Goal: Communication & Community: Answer question/provide support

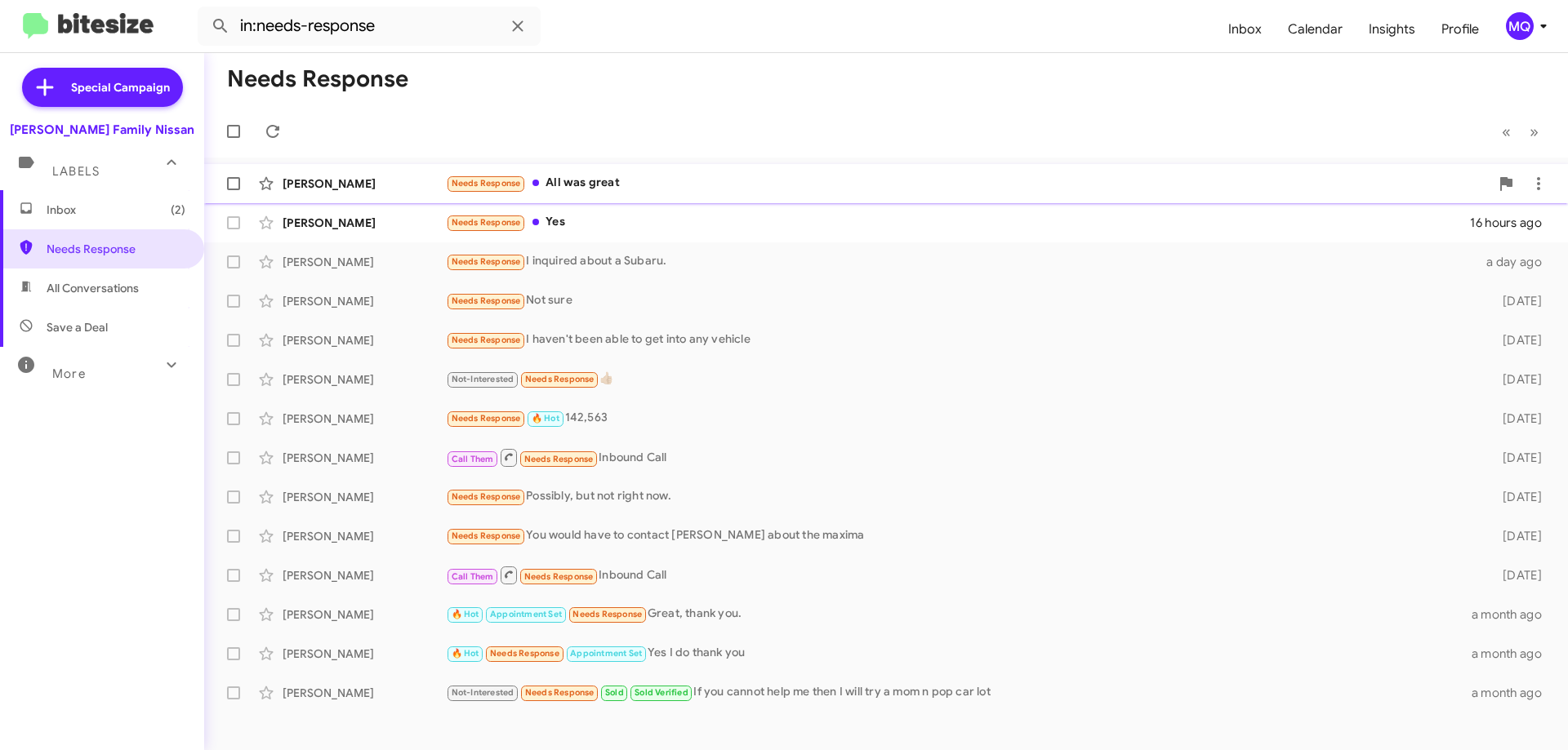
click at [742, 185] on div "Needs Response All was great" at bounding box center [968, 183] width 1043 height 19
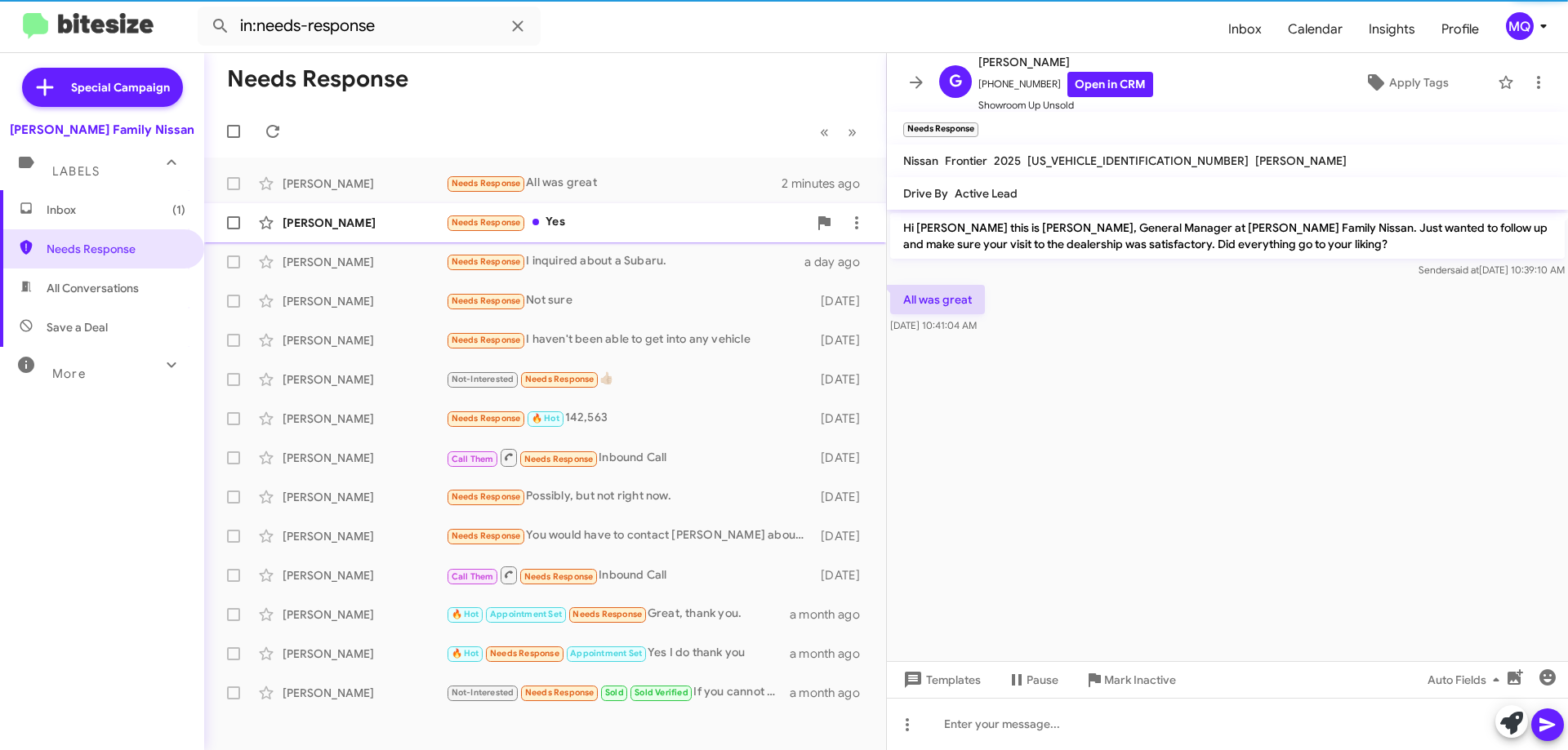
click at [674, 229] on div "Needs Response Yes" at bounding box center [627, 223] width 362 height 19
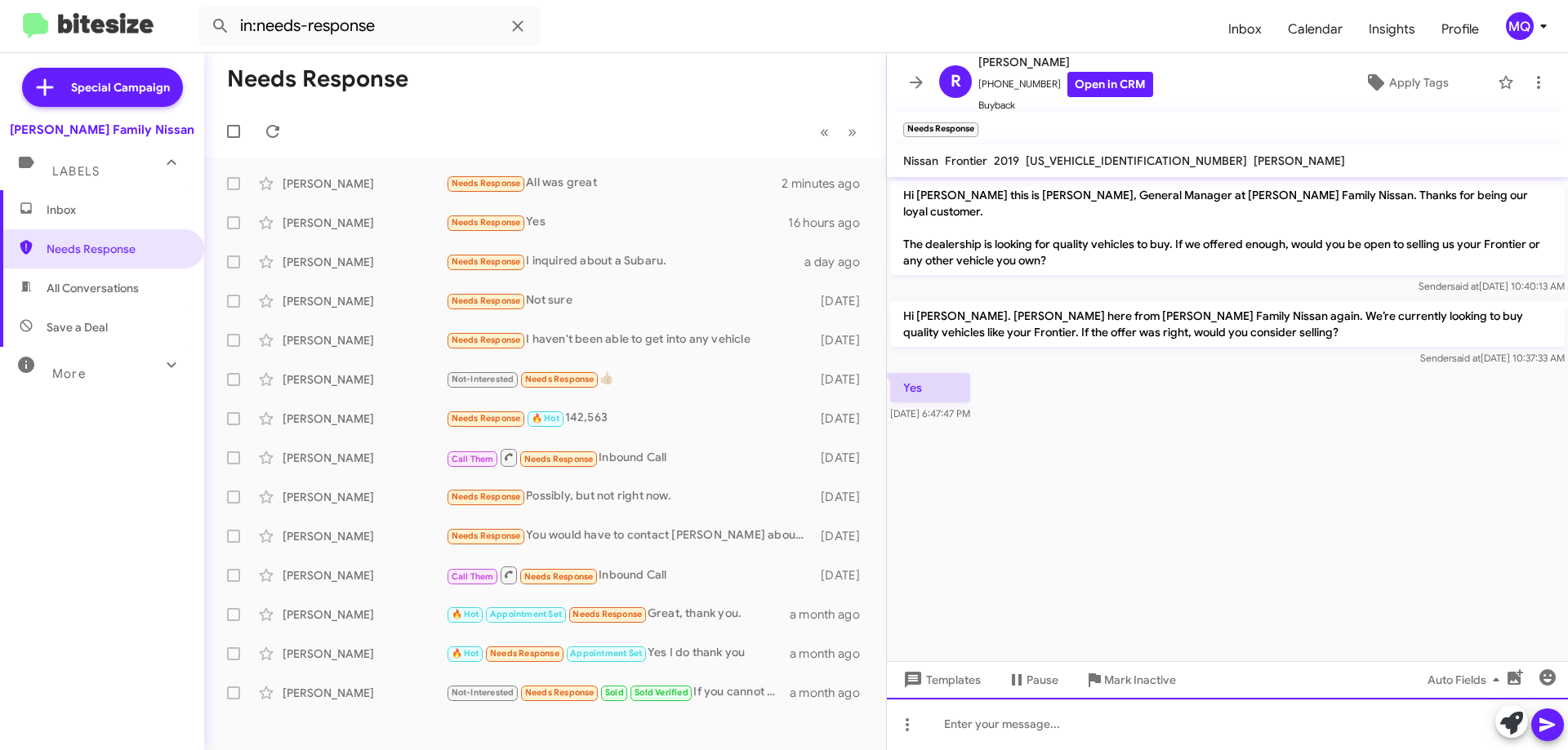
click at [1083, 734] on div at bounding box center [1227, 724] width 681 height 53
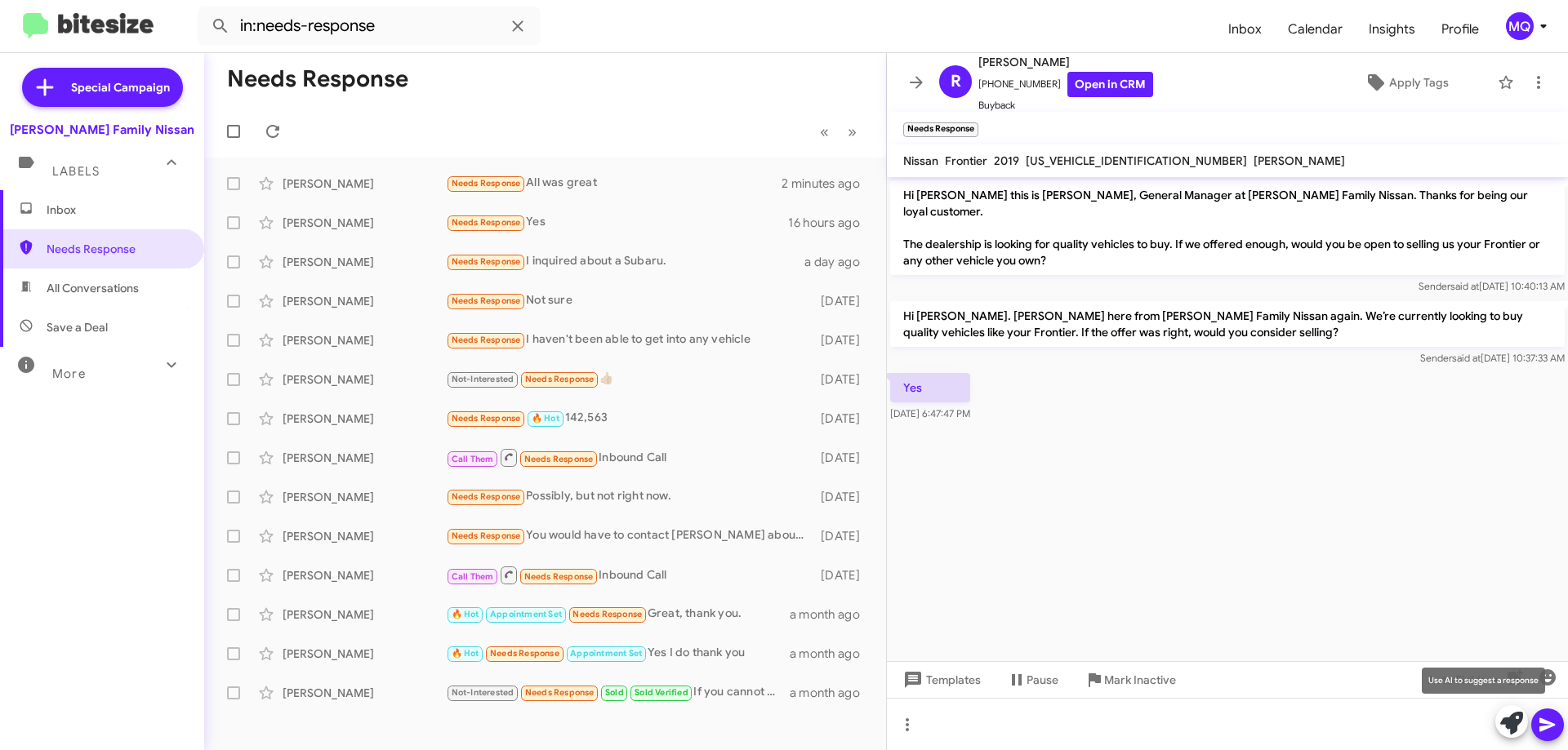
click at [1515, 735] on span at bounding box center [1512, 723] width 23 height 36
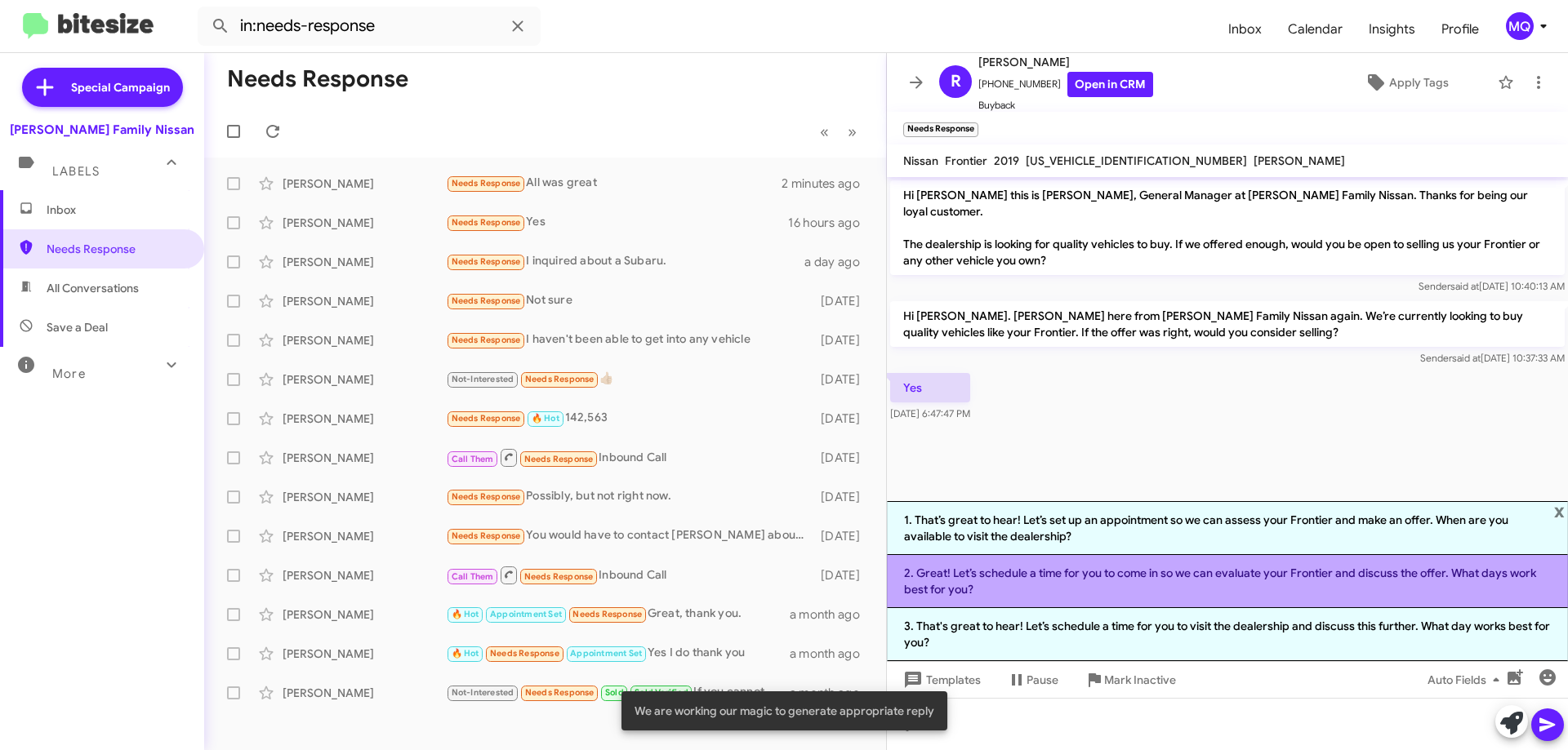
click at [1137, 582] on li "2. Great! Let’s schedule a time for you to come in so we can evaluate your Fron…" at bounding box center [1227, 582] width 681 height 54
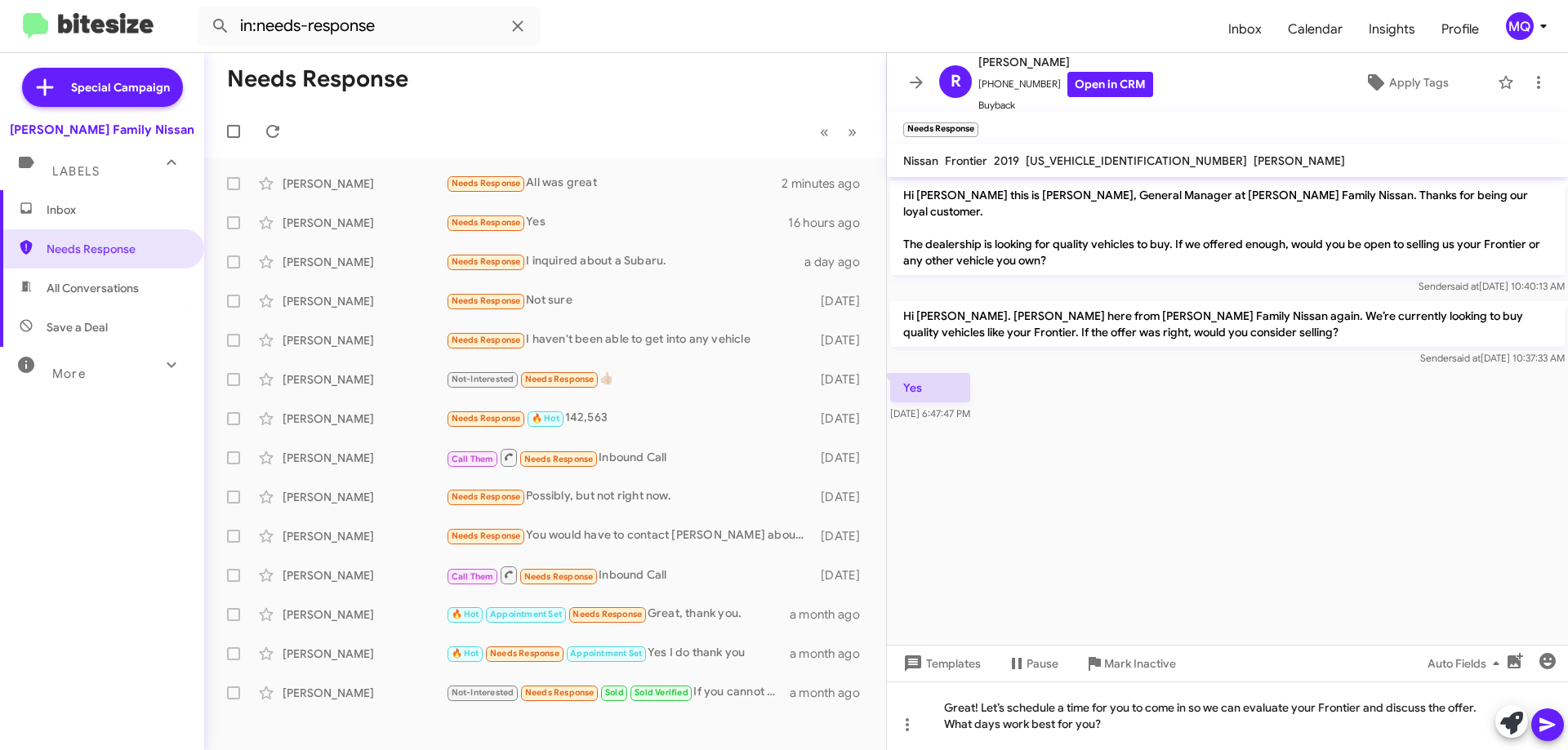
click at [1548, 721] on icon at bounding box center [1547, 725] width 20 height 20
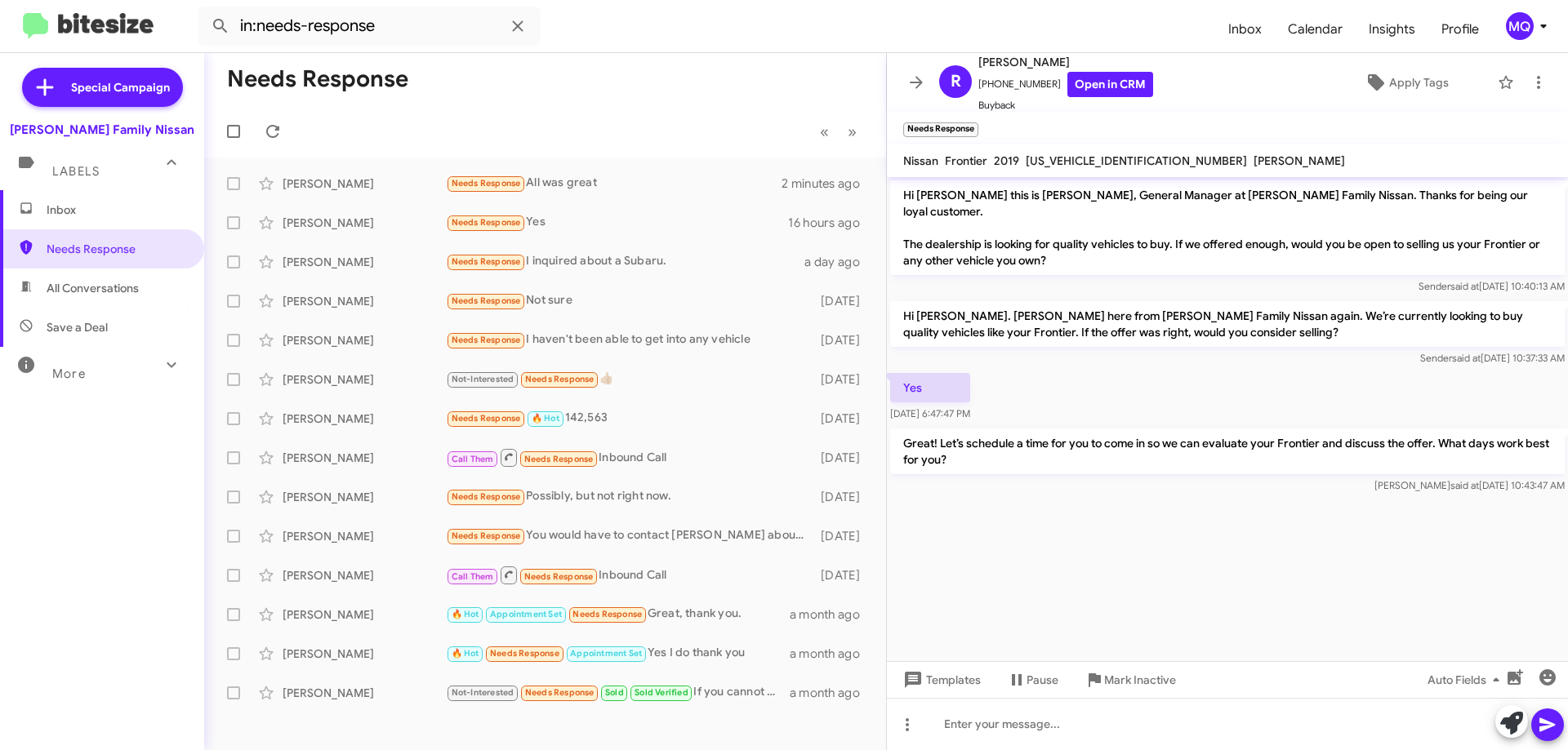
click at [111, 289] on span "All Conversations" at bounding box center [93, 288] width 93 height 16
type input "in:all-conversations"
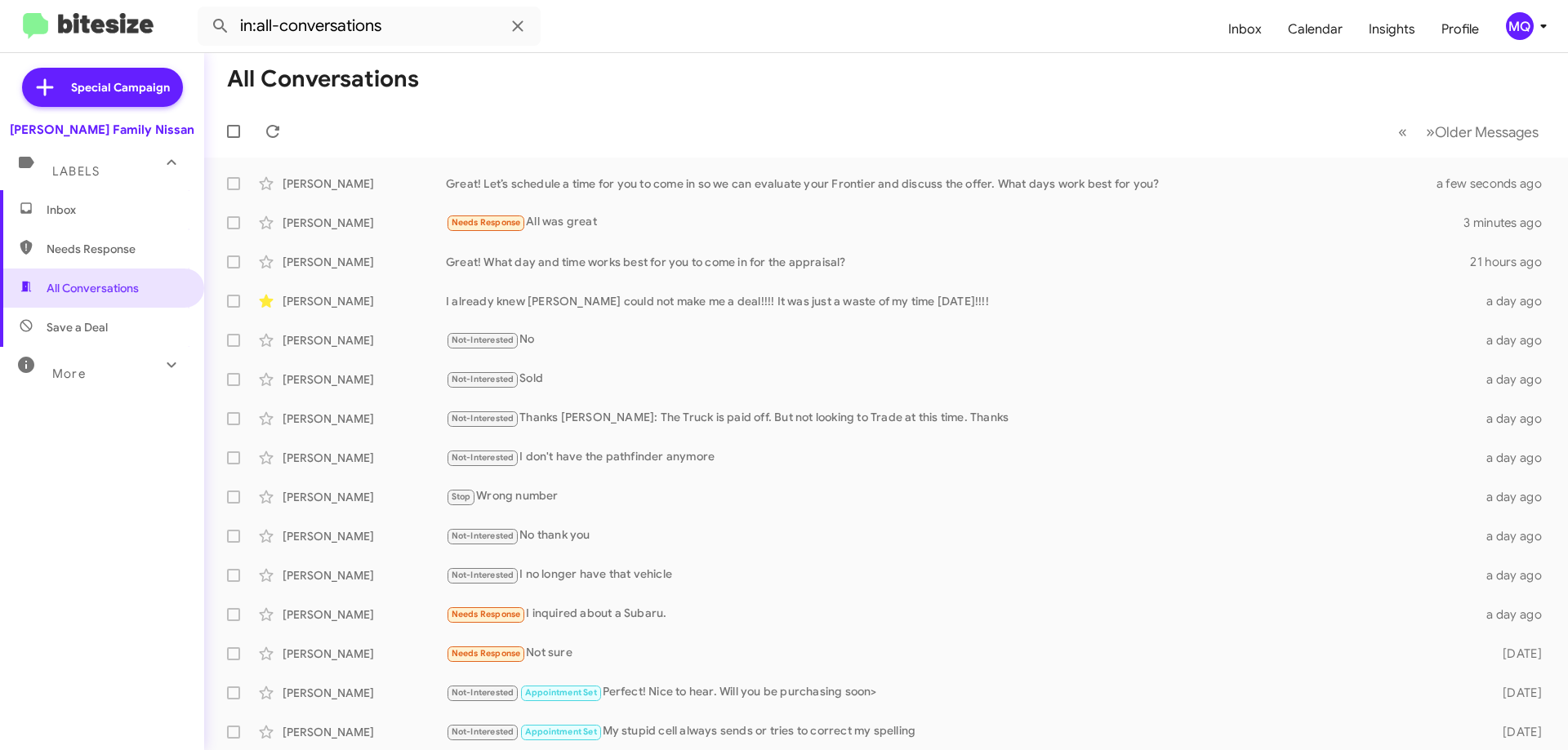
click at [61, 214] on span "Inbox" at bounding box center [116, 209] width 139 height 16
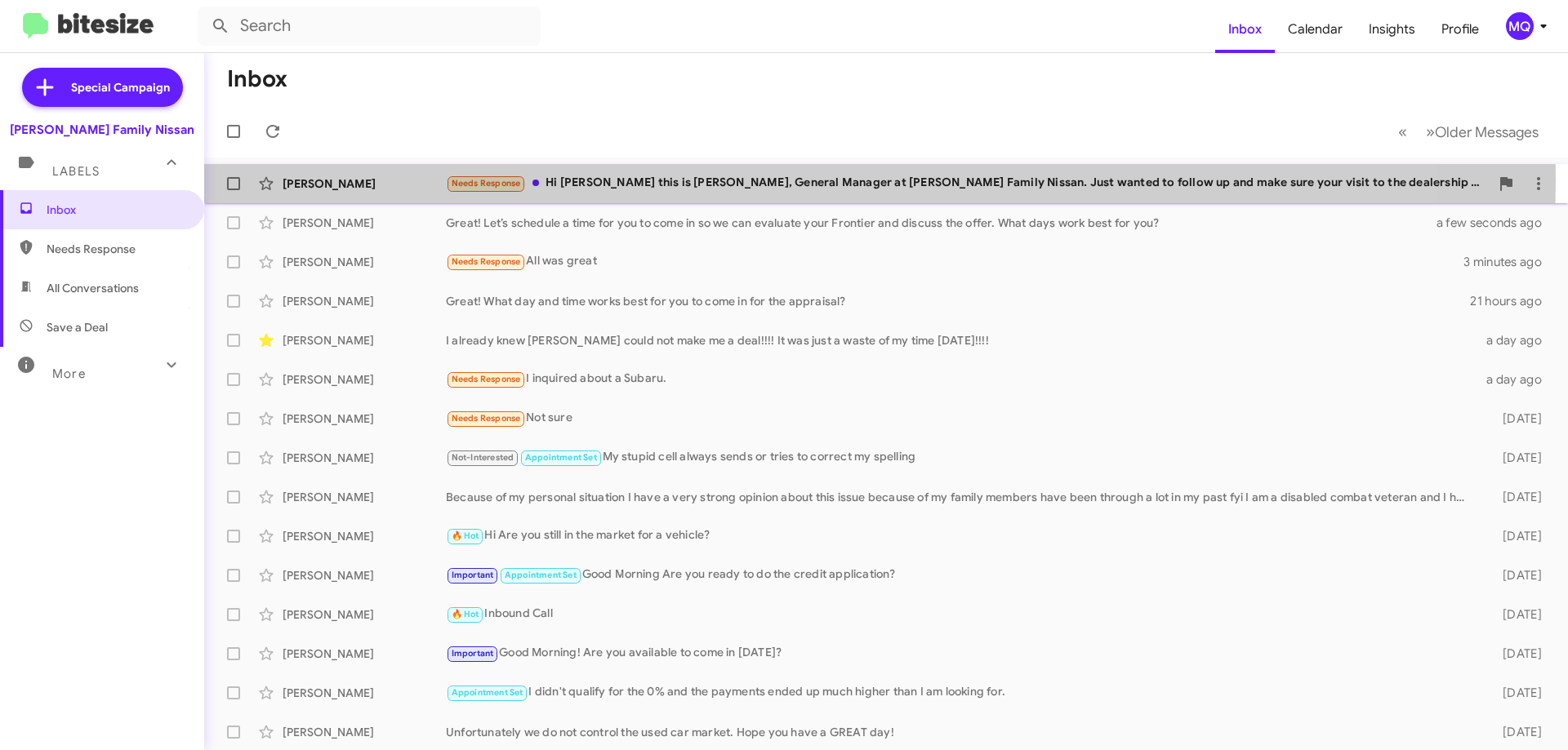
click at [666, 179] on div "Needs Response Hi [PERSON_NAME] this is [PERSON_NAME], General Manager at [PERS…" at bounding box center [968, 183] width 1043 height 19
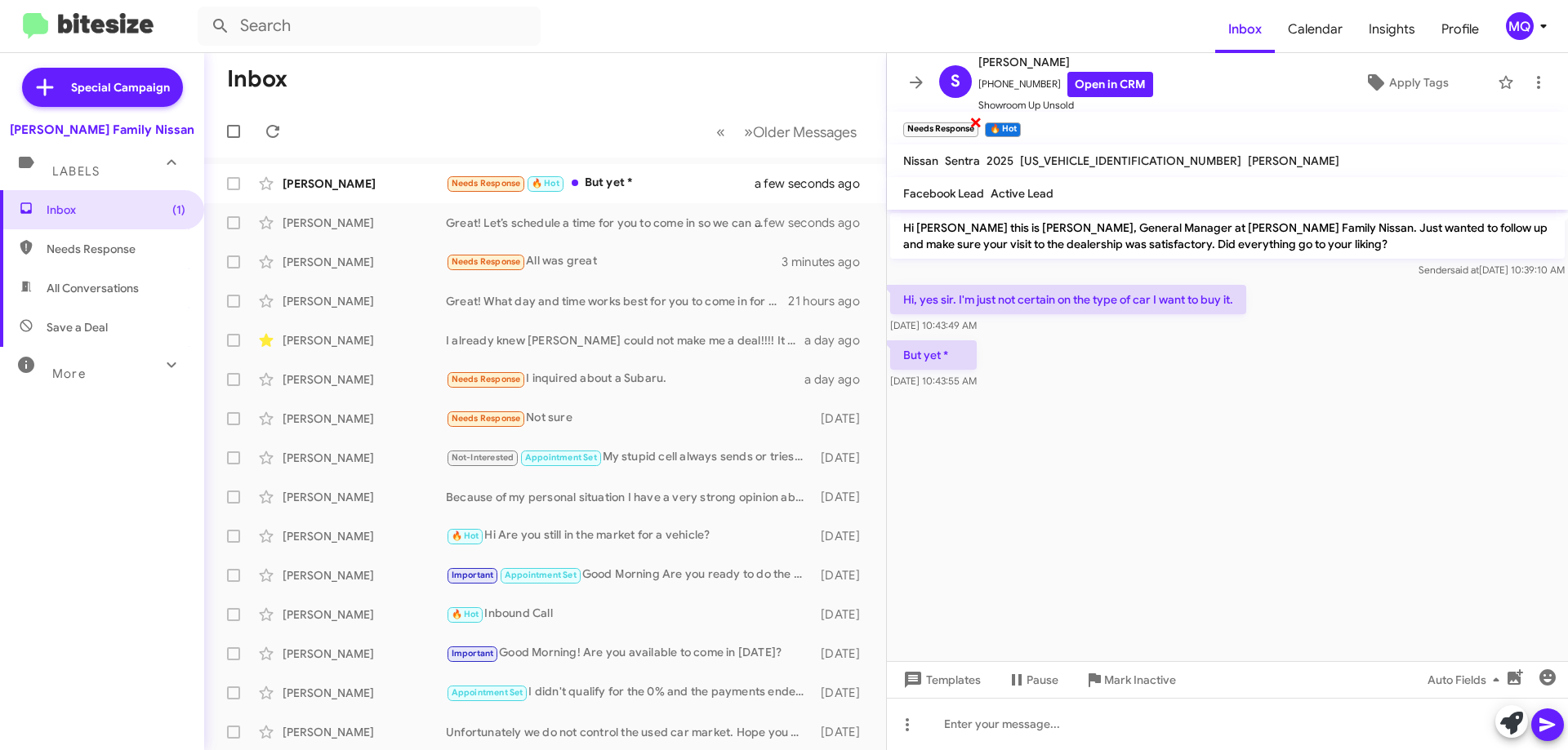
click at [975, 122] on span "×" at bounding box center [976, 121] width 13 height 20
click at [1514, 733] on icon at bounding box center [1512, 723] width 23 height 23
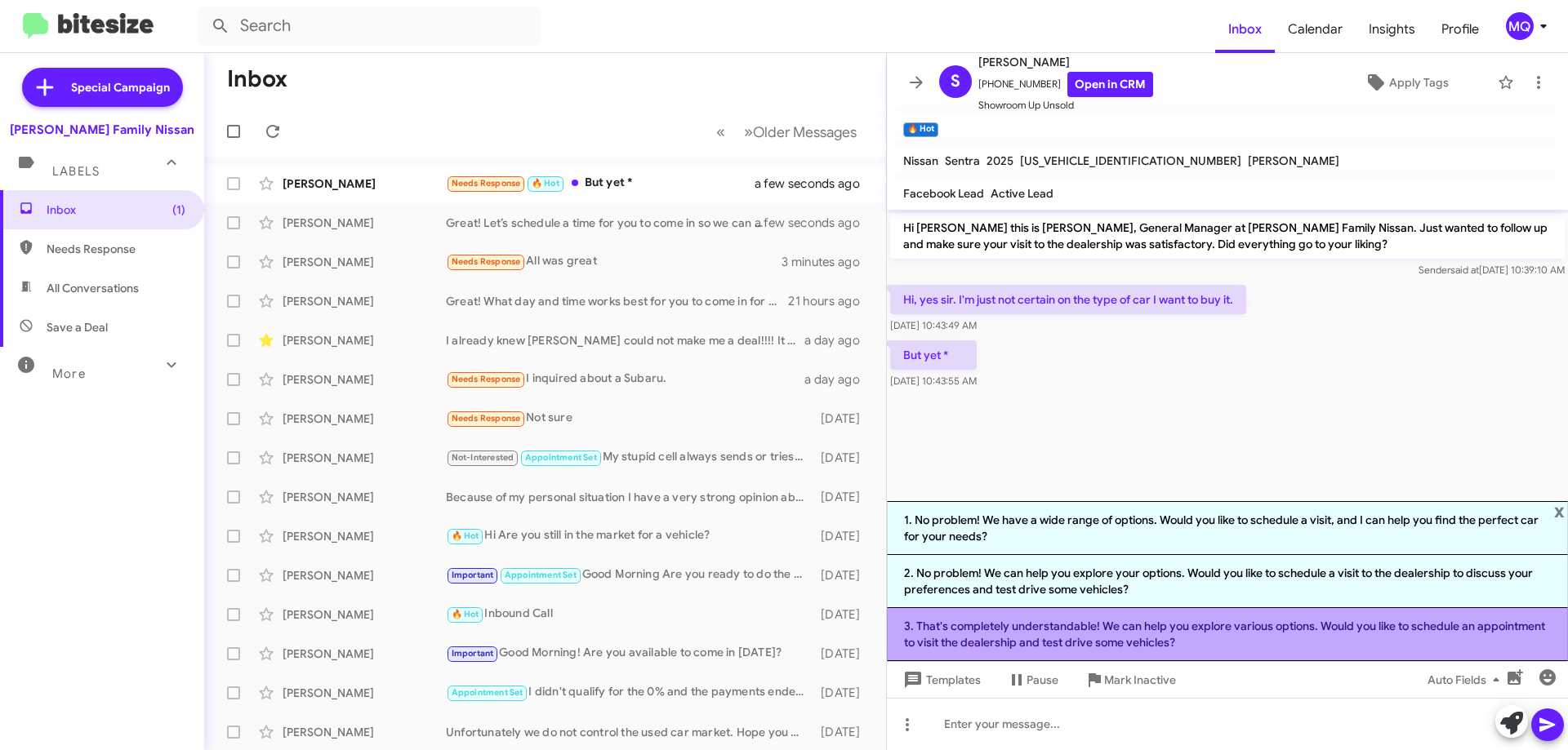
click at [1168, 632] on li "3. That's completely understandable! We can help you explore various options. W…" at bounding box center [1227, 635] width 681 height 54
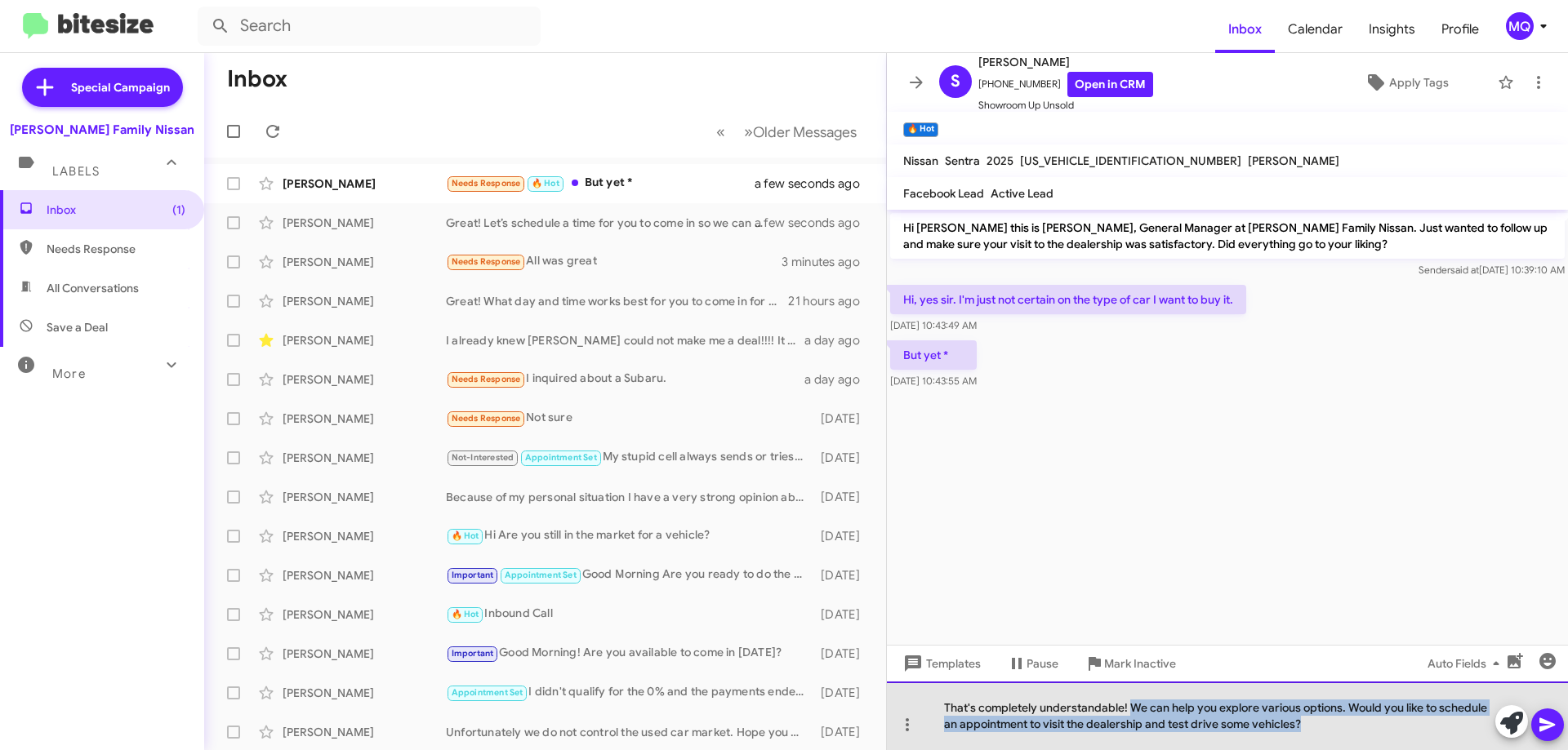
drag, startPoint x: 1130, startPoint y: 704, endPoint x: 1392, endPoint y: 755, distance: 266.9
click at [1392, 750] on html "Inbox Calendar Insights Profile MQ Special Campaign [PERSON_NAME] Family Nissan…" at bounding box center [784, 375] width 1568 height 750
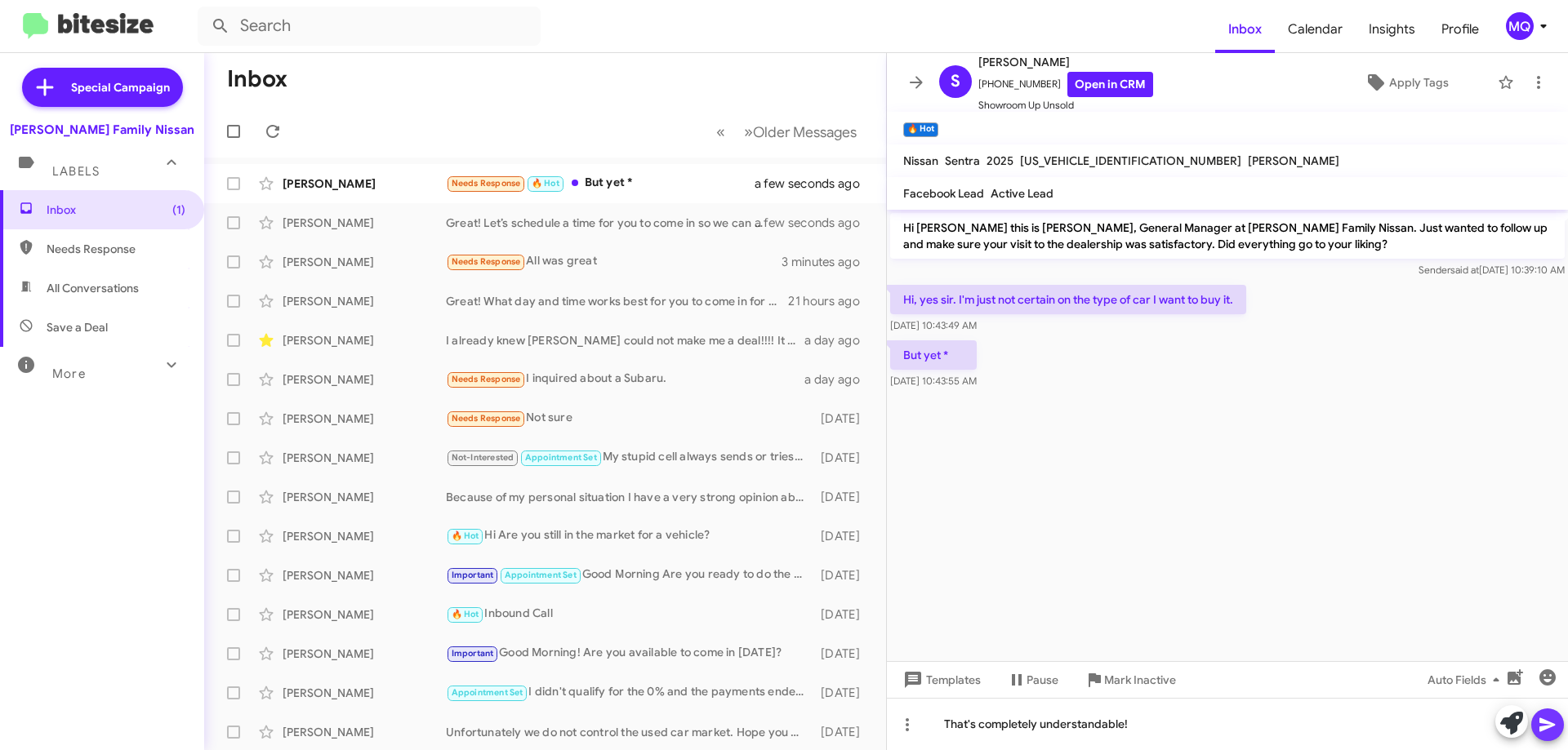
click at [1543, 727] on icon at bounding box center [1547, 725] width 15 height 14
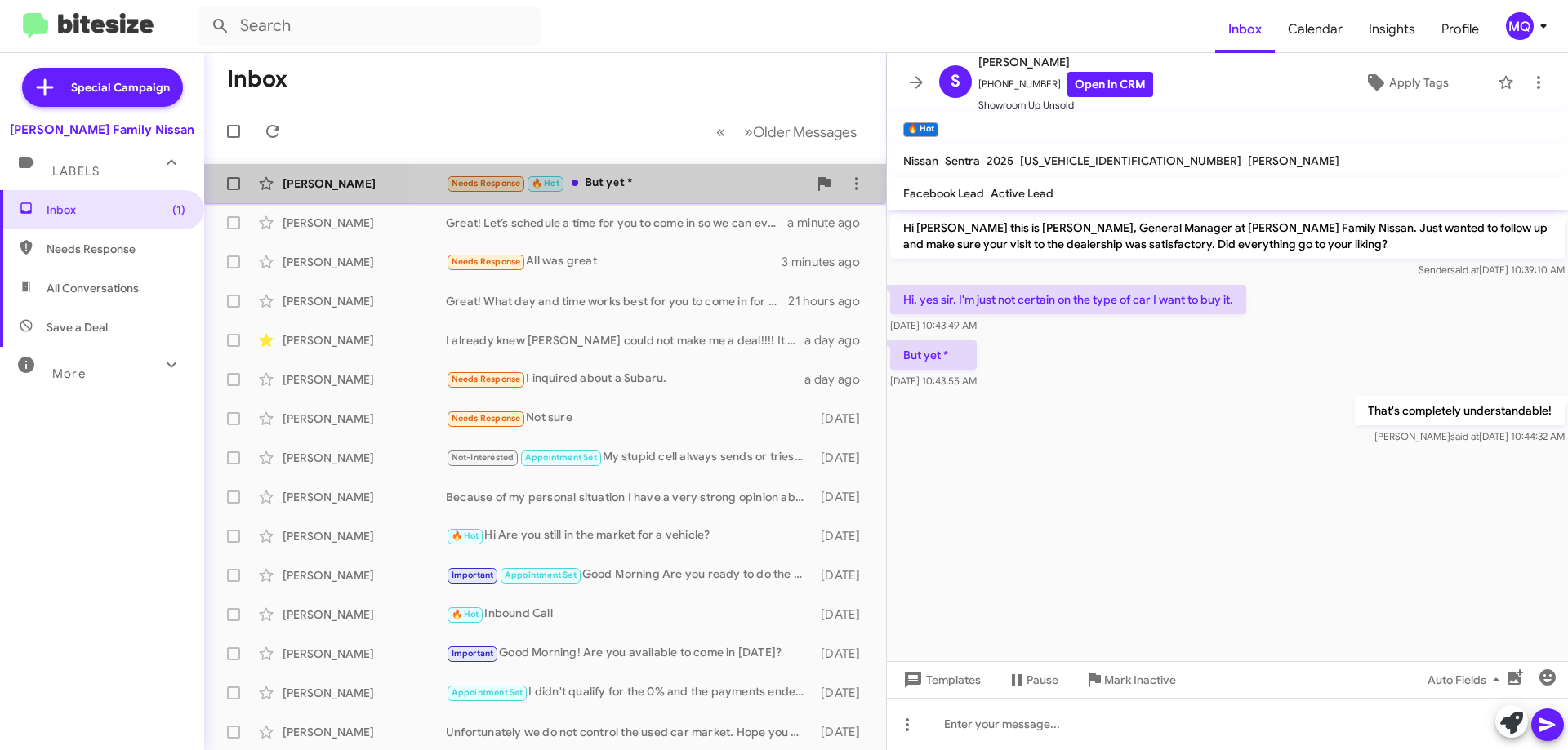
click at [659, 182] on div "Needs Response 🔥 Hot But yet *" at bounding box center [627, 183] width 362 height 19
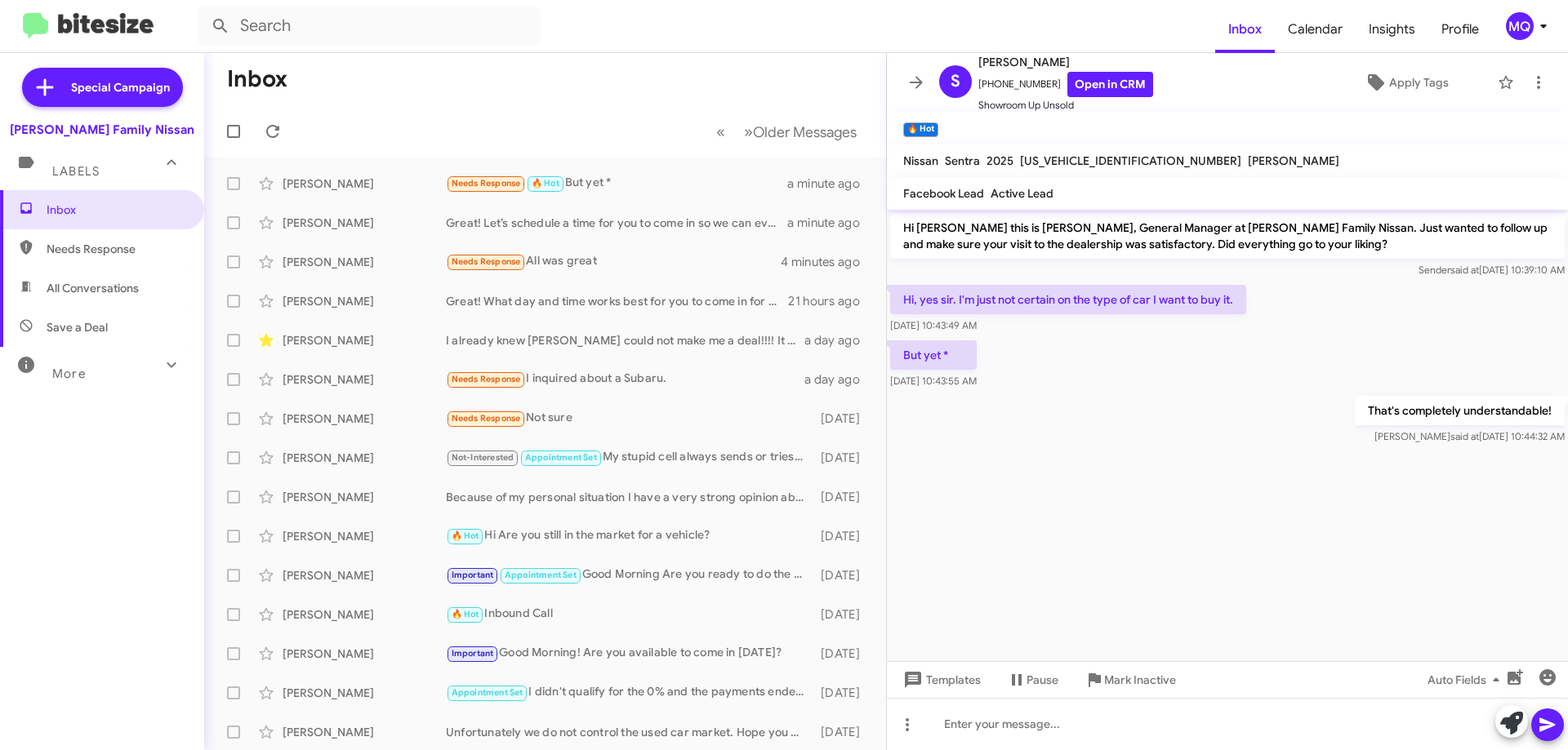
click at [118, 252] on span "Needs Response" at bounding box center [116, 248] width 139 height 16
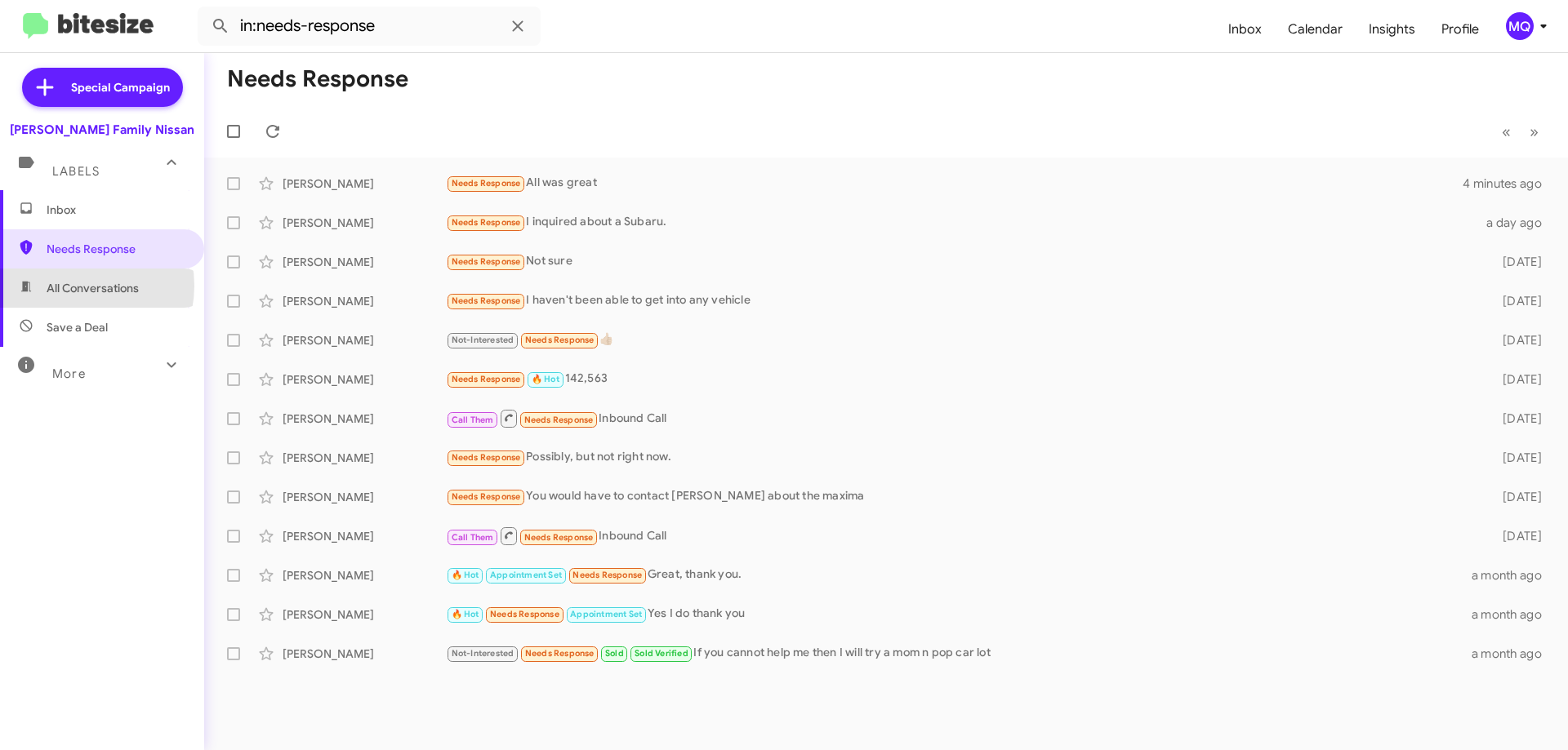
click at [77, 286] on span "All Conversations" at bounding box center [93, 288] width 93 height 16
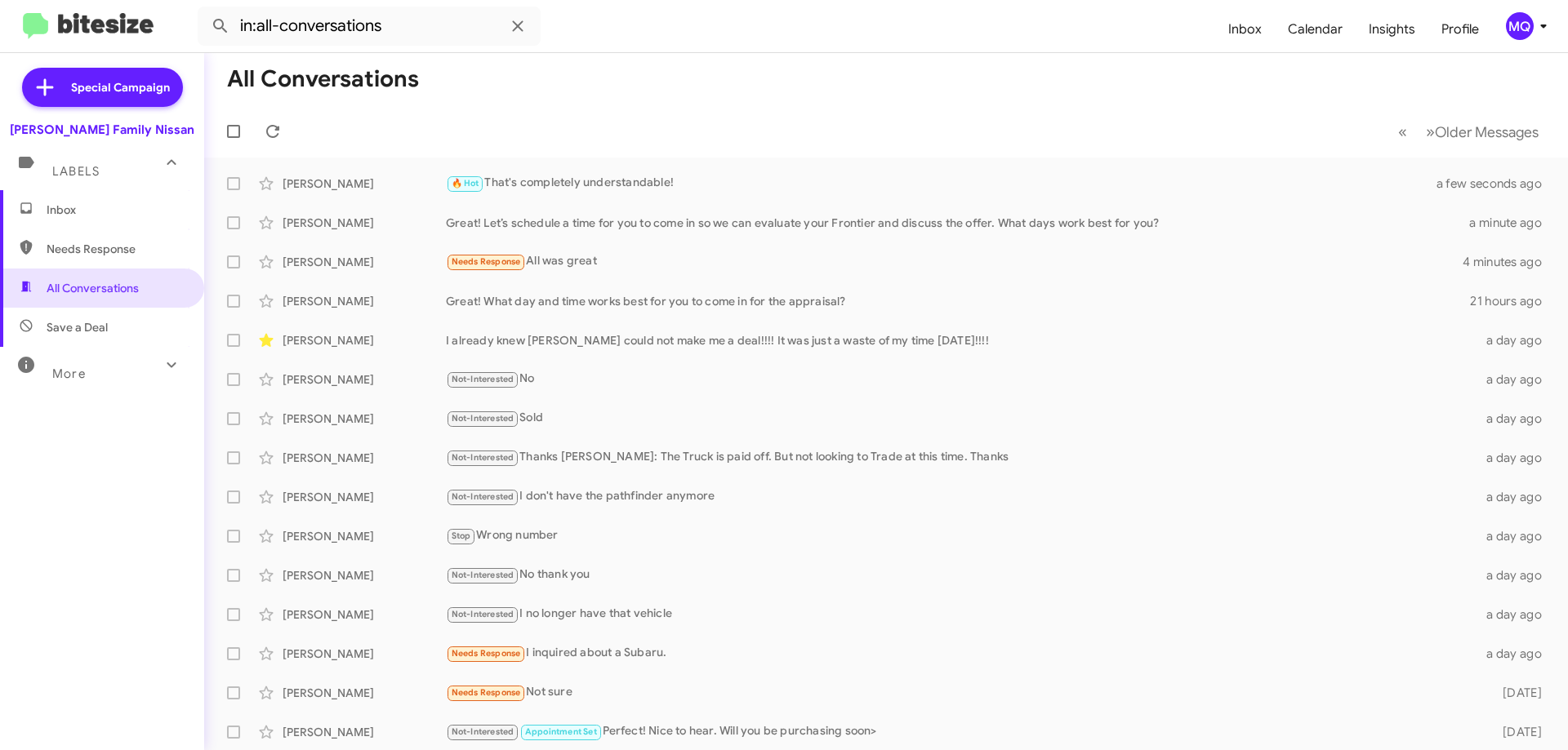
click at [79, 373] on span "More" at bounding box center [69, 374] width 33 height 14
click at [78, 494] on span "Appointment Set" at bounding box center [91, 497] width 89 height 16
type input "in:appointment-set"
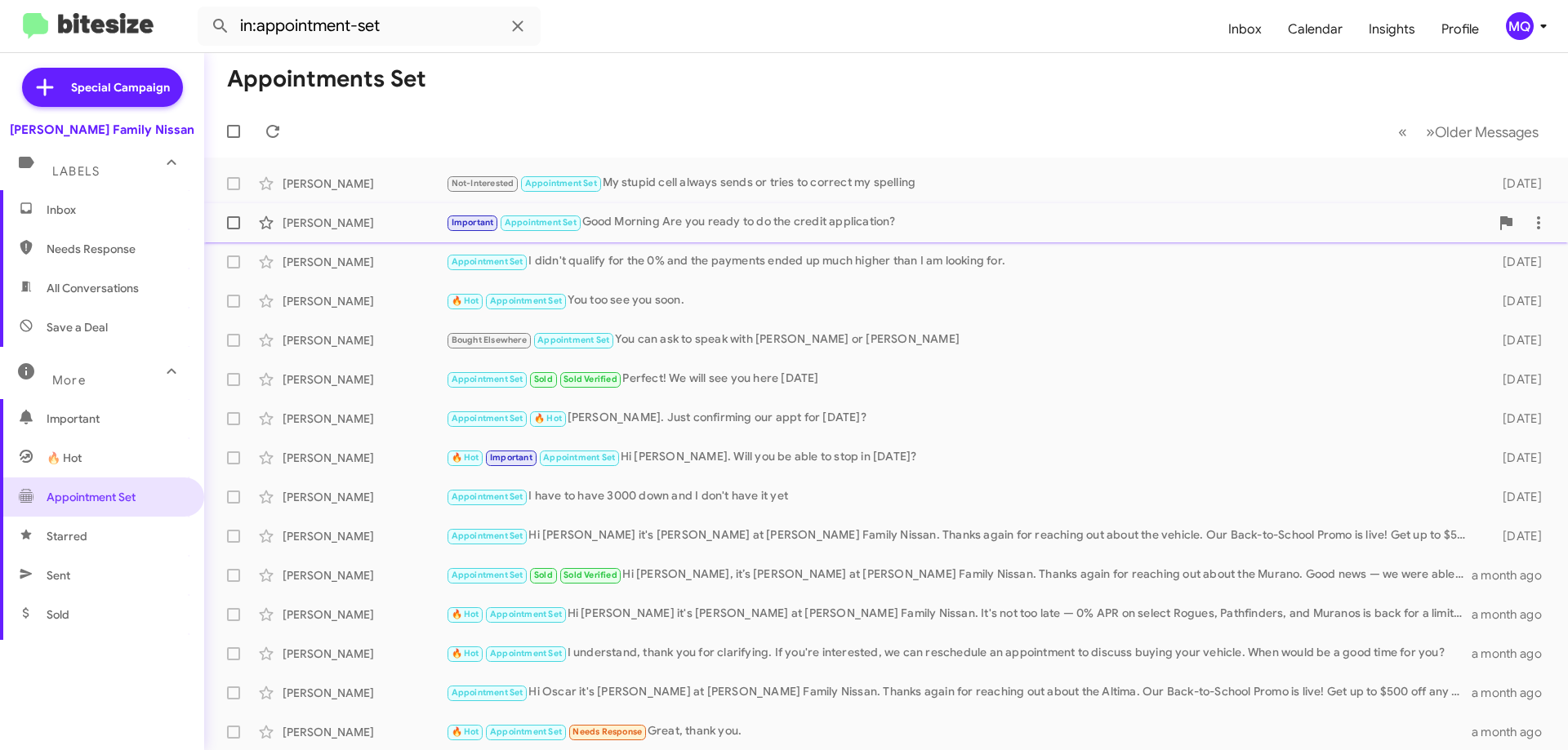
click at [723, 227] on div "Important Appointment Set Good Morning Are you ready to do the credit applicati…" at bounding box center [968, 223] width 1043 height 19
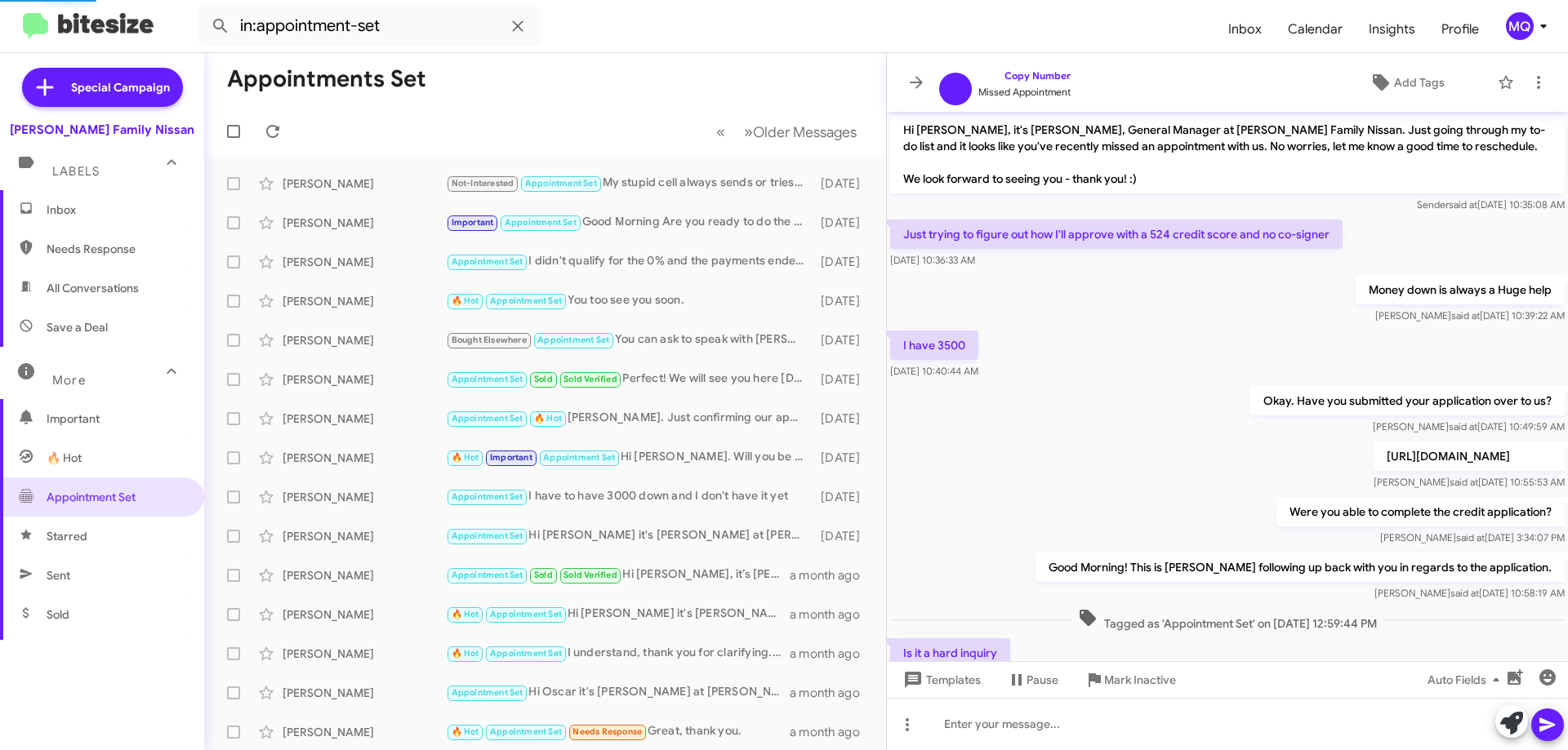
scroll to position [452, 0]
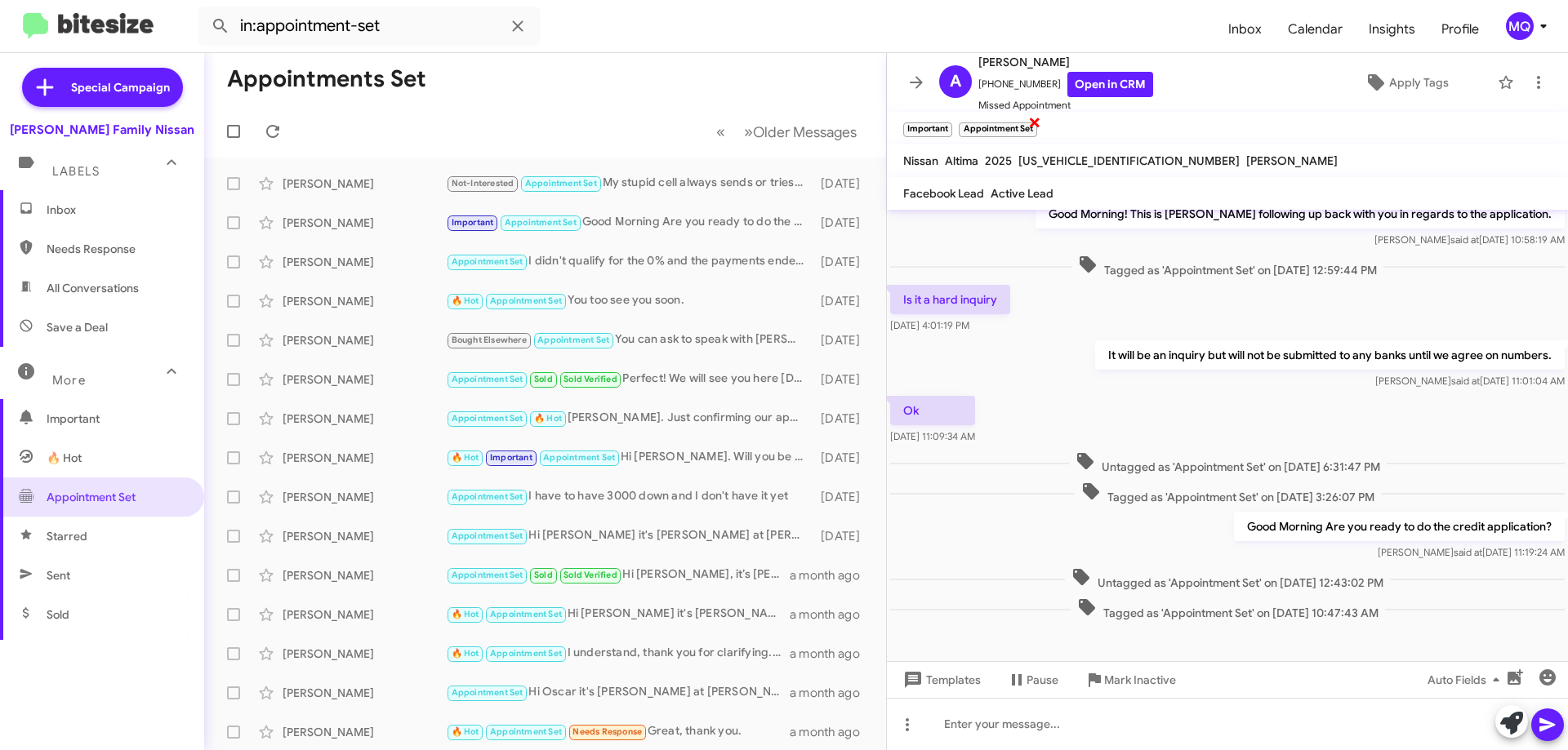
click at [1032, 121] on span "×" at bounding box center [1035, 121] width 13 height 20
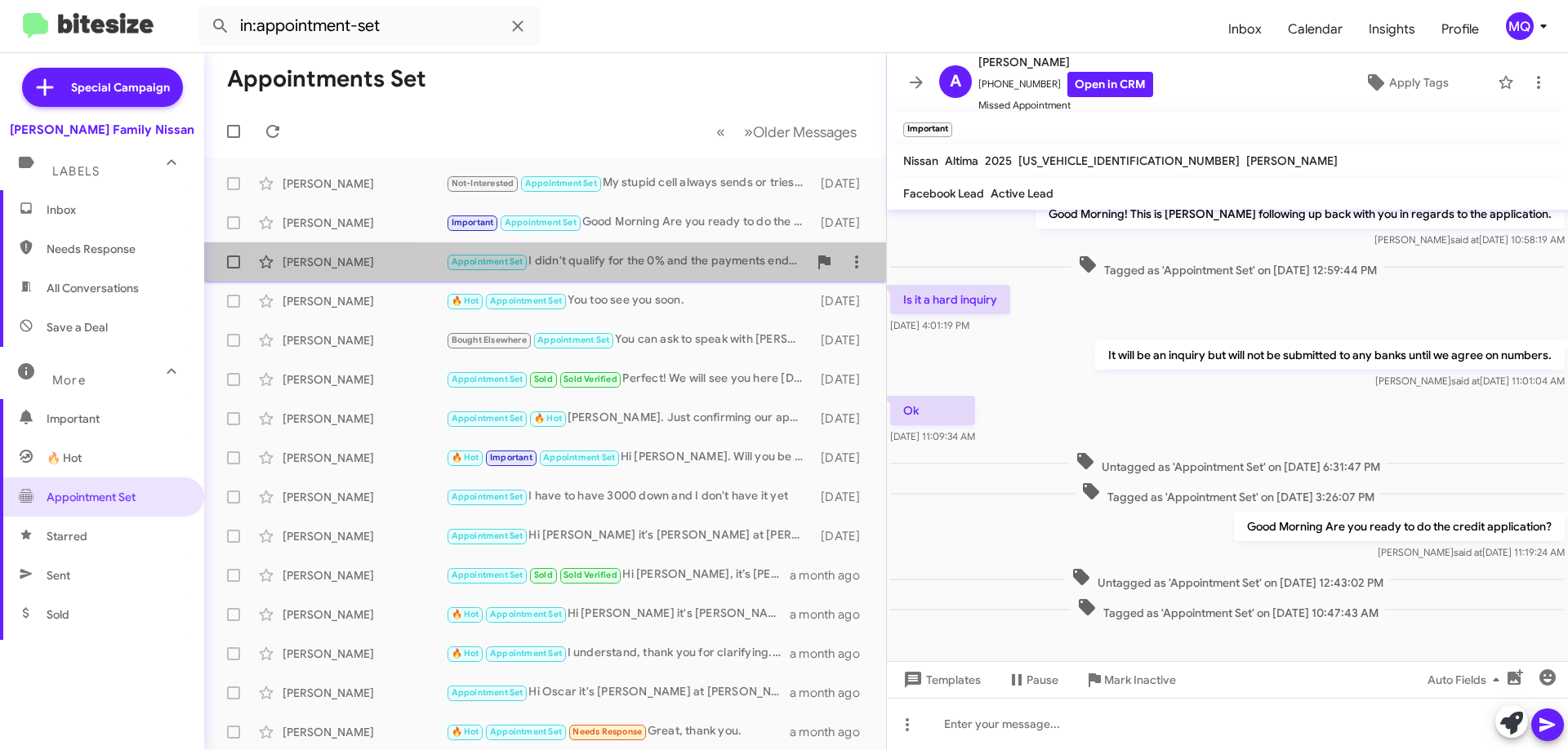
click at [653, 270] on div "Appointment Set I didn't qualify for the 0% and the payments ended up much high…" at bounding box center [627, 262] width 362 height 19
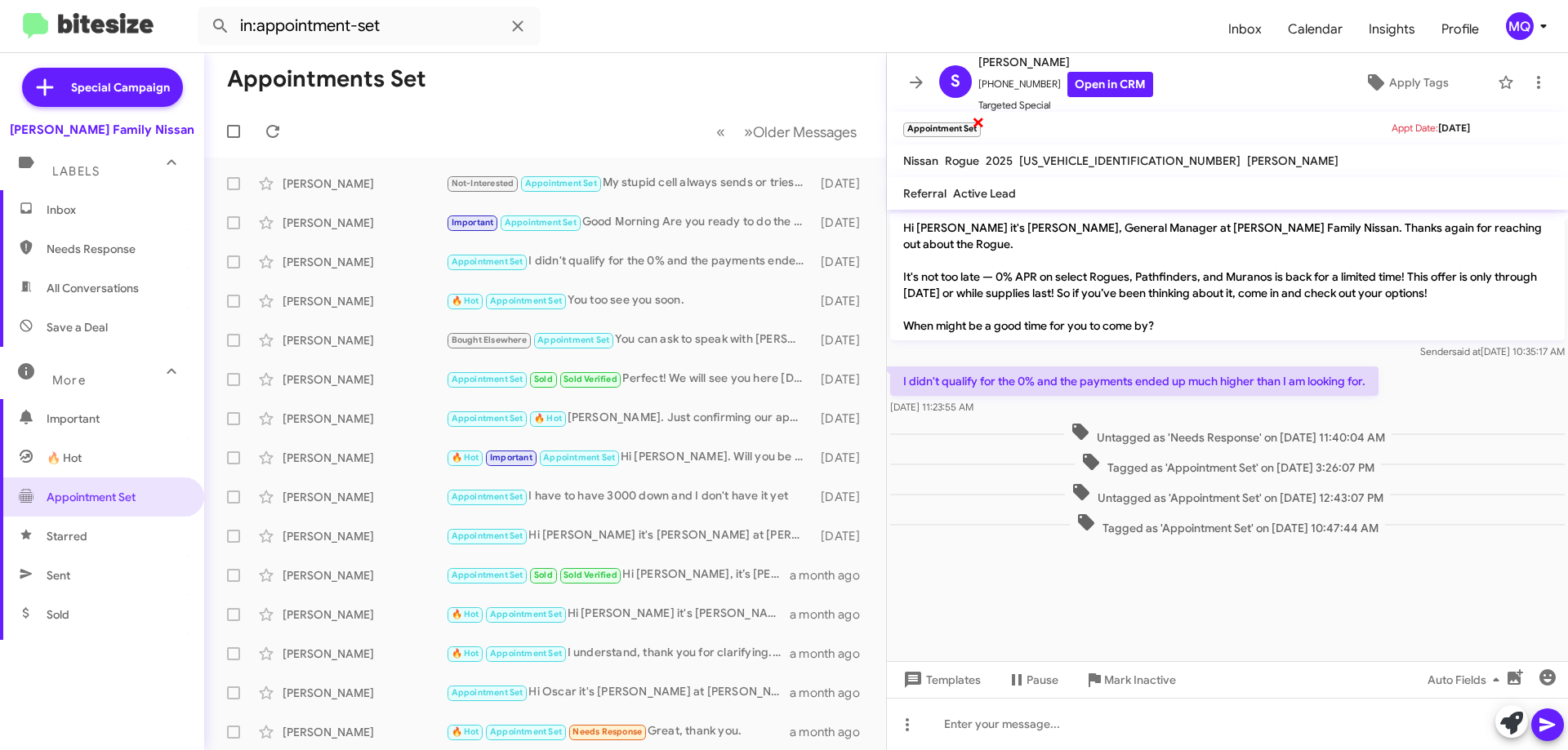
click at [977, 123] on span "×" at bounding box center [978, 121] width 13 height 20
click at [674, 309] on div "🔥 Hot Appointment Set You too see you soon." at bounding box center [627, 301] width 362 height 19
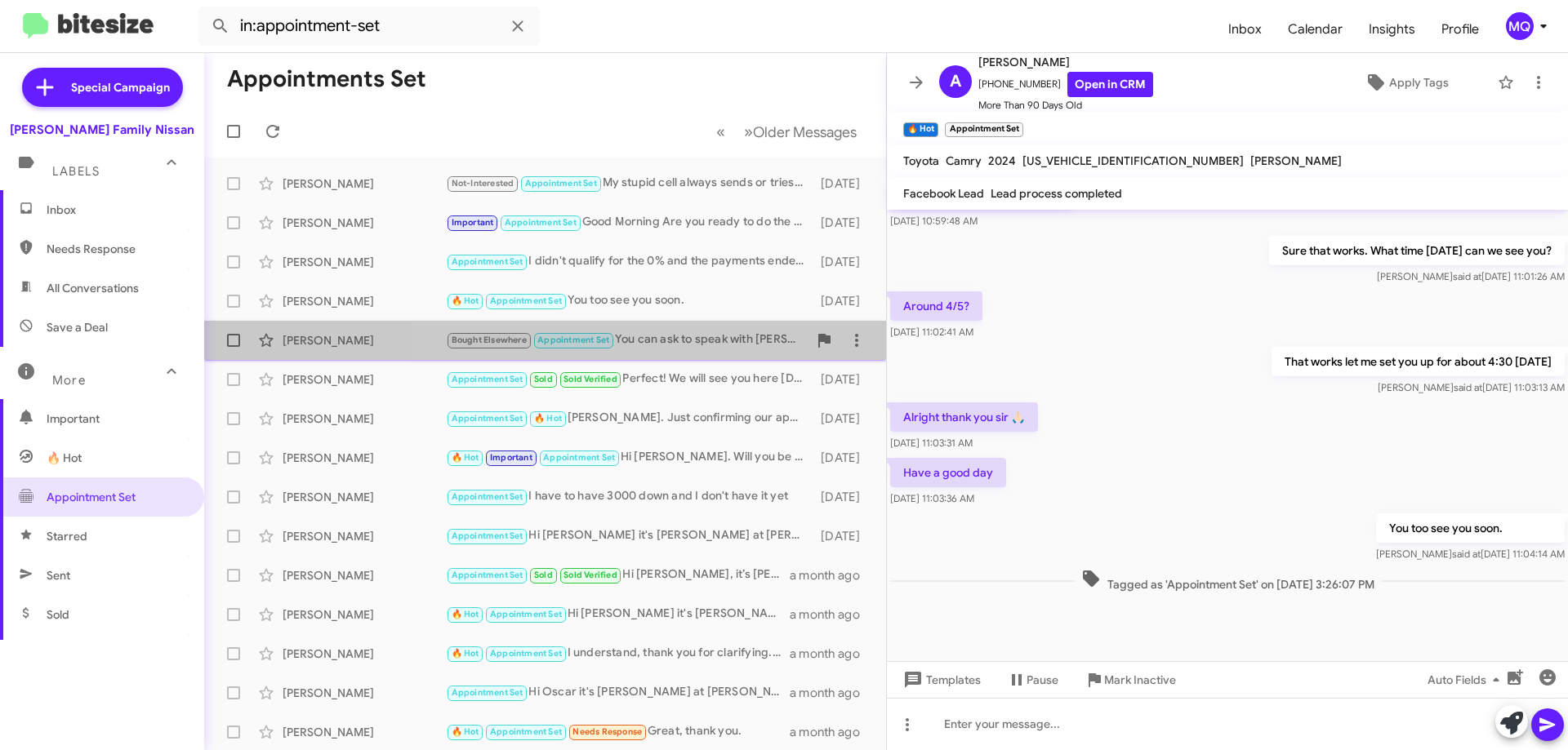
click at [694, 336] on div "Bought Elsewhere Appointment Set You can ask to speak with [PERSON_NAME] or [PE…" at bounding box center [627, 340] width 362 height 19
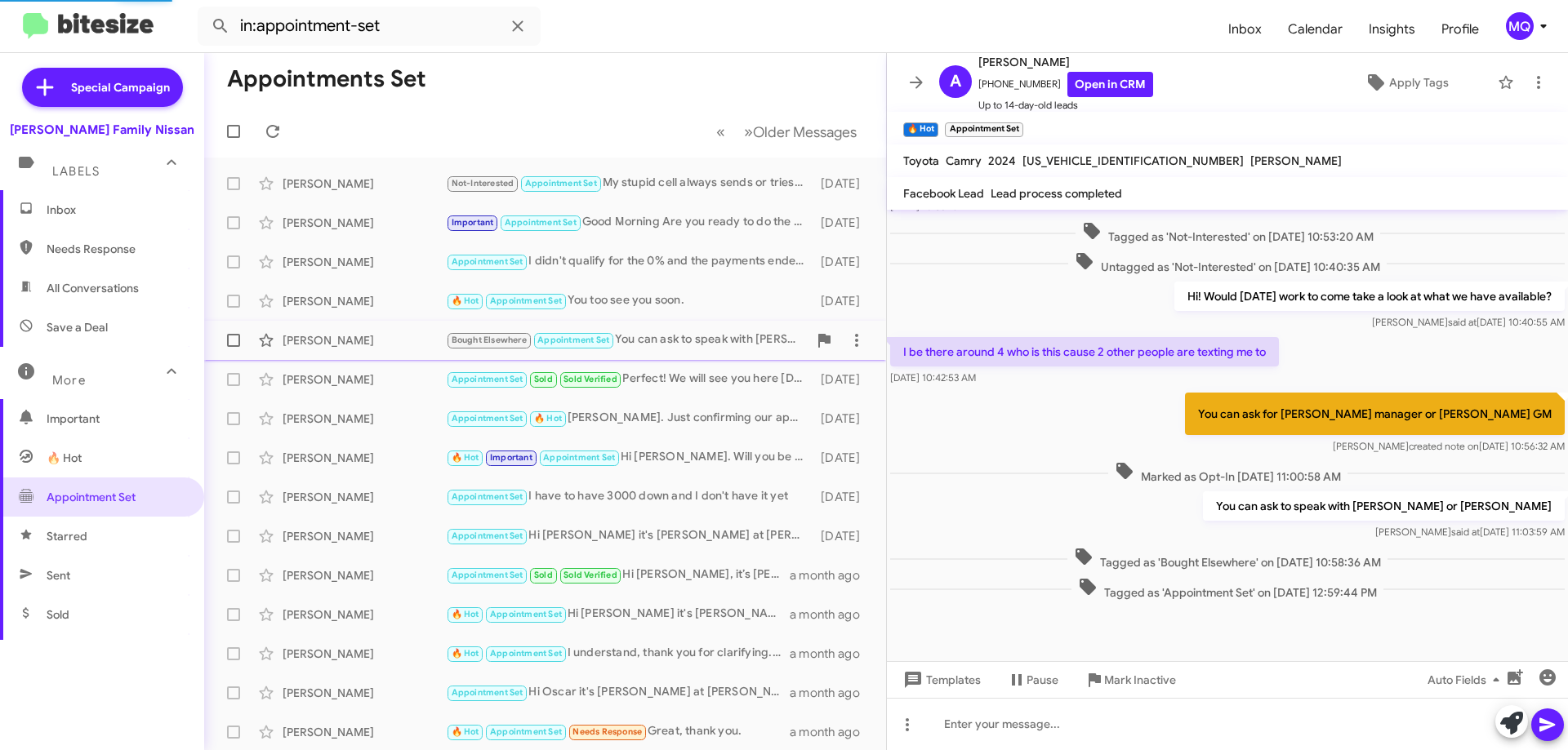
scroll to position [547, 0]
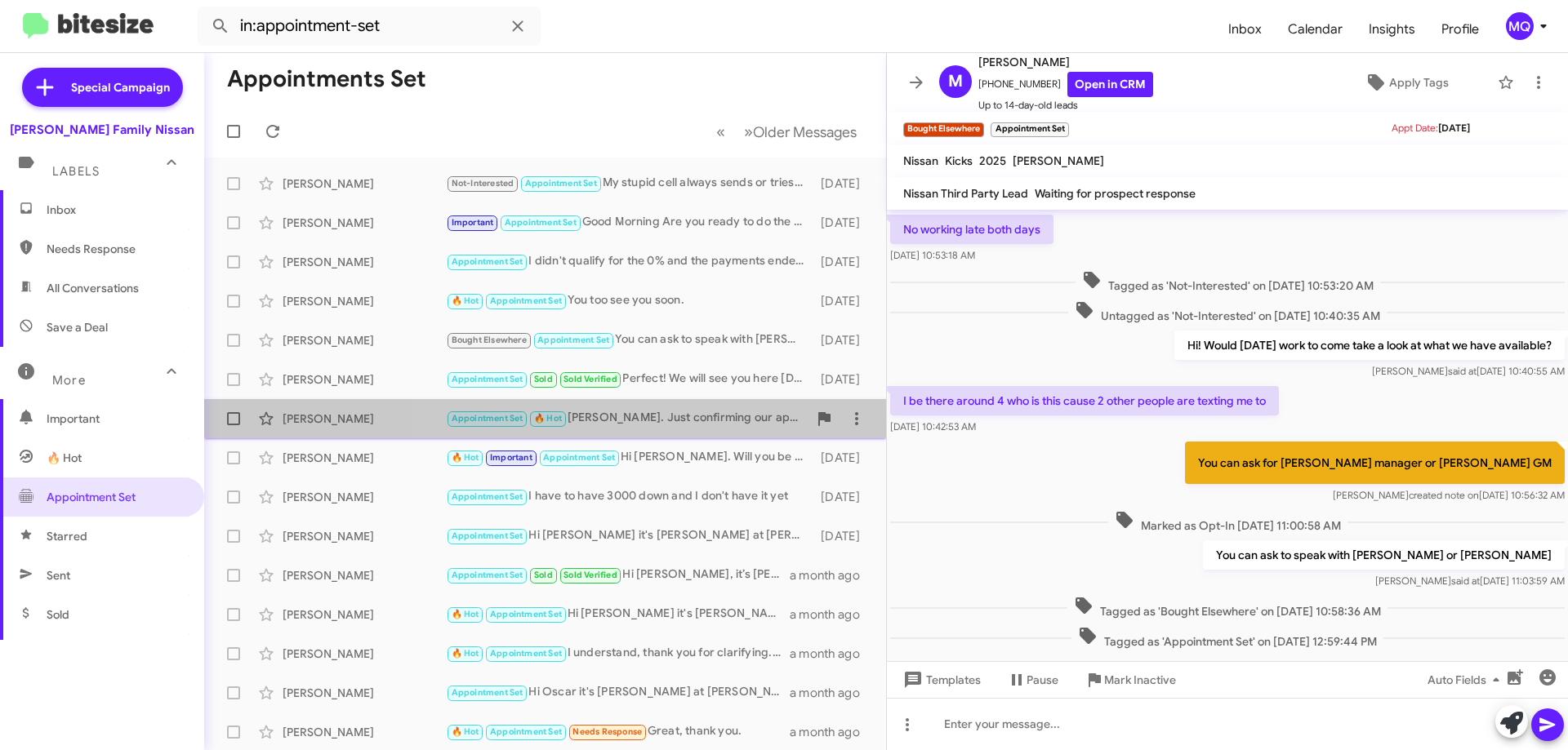
click at [661, 419] on div "Appointment Set 🔥 Hot [PERSON_NAME]. Just confirming our appt for [DATE]?" at bounding box center [627, 418] width 362 height 19
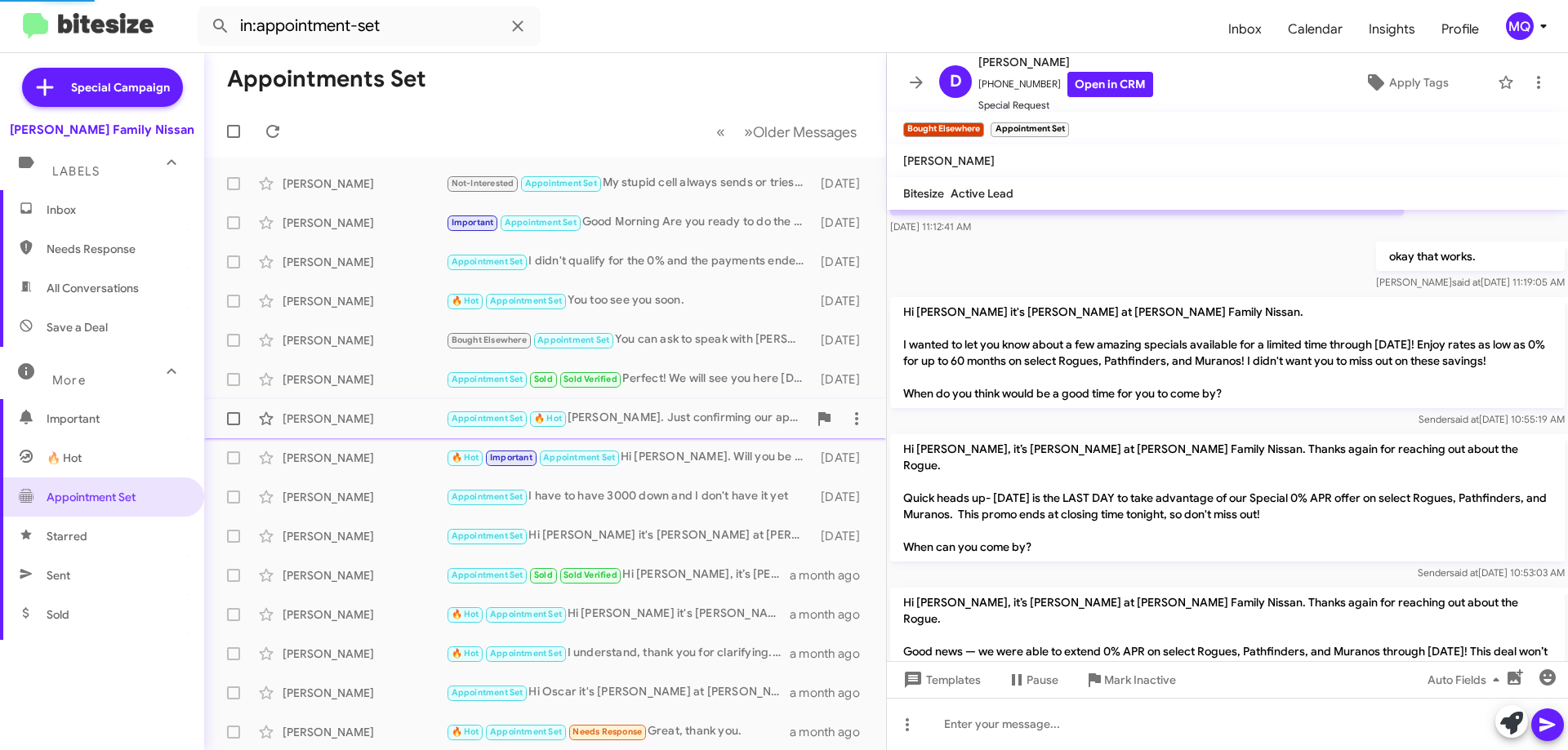
scroll to position [1054, 0]
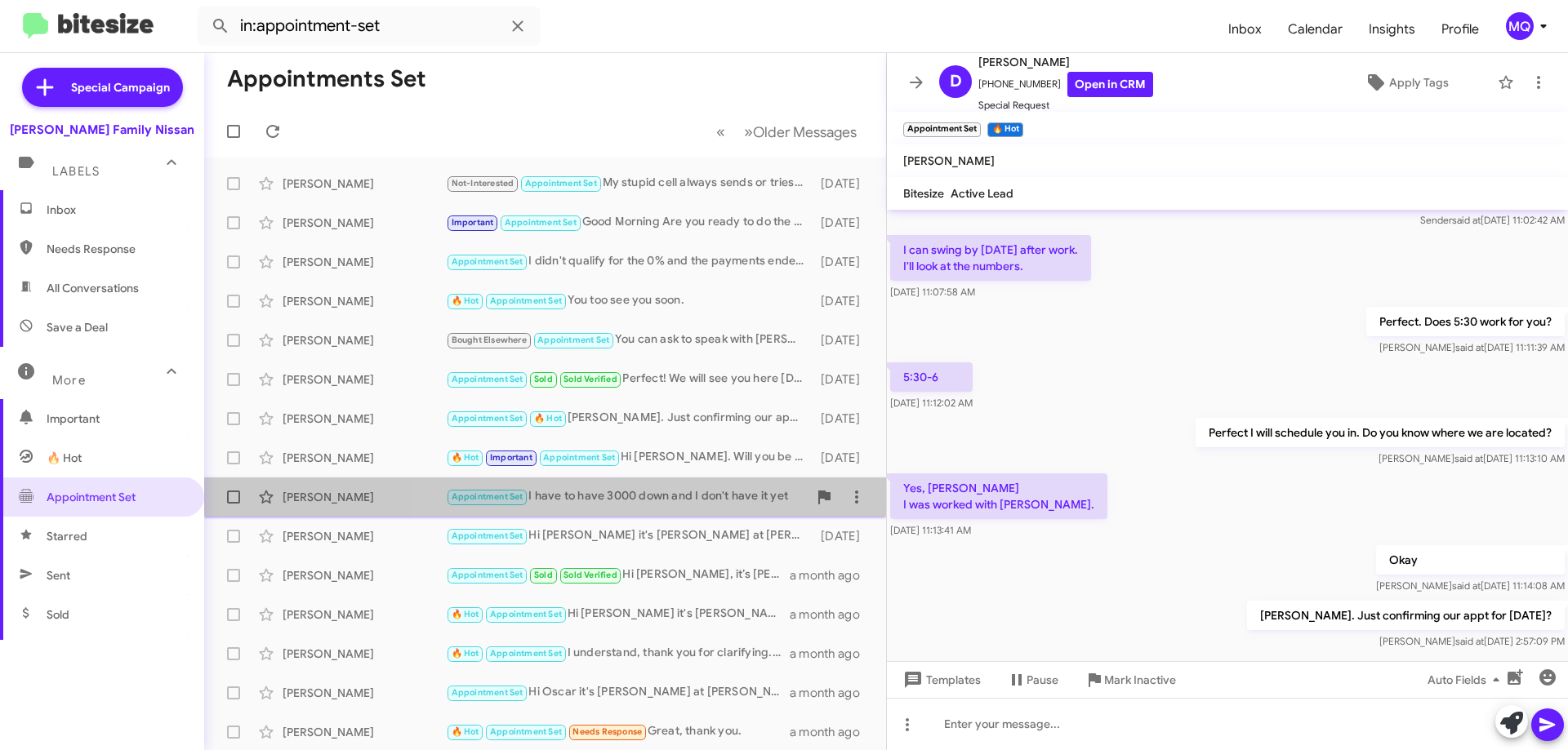
click at [671, 487] on div "Appointment Set I have to have 3000 down and I don't have it yet" at bounding box center [627, 497] width 362 height 19
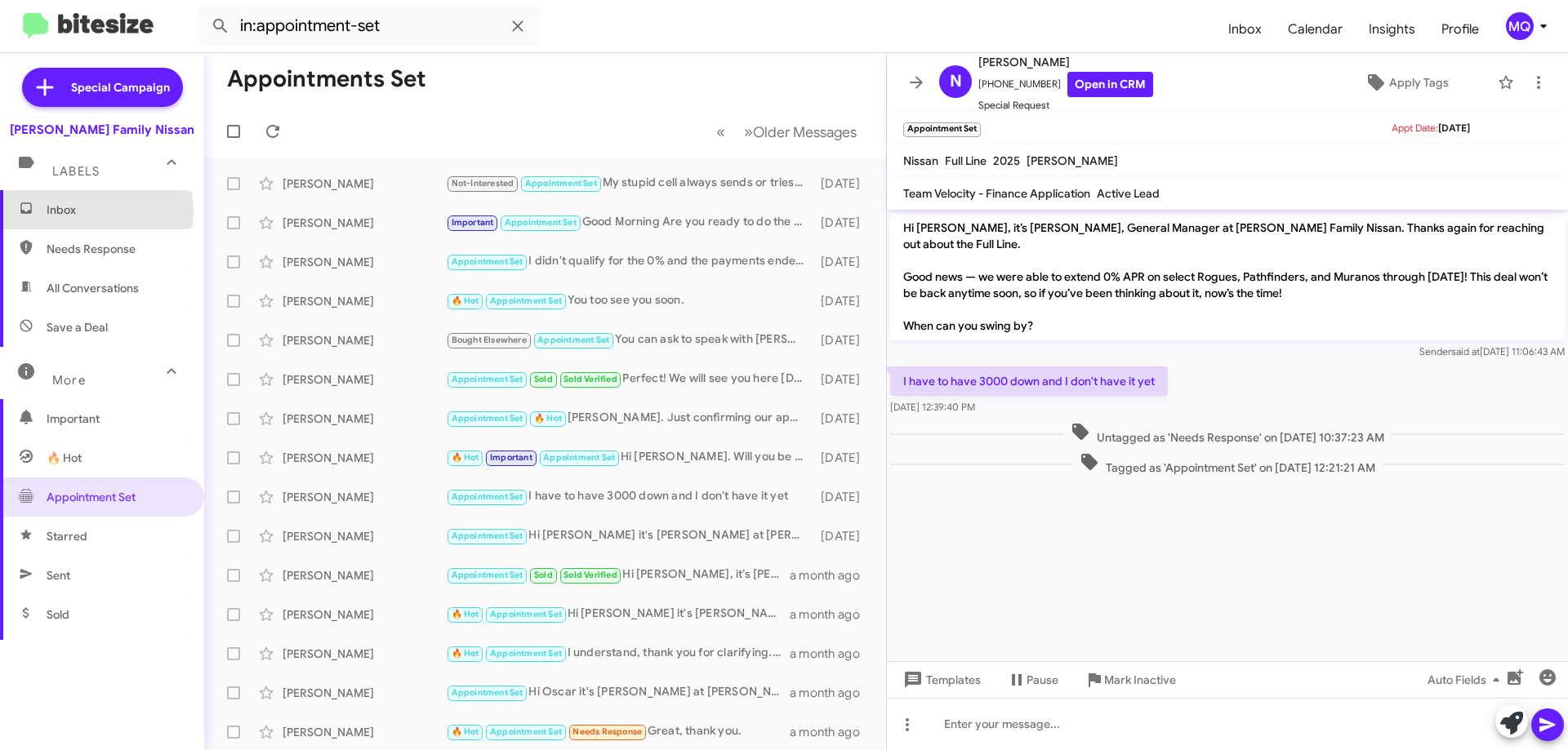
click at [79, 211] on span "Inbox" at bounding box center [116, 209] width 139 height 16
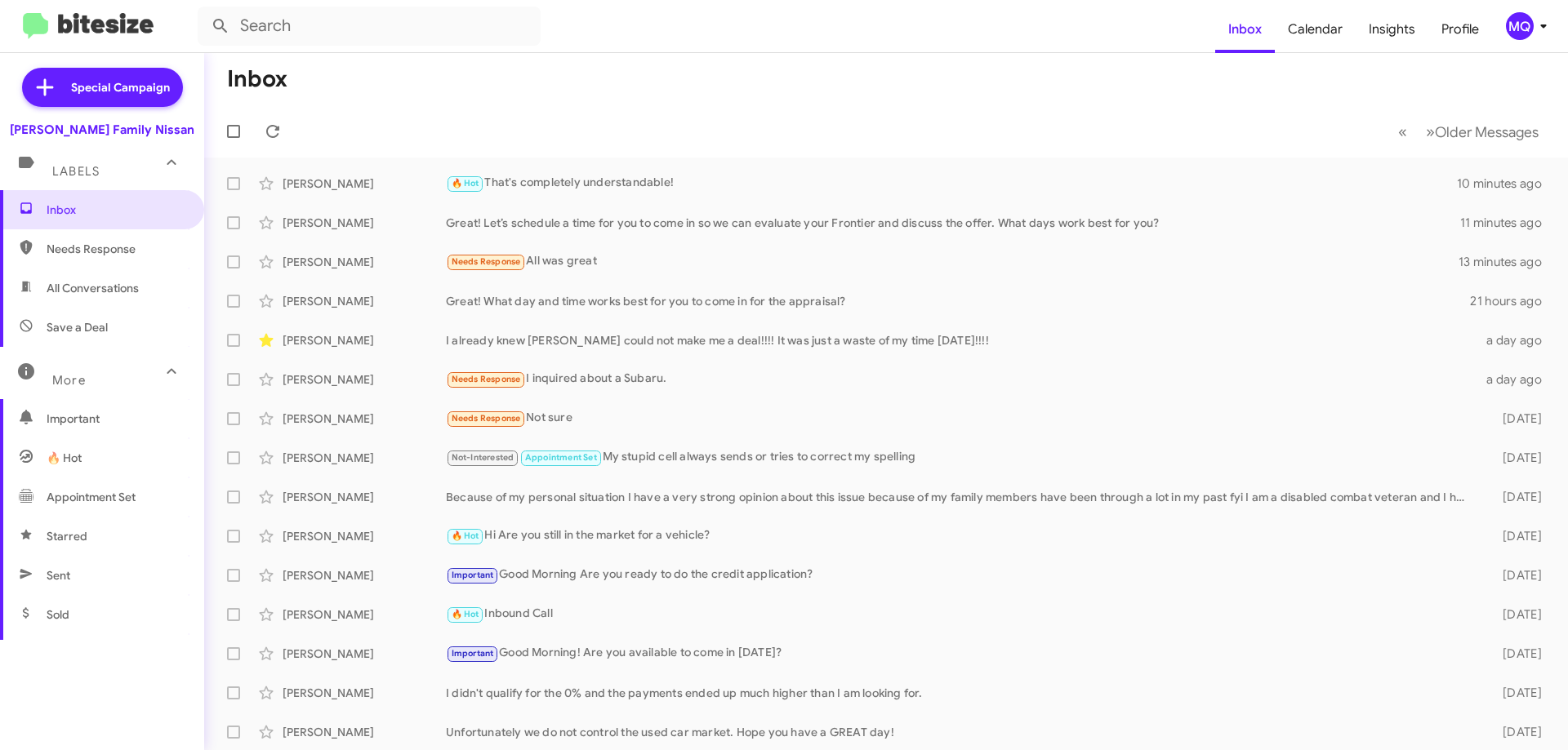
click at [95, 299] on span "All Conversations" at bounding box center [102, 288] width 204 height 39
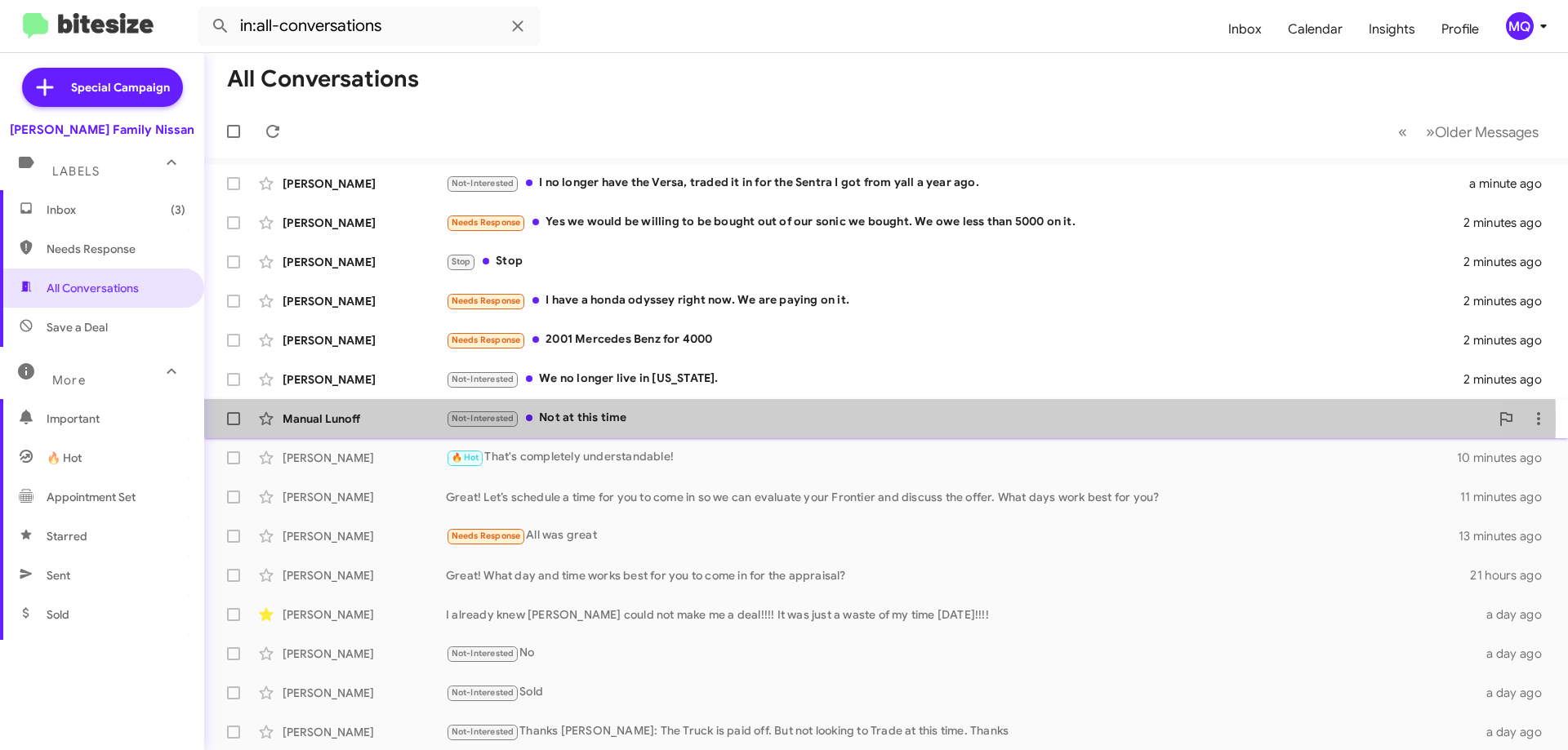
click at [595, 421] on div "Not-Interested Not at this time" at bounding box center [968, 418] width 1043 height 19
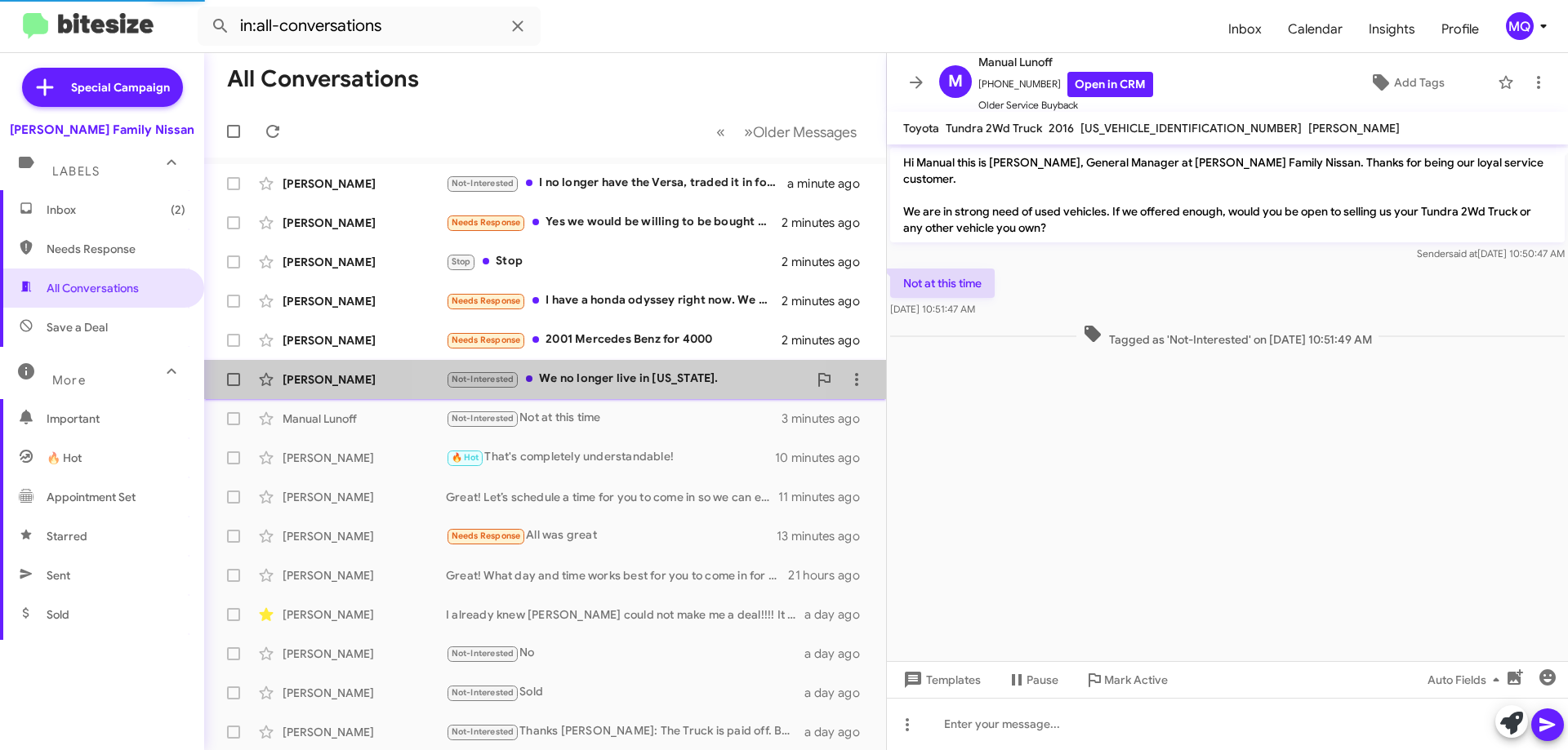
click at [621, 379] on div "Not-Interested We no longer live in [US_STATE]." at bounding box center [627, 379] width 362 height 19
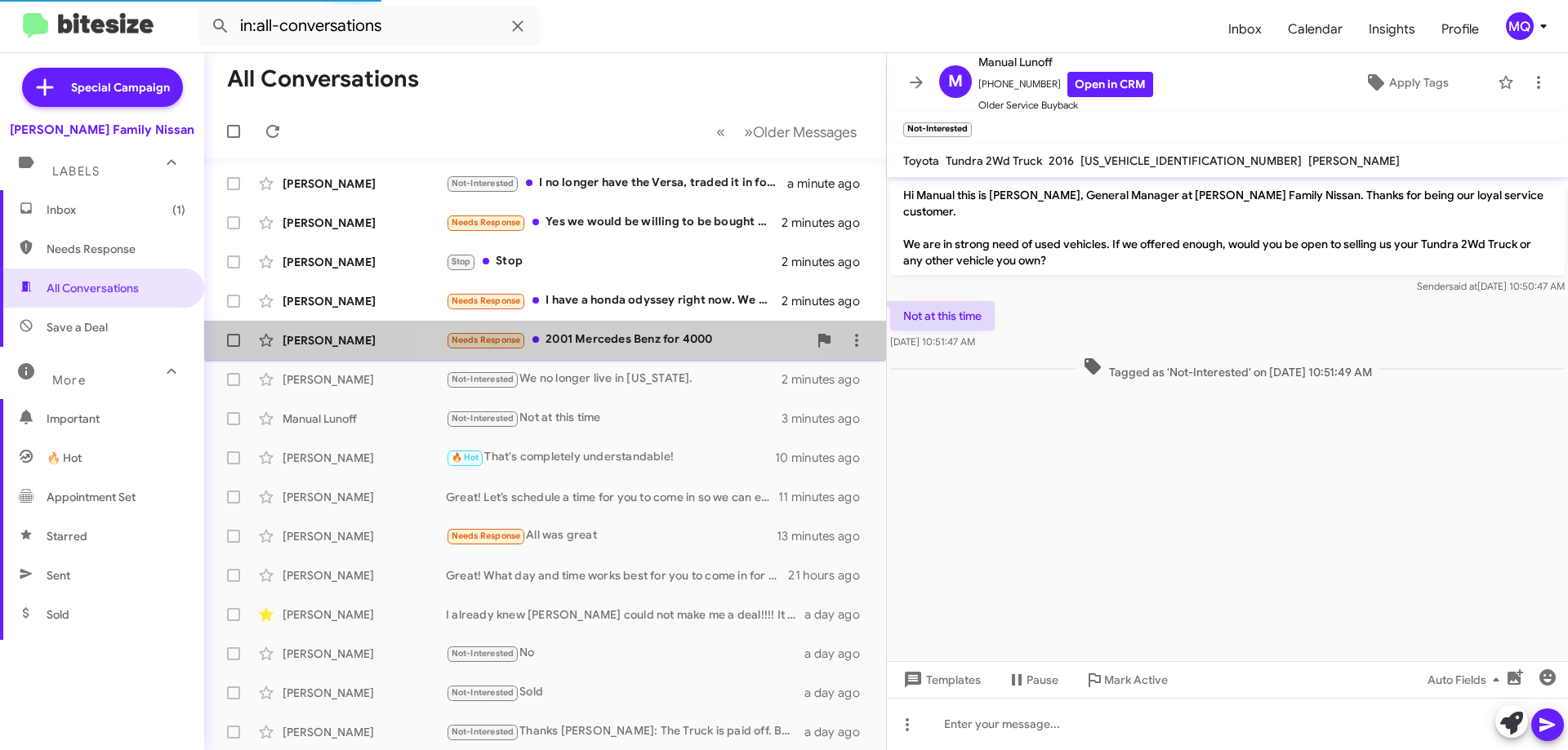
click at [634, 337] on div "Needs Response 2001 Mercedes Benz for 4000" at bounding box center [627, 340] width 362 height 19
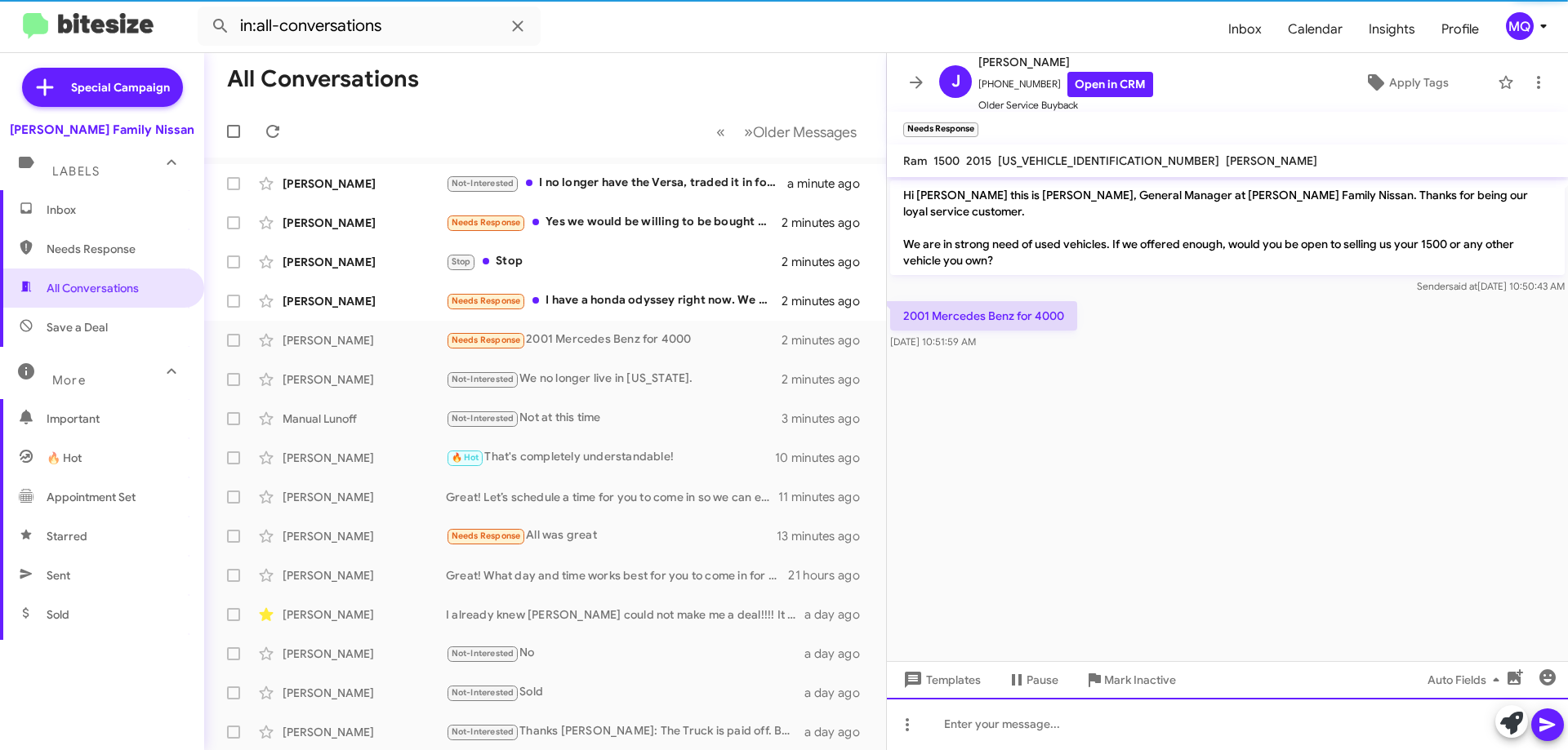
click at [1009, 737] on div at bounding box center [1227, 724] width 681 height 53
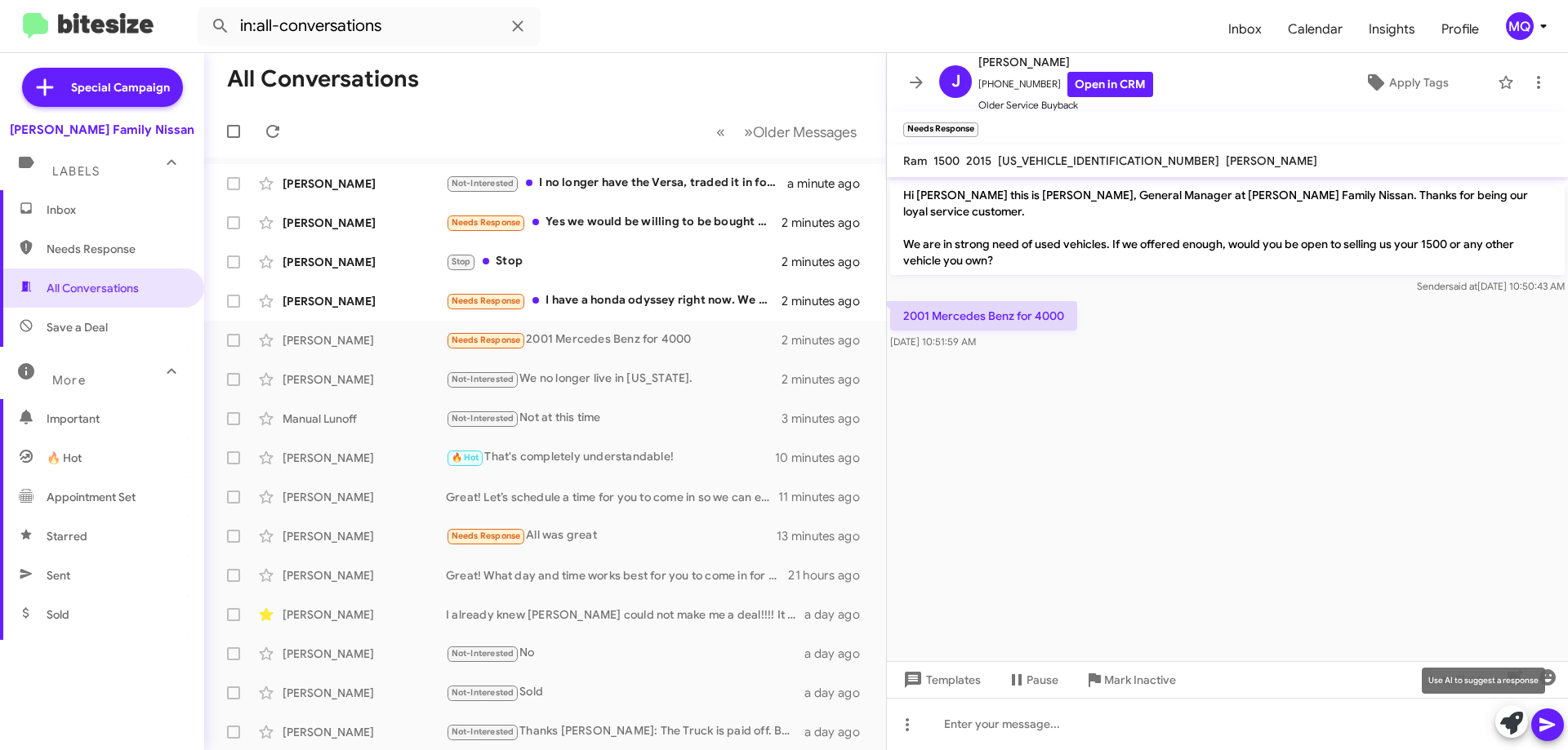
click at [1515, 718] on icon at bounding box center [1512, 723] width 23 height 23
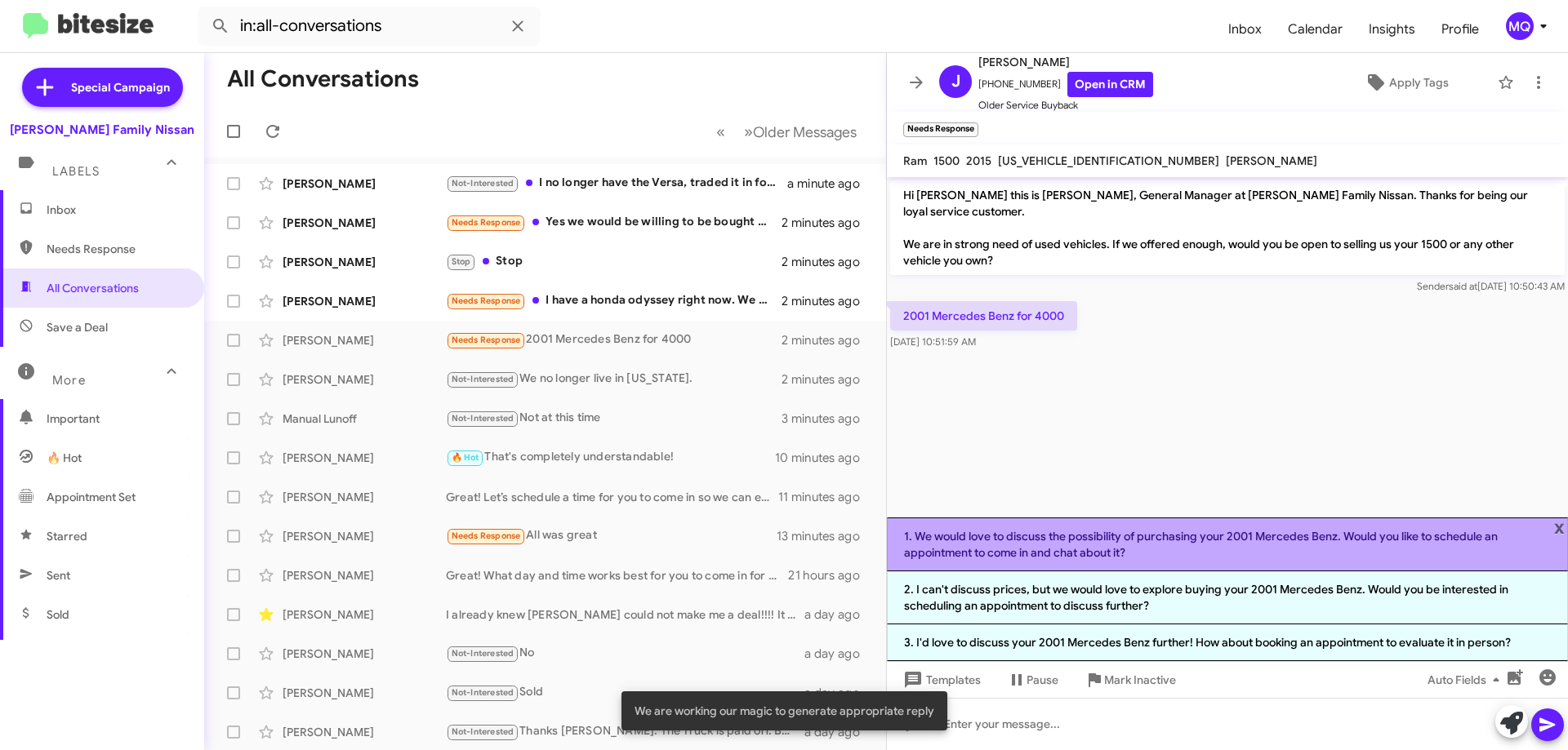
click at [1106, 547] on li "1. We would love to discuss the possibility of purchasing your 2001 Mercedes Be…" at bounding box center [1227, 545] width 681 height 54
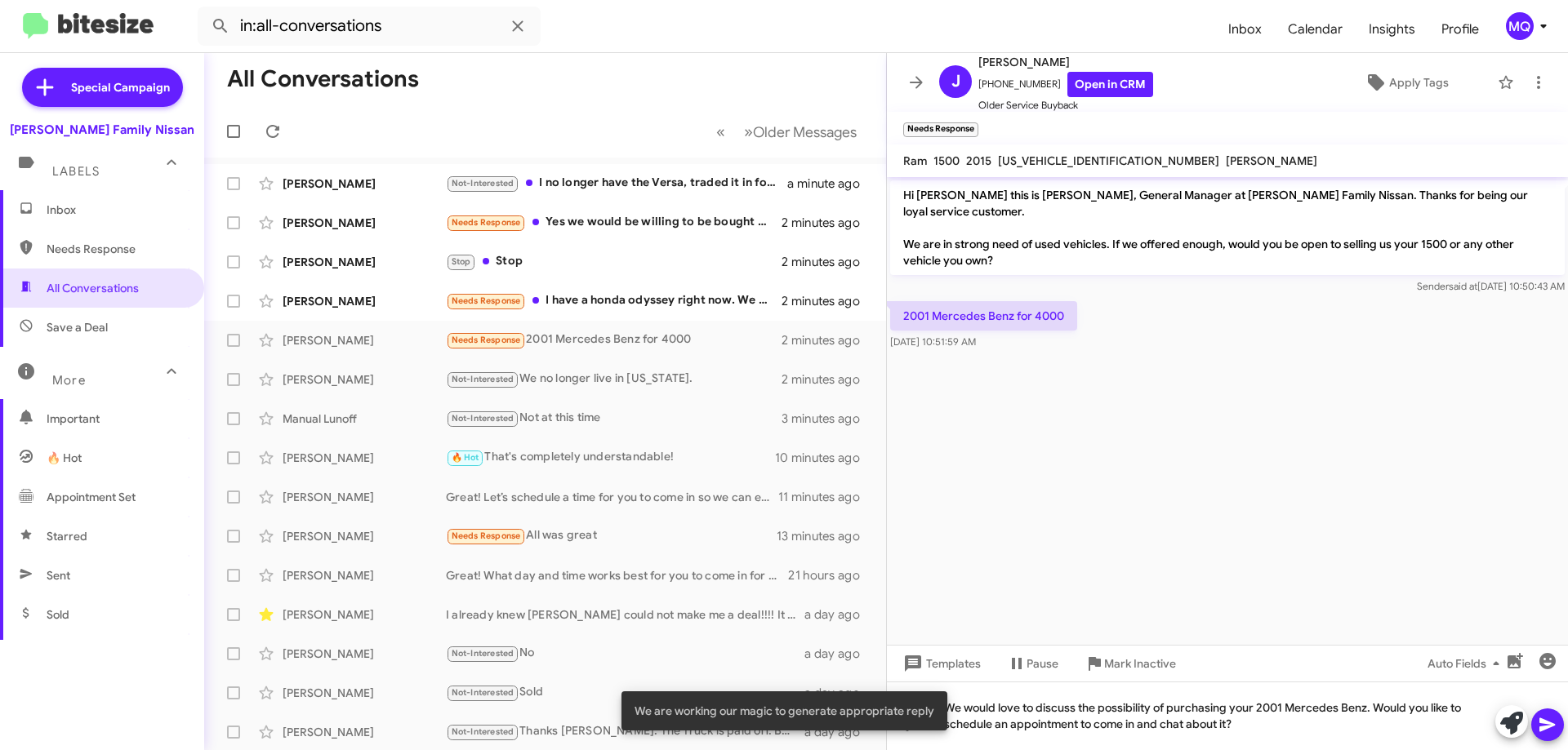
click at [1548, 718] on icon at bounding box center [1547, 725] width 20 height 20
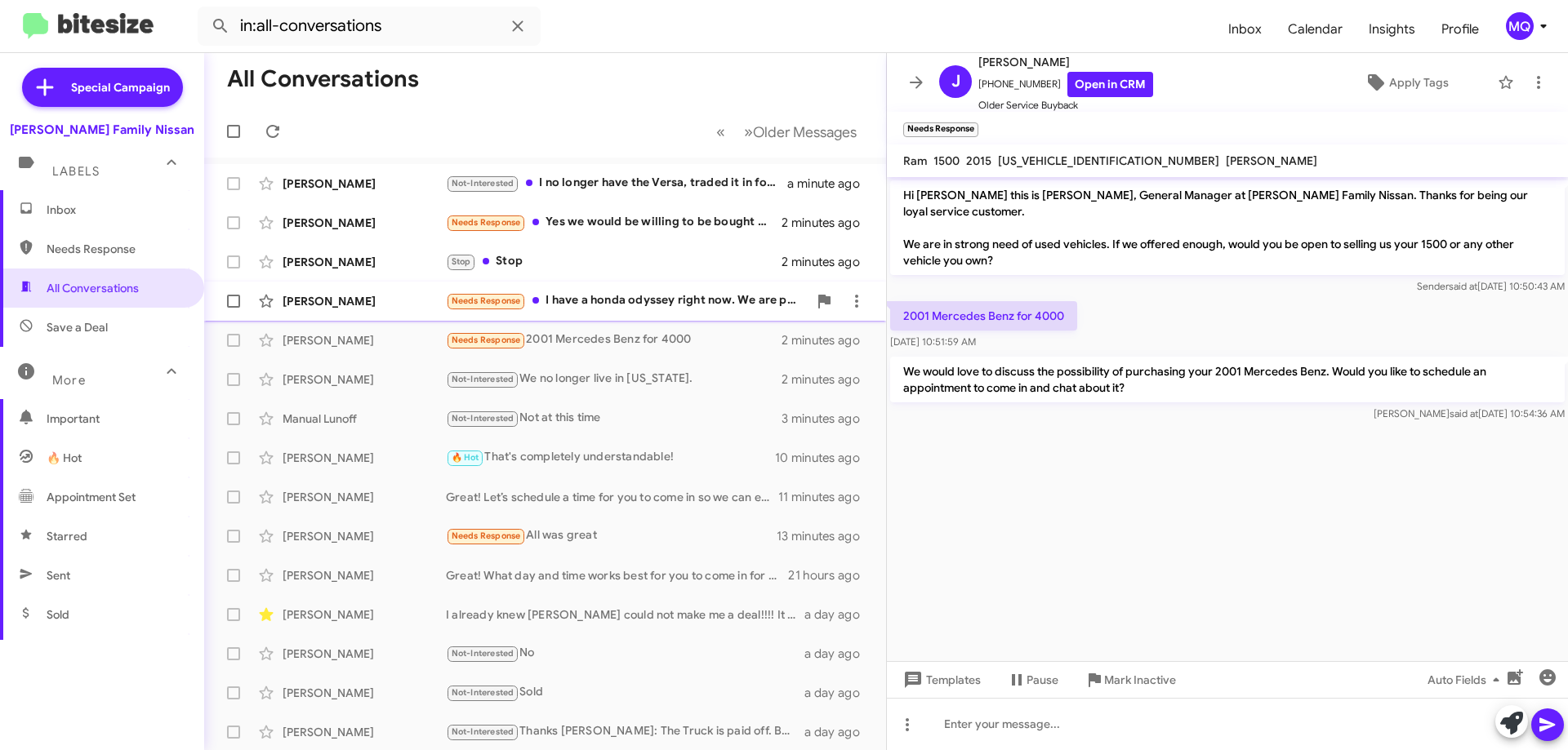
click at [640, 302] on div "Needs Response I have a honda odyssey right now. We are paying on it." at bounding box center [627, 301] width 362 height 19
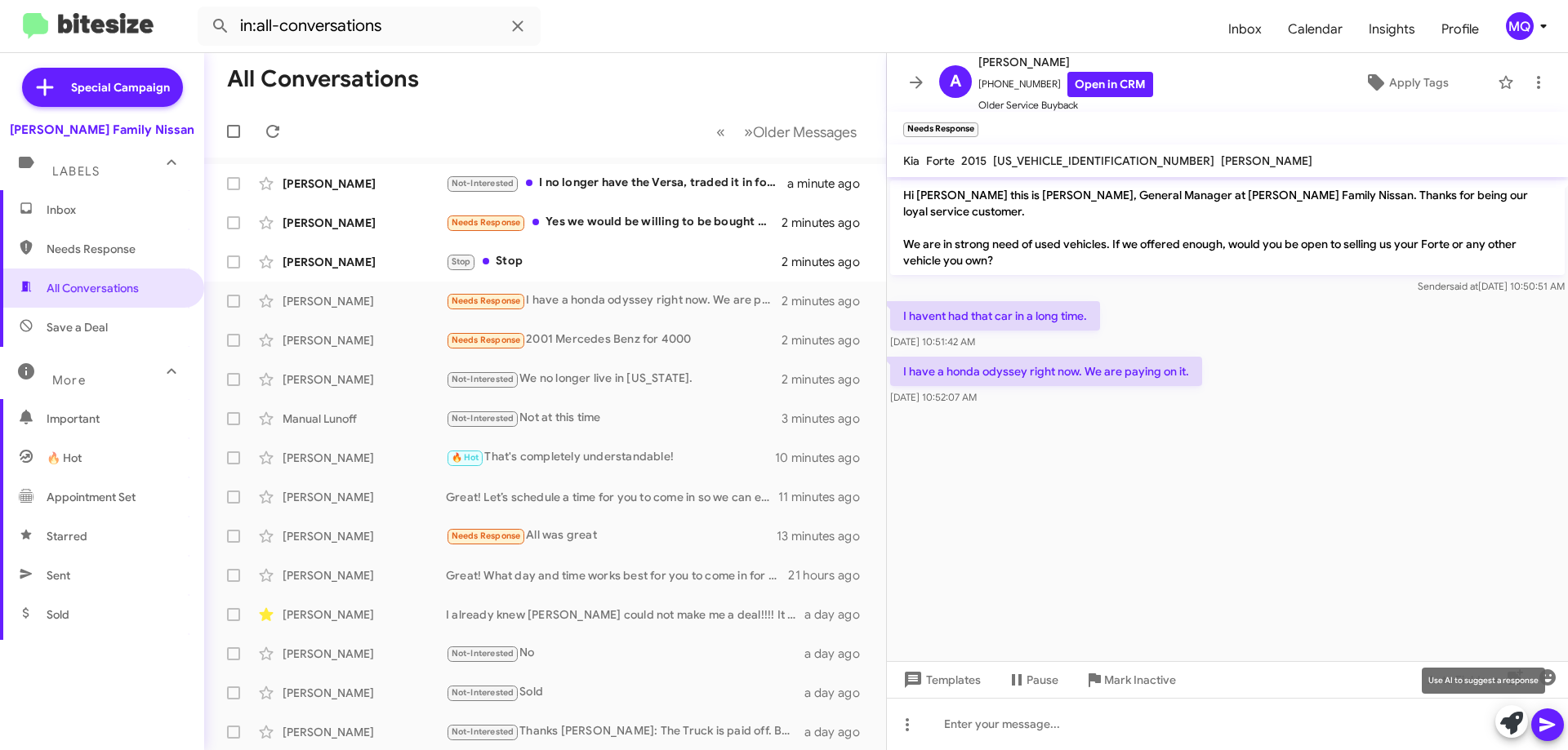
click at [1509, 725] on icon at bounding box center [1512, 723] width 23 height 23
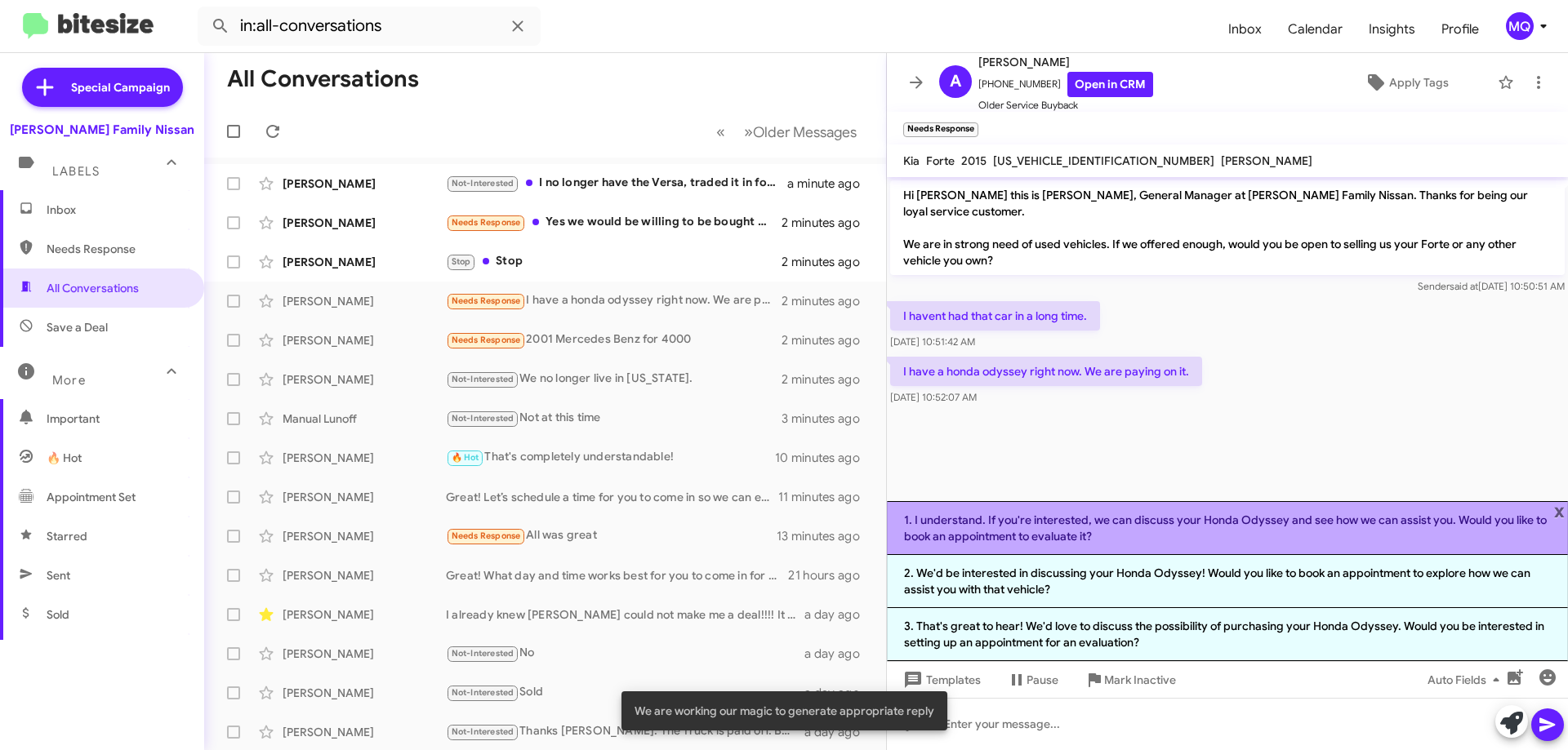
click at [1142, 525] on li "1. I understand. If you're interested, we can discuss your Honda Odyssey and se…" at bounding box center [1227, 528] width 681 height 54
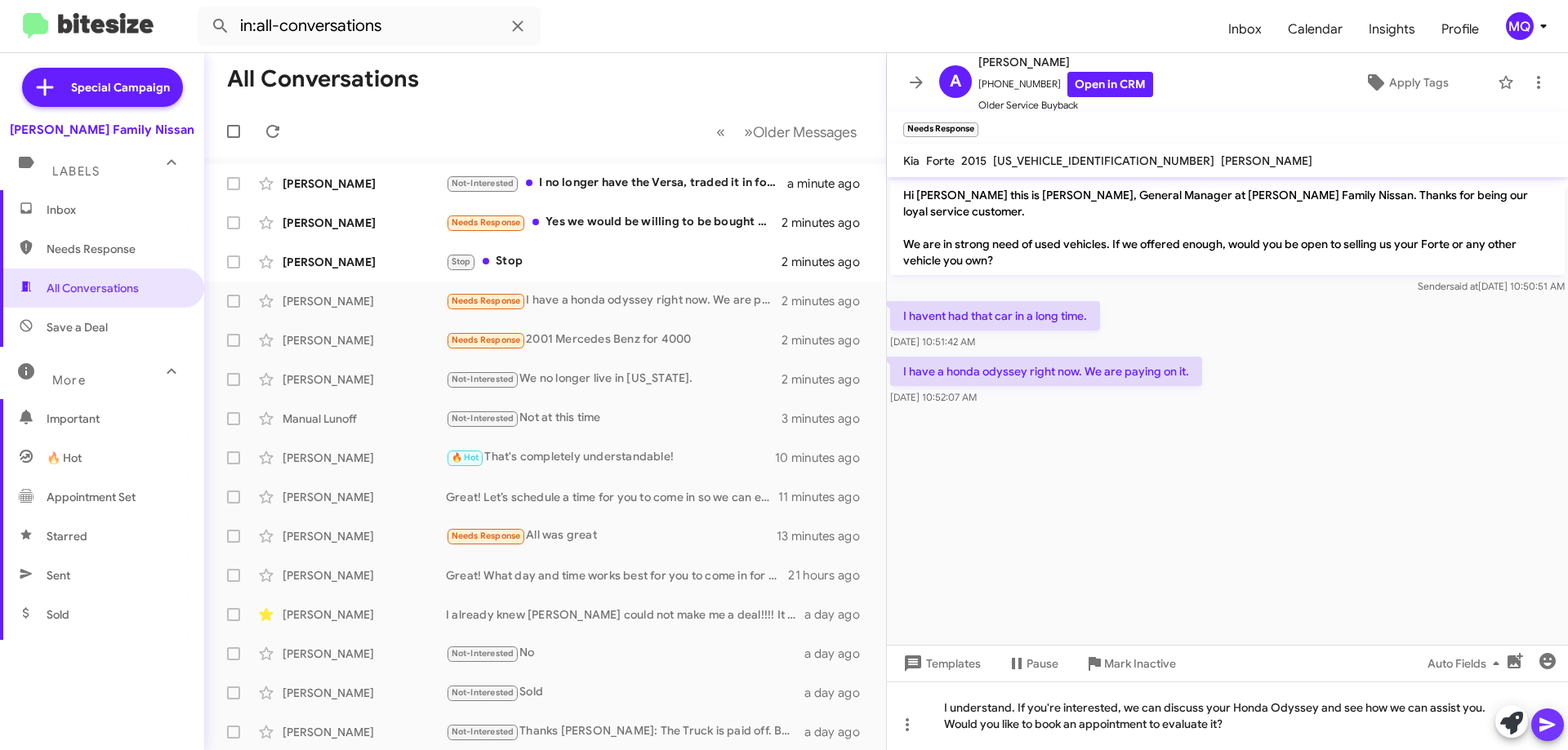
click at [1554, 717] on icon at bounding box center [1547, 725] width 20 height 20
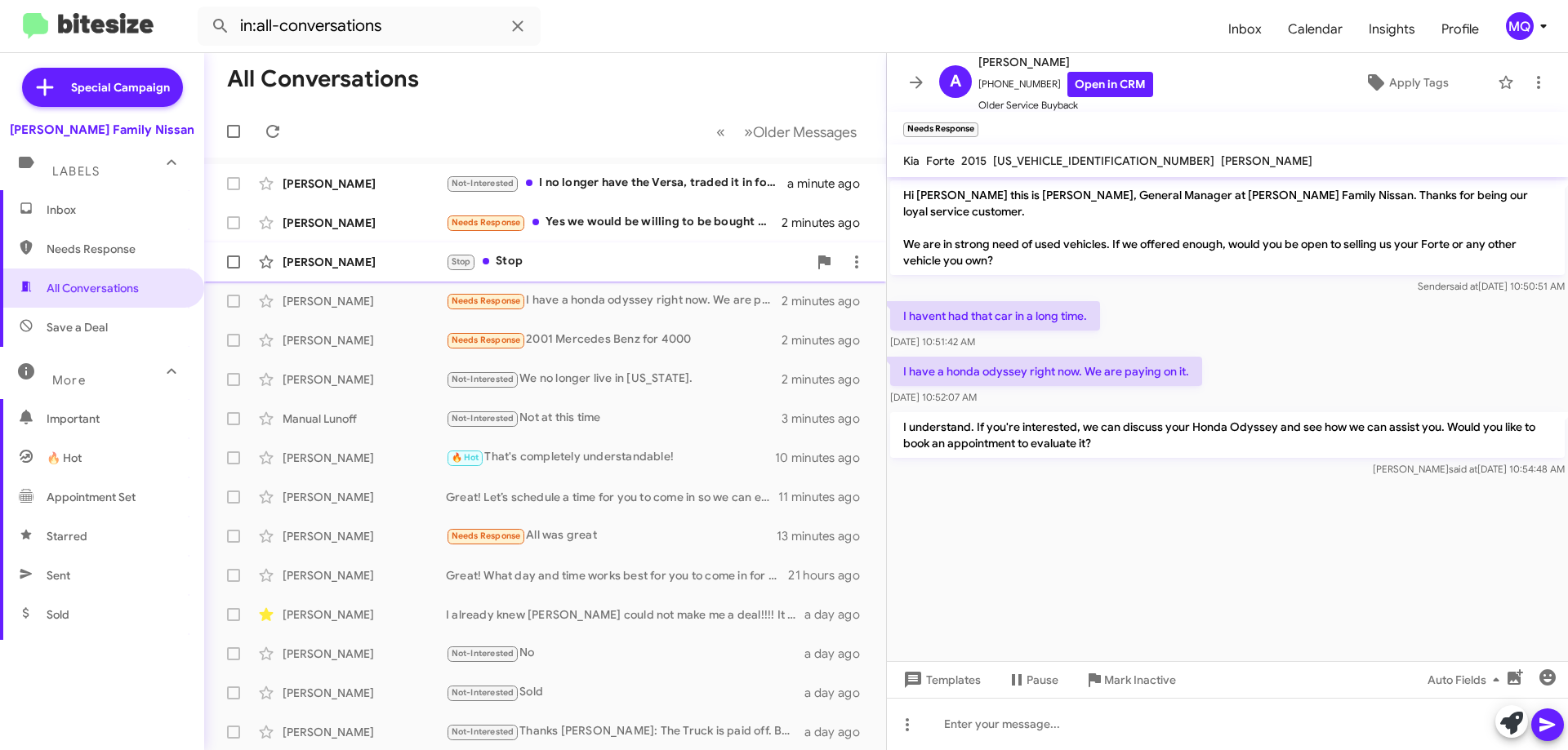
click at [619, 259] on div "Stop Stop" at bounding box center [627, 262] width 362 height 19
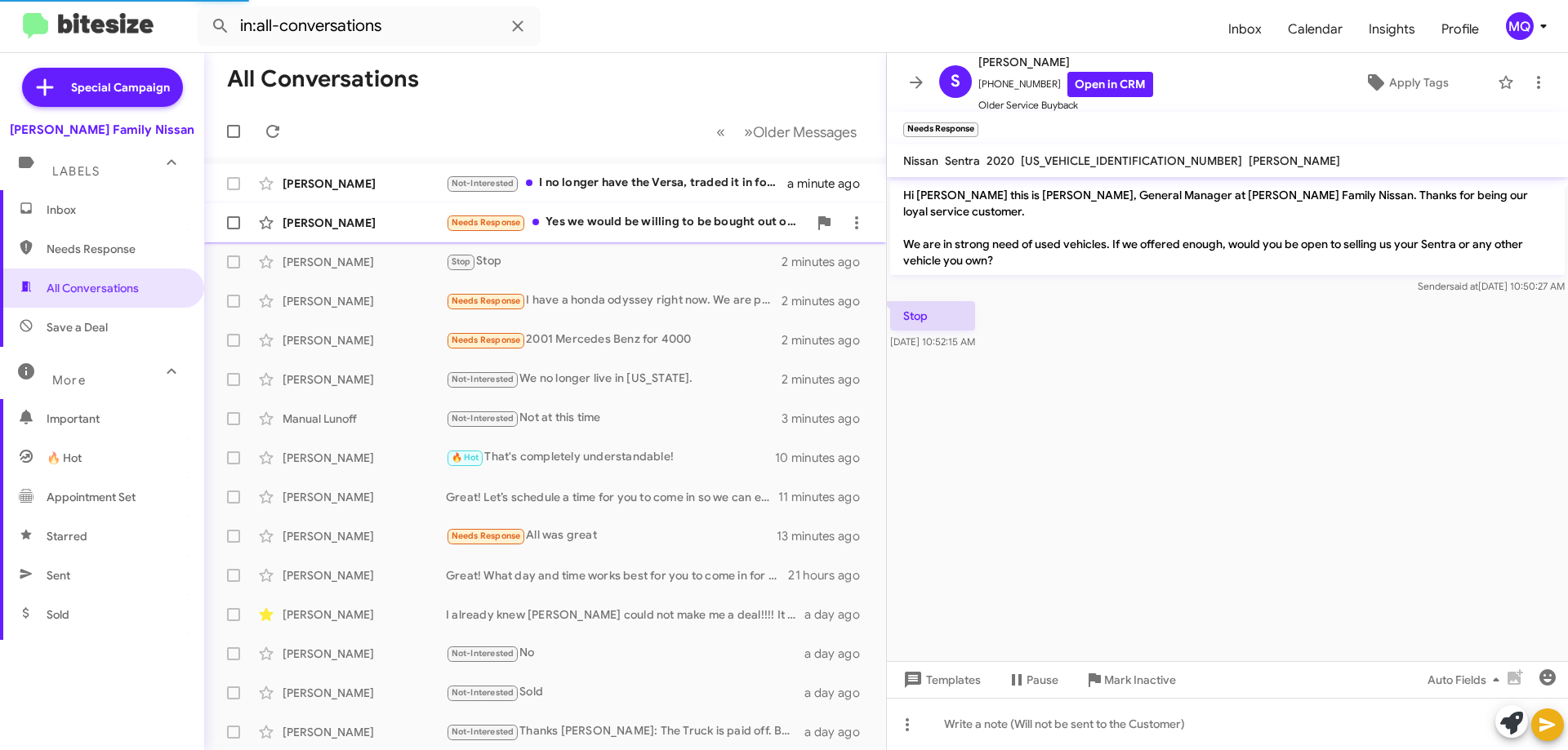
click at [652, 224] on div "Needs Response Yes we would be willing to be bought out of our sonic we bought.…" at bounding box center [627, 223] width 362 height 19
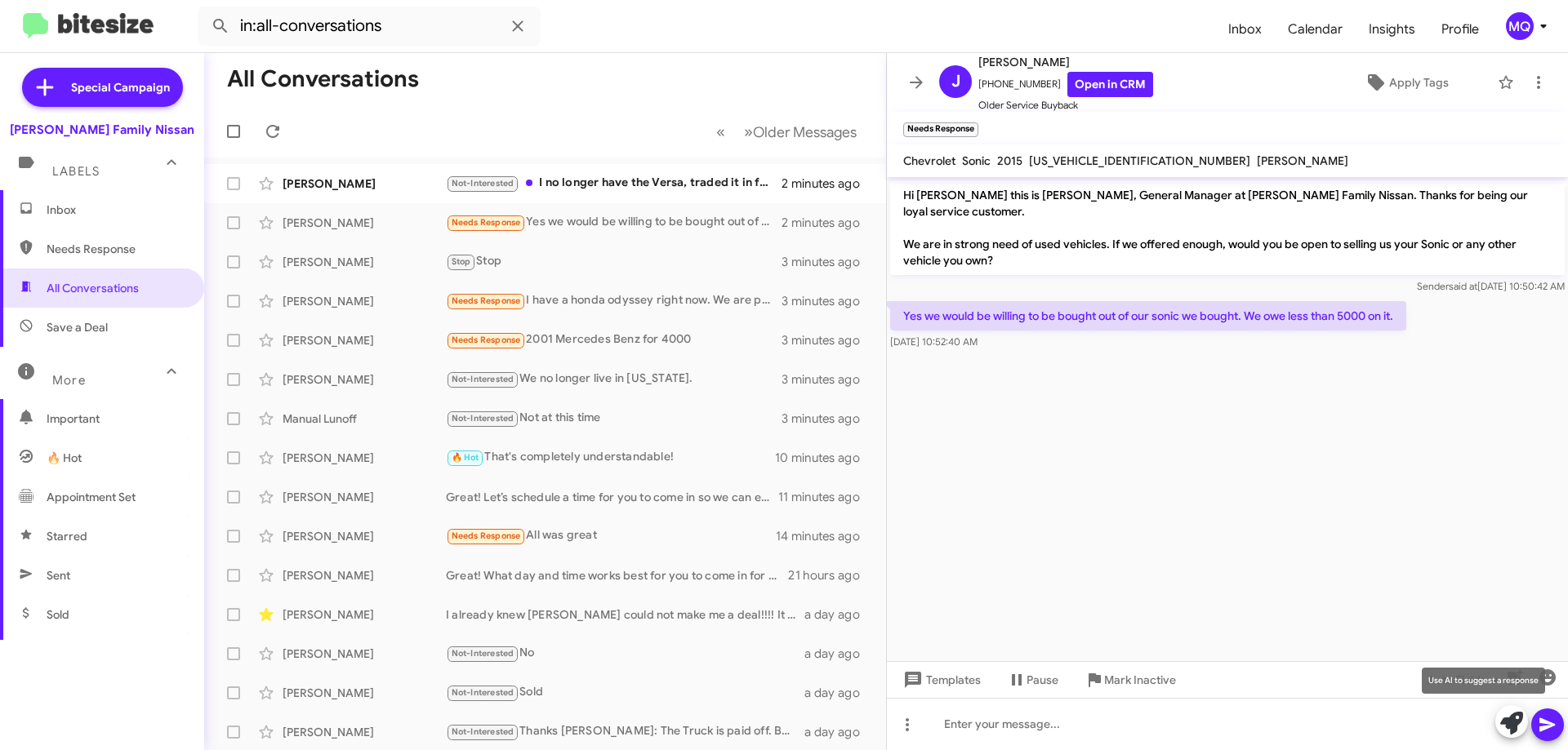
click at [1517, 726] on icon at bounding box center [1512, 723] width 23 height 23
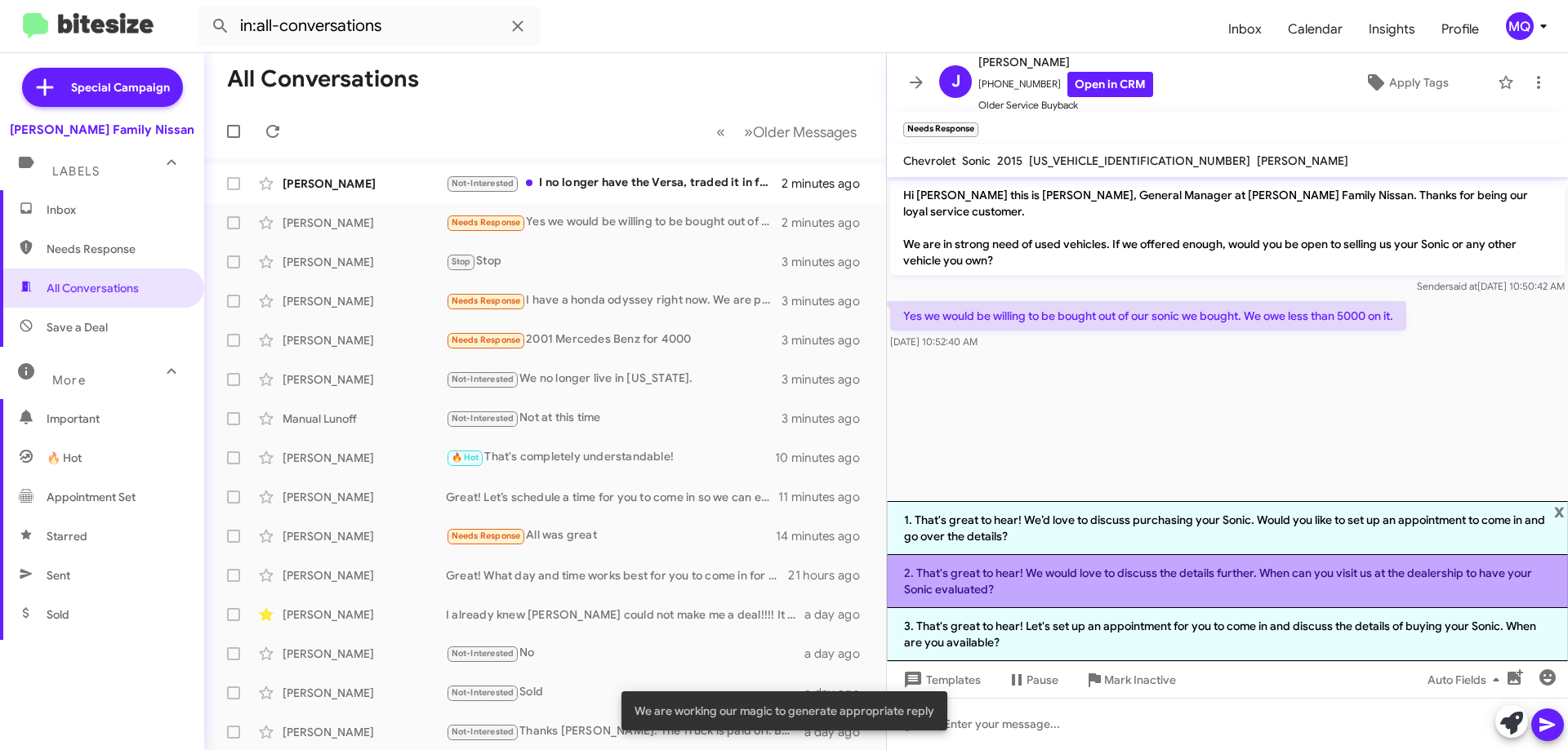
click at [1127, 589] on li "2. That's great to hear! We would love to discuss the details further. When can…" at bounding box center [1227, 582] width 681 height 54
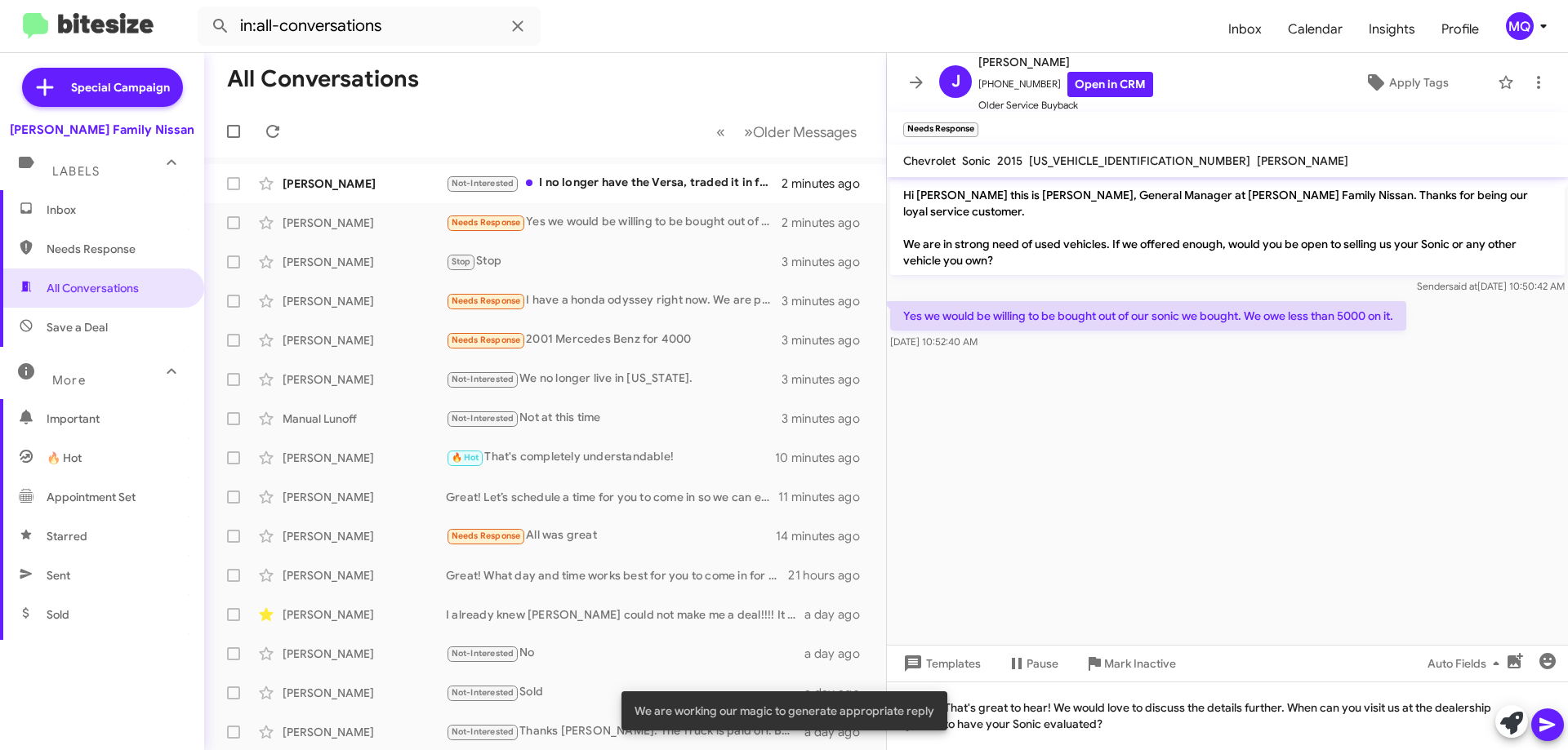
click at [1542, 718] on icon at bounding box center [1547, 725] width 20 height 20
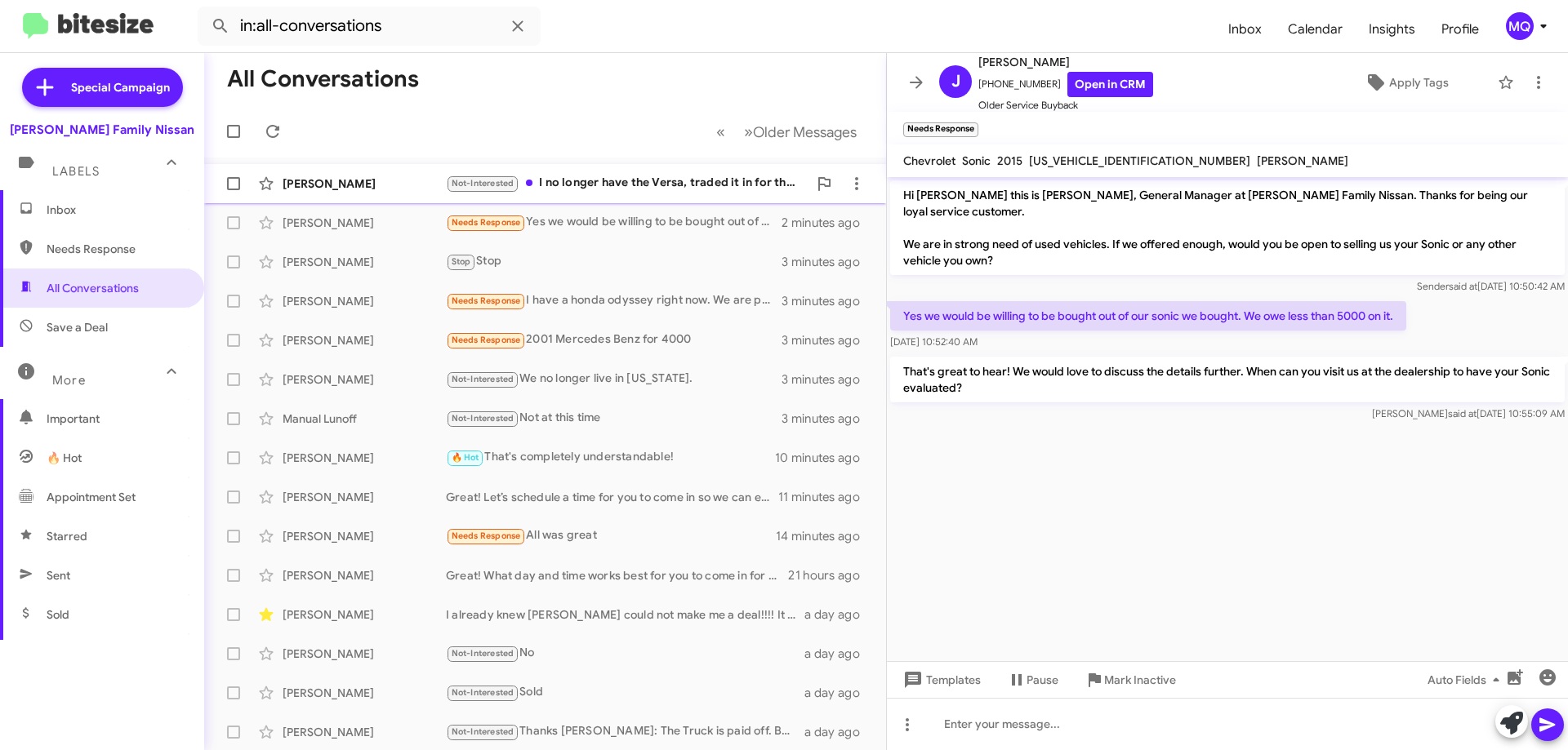
click at [652, 186] on div "Not-Interested I no longer have the Versa, traded it in for the Sentra I got fr…" at bounding box center [627, 183] width 362 height 19
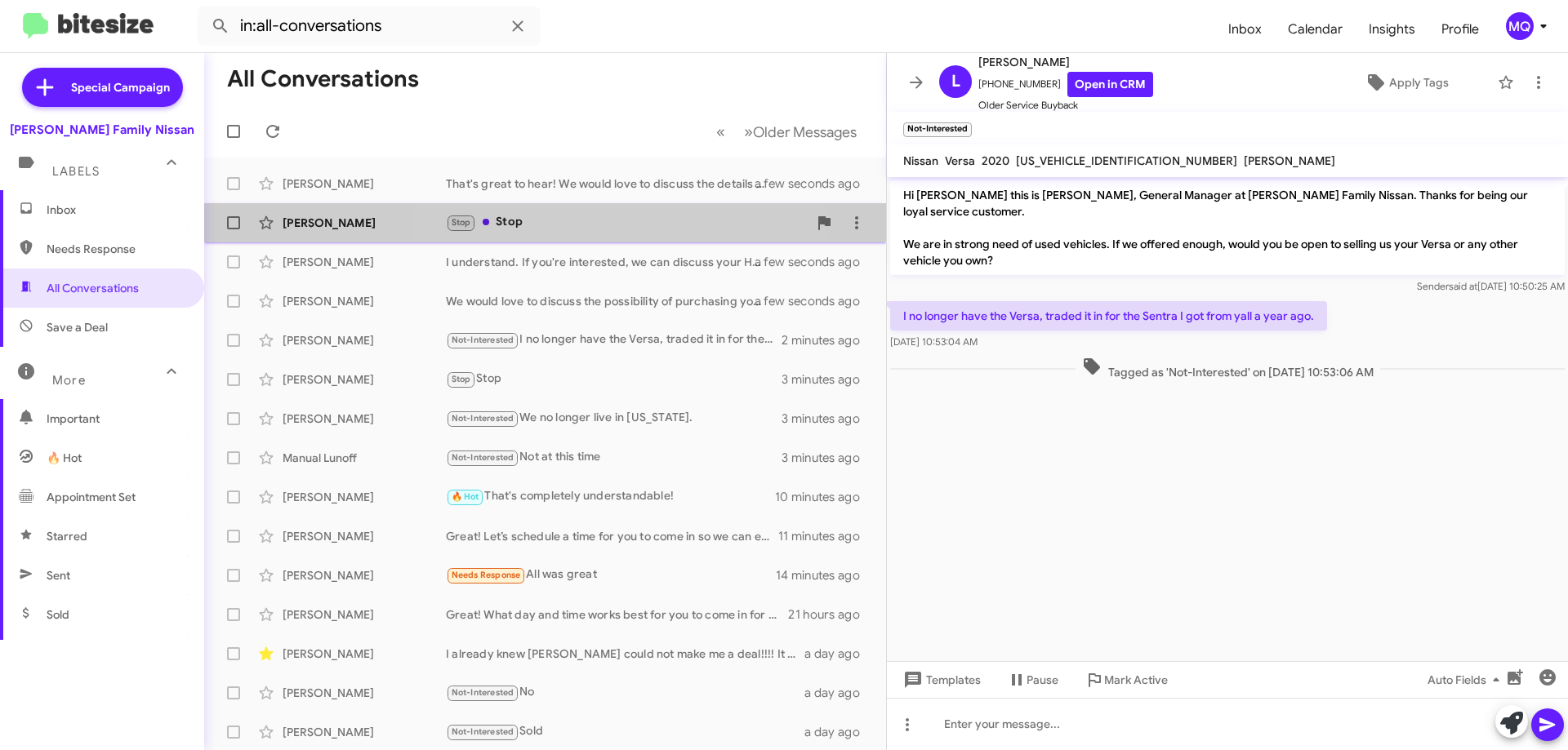
click at [586, 224] on div "Stop Stop" at bounding box center [627, 223] width 362 height 19
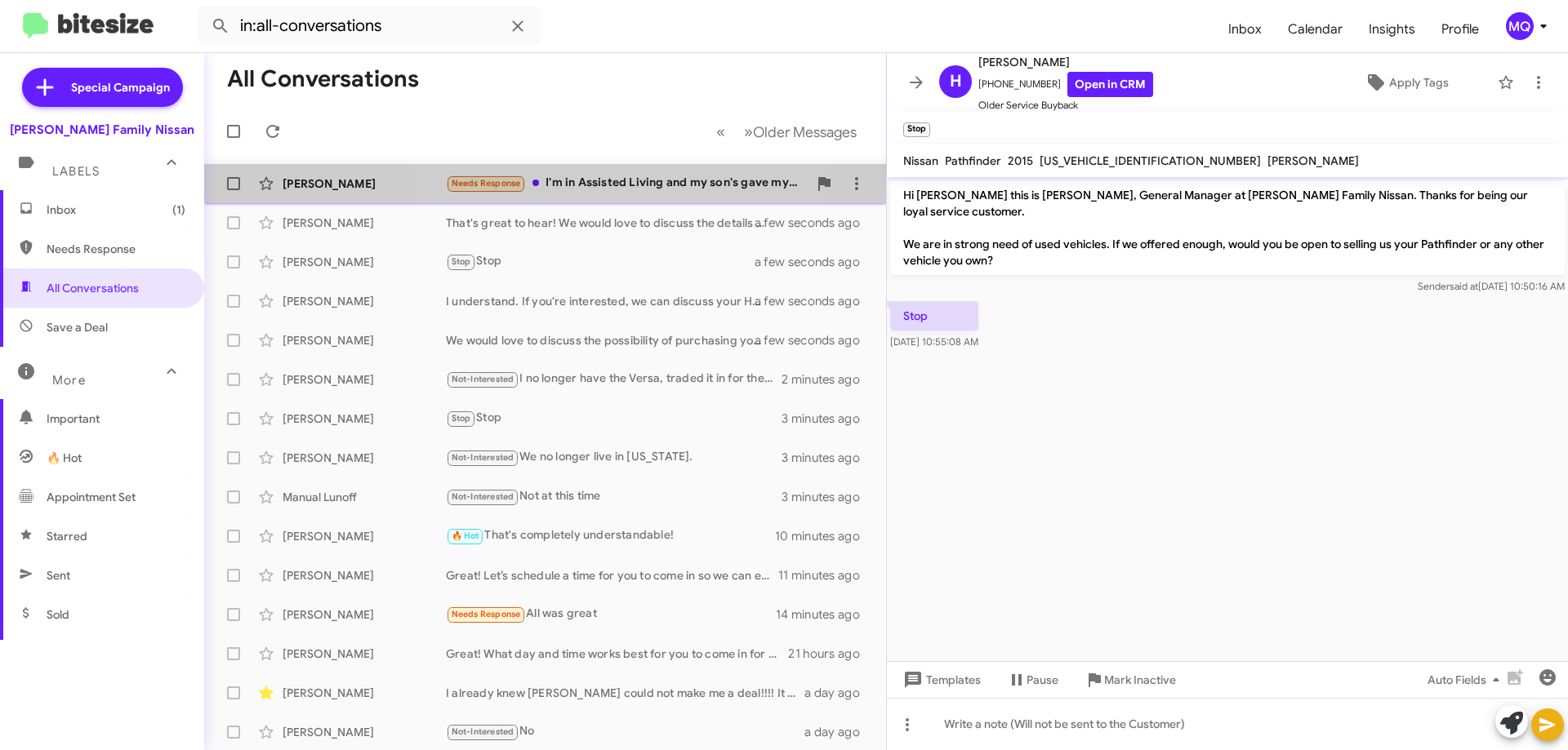
click at [619, 187] on div "Needs Response I'm in Assisted Living and my son's gave my car back to bank Tha…" at bounding box center [627, 183] width 362 height 19
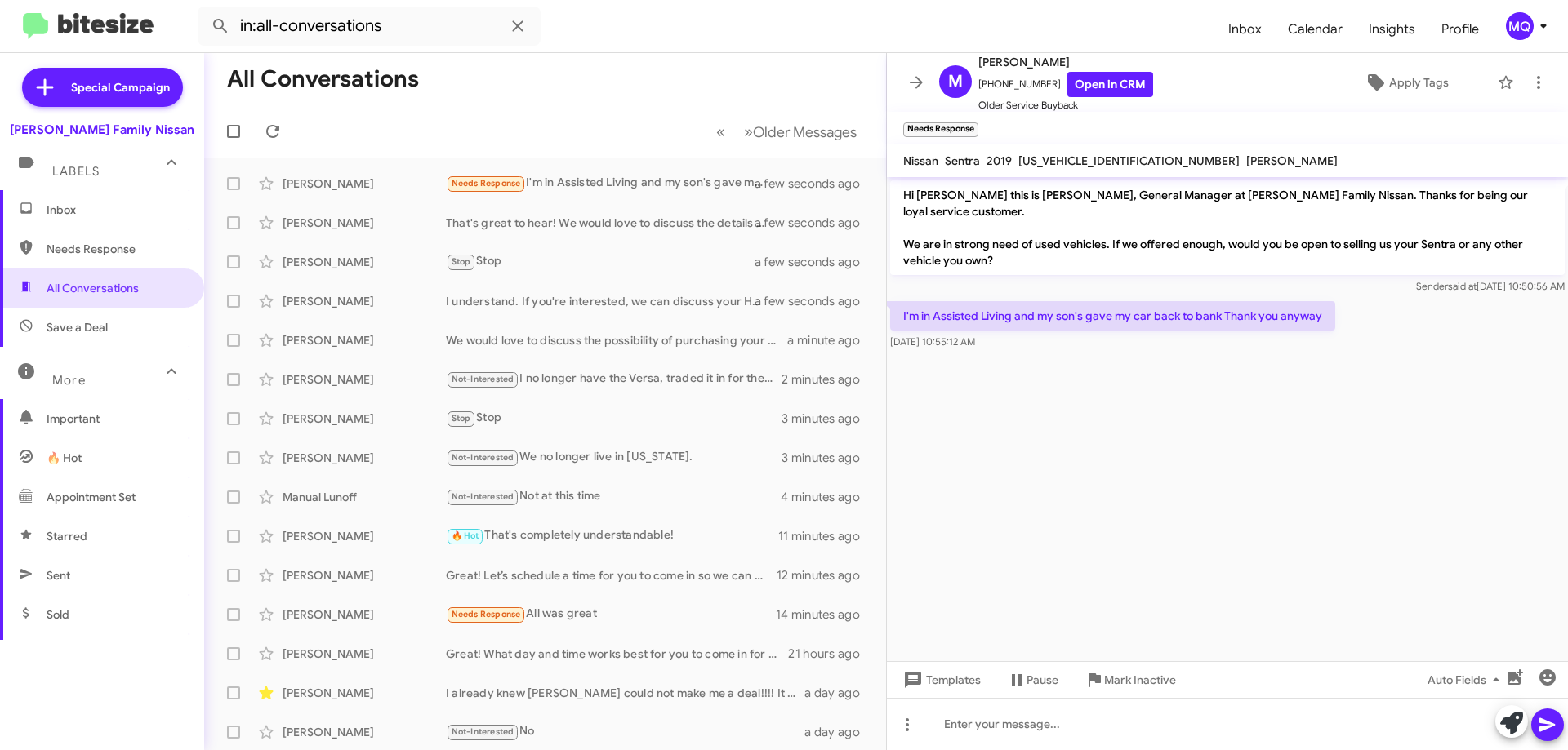
click at [95, 258] on span "Needs Response" at bounding box center [102, 248] width 204 height 39
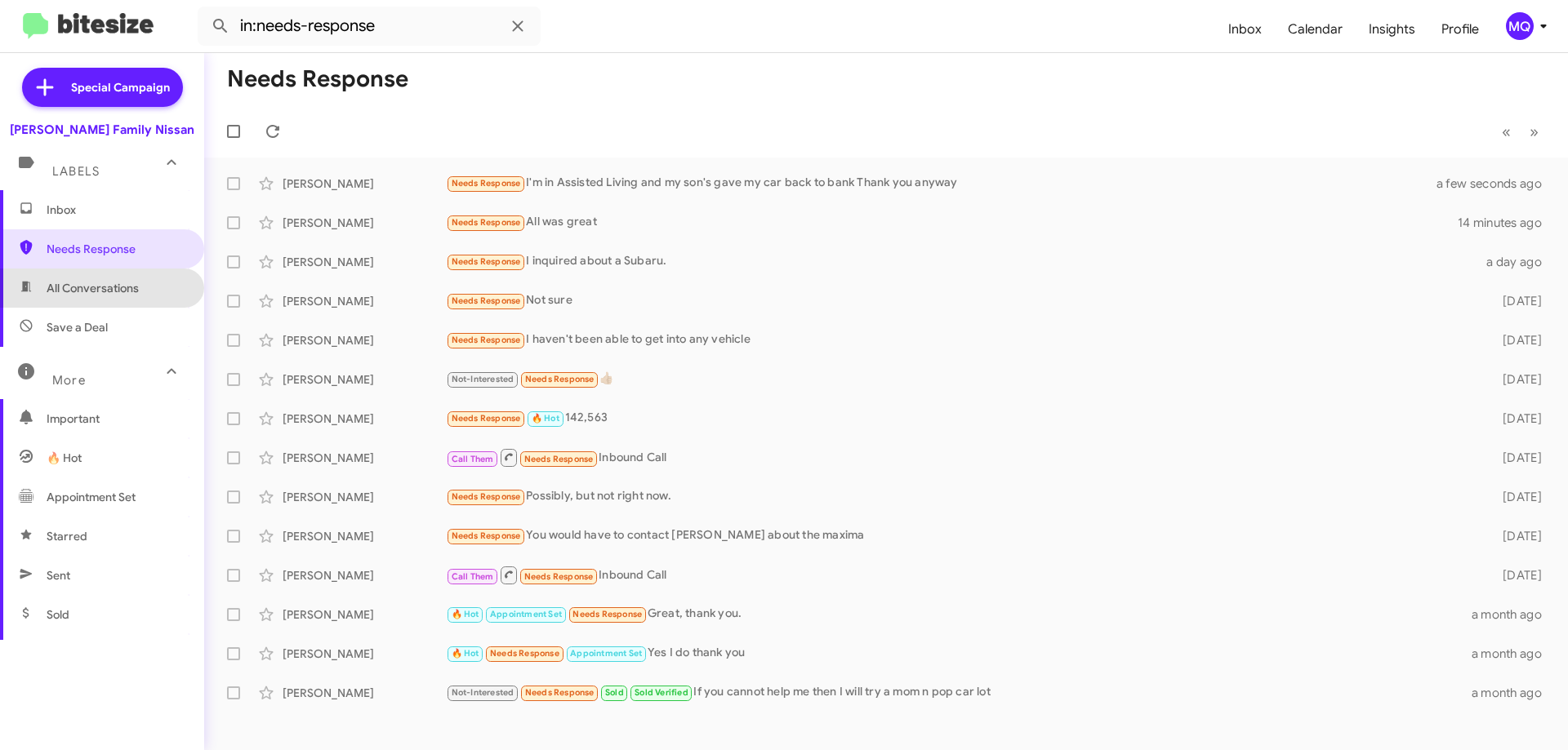
click at [116, 284] on span "All Conversations" at bounding box center [93, 288] width 93 height 16
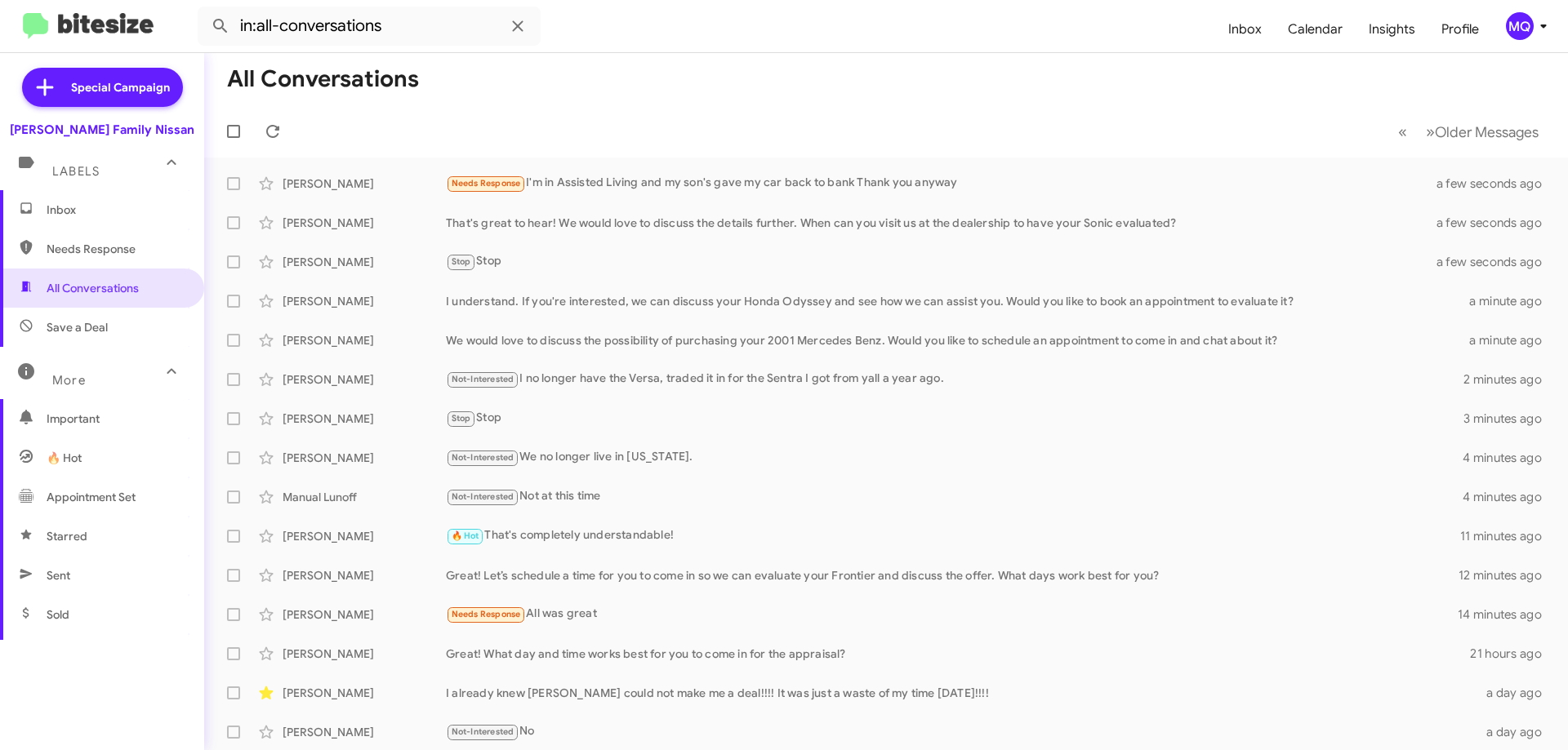
click at [103, 328] on span "Save a Deal" at bounding box center [77, 327] width 61 height 16
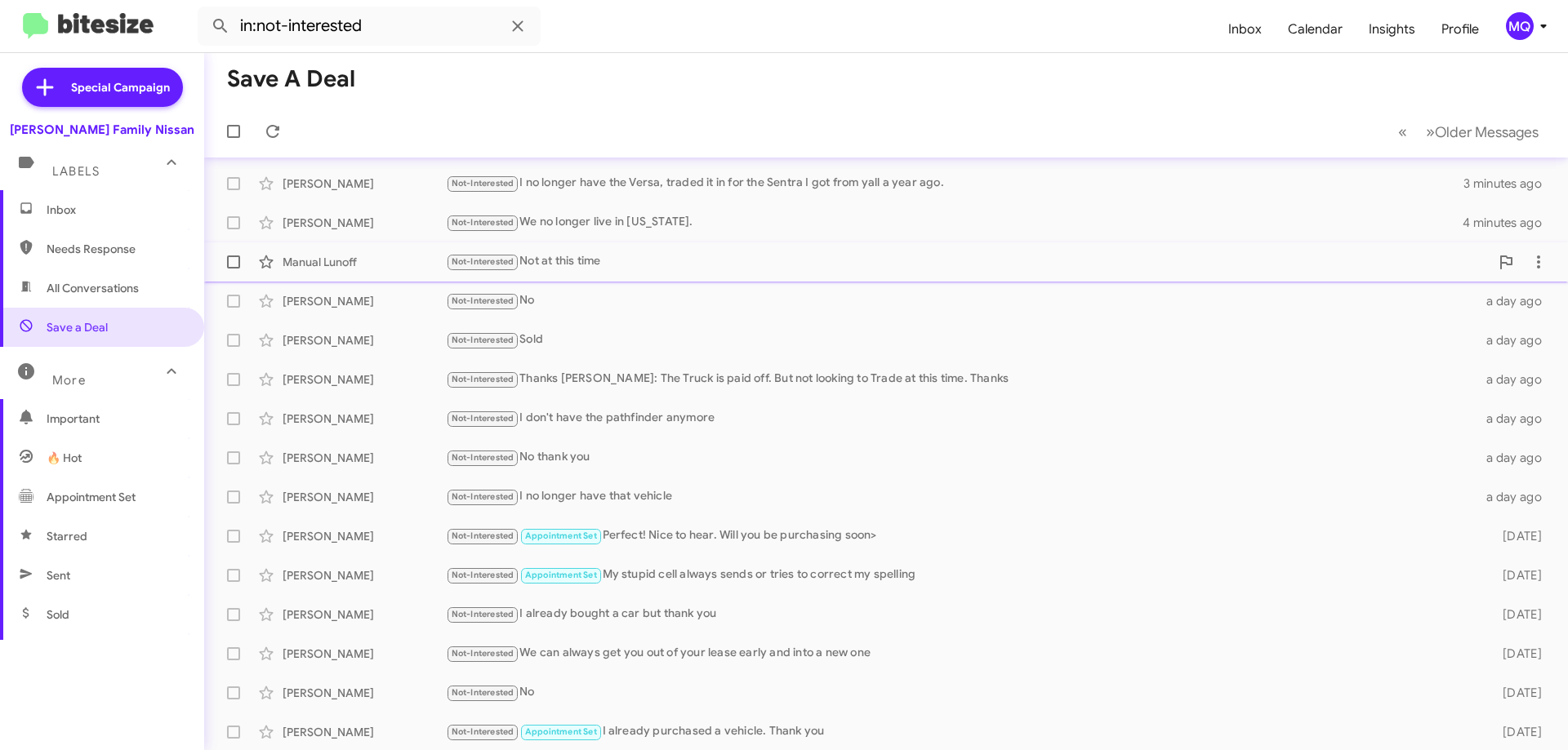
scroll to position [198, 0]
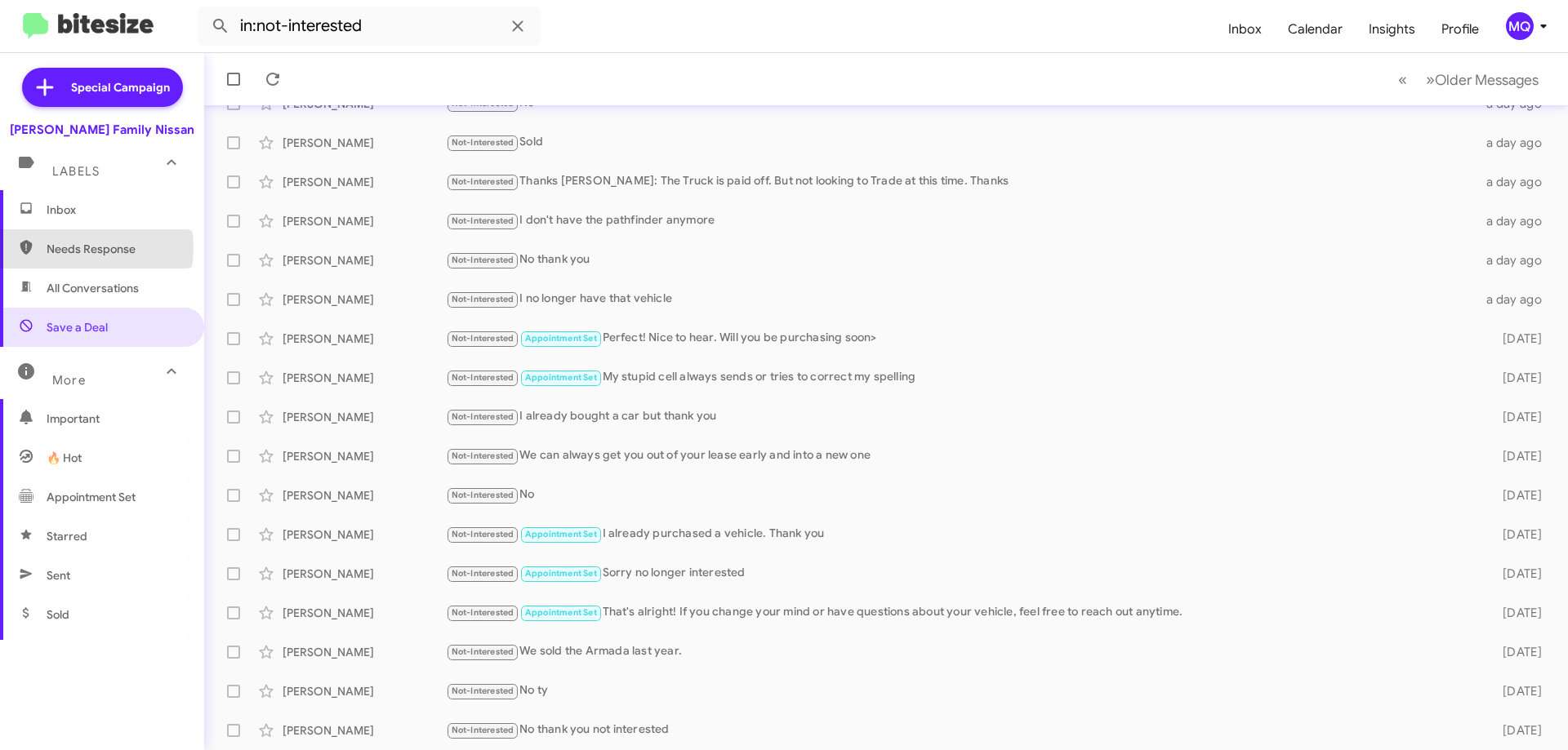
click at [74, 248] on span "Needs Response" at bounding box center [116, 248] width 139 height 16
type input "in:needs-response"
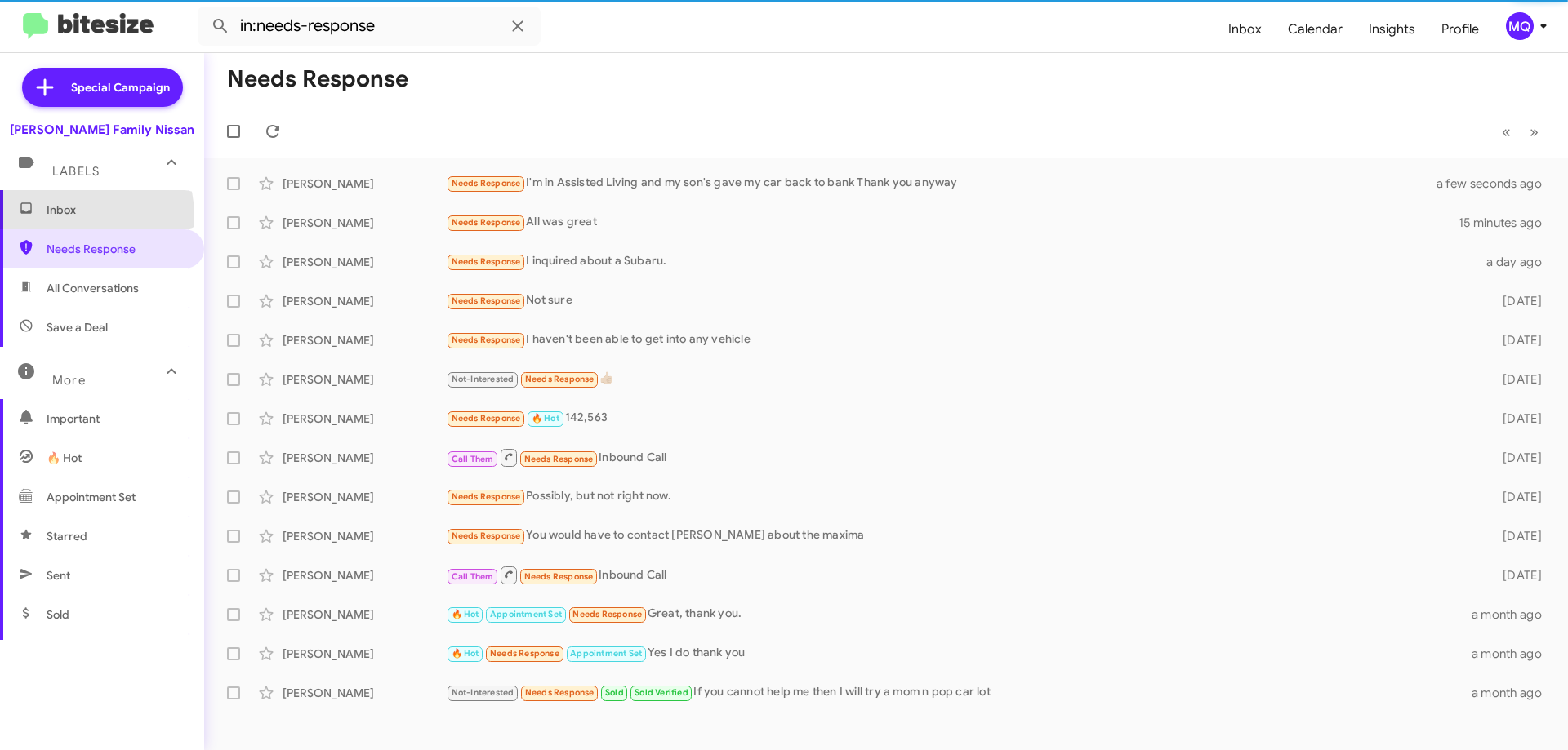
click at [74, 216] on span "Inbox" at bounding box center [116, 209] width 139 height 16
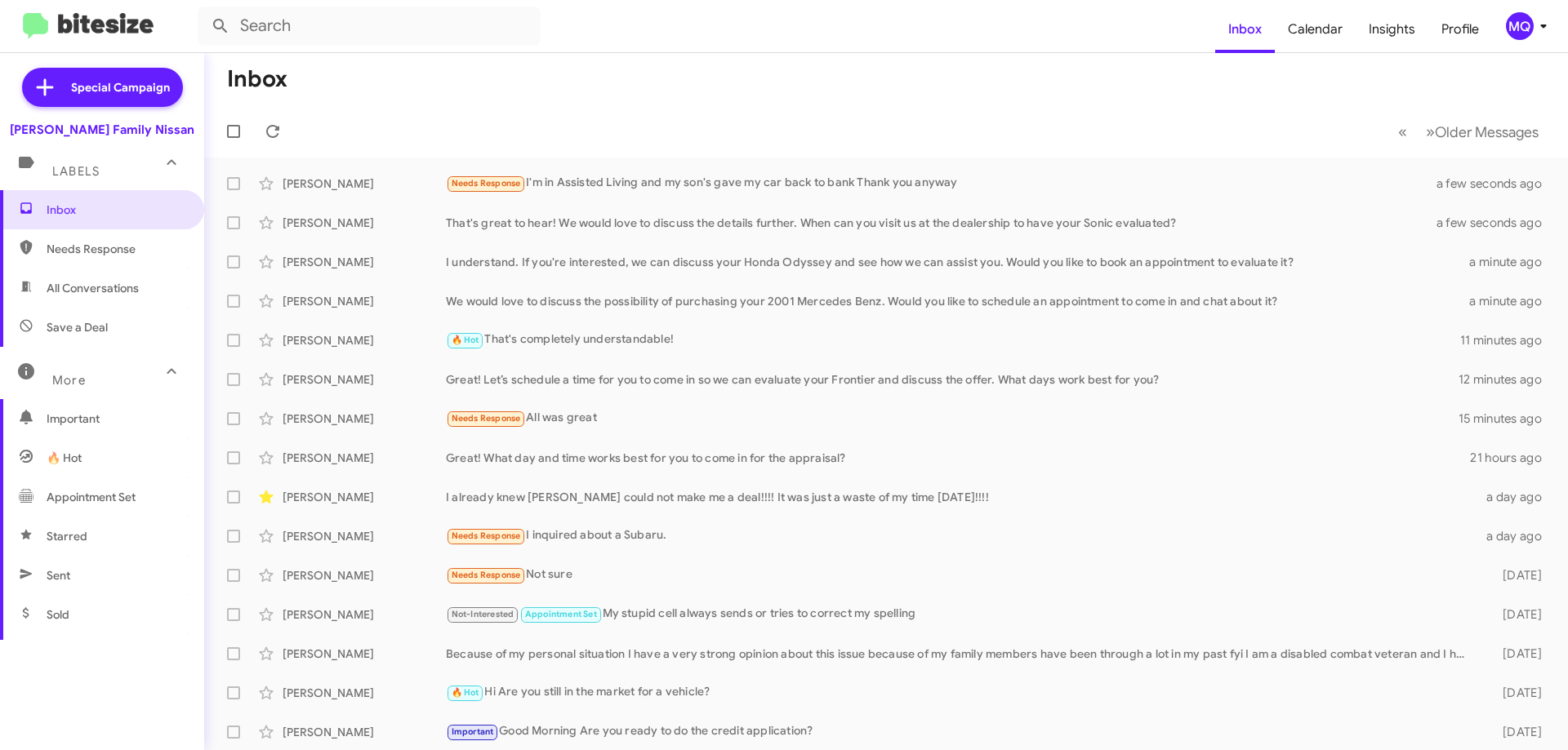
click at [93, 452] on span "🔥 Hot" at bounding box center [102, 458] width 204 height 39
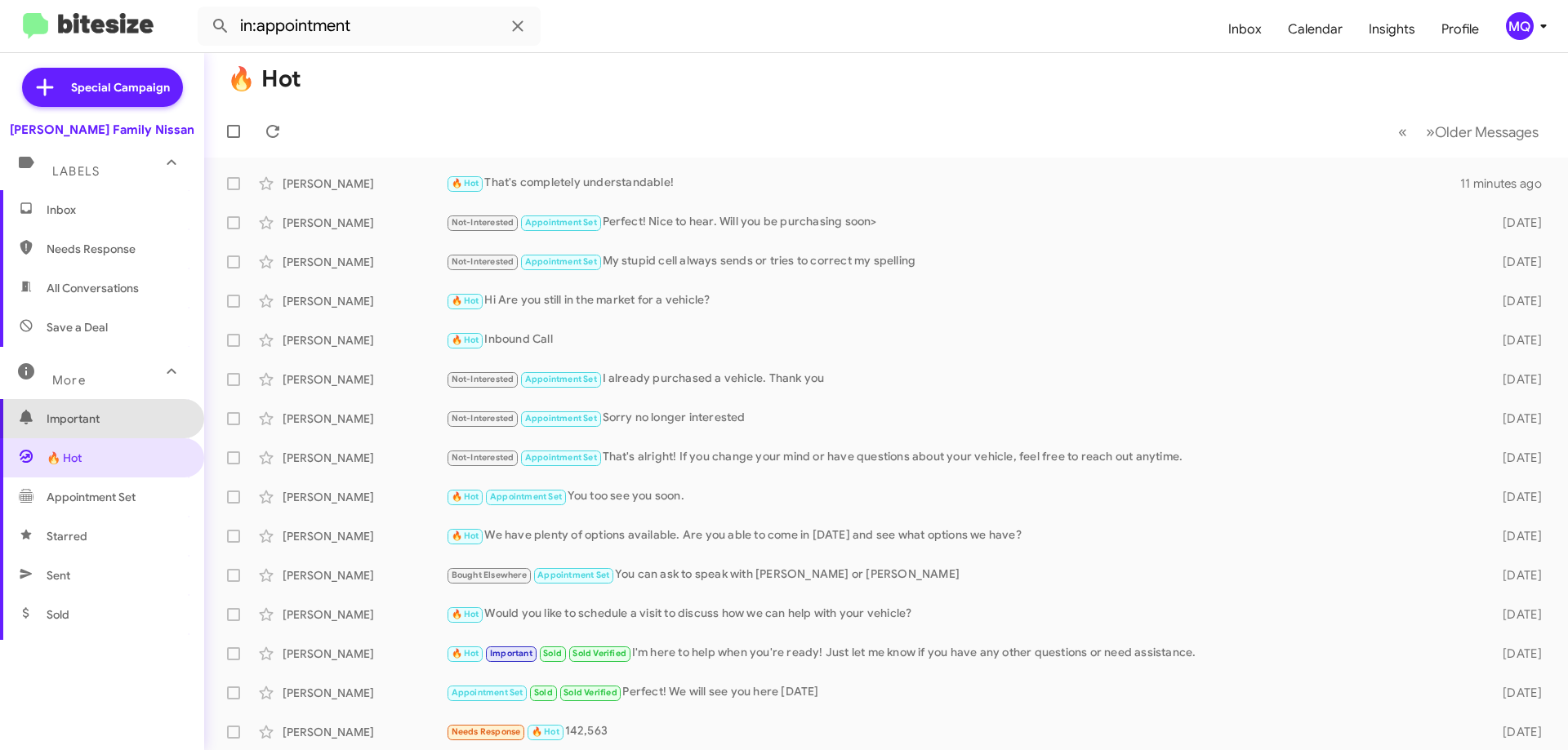
click at [115, 419] on span "Important" at bounding box center [116, 418] width 139 height 16
type input "in:important"
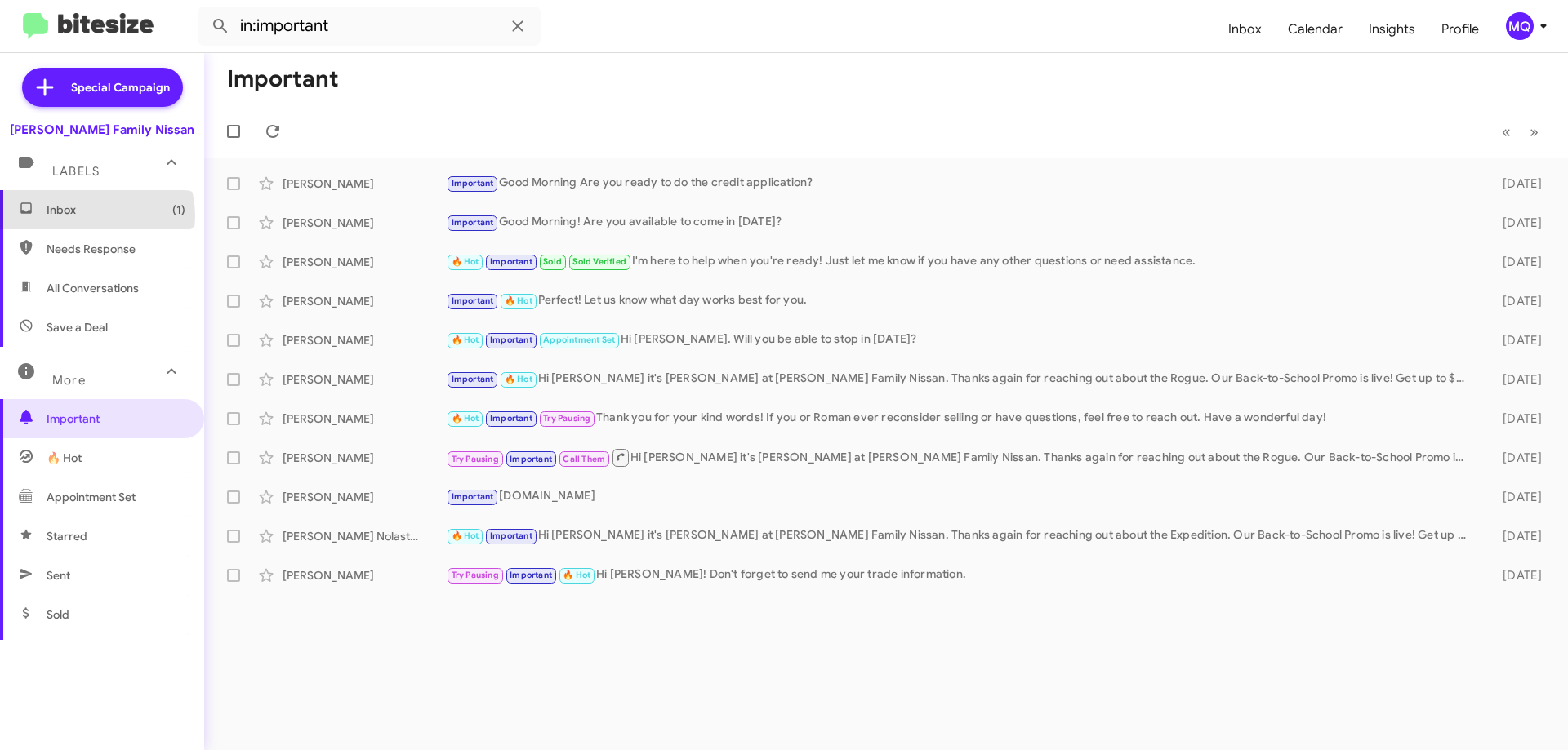
click at [96, 215] on span "Inbox (1)" at bounding box center [116, 209] width 139 height 16
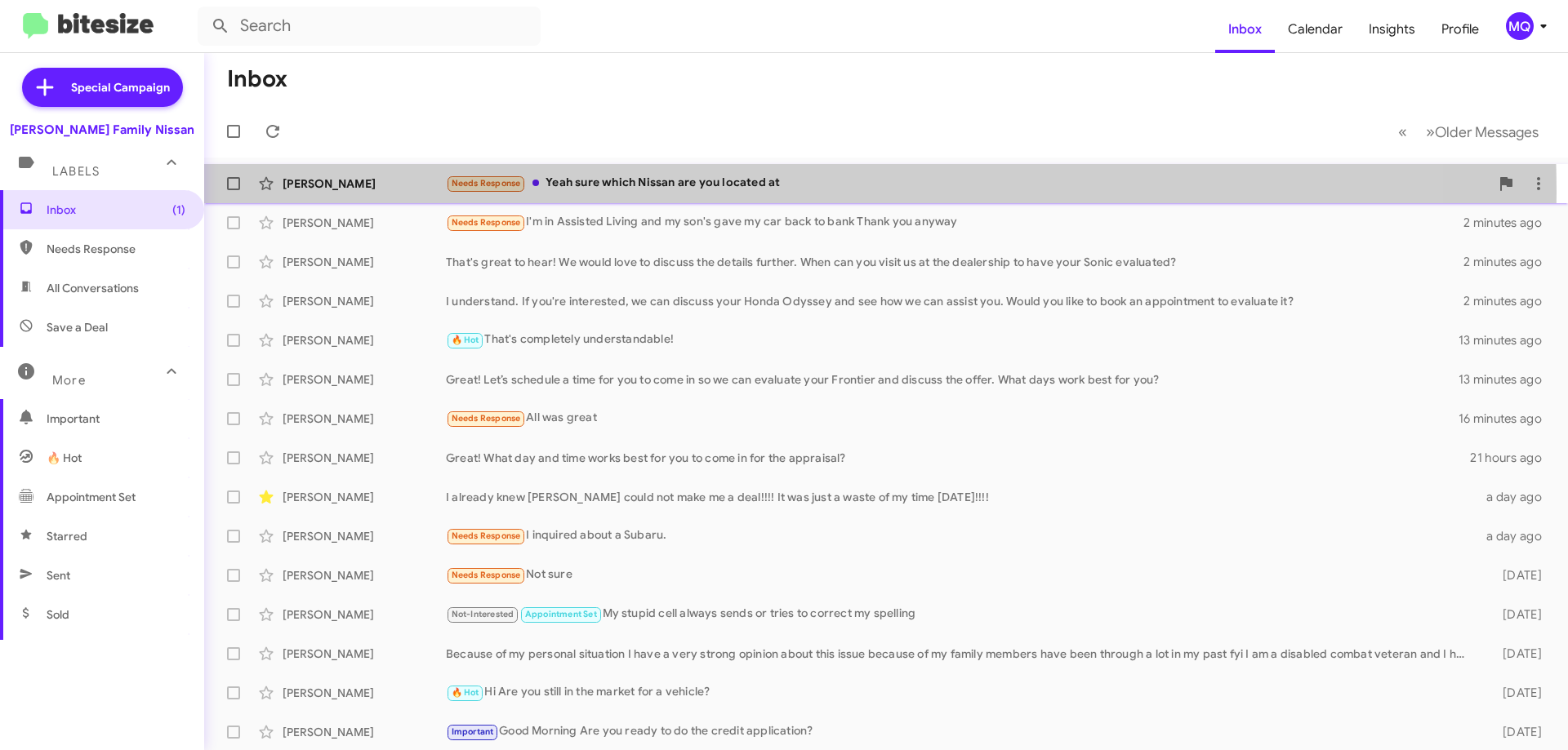
click at [670, 192] on div "Needs Response Yeah sure which Nissan are you located at" at bounding box center [968, 183] width 1043 height 19
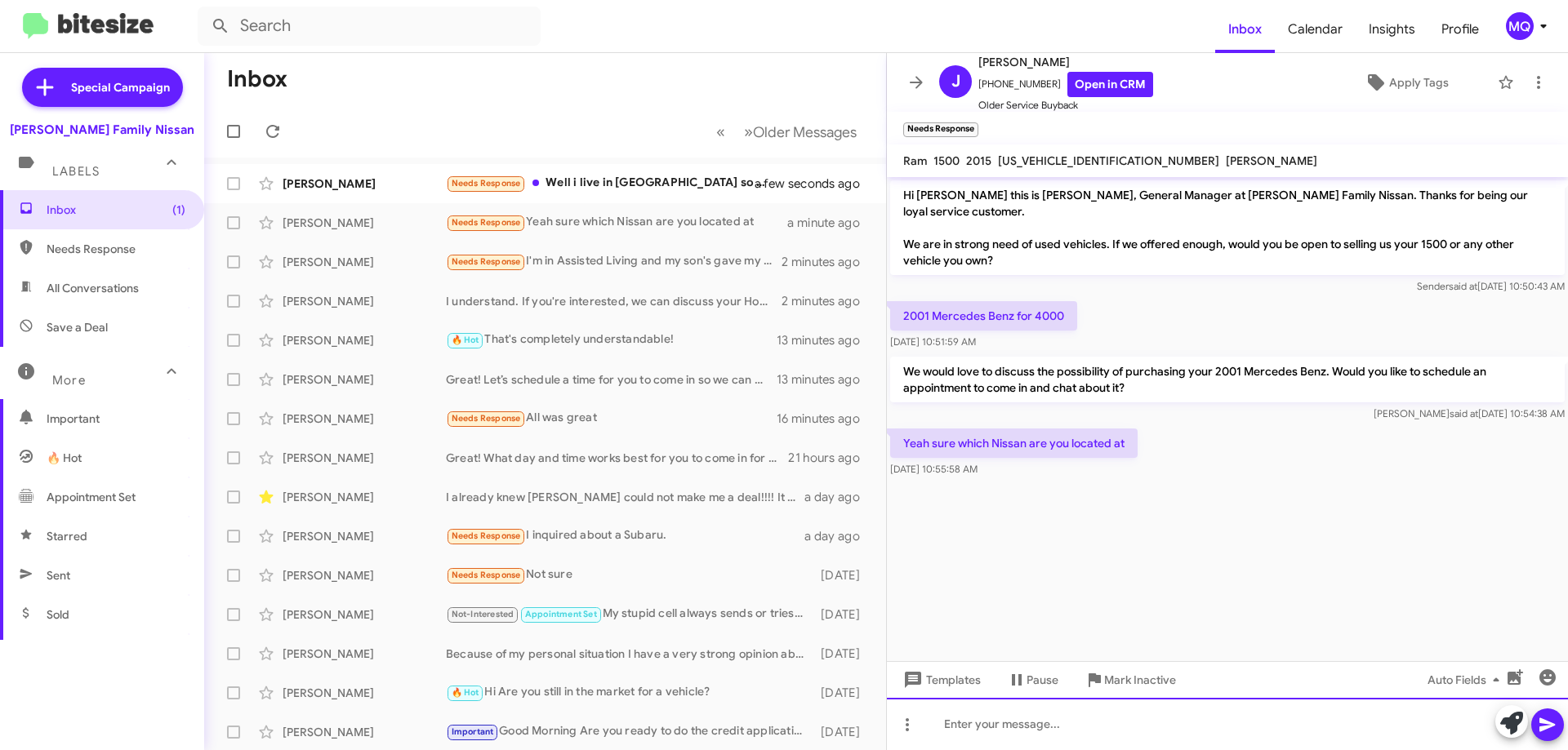
click at [1128, 733] on div at bounding box center [1227, 724] width 681 height 53
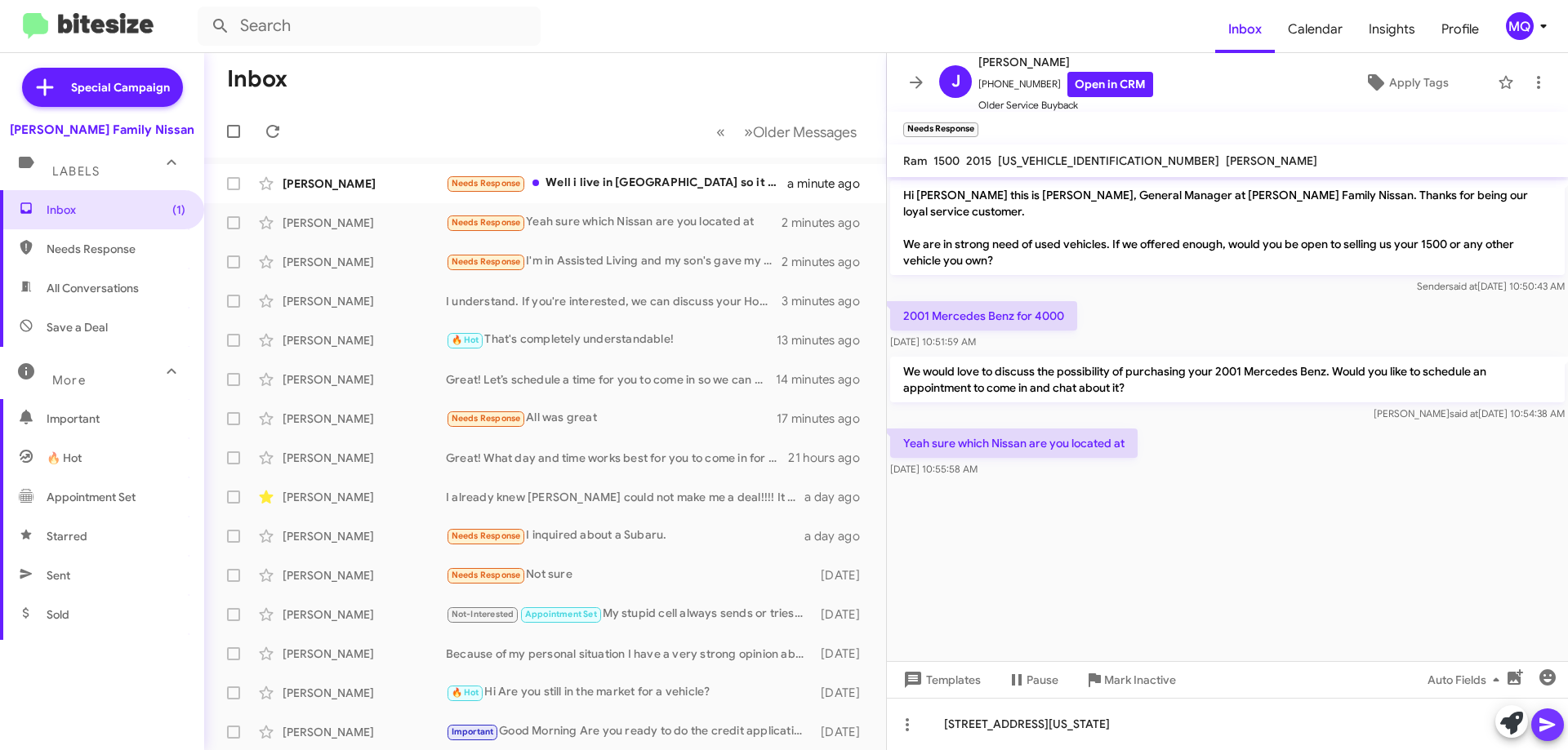
click at [1550, 725] on icon at bounding box center [1547, 725] width 20 height 20
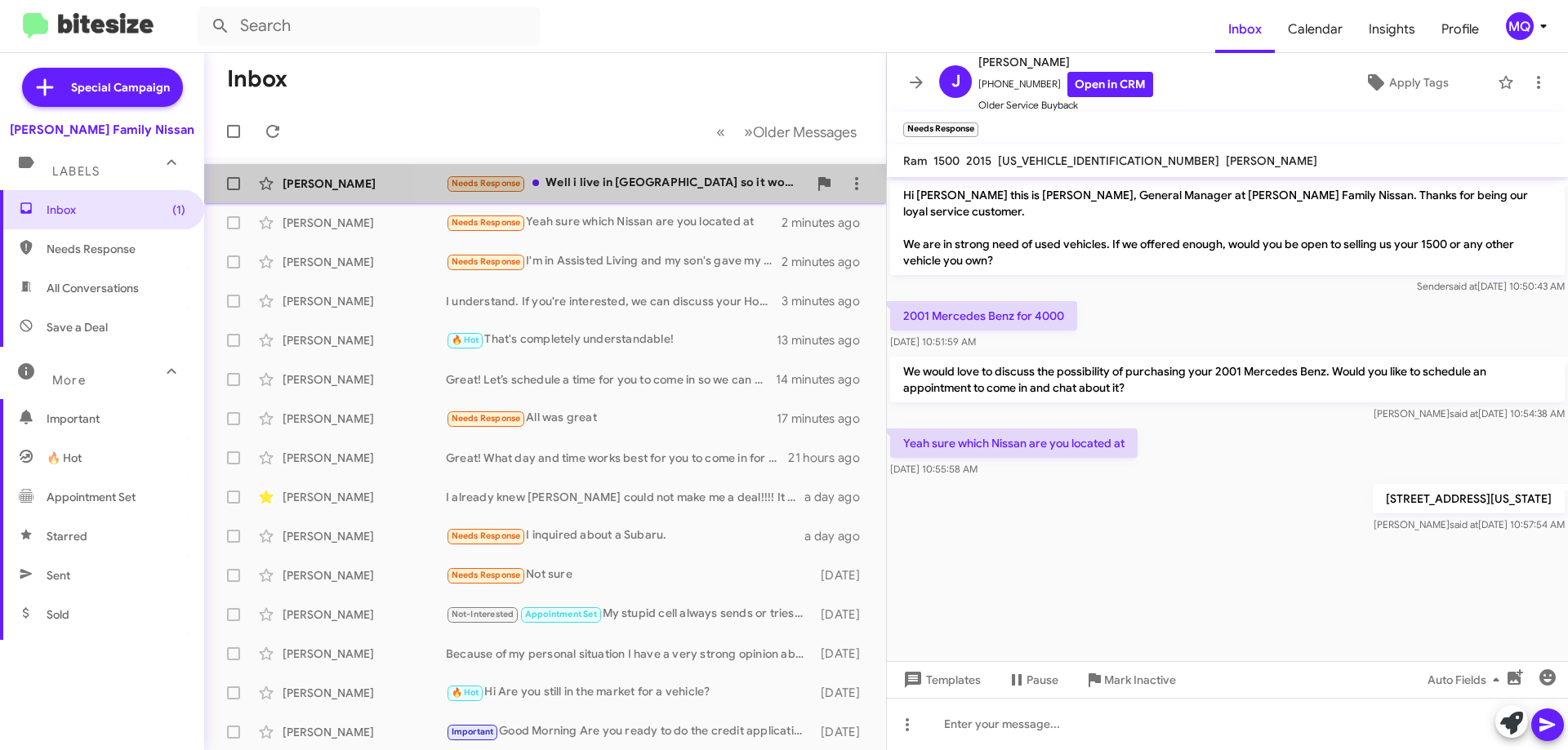
click at [660, 185] on div "Needs Response Well i live in [GEOGRAPHIC_DATA] so it would cost alot in fuel j…" at bounding box center [627, 183] width 362 height 19
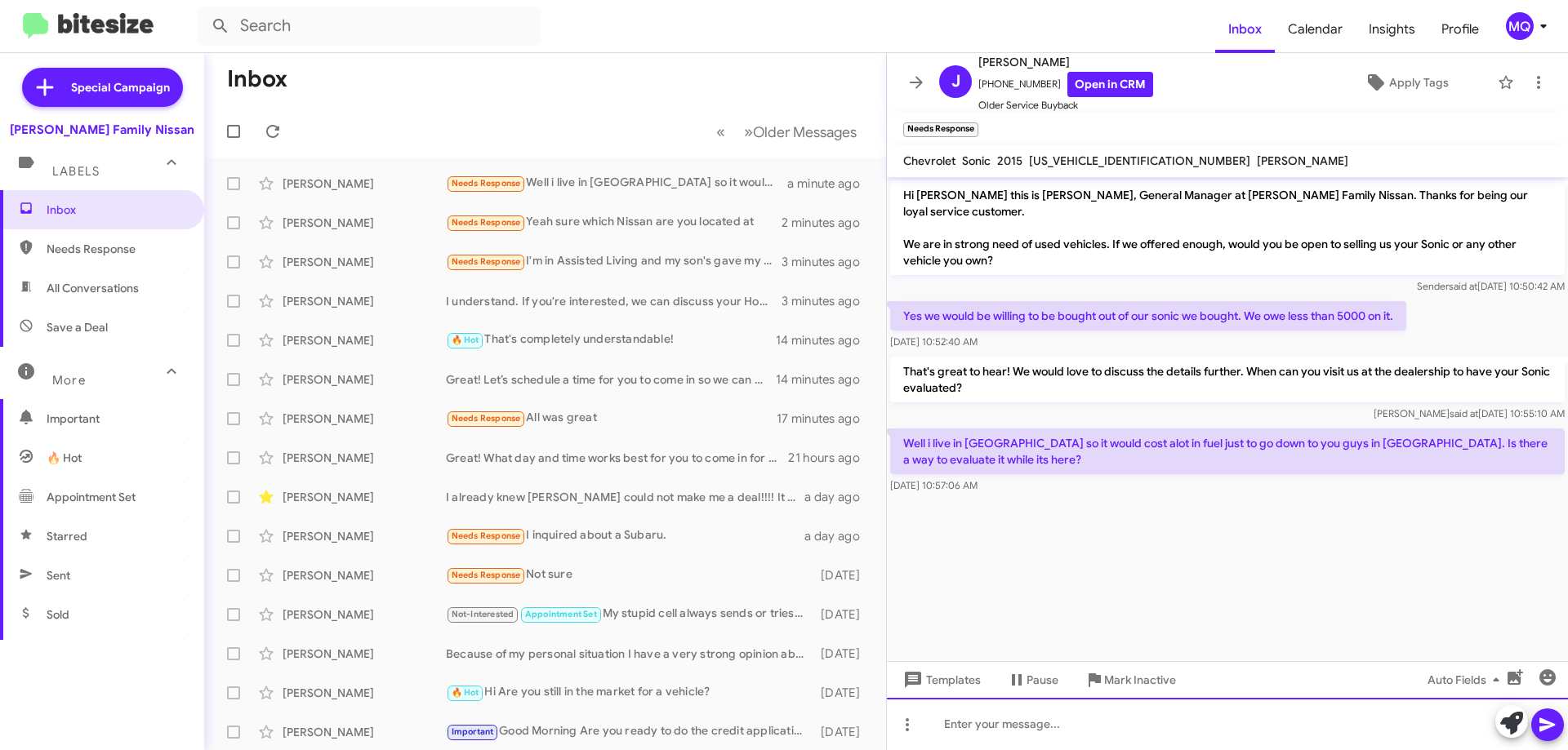
click at [1032, 727] on div at bounding box center [1227, 724] width 681 height 53
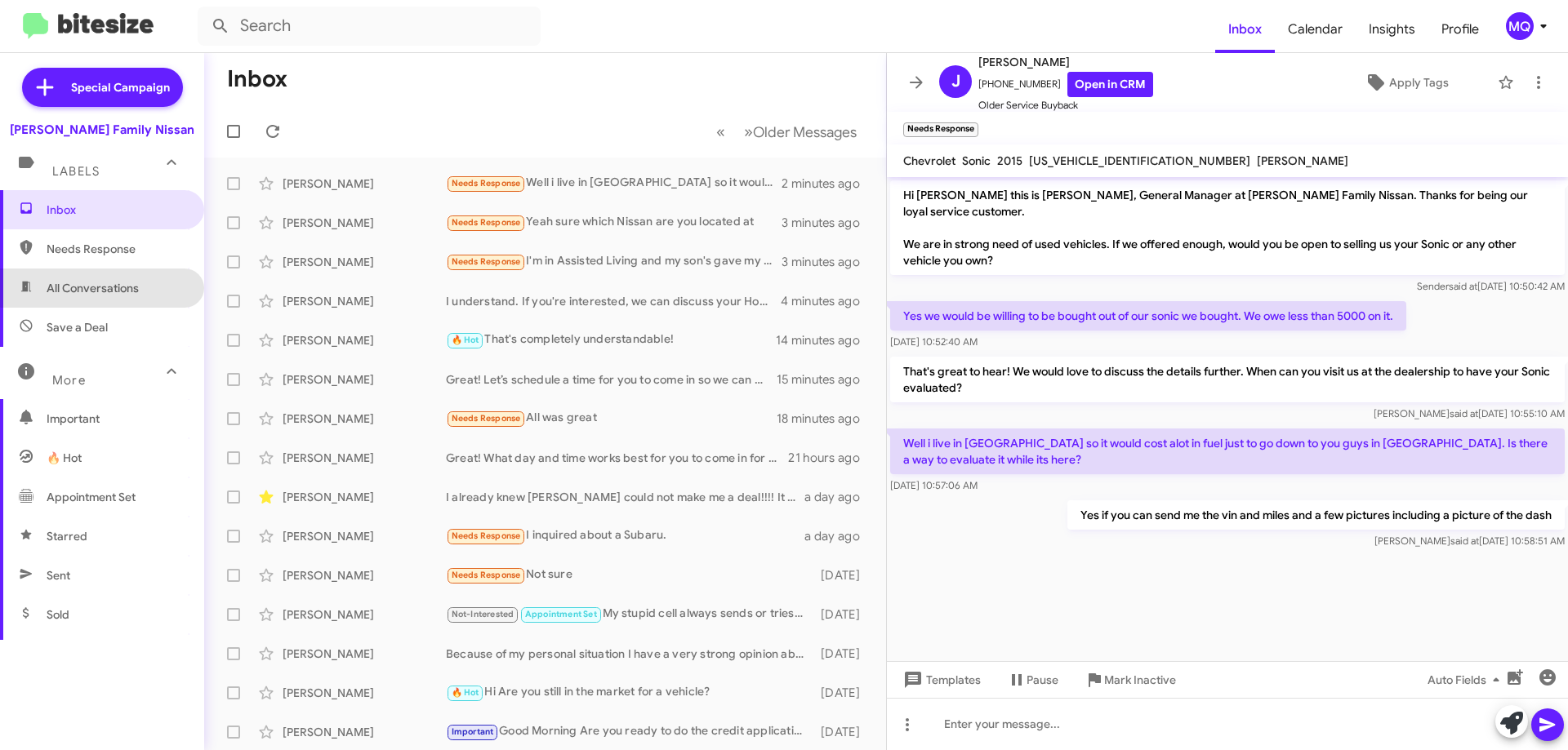
click at [103, 274] on span "All Conversations" at bounding box center [102, 288] width 204 height 39
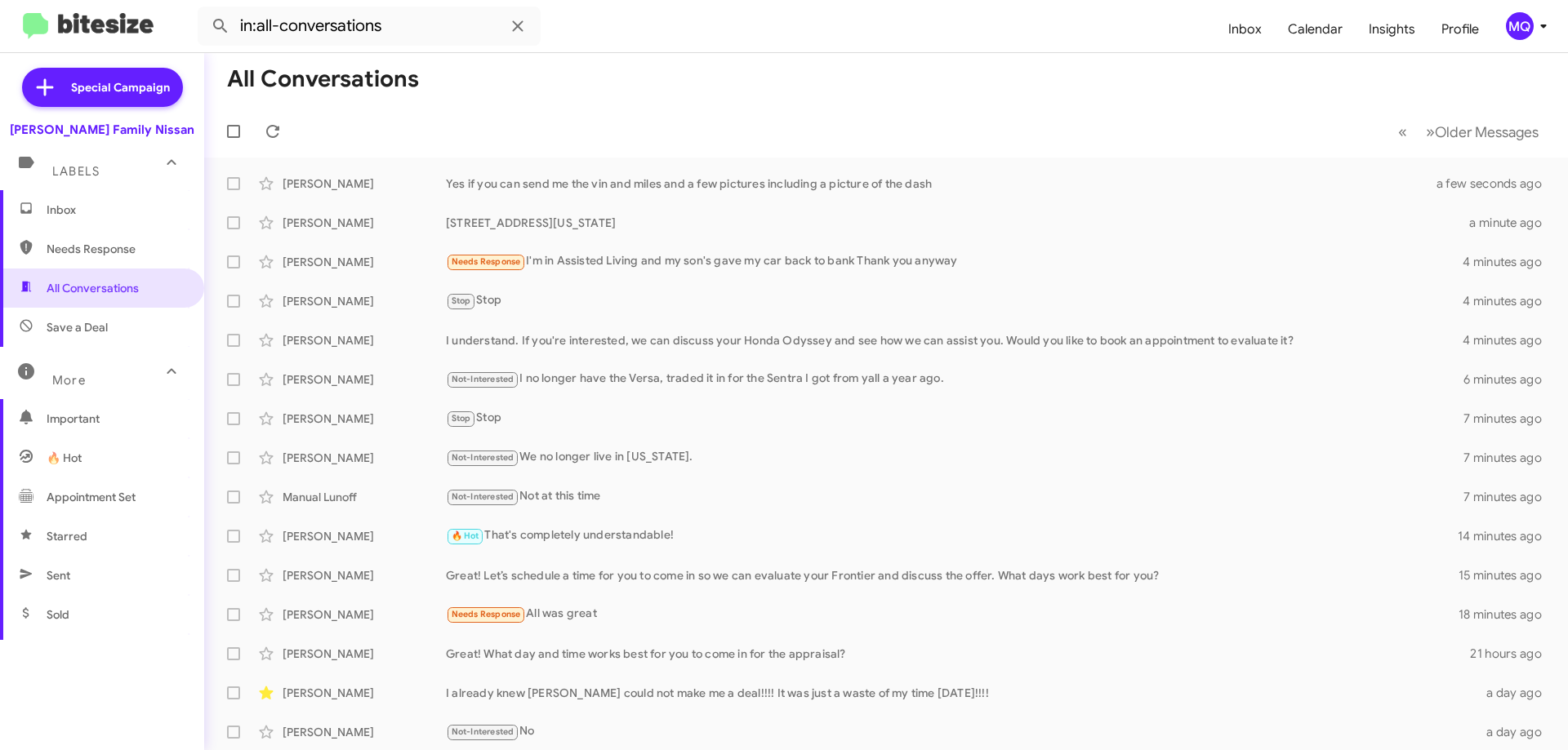
click at [96, 454] on span "🔥 Hot" at bounding box center [102, 458] width 204 height 39
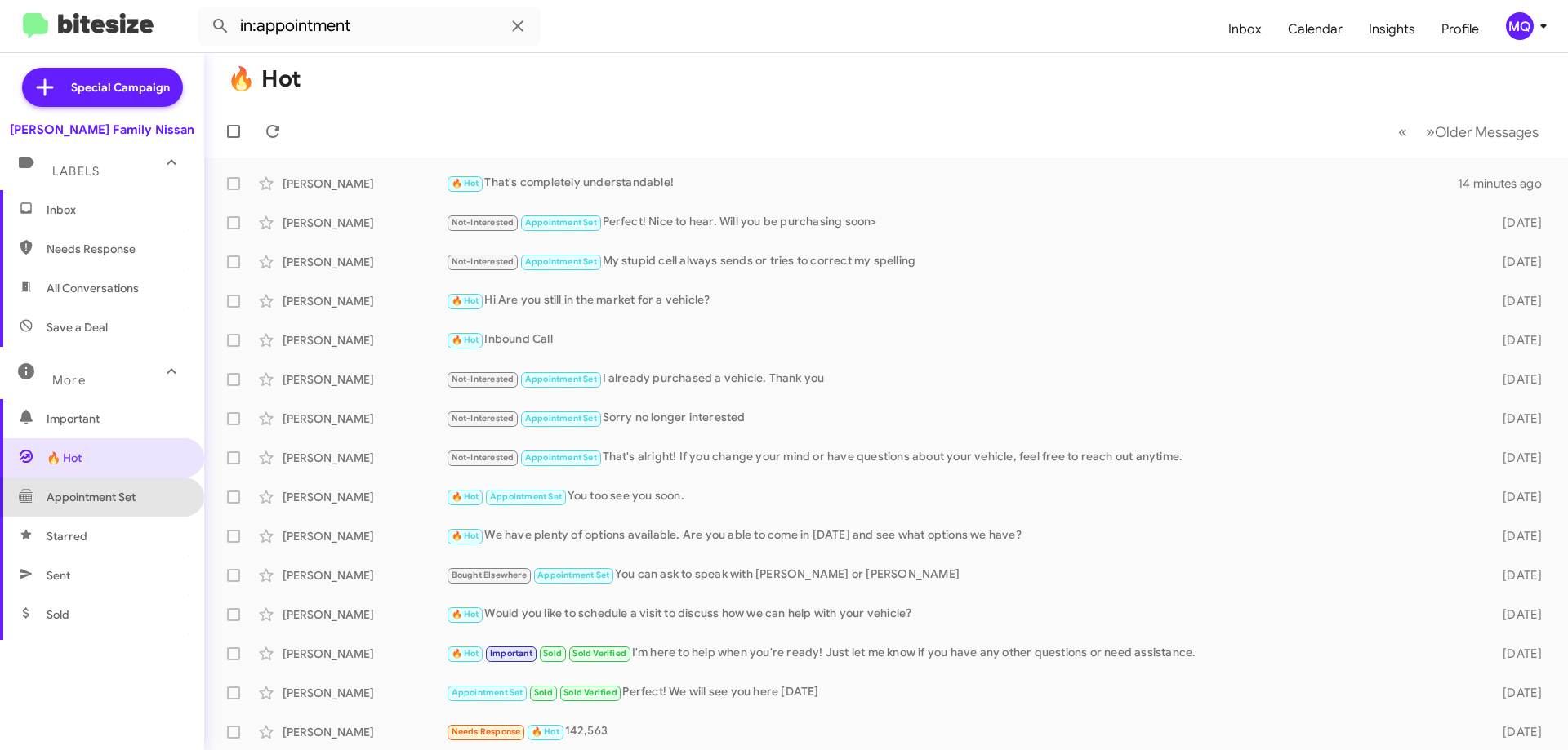
click at [101, 501] on span "Appointment Set" at bounding box center [91, 497] width 89 height 16
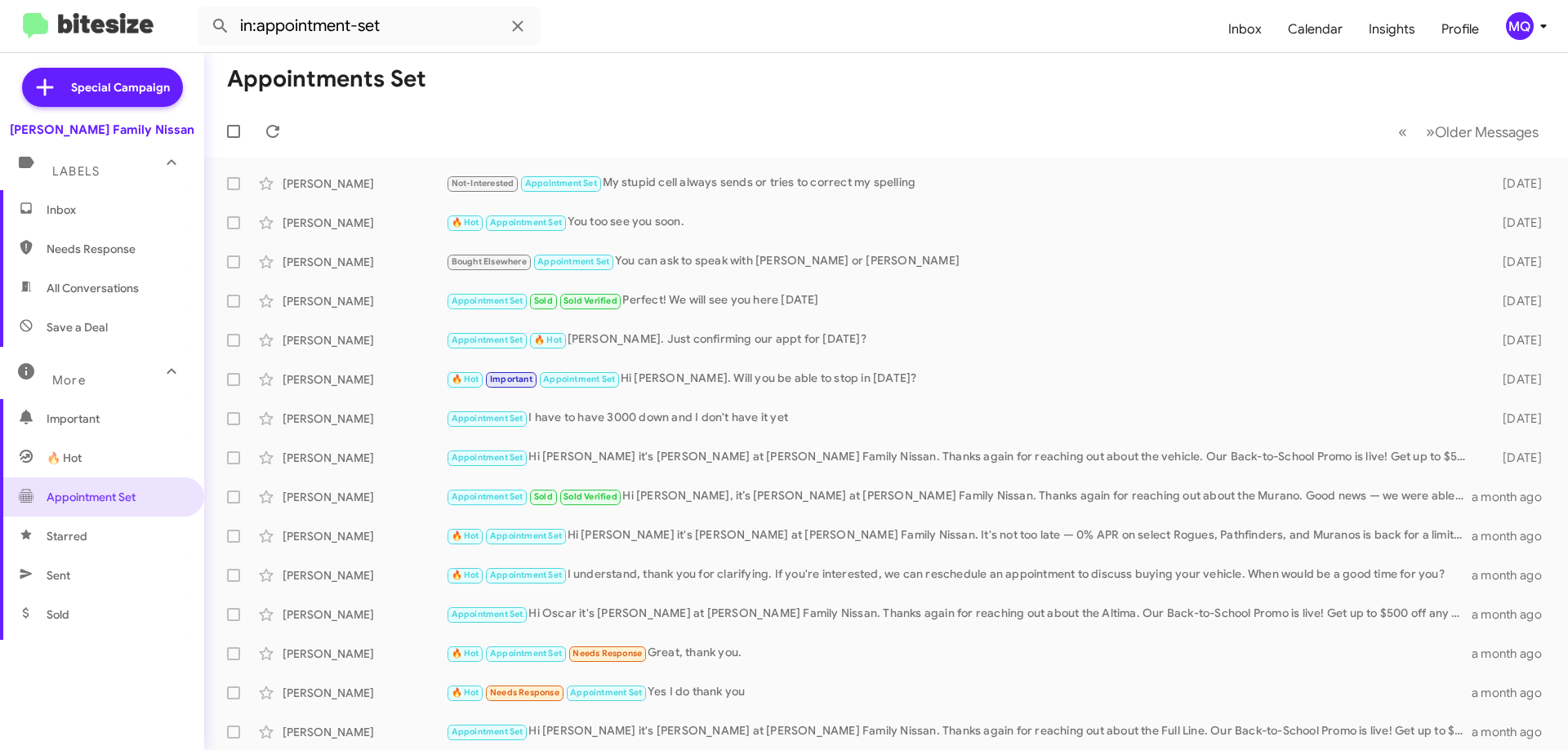
click at [108, 536] on span "Starred" at bounding box center [102, 536] width 204 height 39
type input "in:starred"
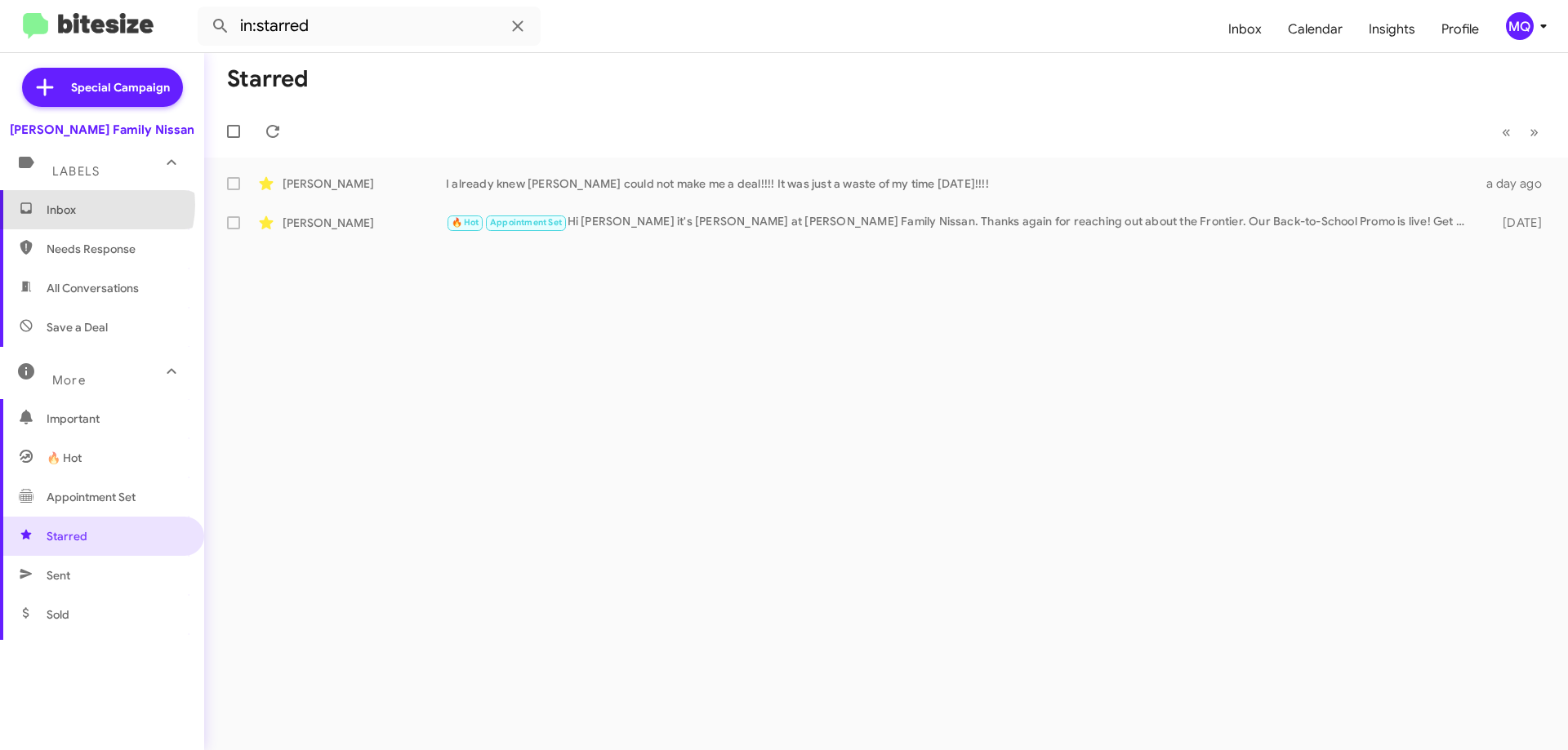
click at [96, 204] on span "Inbox" at bounding box center [116, 209] width 139 height 16
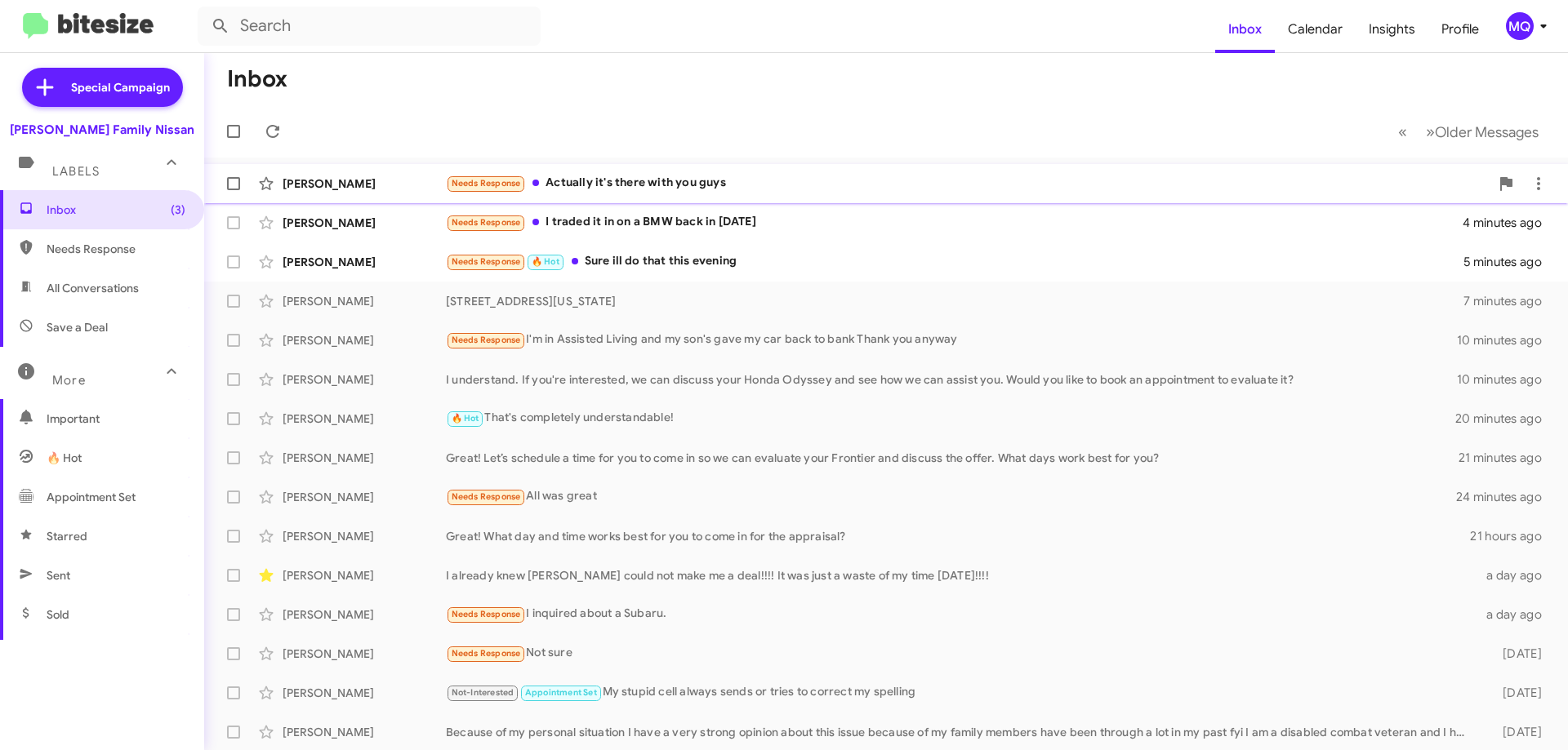
click at [664, 181] on div "Needs Response Actually it's there with you guys" at bounding box center [968, 183] width 1043 height 19
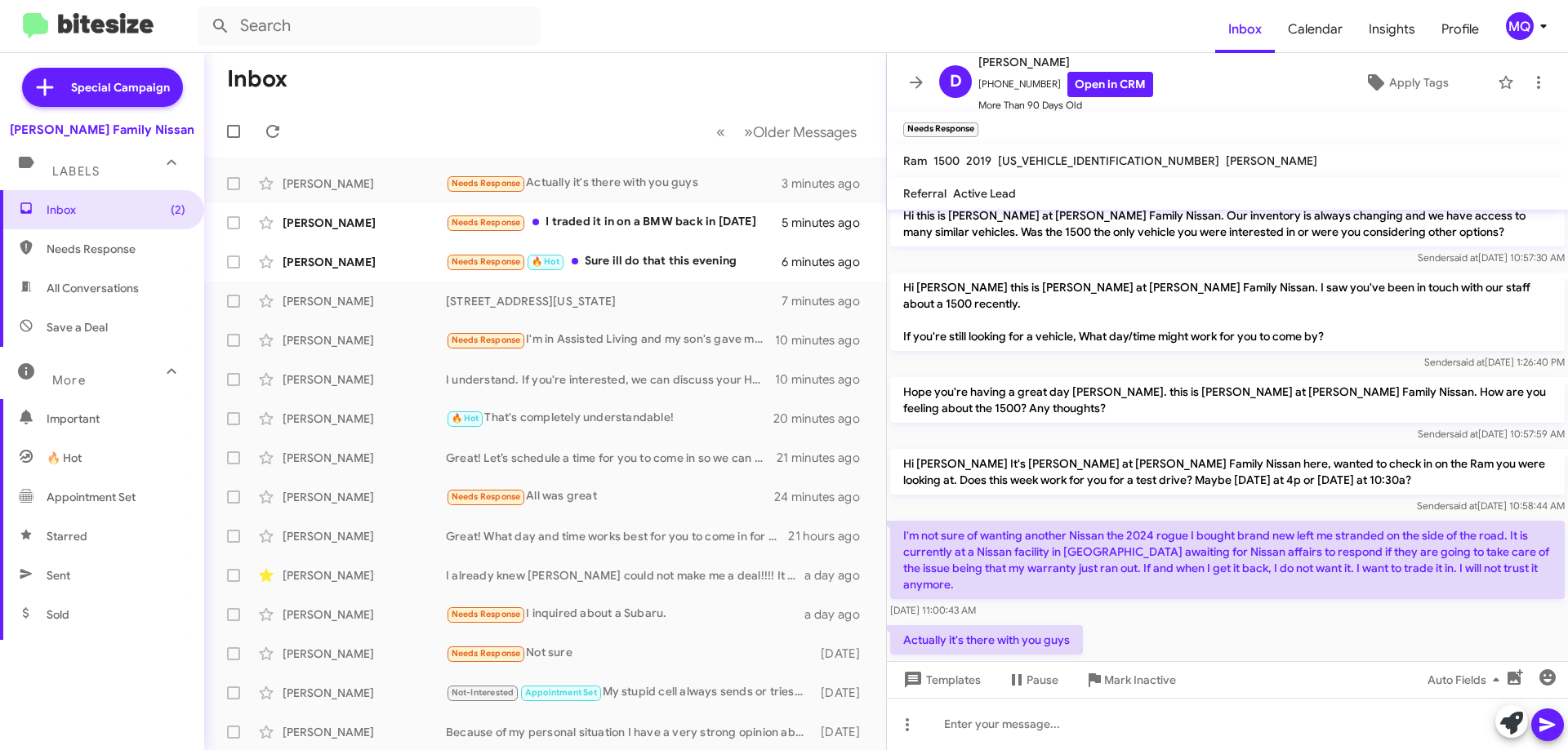
scroll to position [607, 0]
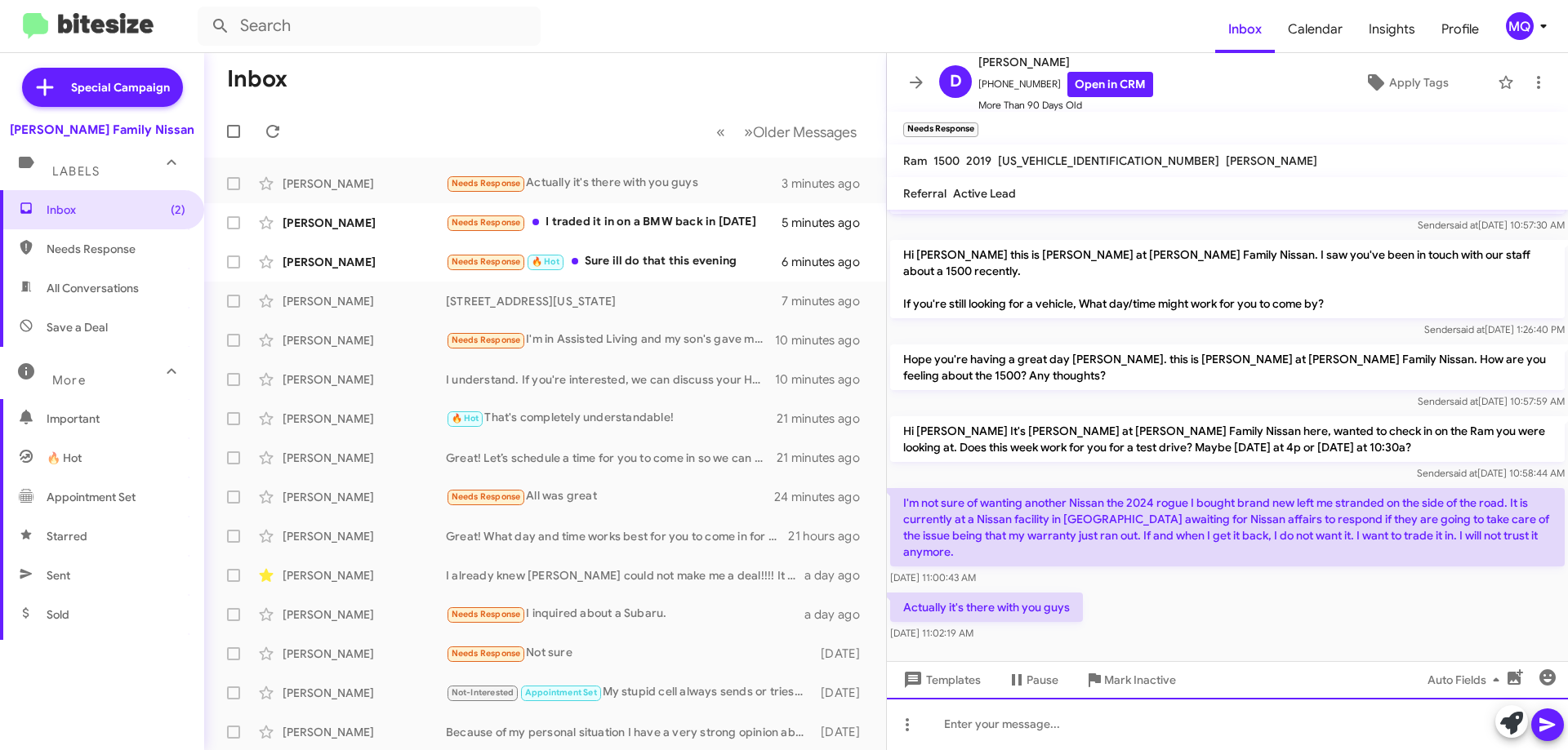
click at [1042, 733] on div at bounding box center [1227, 724] width 681 height 53
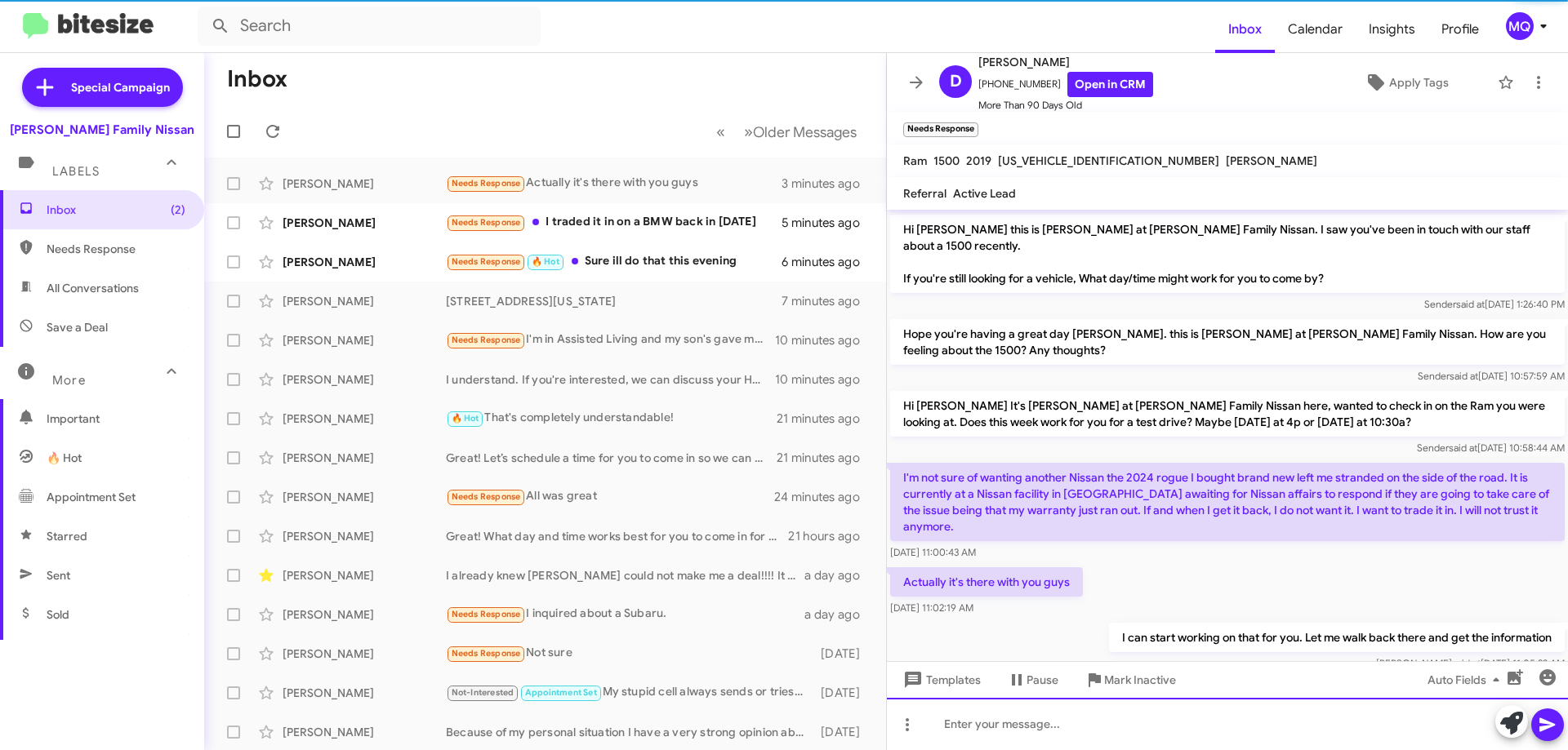
scroll to position [666, 0]
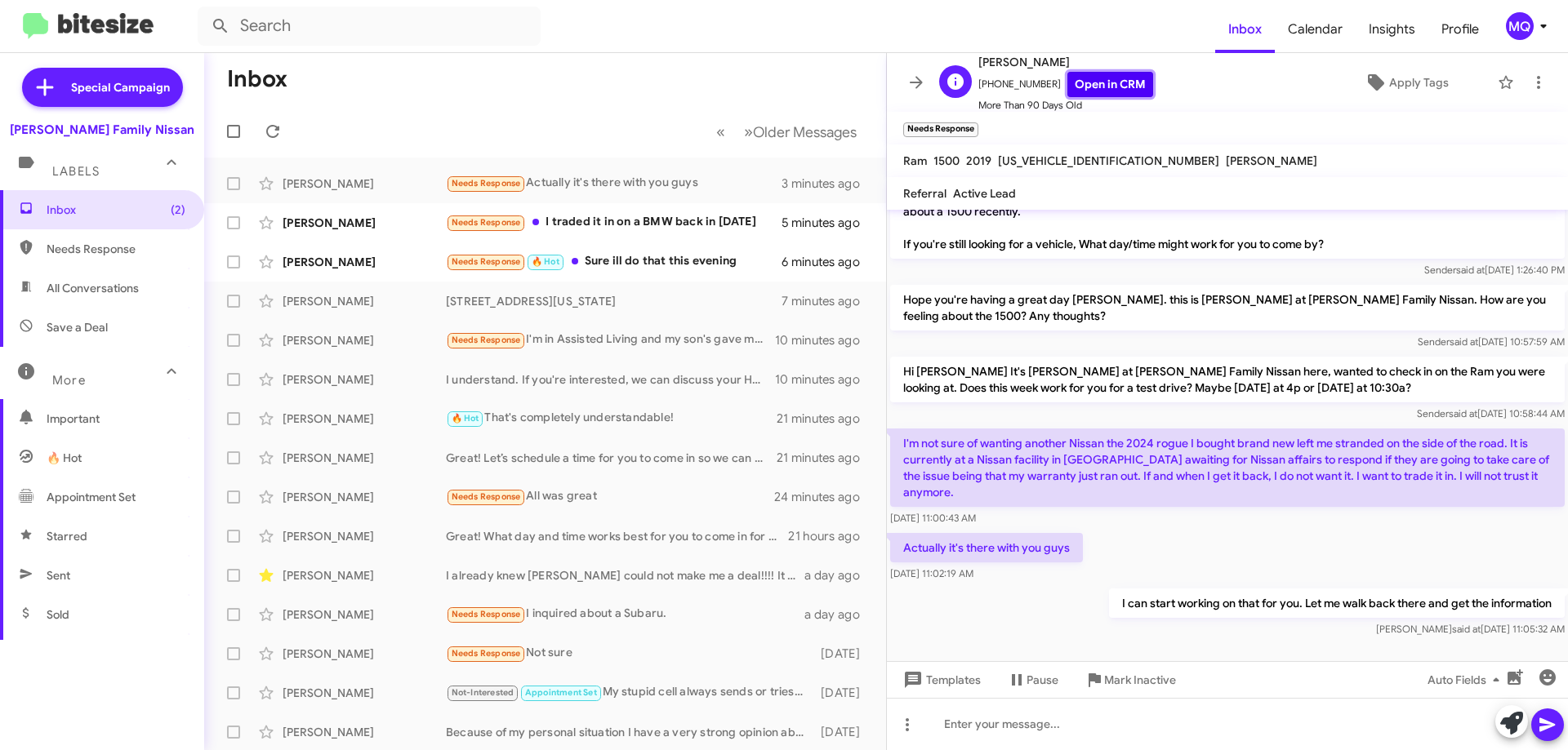
click at [1092, 89] on link "Open in CRM" at bounding box center [1110, 84] width 86 height 25
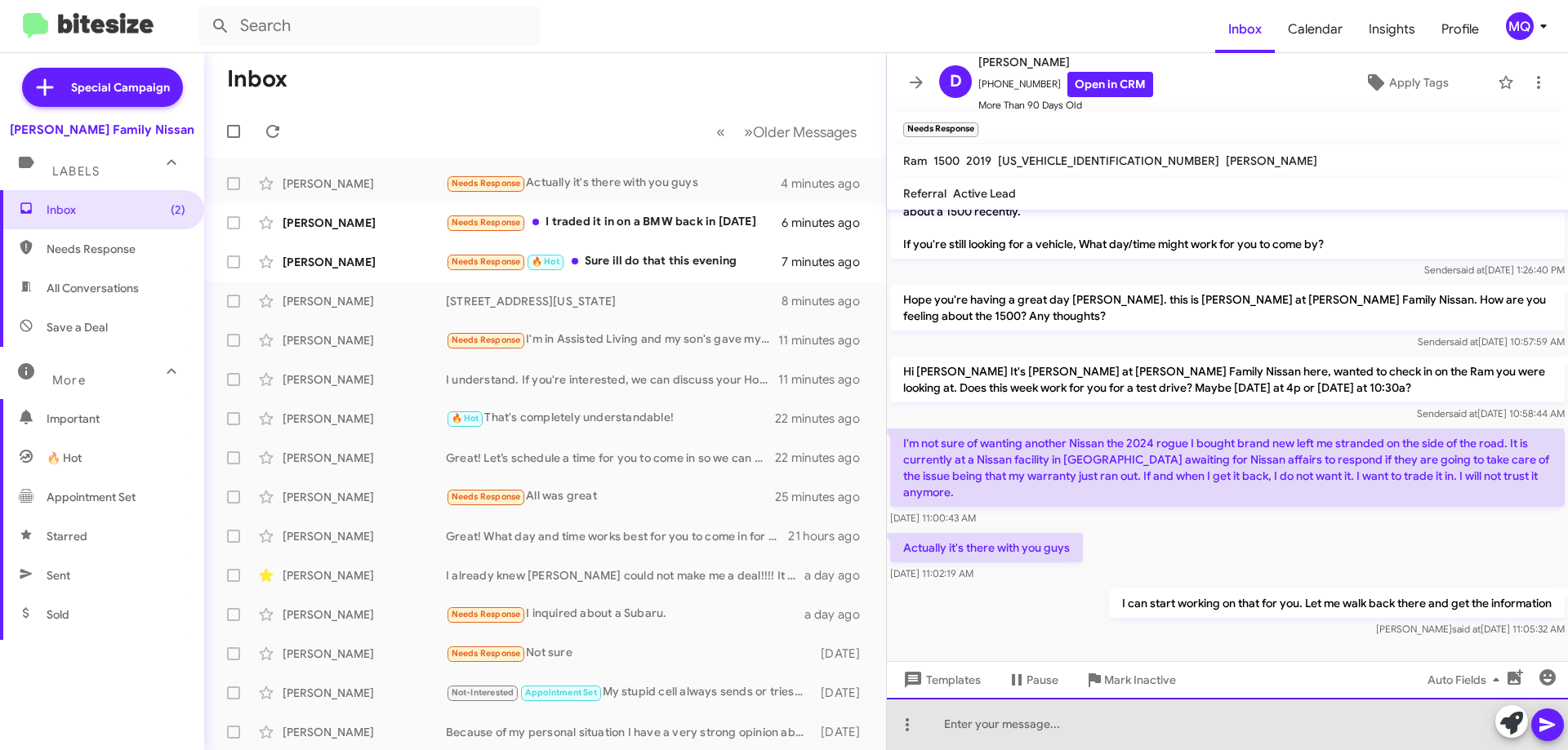
click at [1018, 728] on div at bounding box center [1227, 724] width 681 height 53
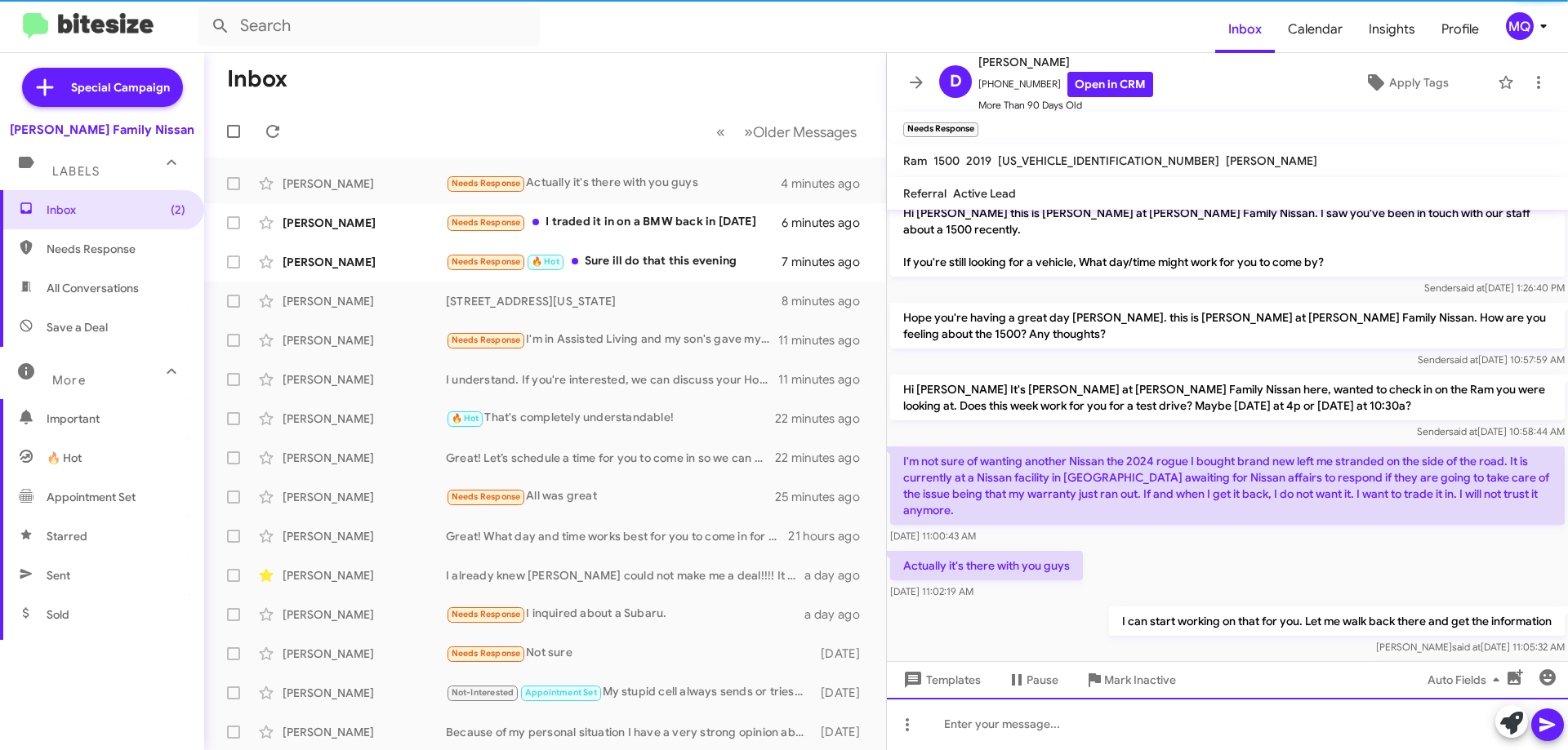
scroll to position [726, 0]
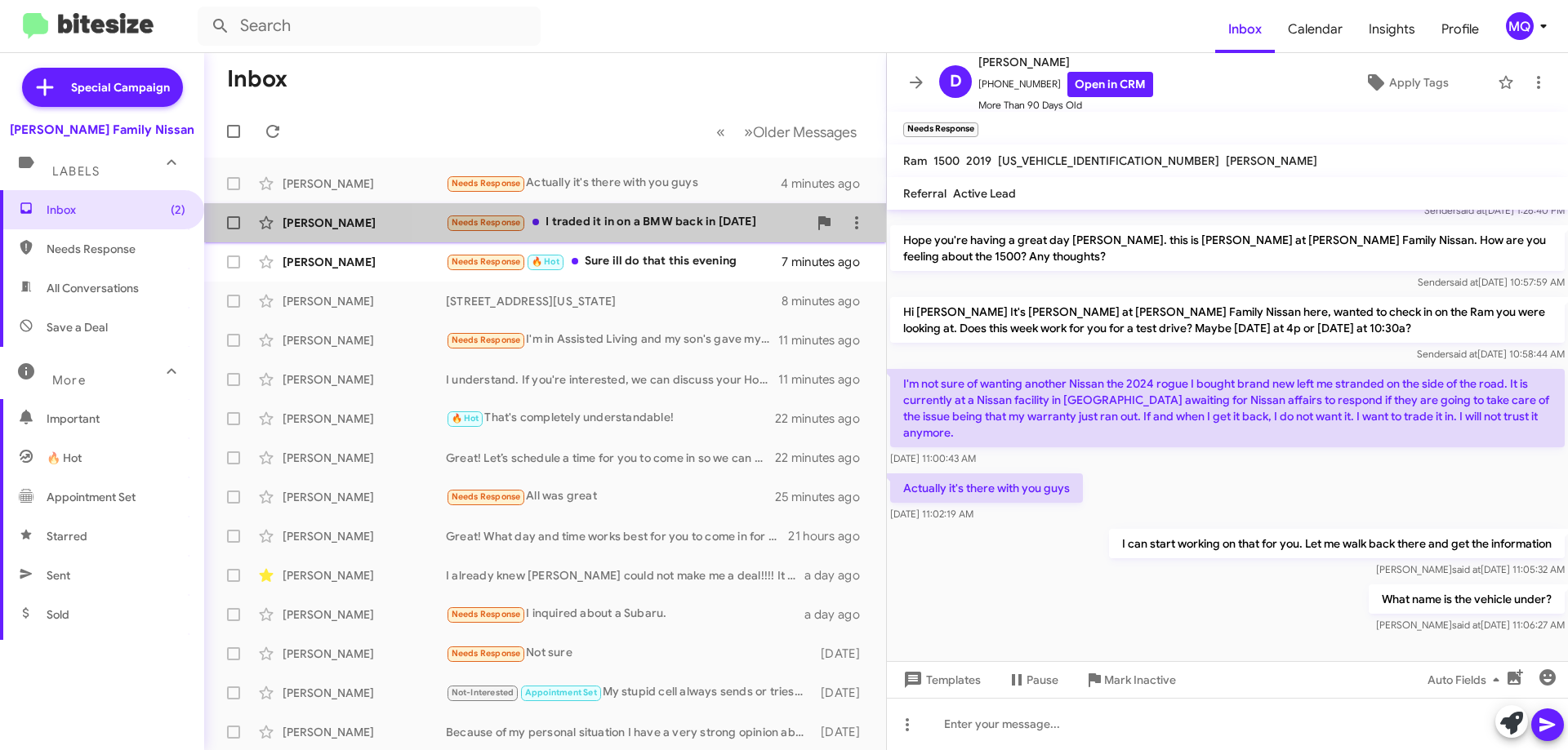
click at [699, 227] on div "Needs Response I traded it in on a BMW back in [DATE]" at bounding box center [627, 223] width 362 height 19
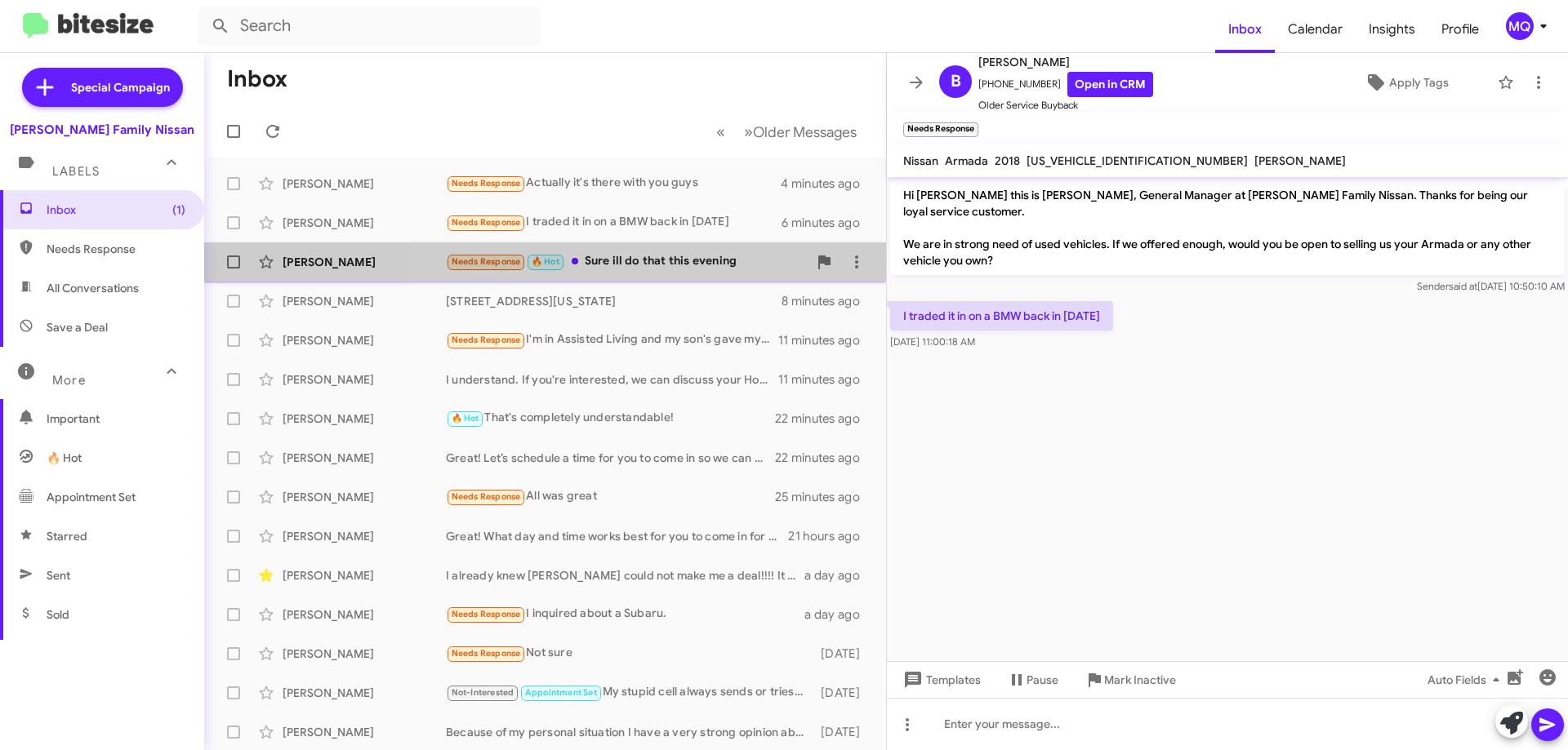
click at [742, 255] on div "Needs Response 🔥 Hot Sure ill do that this evening" at bounding box center [627, 262] width 362 height 19
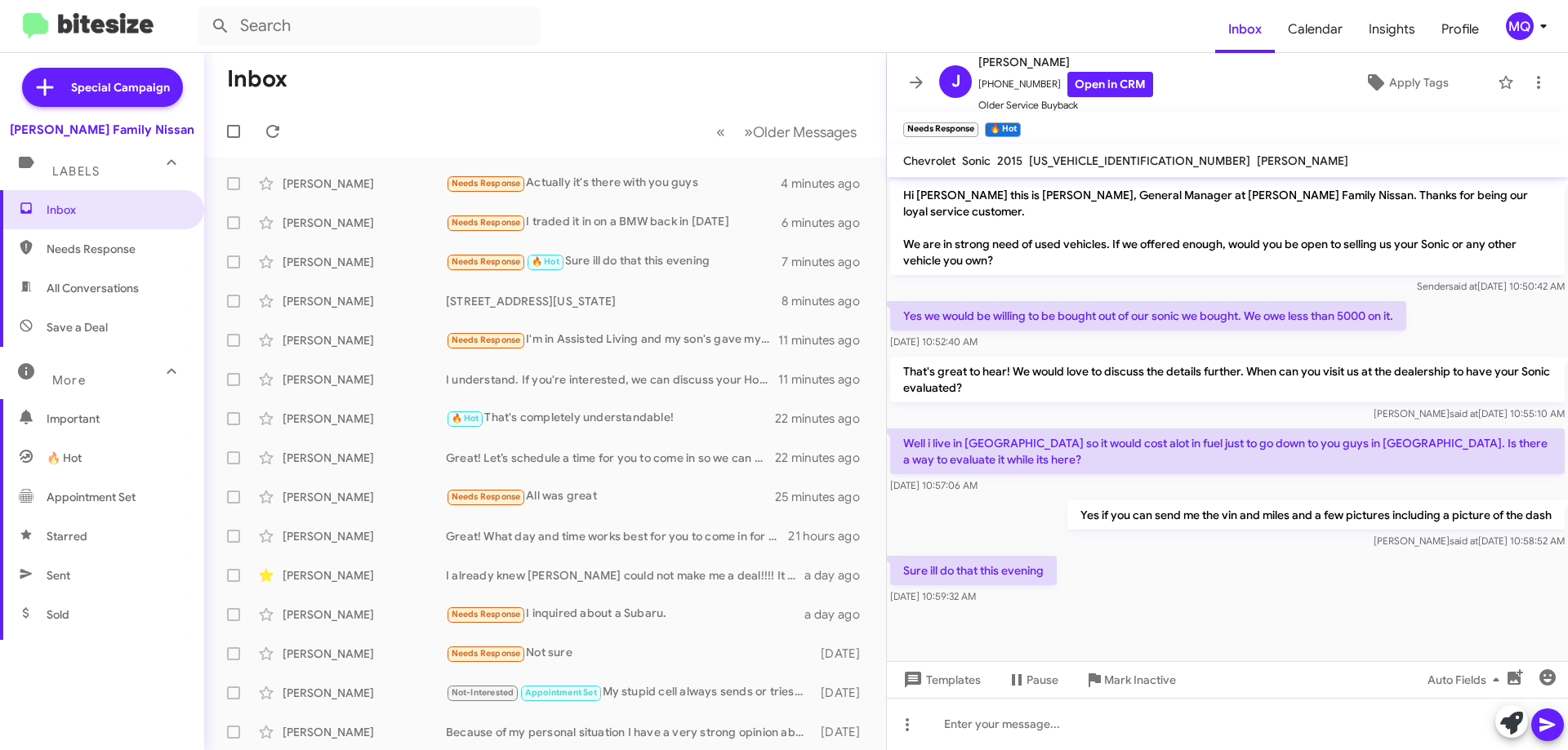
click at [79, 285] on span "All Conversations" at bounding box center [93, 288] width 93 height 16
type input "in:all-conversations"
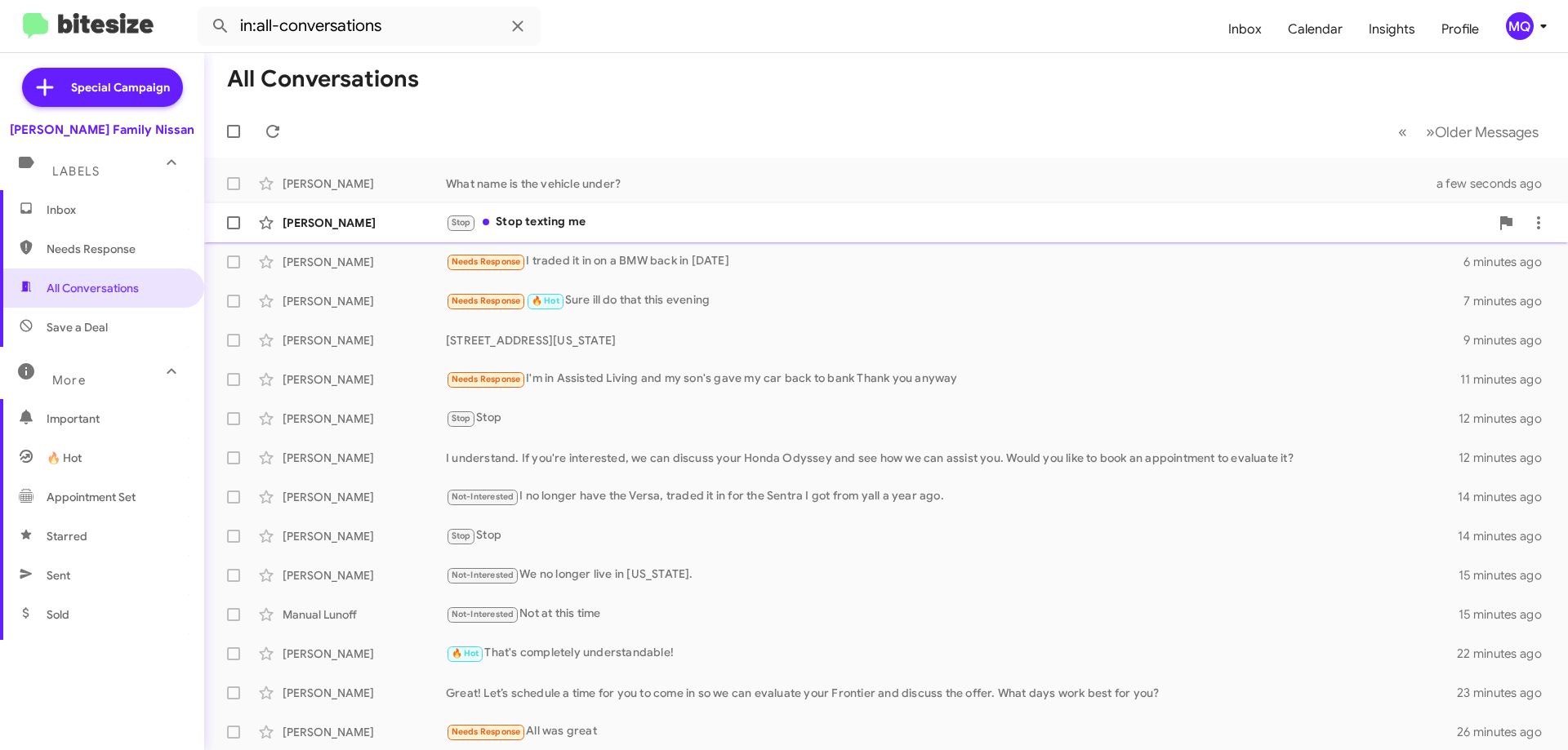
click at [576, 232] on div "Stop Stop texting me" at bounding box center [968, 223] width 1043 height 19
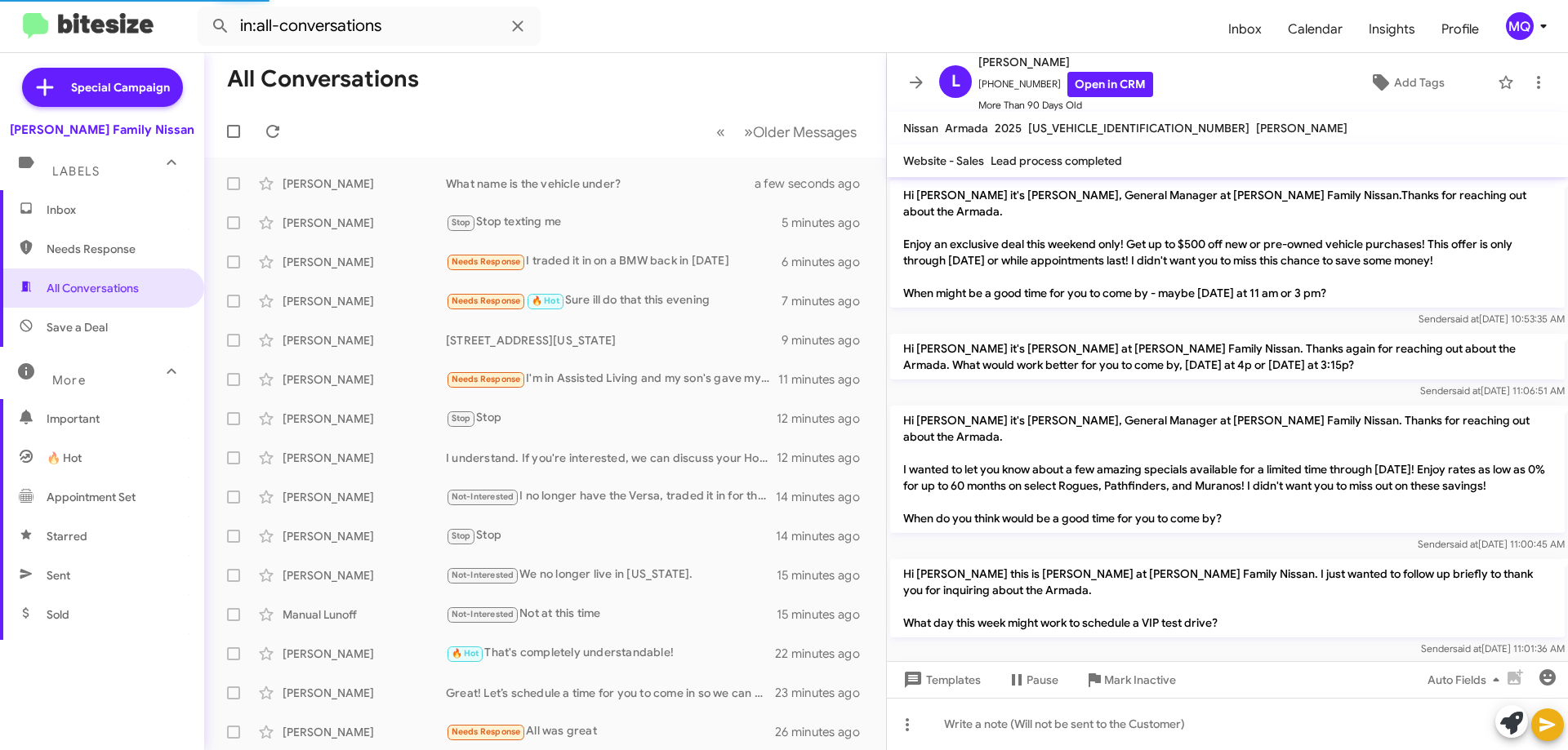
scroll to position [531, 0]
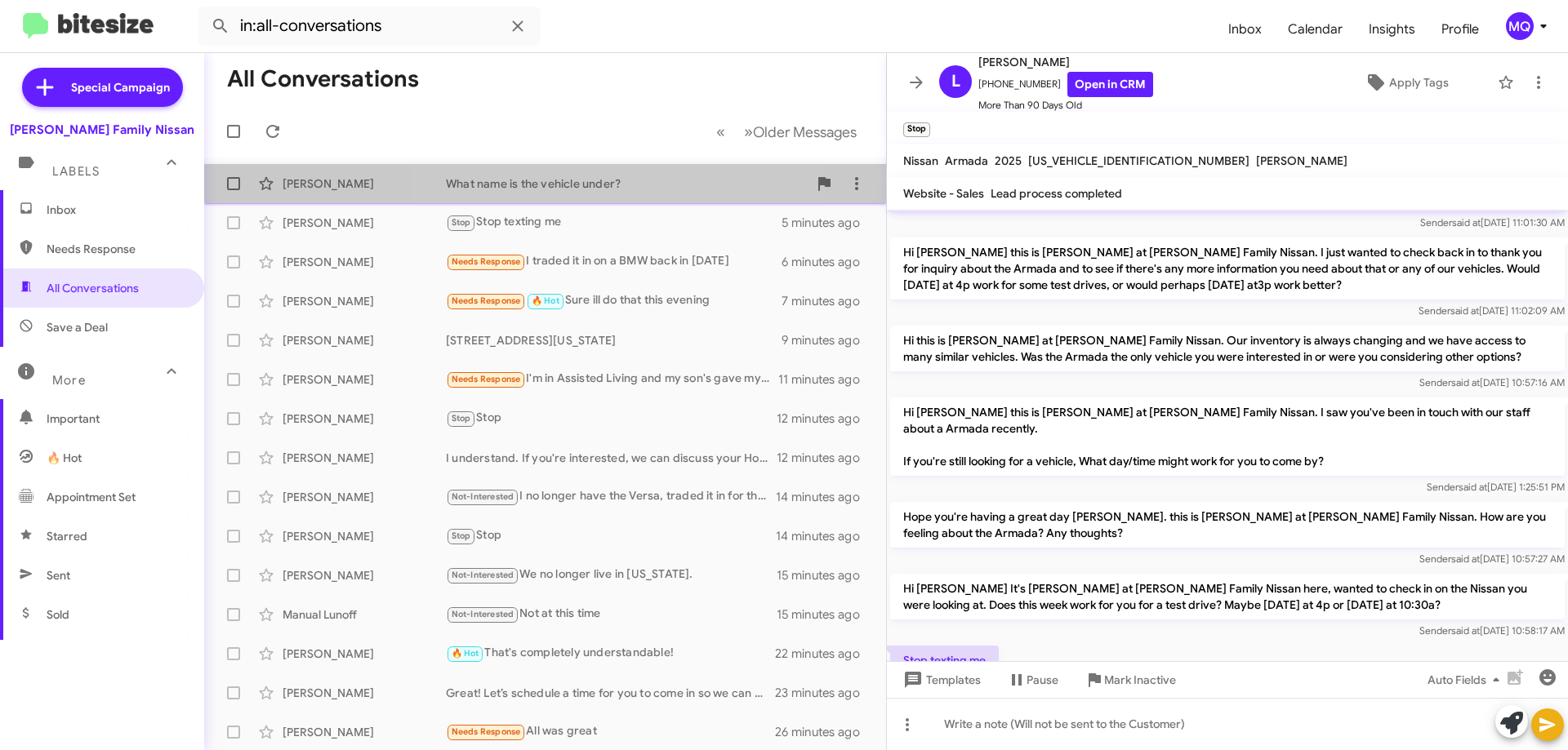
click at [612, 188] on div "What name is the vehicle under?" at bounding box center [627, 183] width 362 height 16
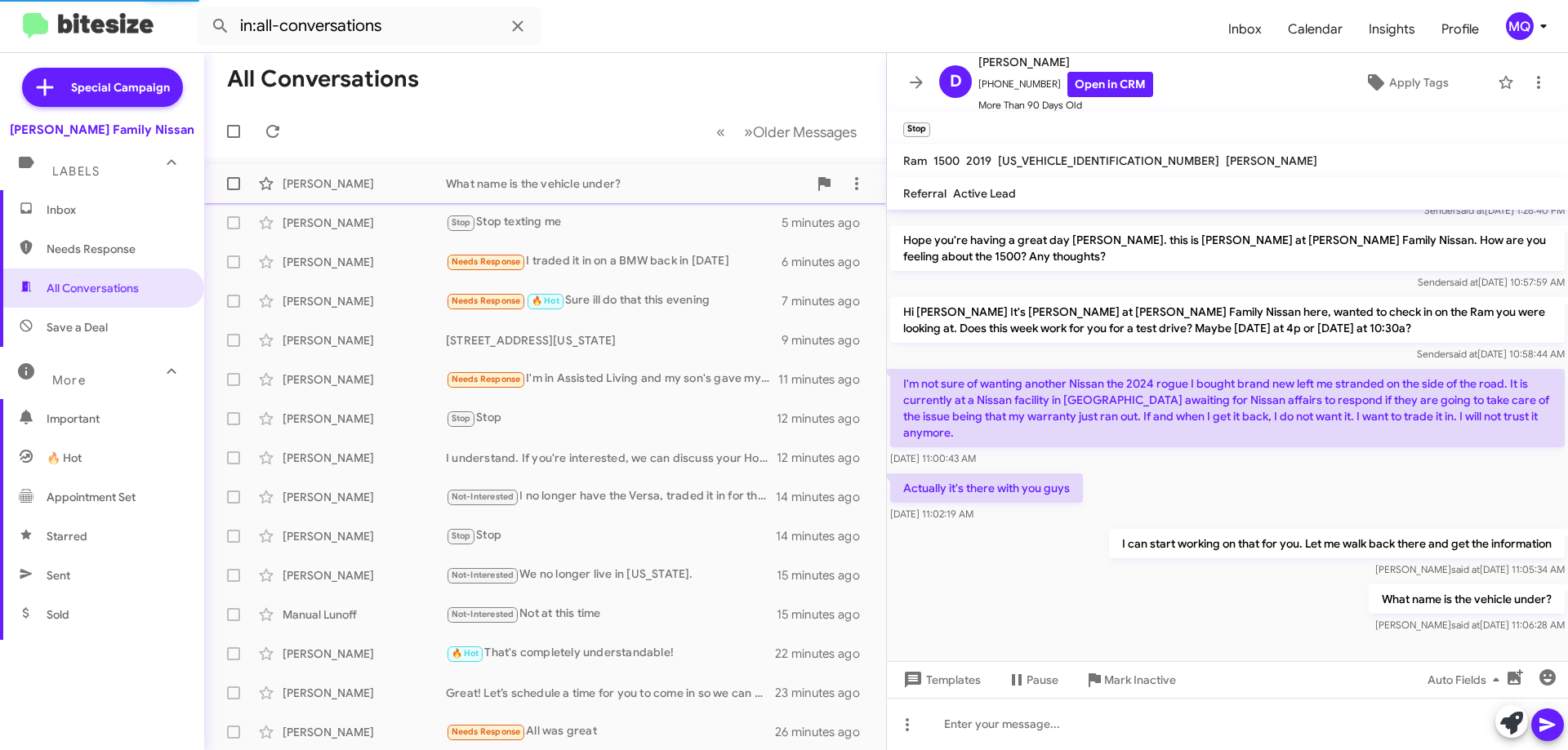
scroll to position [694, 0]
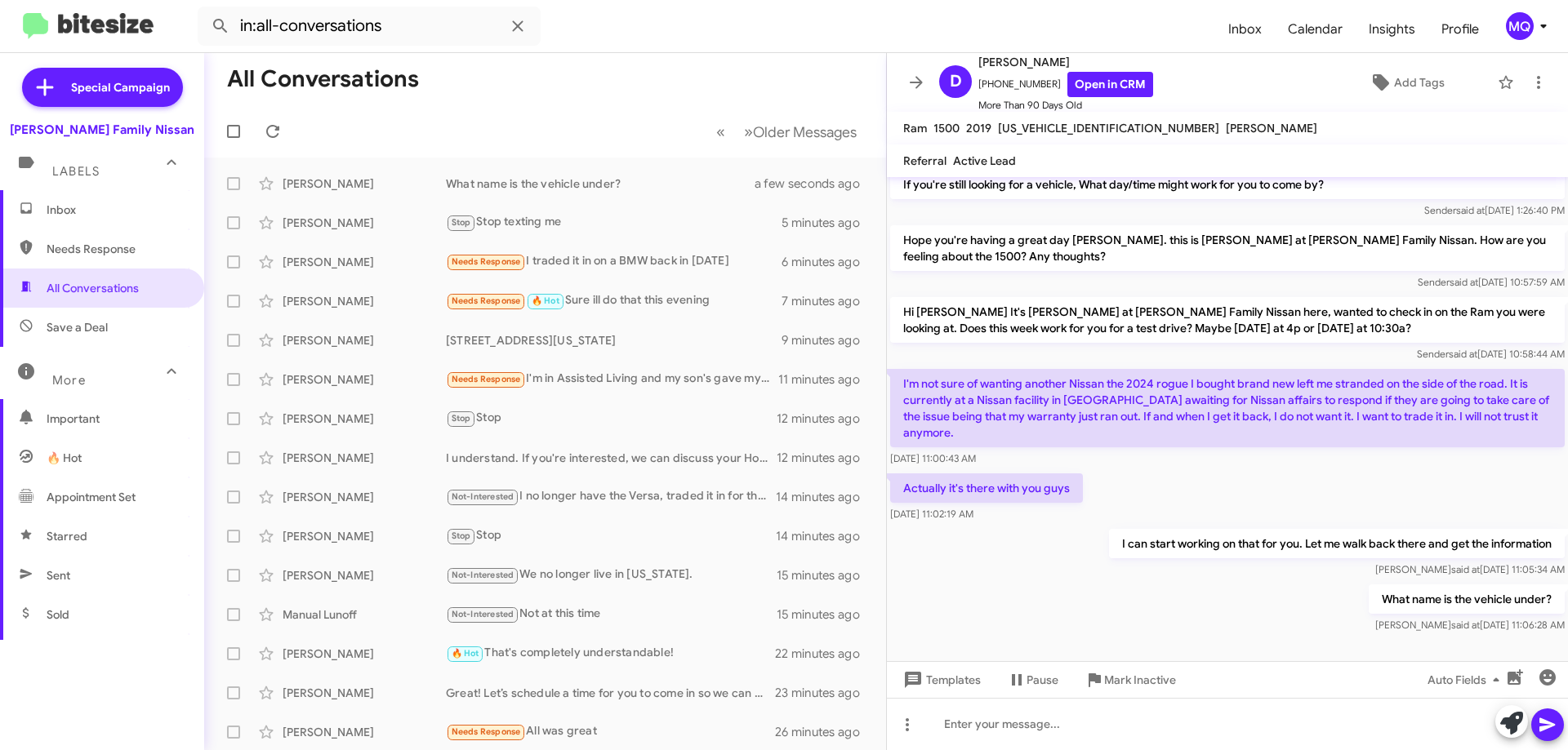
click at [1214, 126] on mat-toolbar "Ram 1500 2019 [US_VEHICLE_IDENTIFICATION_NUMBER] [PERSON_NAME]" at bounding box center [1227, 128] width 681 height 32
click at [1042, 149] on mat-toolbar "Referral Active Lead" at bounding box center [1227, 161] width 681 height 32
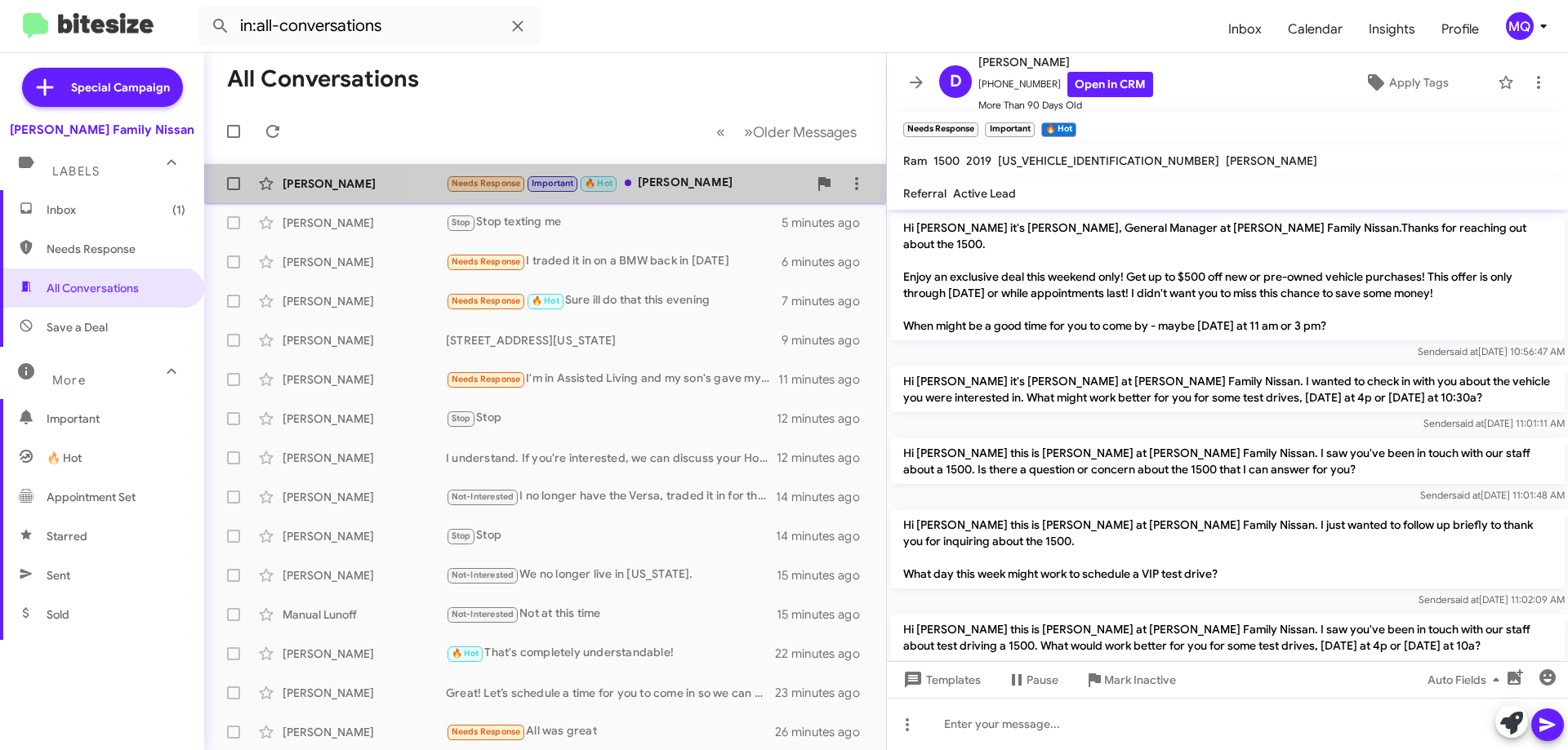
click at [689, 178] on div "Needs Response Important 🔥 Hot [PERSON_NAME]" at bounding box center [627, 183] width 362 height 19
click at [693, 180] on div "Needs Response Important 🔥 Hot [PERSON_NAME]" at bounding box center [627, 183] width 362 height 19
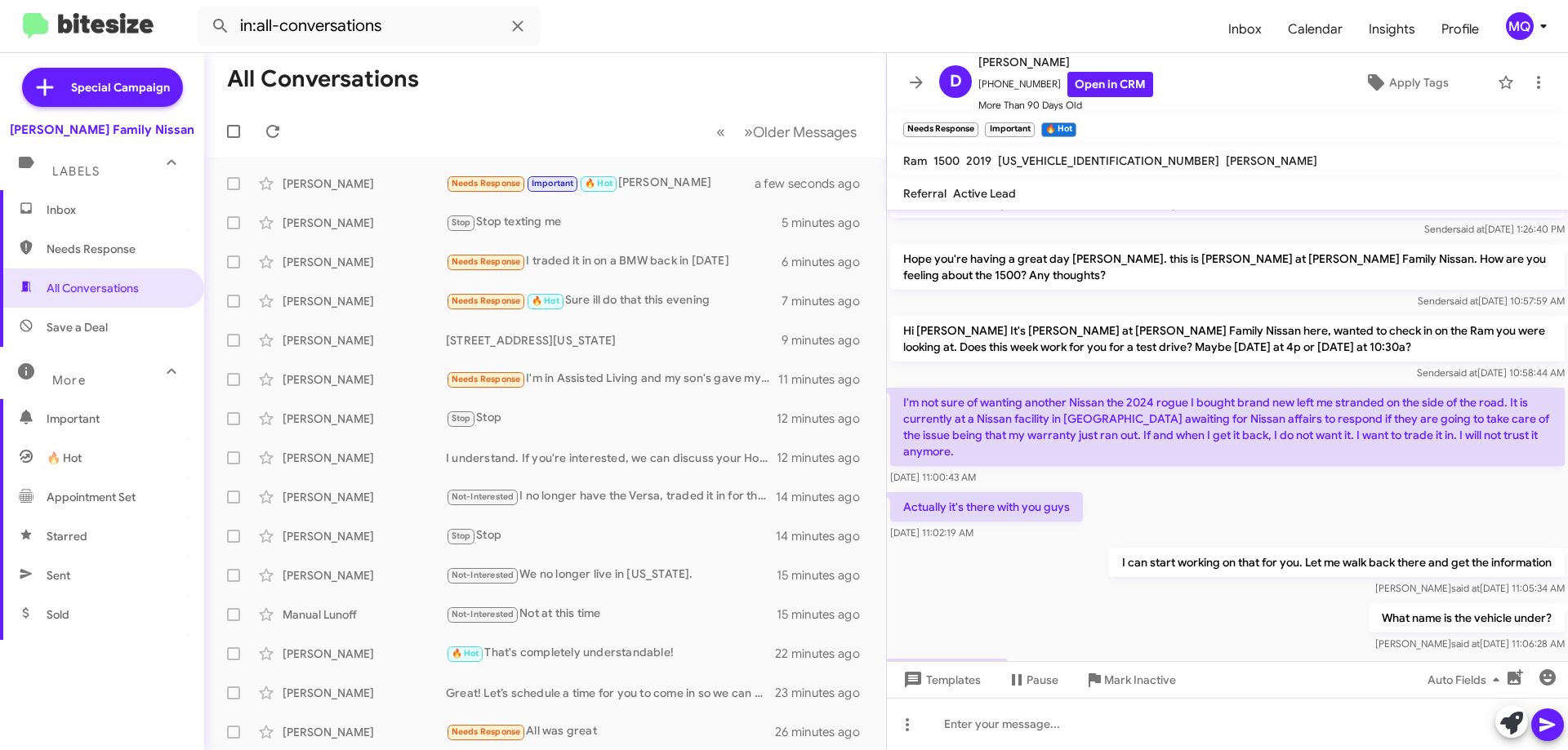
scroll to position [785, 0]
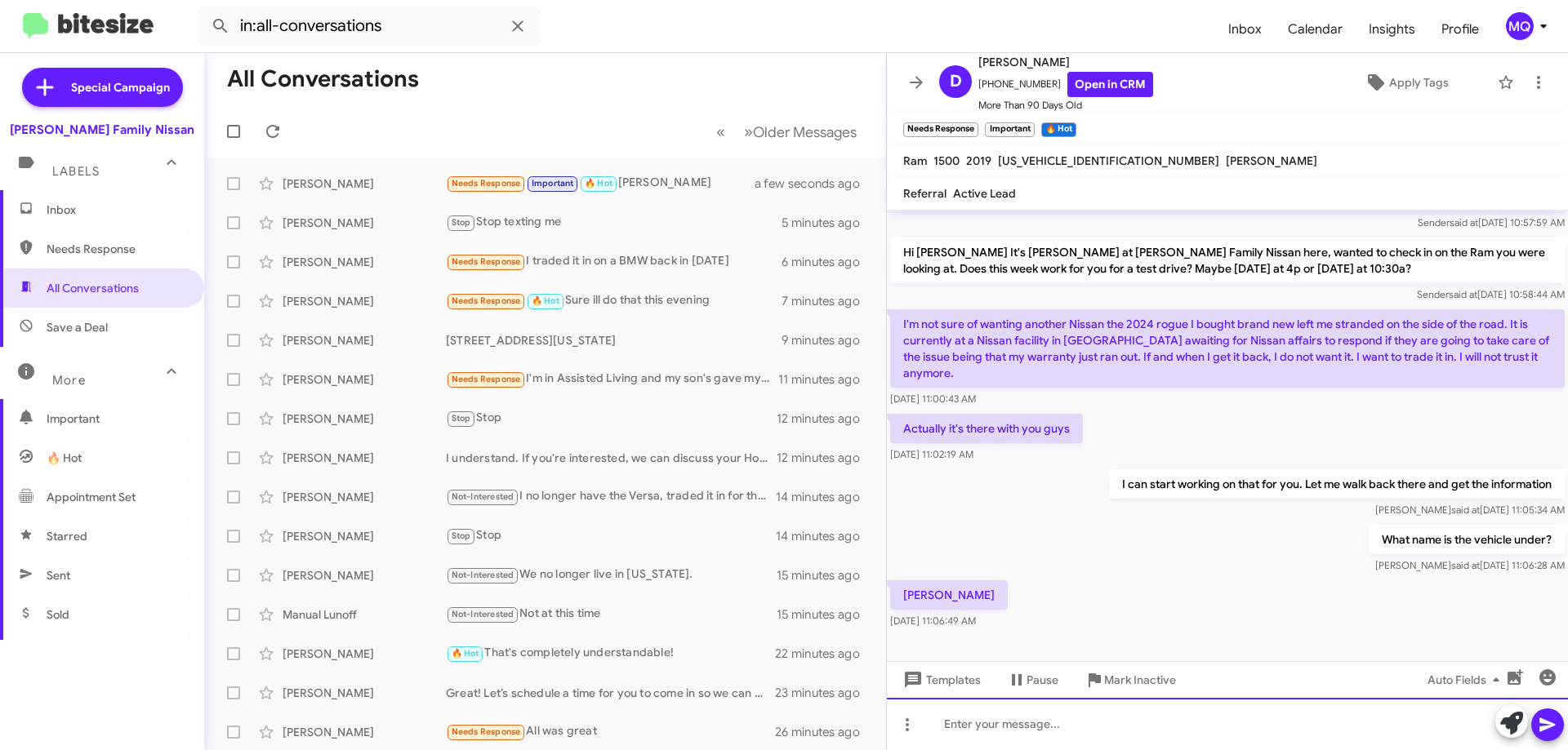
click at [1031, 728] on div at bounding box center [1227, 724] width 681 height 53
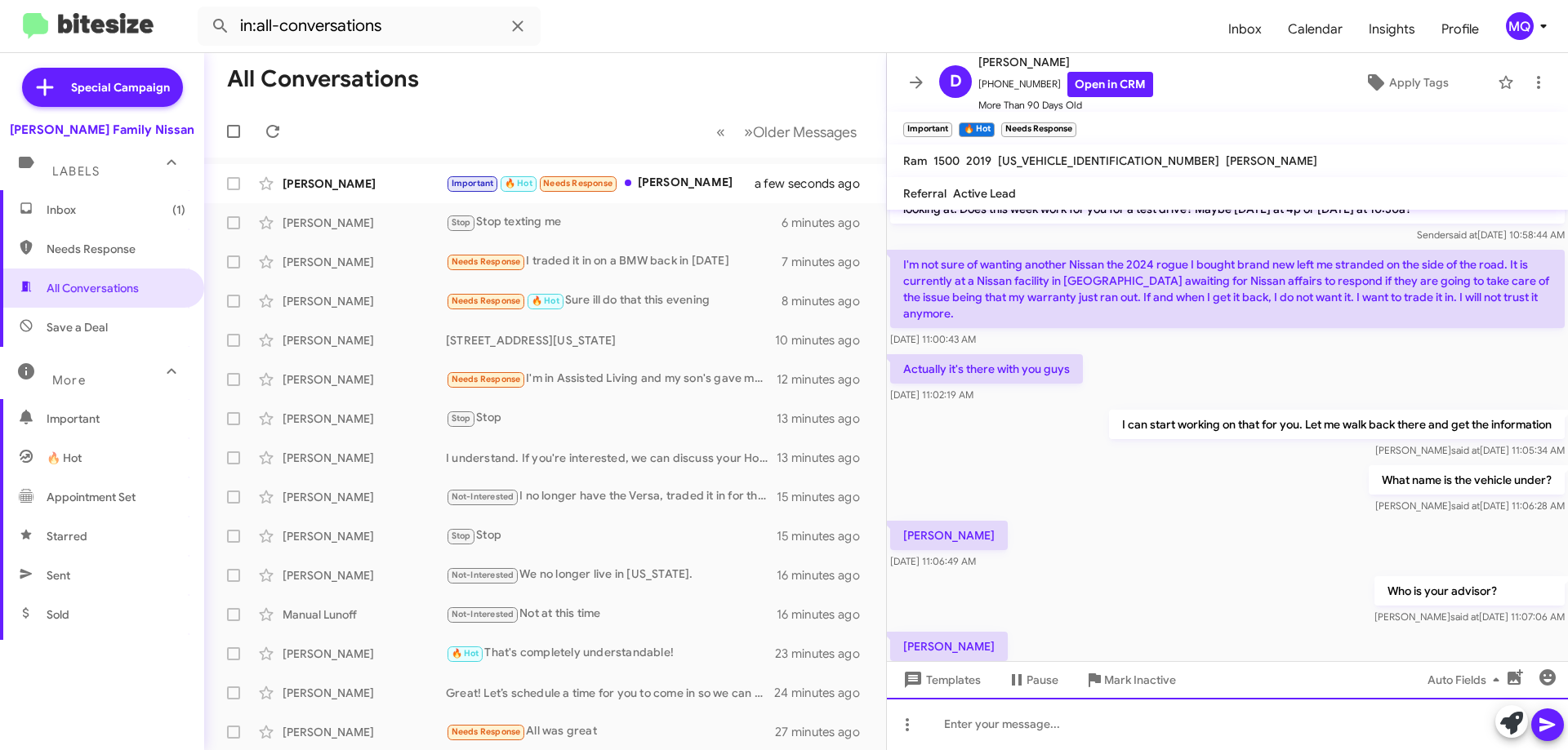
scroll to position [0, 0]
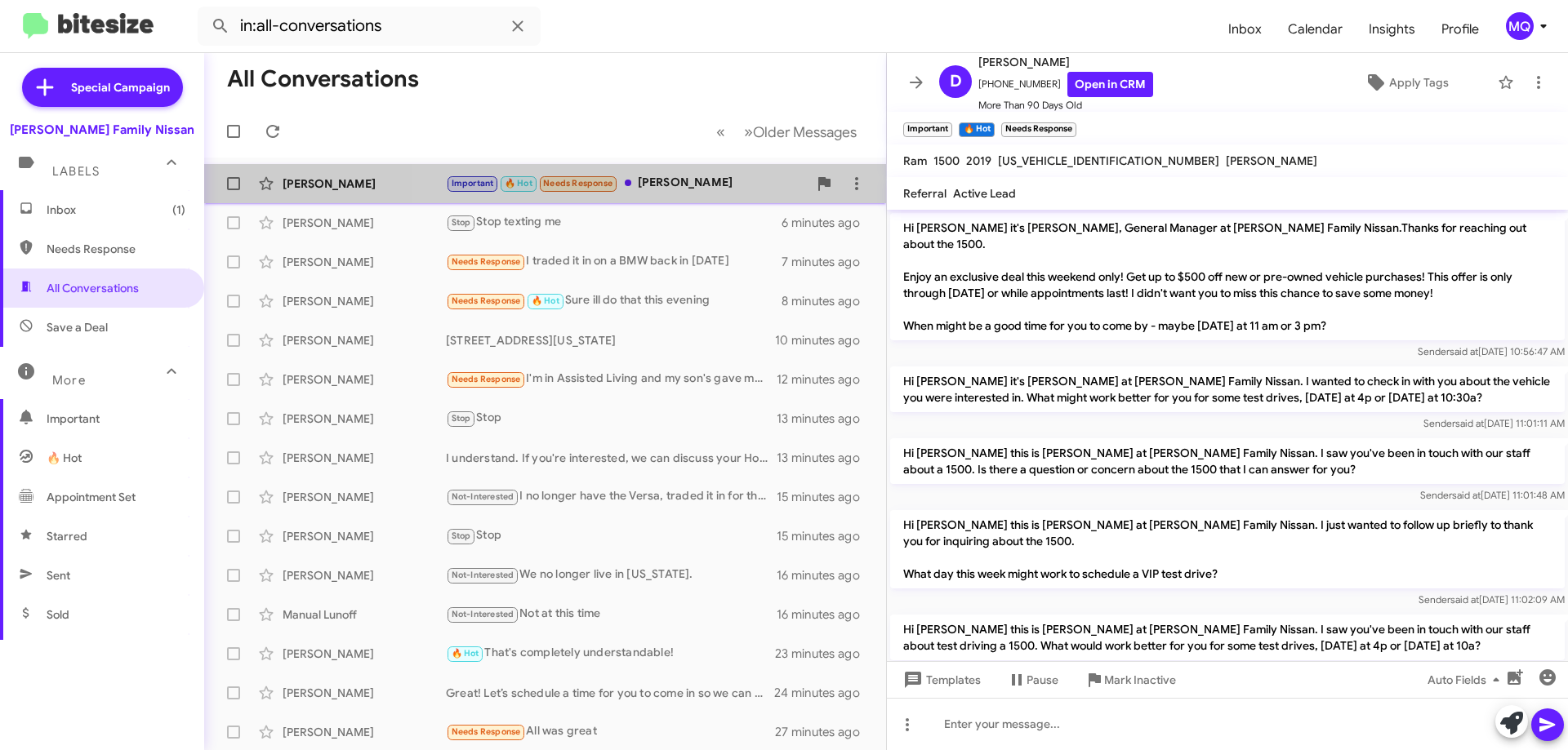
click at [679, 182] on div "Important 🔥 Hot Needs Response [PERSON_NAME]" at bounding box center [627, 183] width 362 height 19
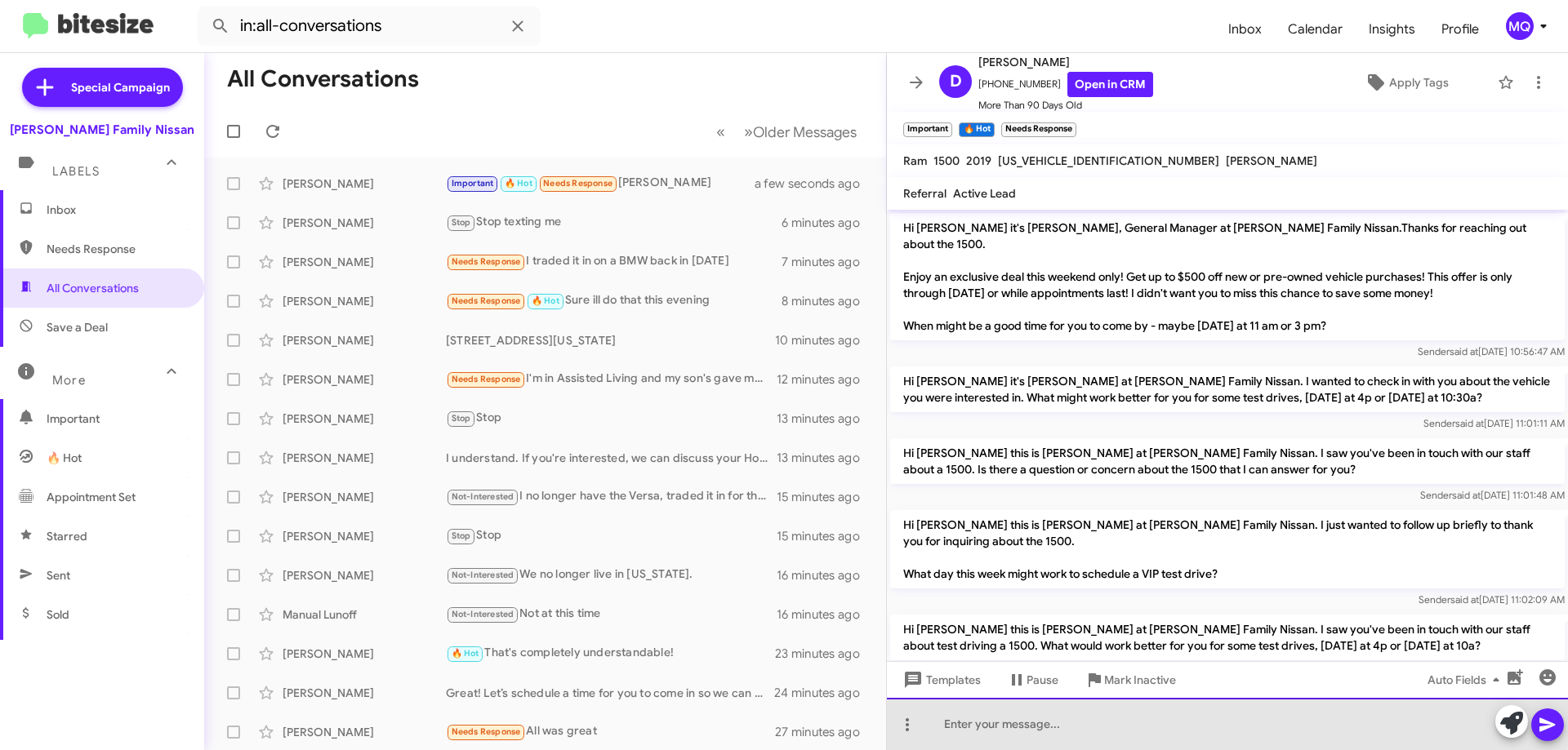
click at [1064, 718] on div at bounding box center [1227, 724] width 681 height 53
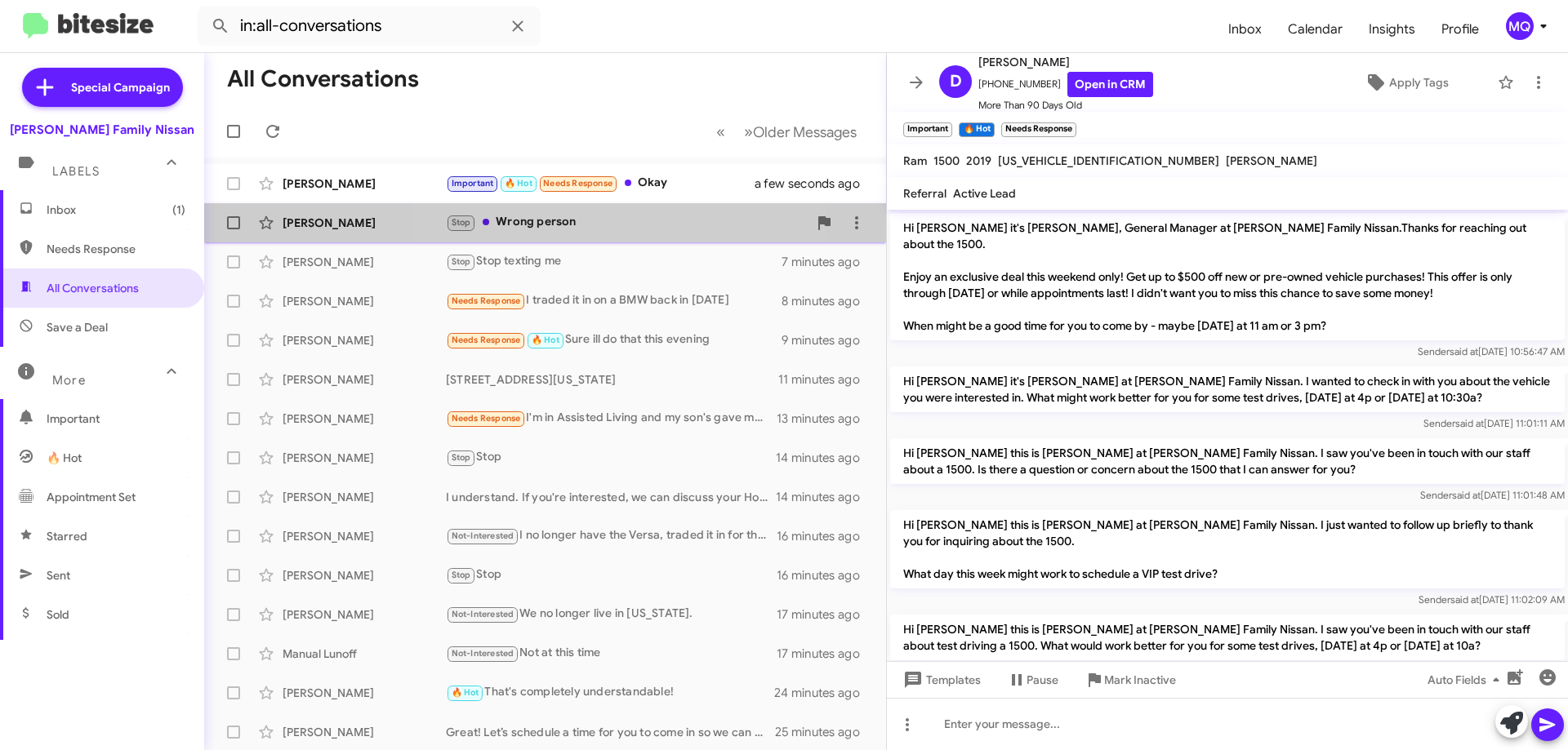
click at [625, 224] on div "Stop Wrong person" at bounding box center [627, 223] width 362 height 19
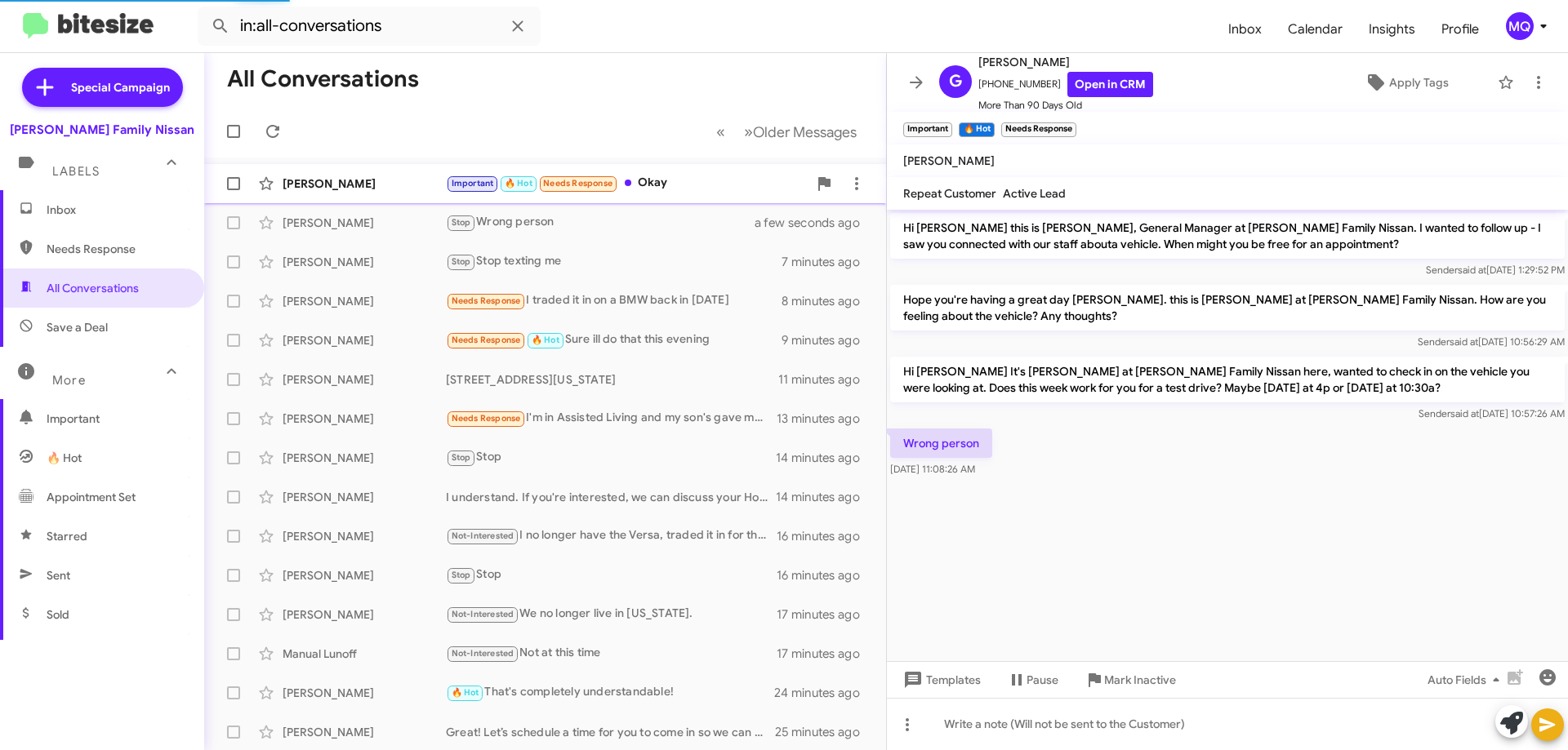
click at [680, 188] on div "Important 🔥 Hot Needs Response Okay" at bounding box center [627, 183] width 362 height 19
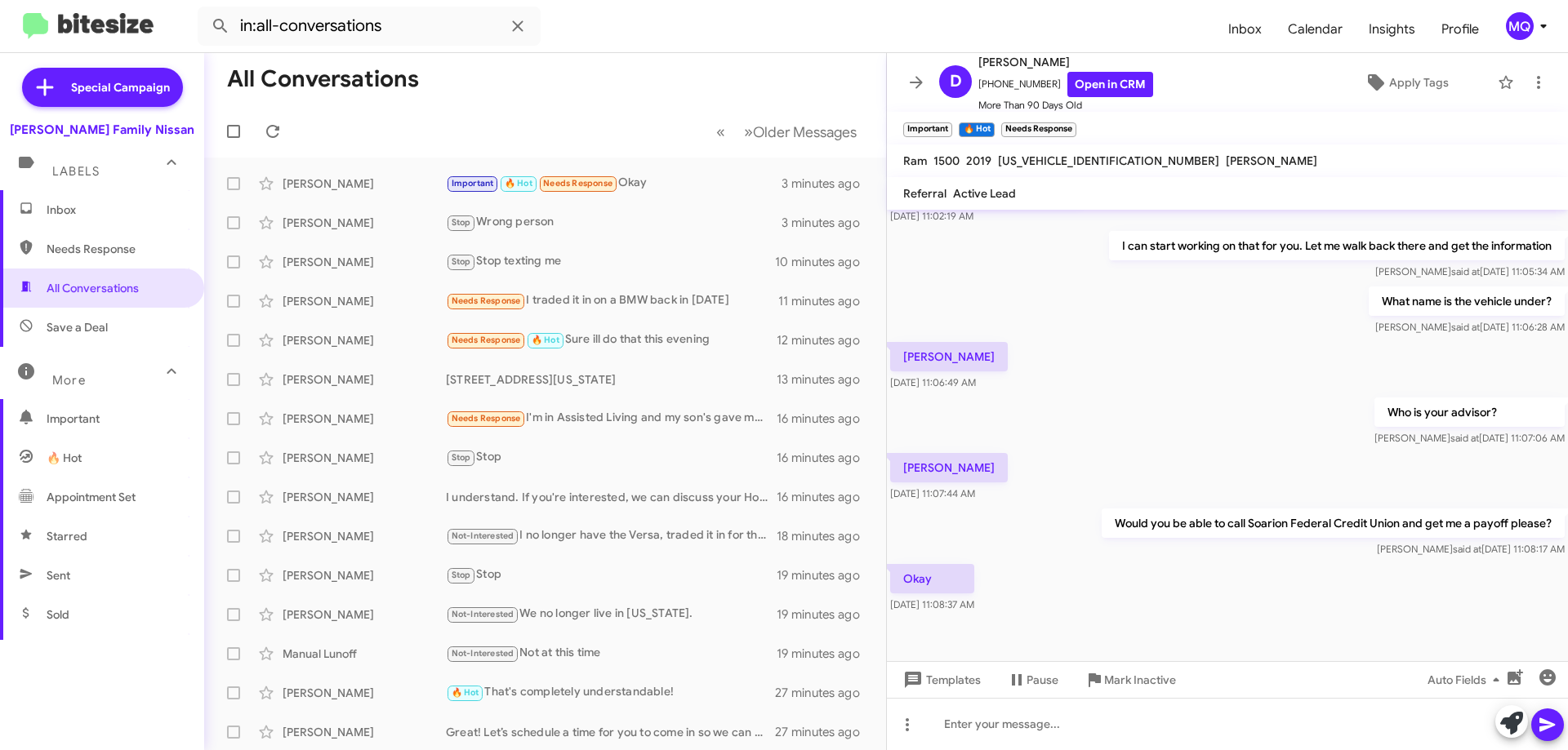
click at [64, 204] on span "Inbox" at bounding box center [116, 209] width 139 height 16
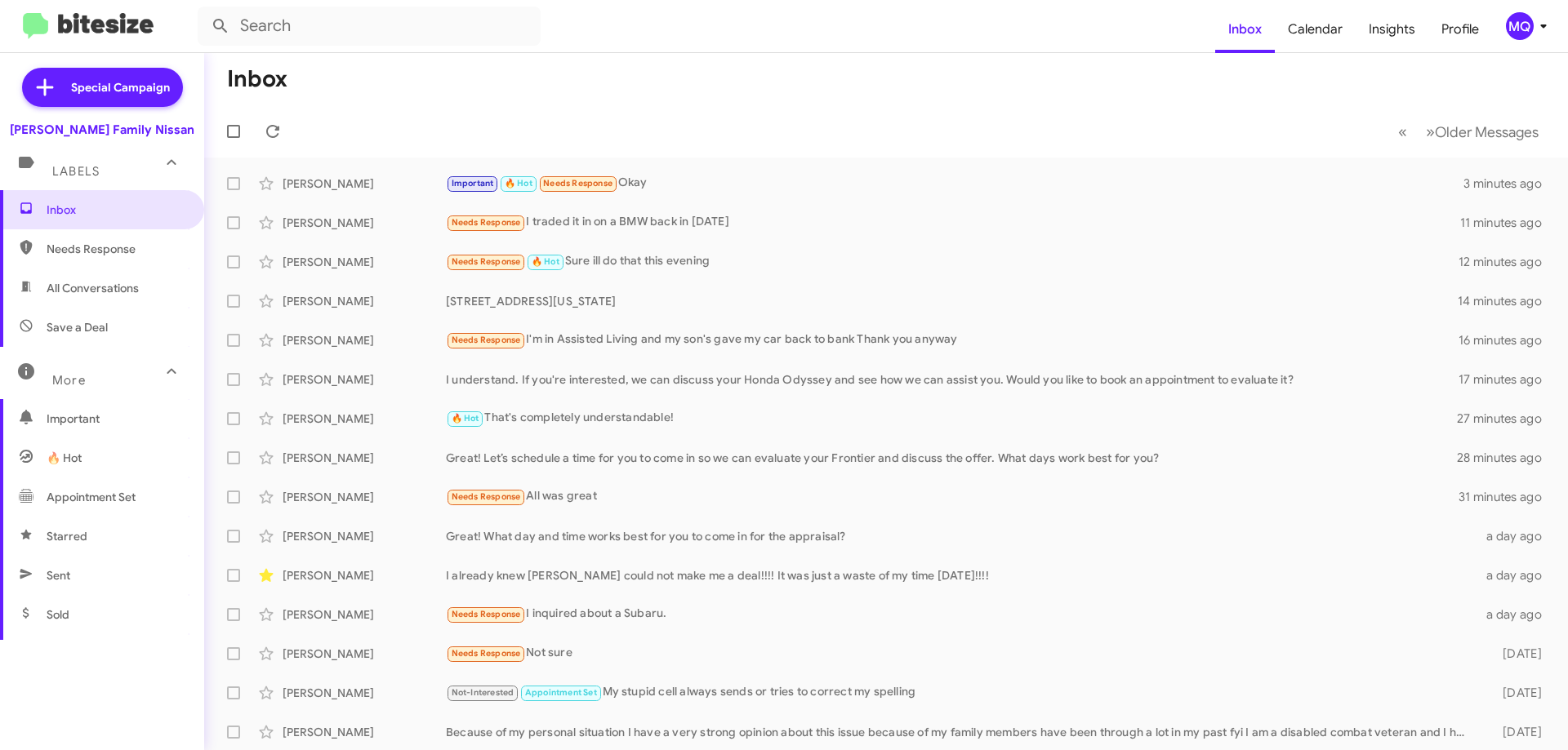
click at [97, 289] on span "All Conversations" at bounding box center [93, 288] width 93 height 16
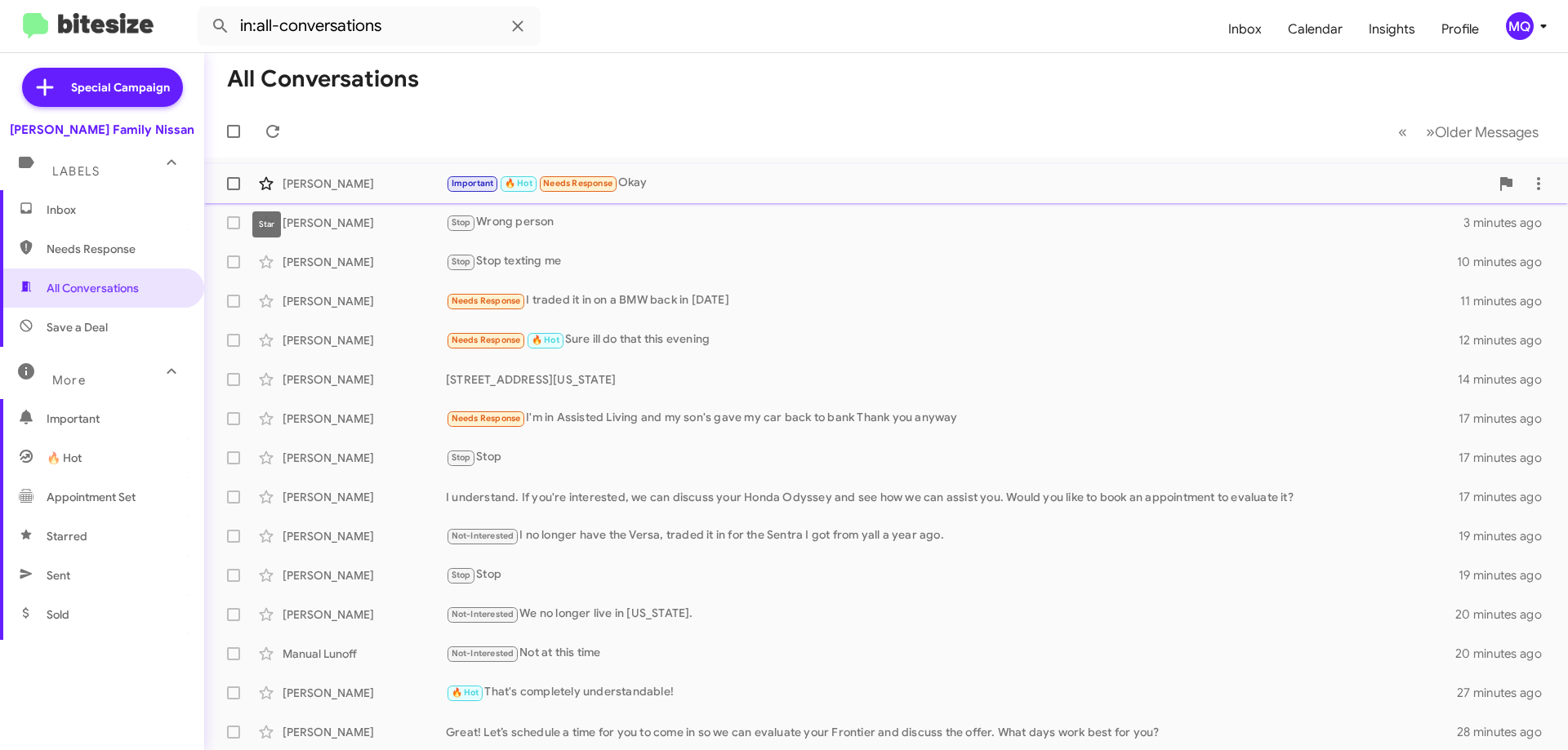
click at [265, 186] on icon at bounding box center [266, 183] width 20 height 20
drag, startPoint x: 350, startPoint y: 189, endPoint x: 360, endPoint y: 216, distance: 28.8
click at [350, 188] on div "[PERSON_NAME]" at bounding box center [364, 183] width 163 height 16
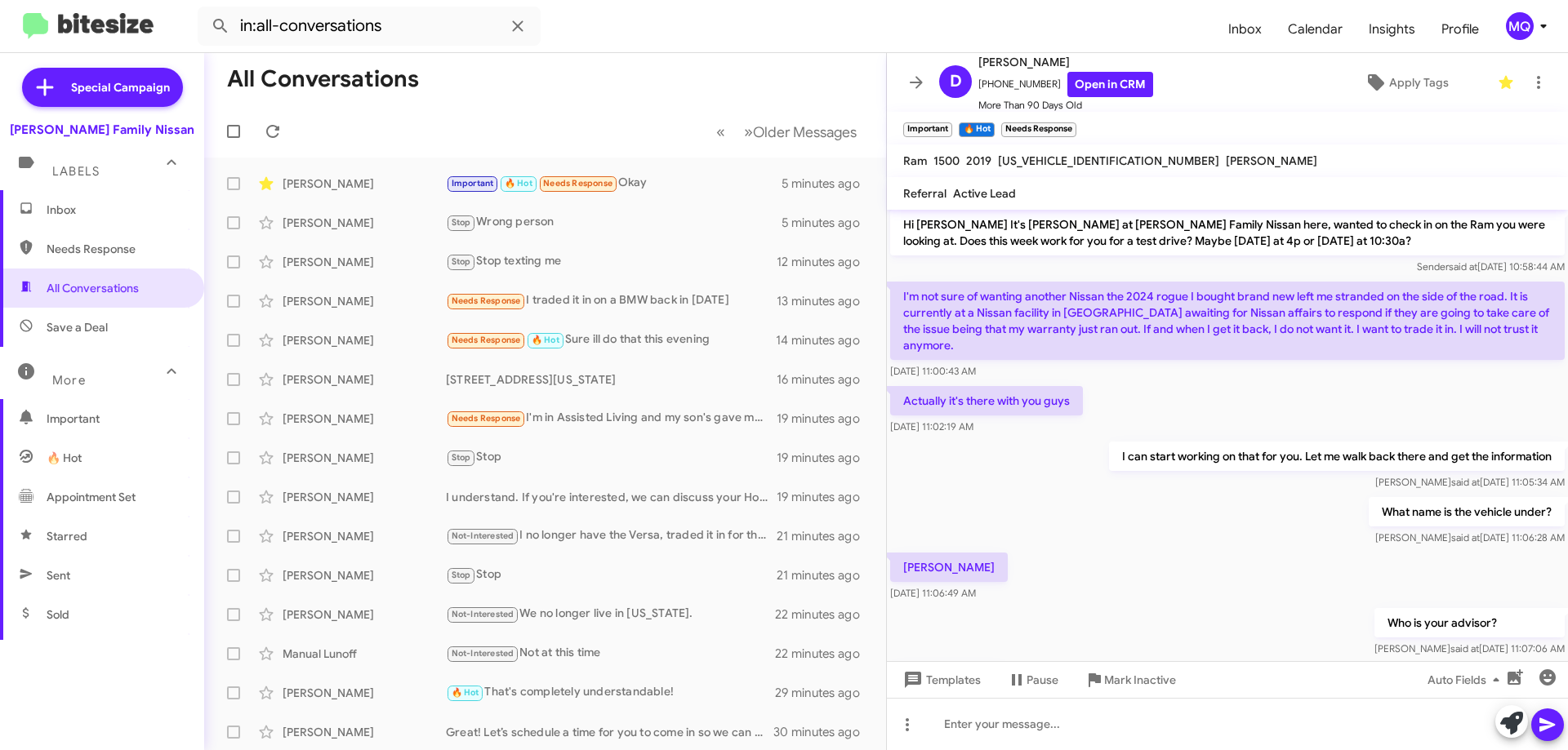
scroll to position [1024, 0]
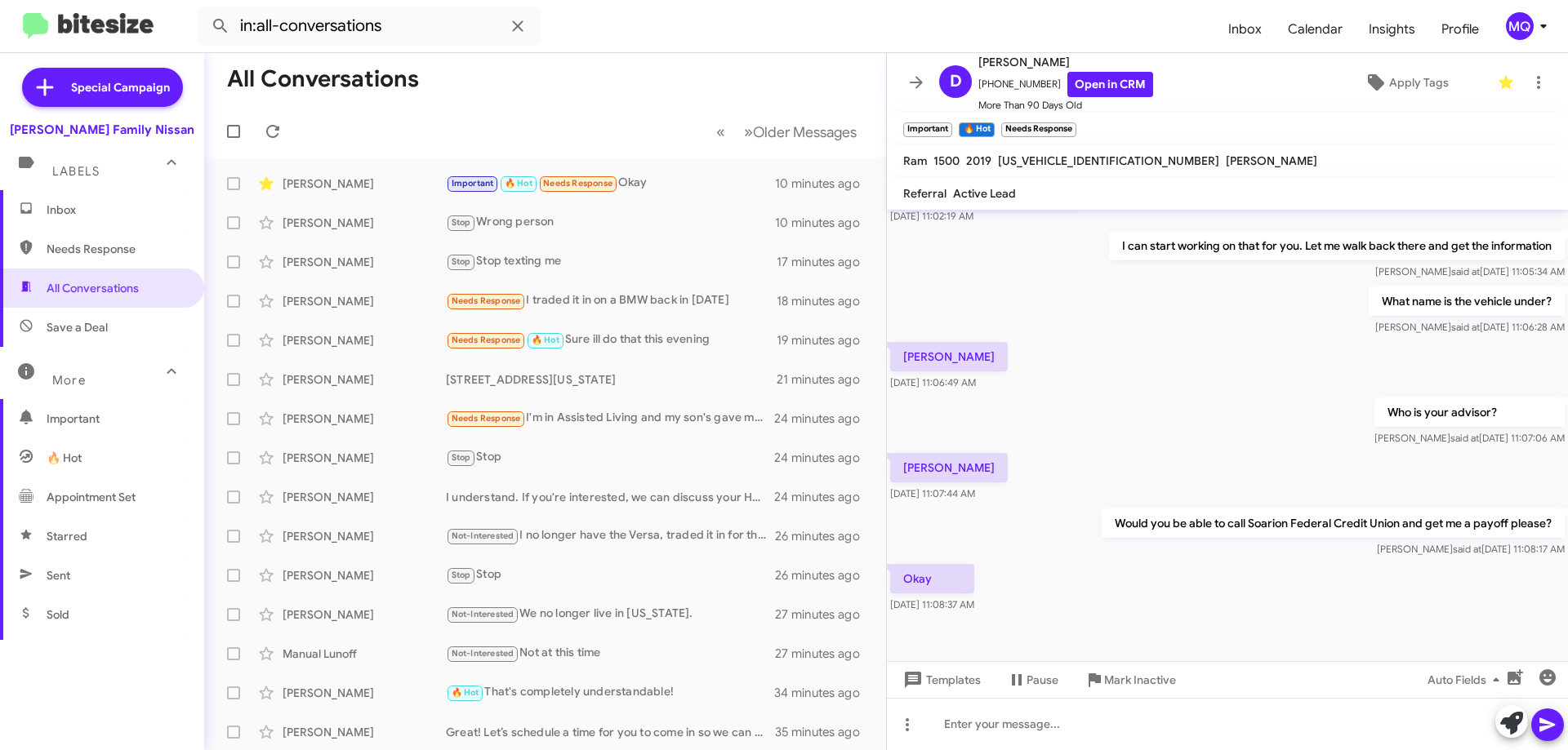
click at [84, 322] on span "Save a Deal" at bounding box center [77, 327] width 61 height 16
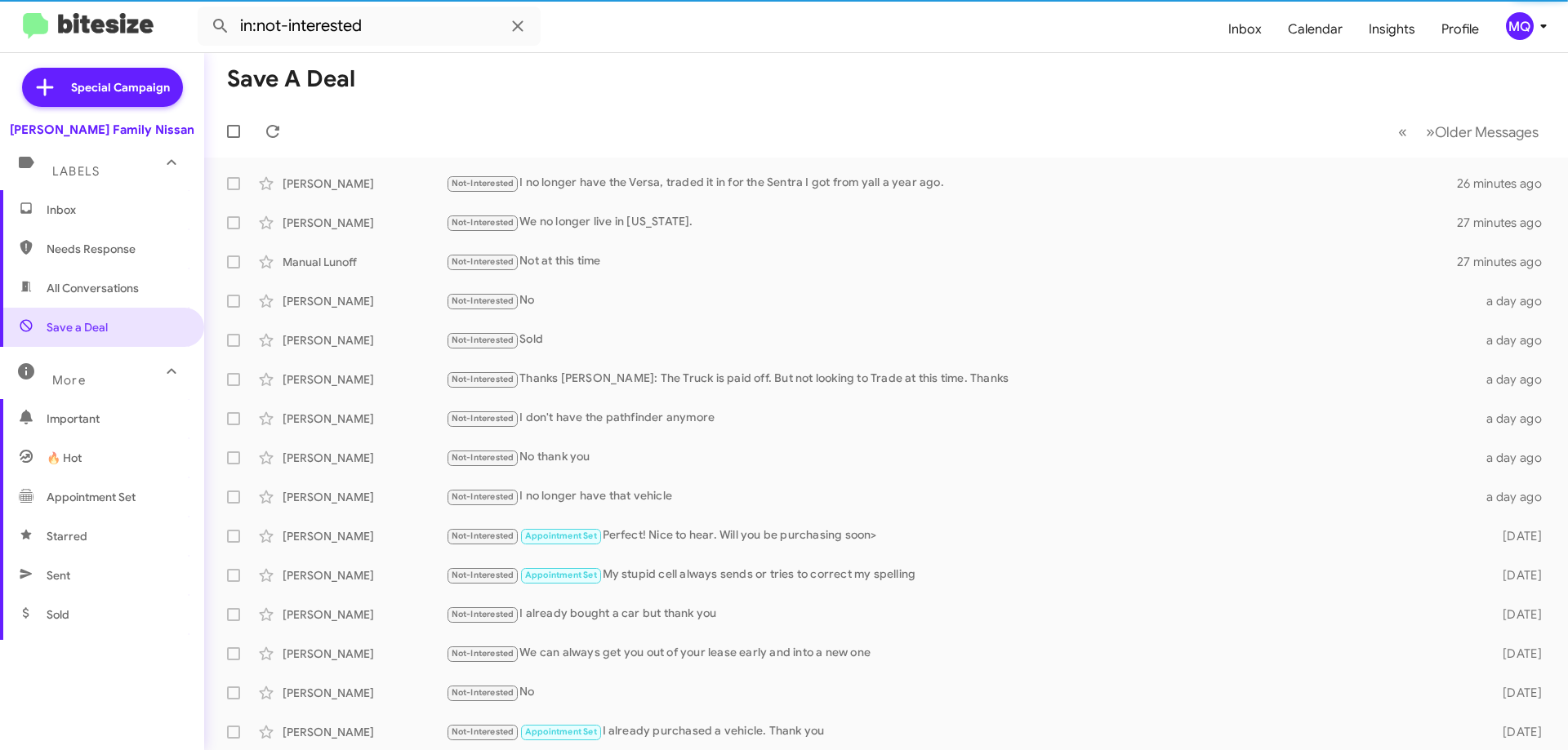
click at [95, 254] on span "Needs Response" at bounding box center [116, 248] width 139 height 16
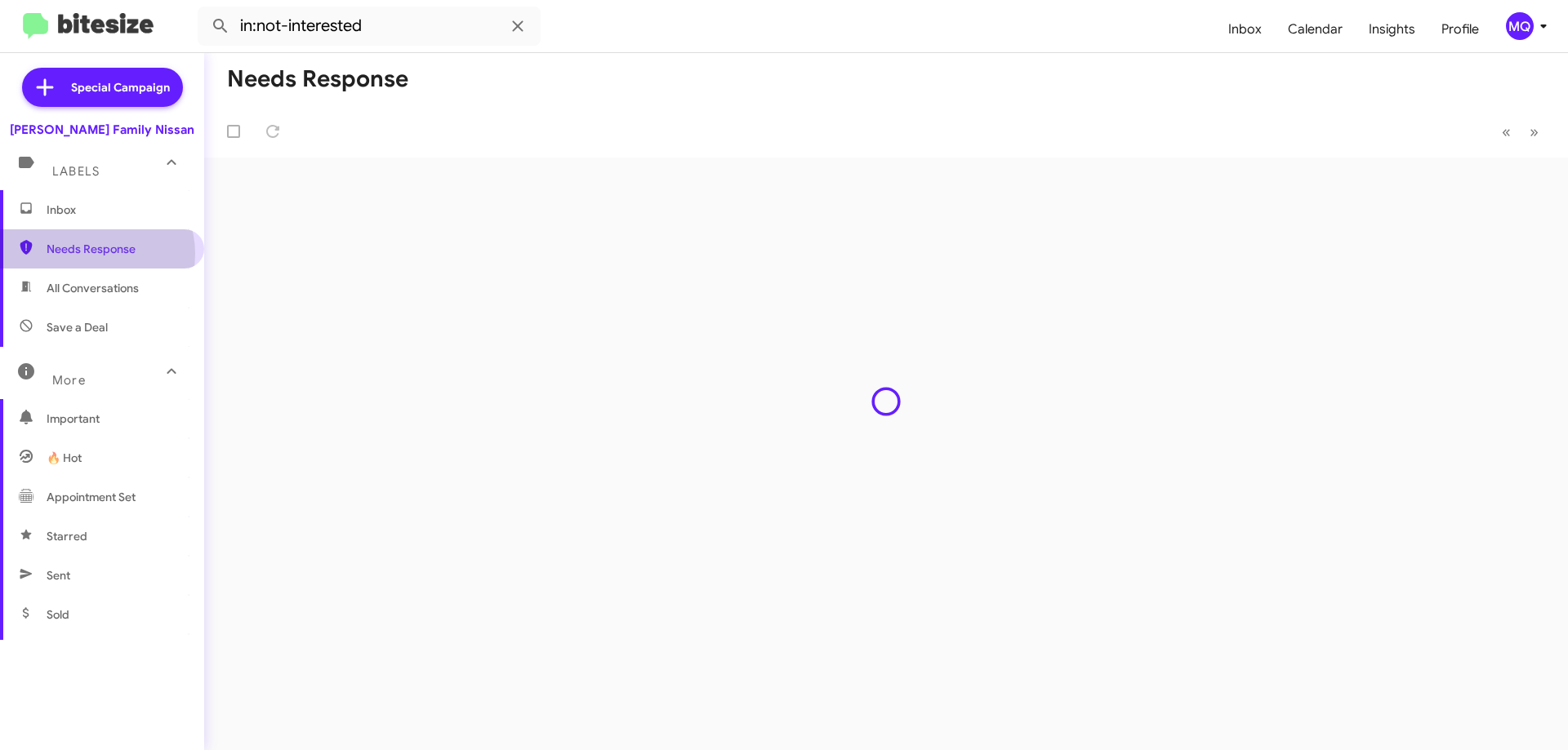
type input "in:needs-response"
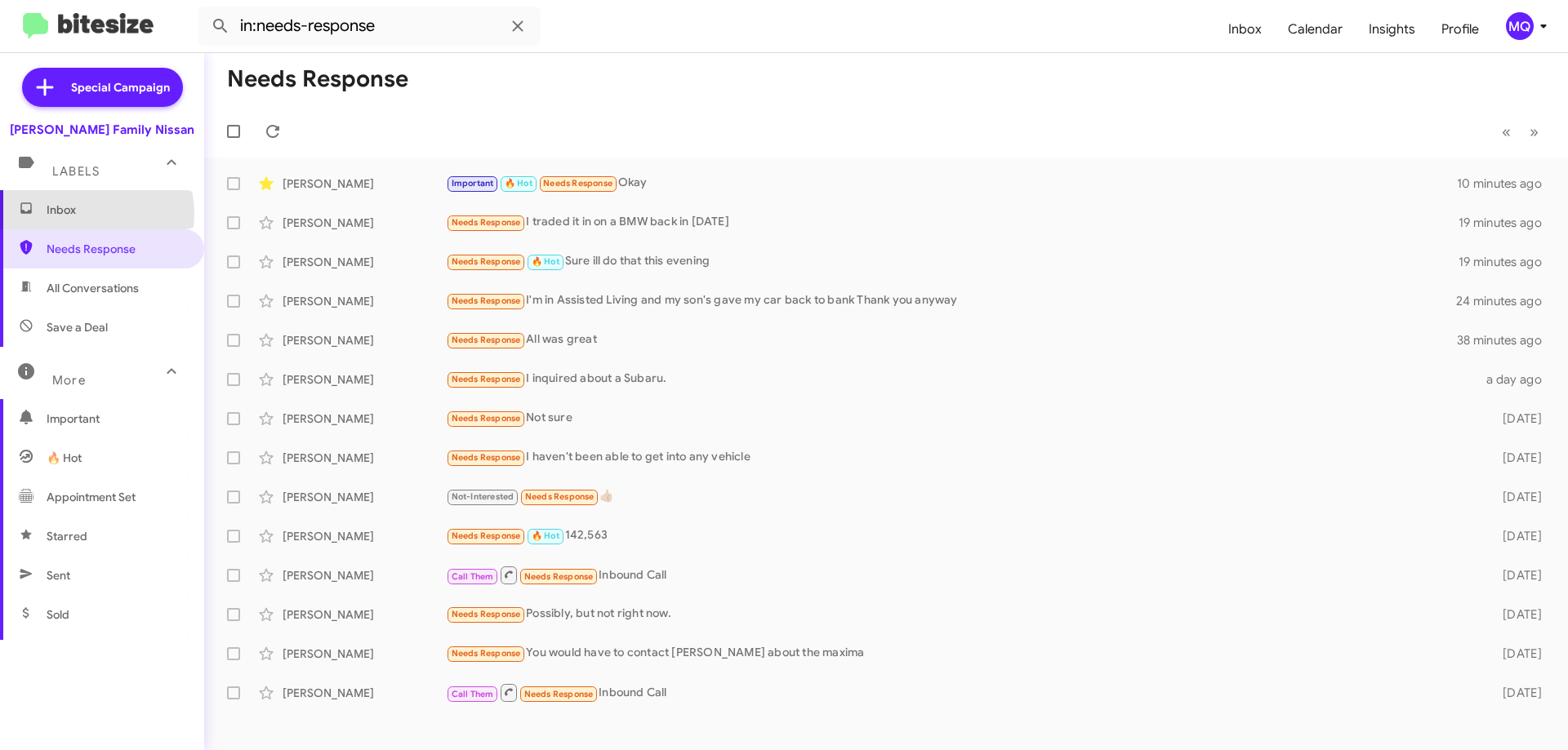
click at [78, 214] on span "Inbox" at bounding box center [116, 209] width 139 height 16
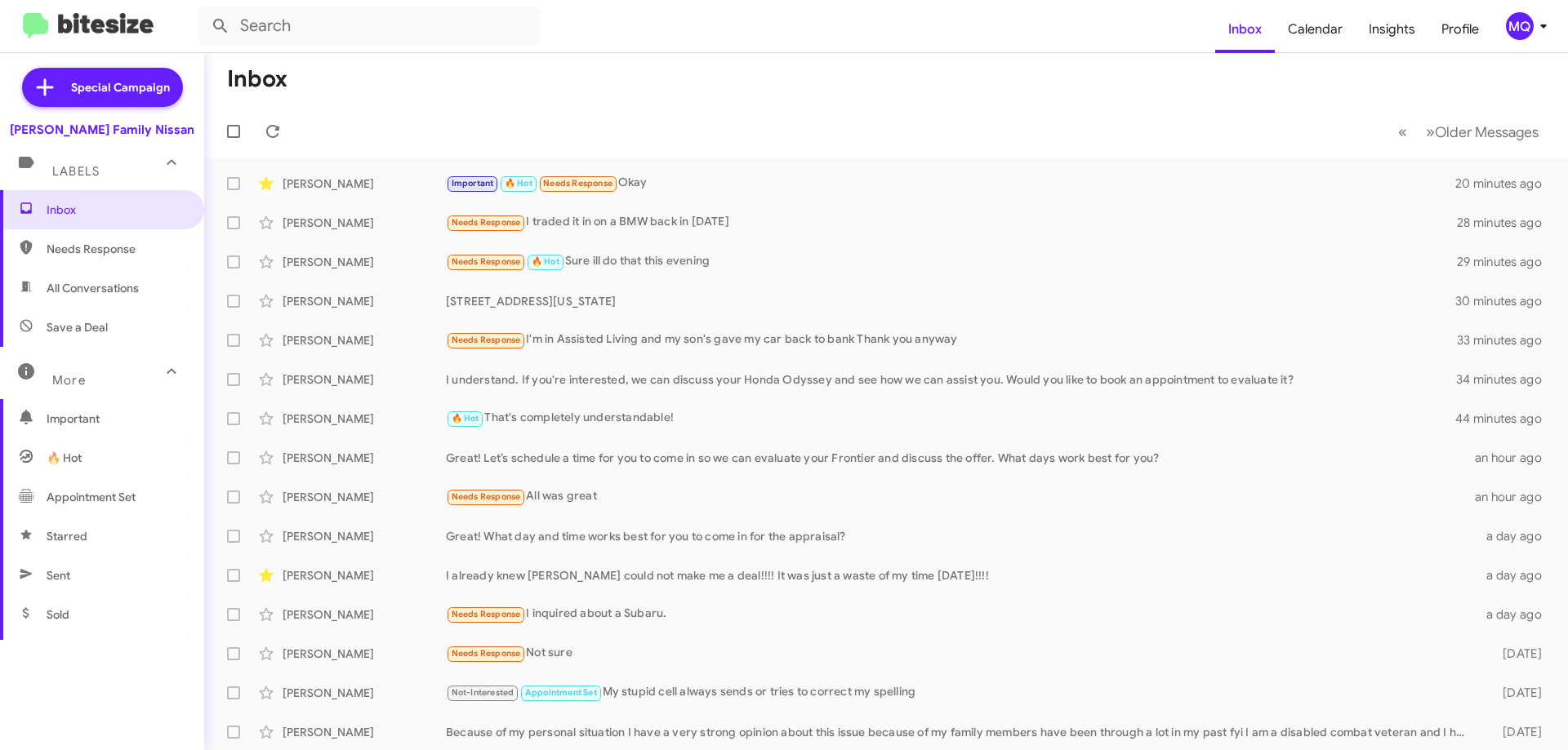
click at [102, 253] on span "Needs Response" at bounding box center [116, 248] width 139 height 16
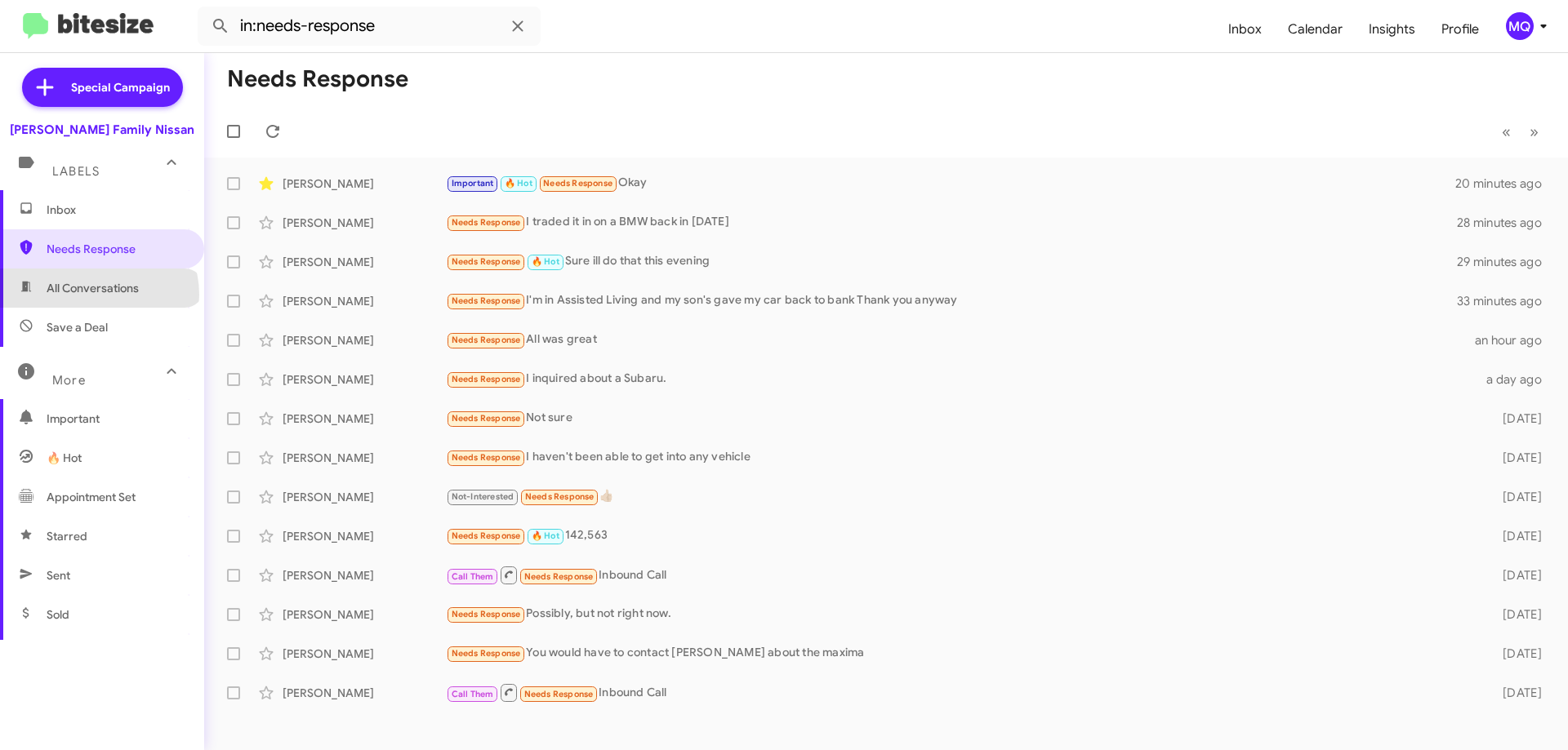
click at [98, 295] on span "All Conversations" at bounding box center [93, 288] width 93 height 16
type input "in:all-conversations"
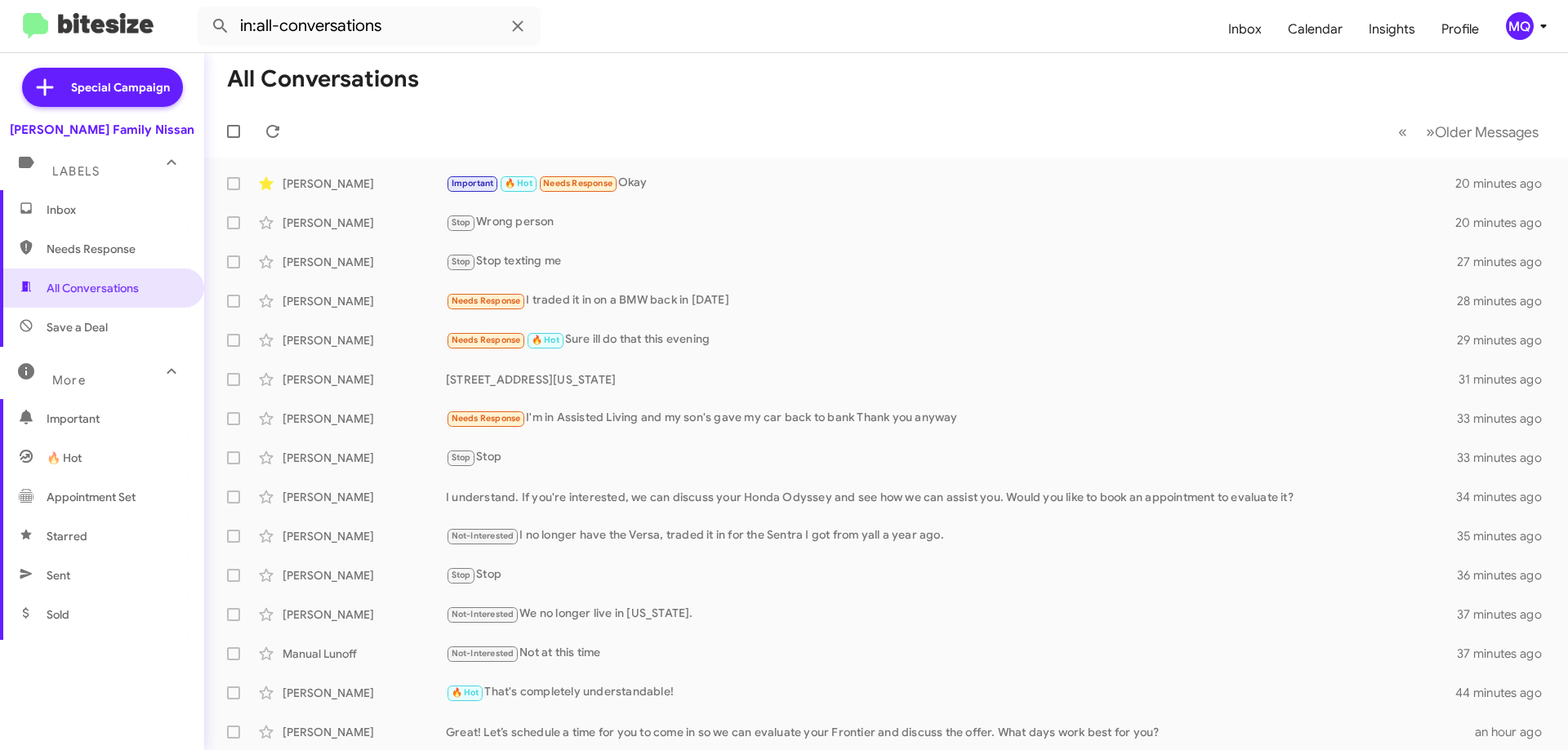
click at [78, 203] on span "Inbox" at bounding box center [116, 209] width 139 height 16
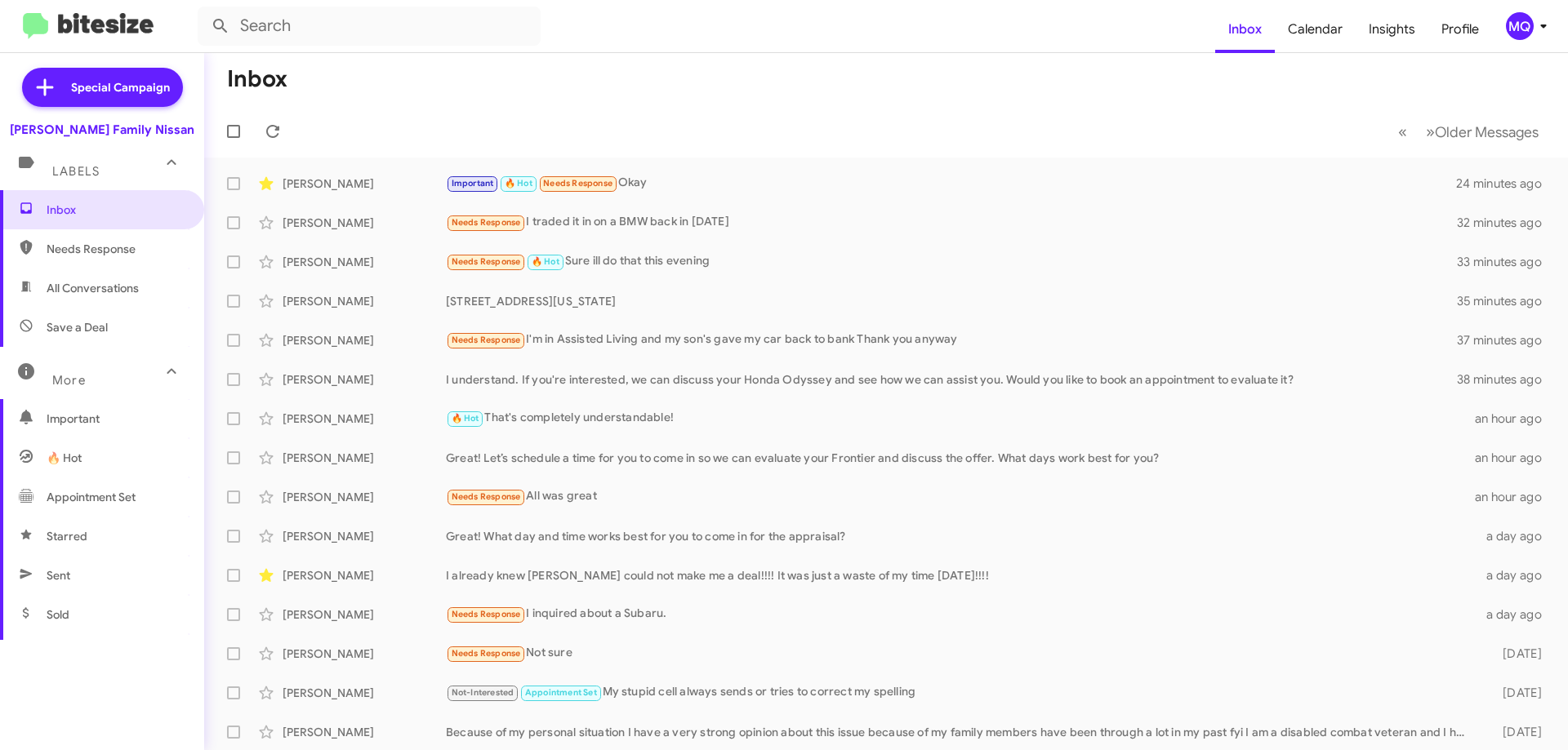
click at [104, 284] on span "All Conversations" at bounding box center [93, 288] width 93 height 16
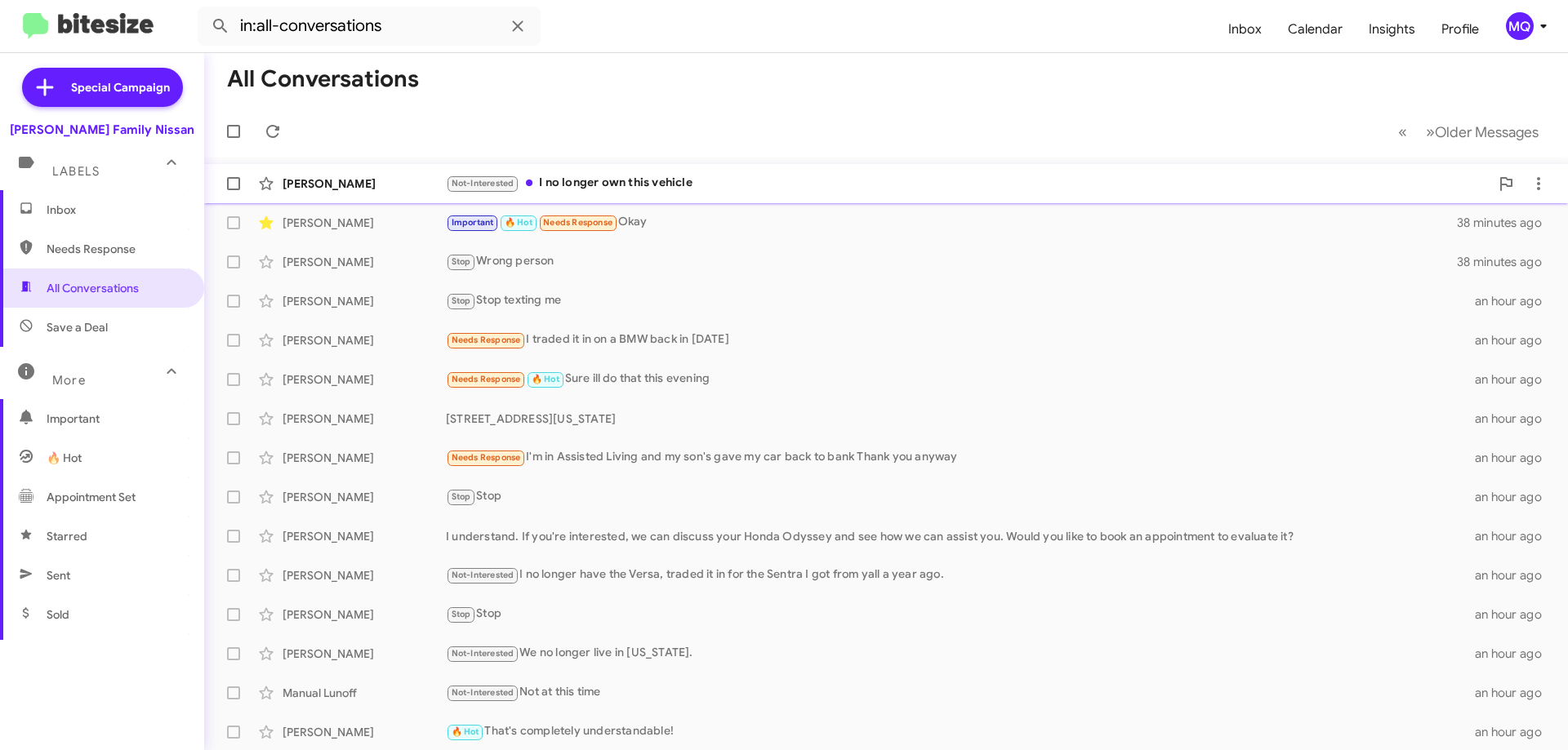
click at [677, 181] on div "Not-Interested I no longer own this vehicle" at bounding box center [968, 183] width 1043 height 19
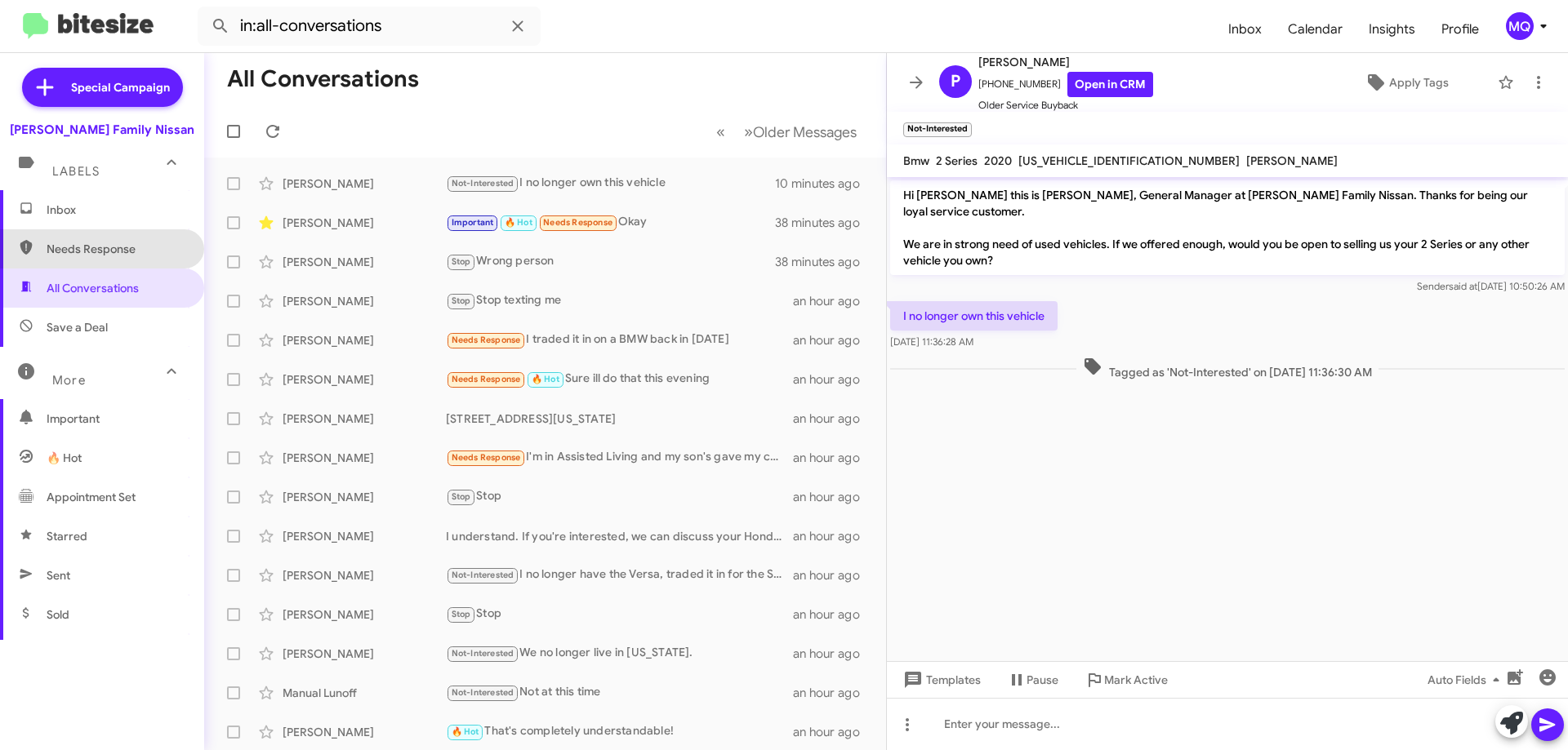
click at [104, 243] on span "Needs Response" at bounding box center [116, 248] width 139 height 16
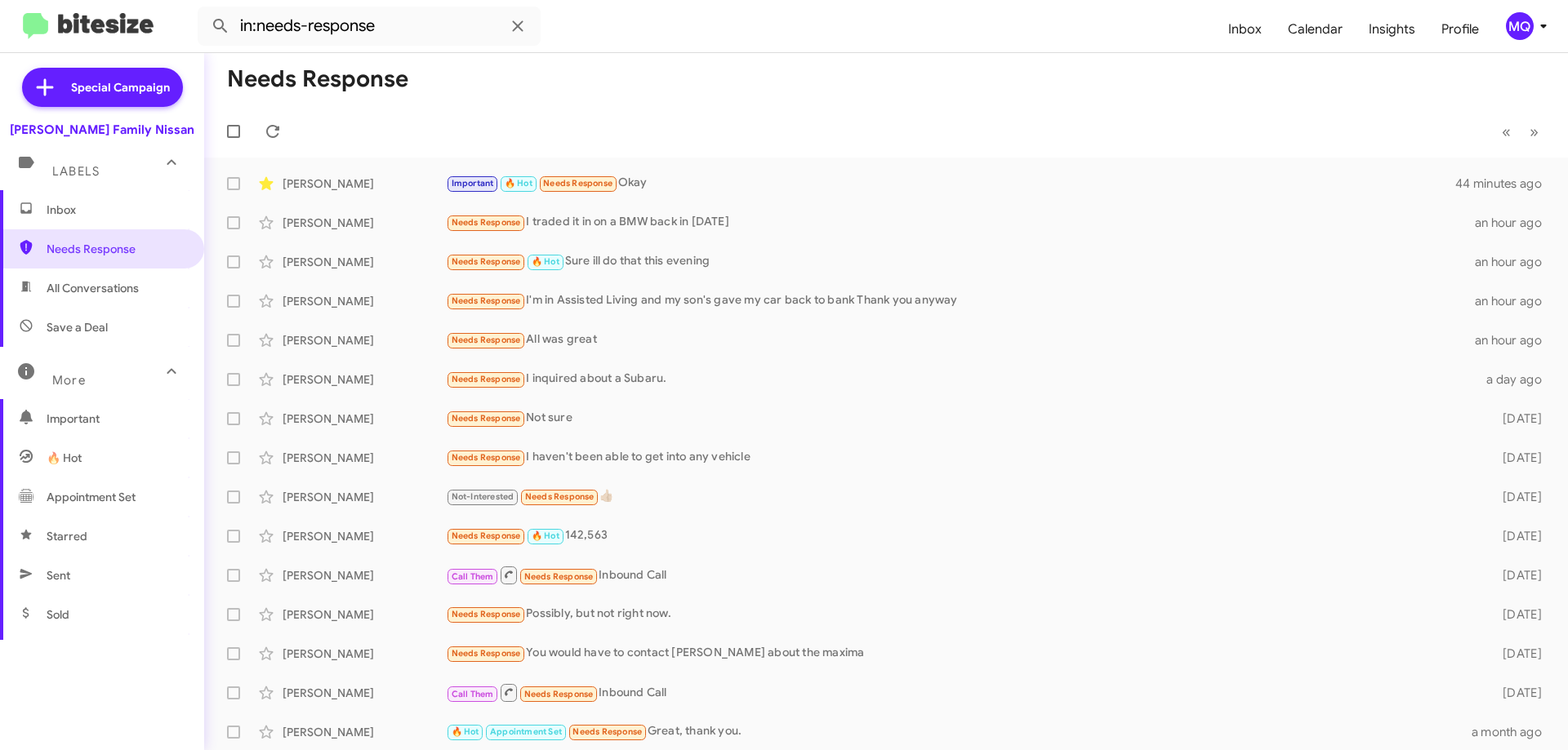
click at [104, 492] on span "Appointment Set" at bounding box center [91, 497] width 89 height 16
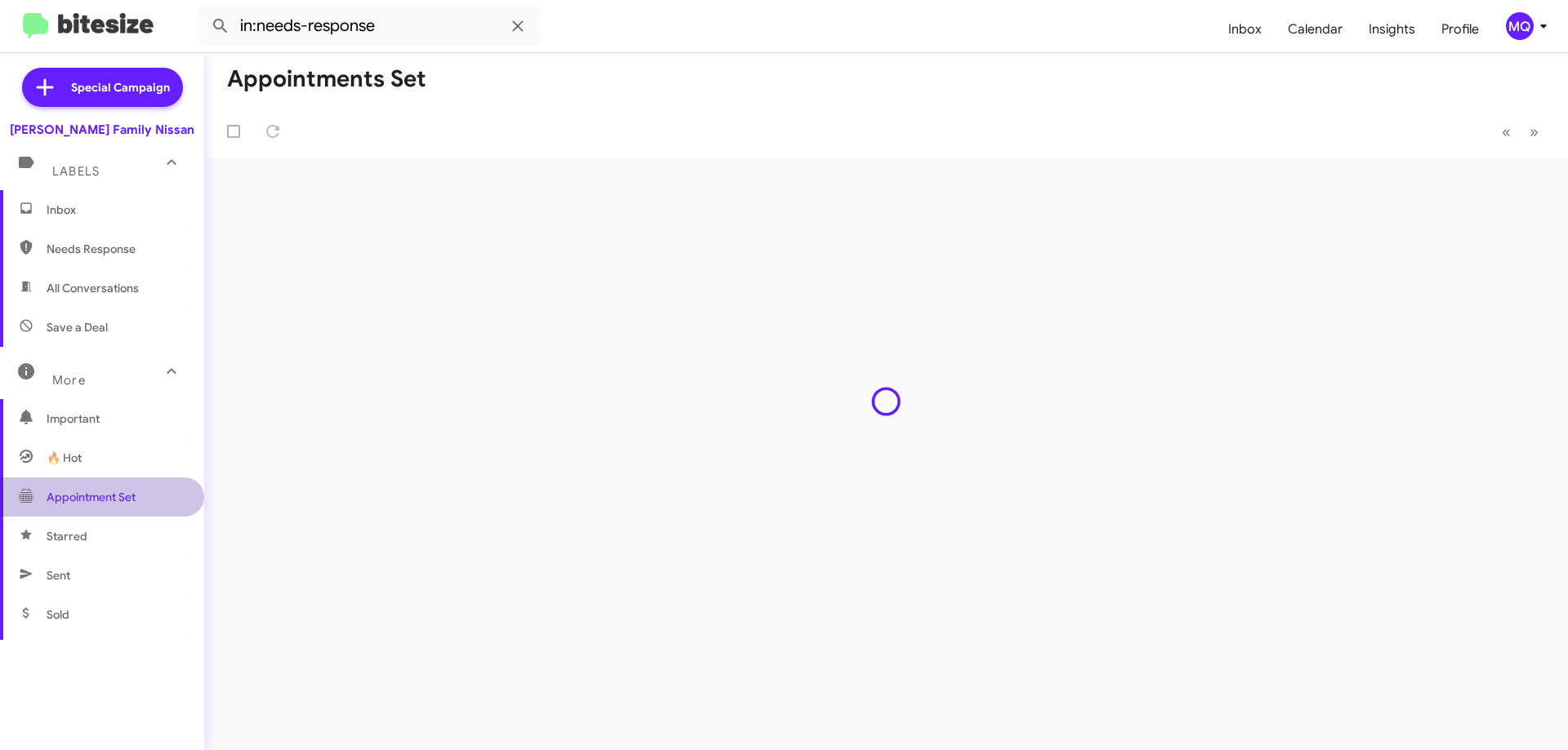
type input "in:appointment-set"
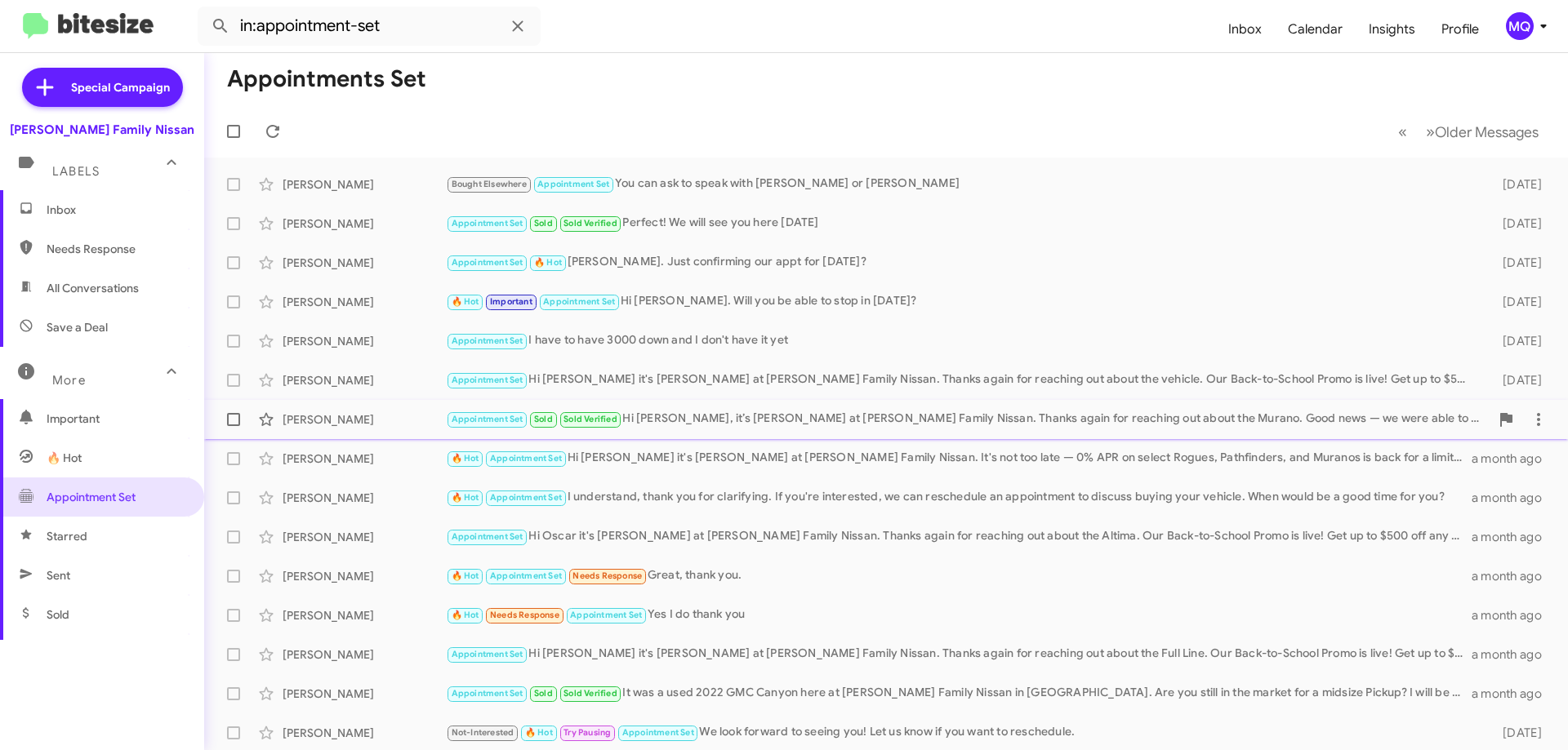
scroll to position [198, 0]
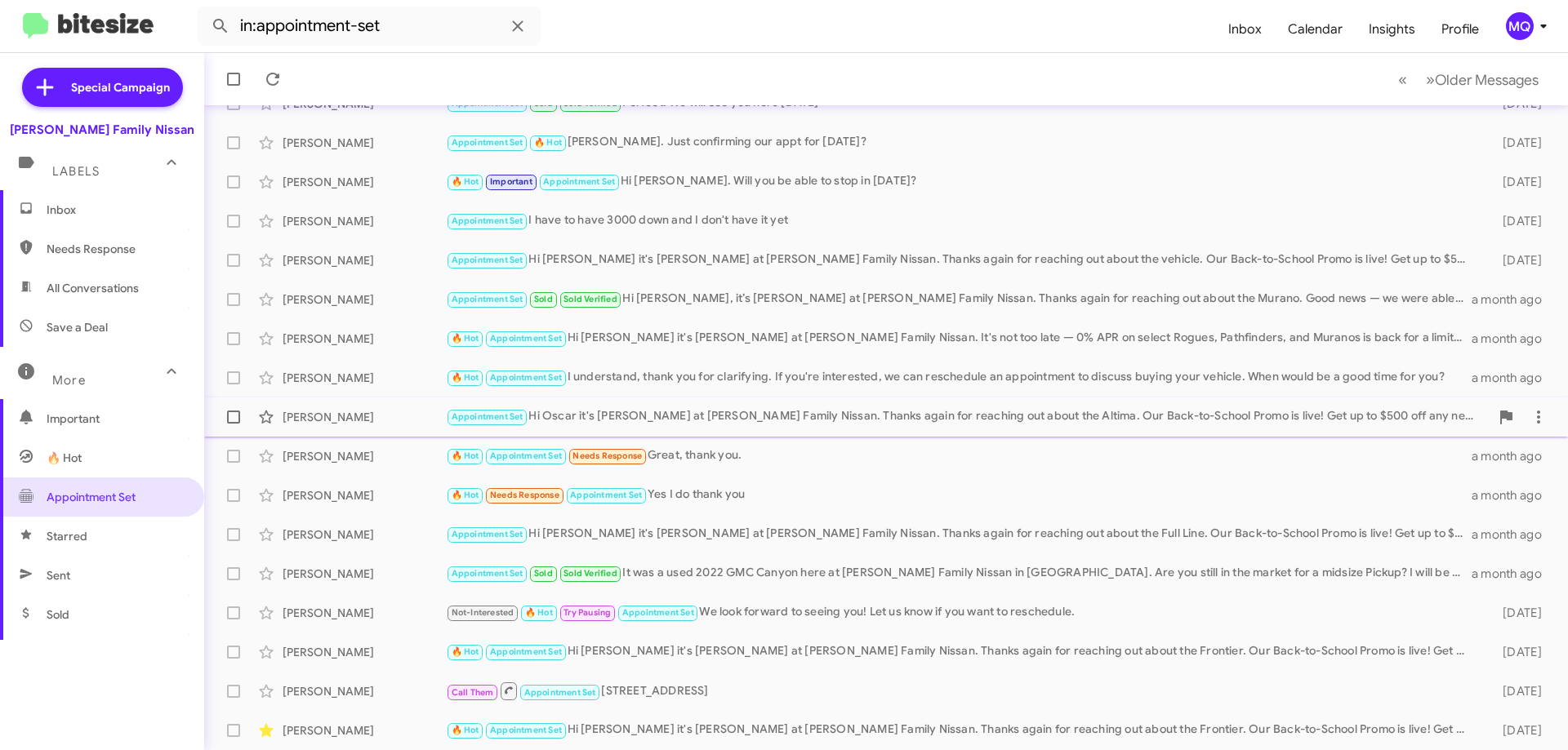
click at [647, 418] on div "Appointment Set Hi Oscar it's [PERSON_NAME] at [PERSON_NAME] Family Nissan. Tha…" at bounding box center [968, 417] width 1043 height 19
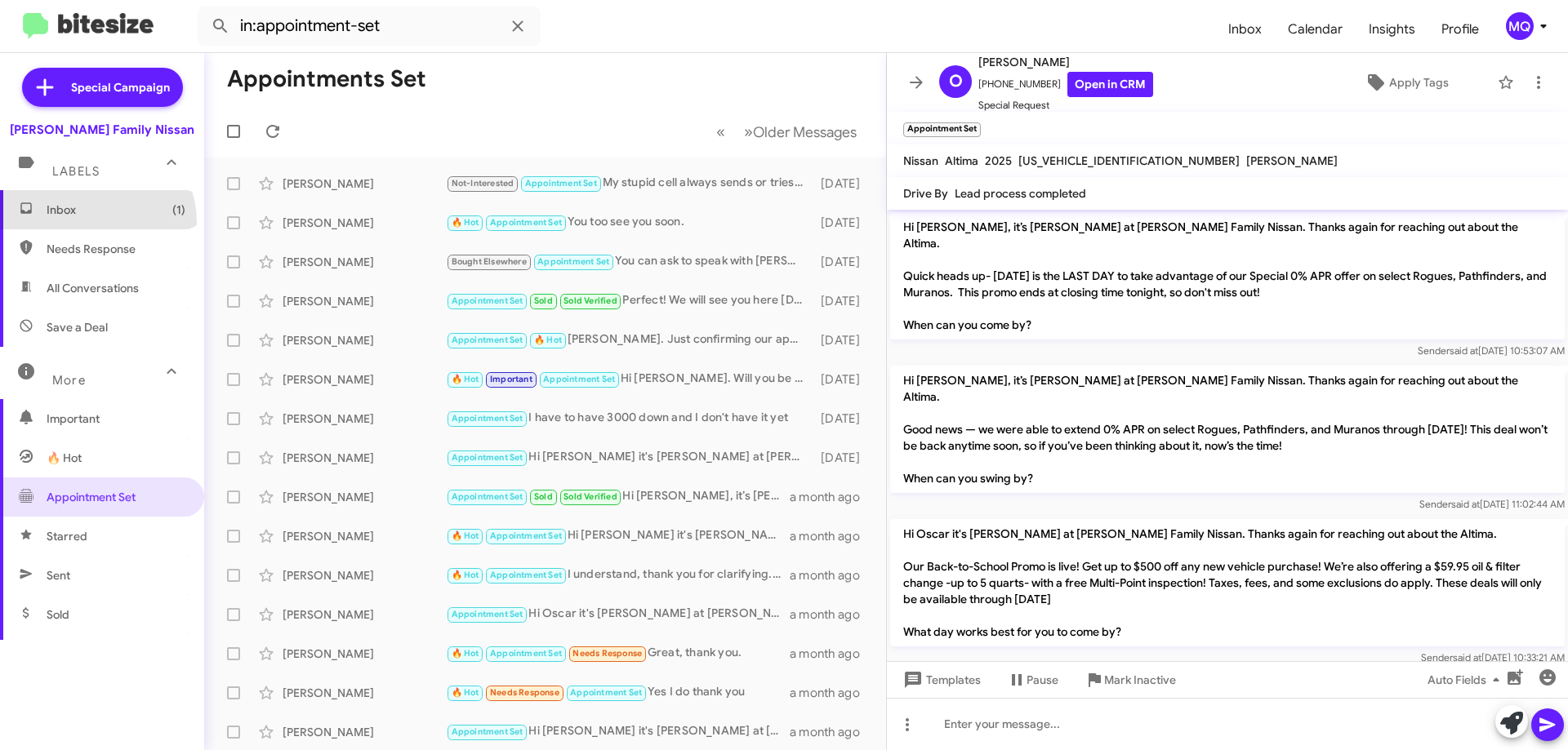
click at [87, 222] on span "Inbox (1)" at bounding box center [102, 209] width 204 height 39
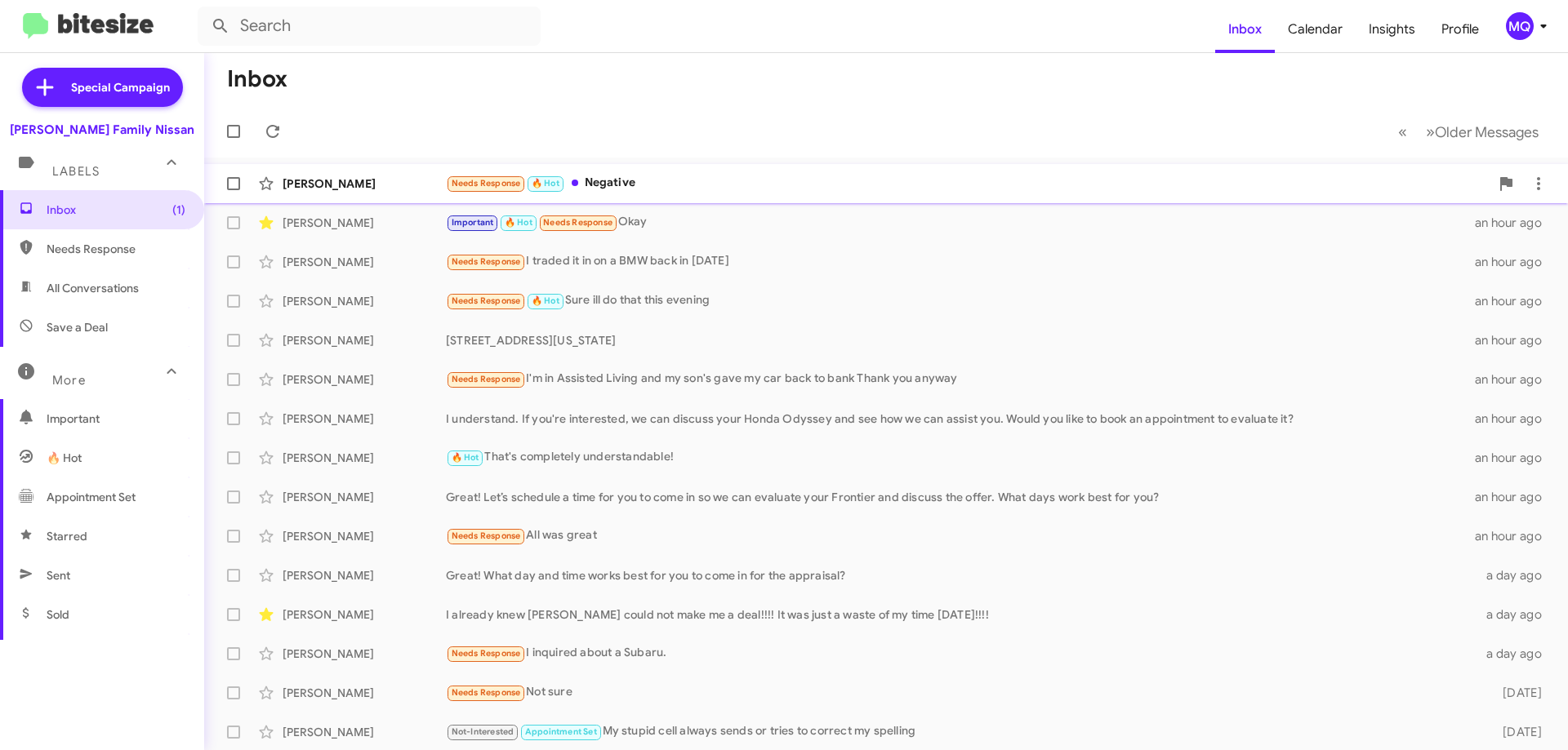
click at [666, 184] on div "Needs Response 🔥 Hot Negative" at bounding box center [968, 183] width 1043 height 19
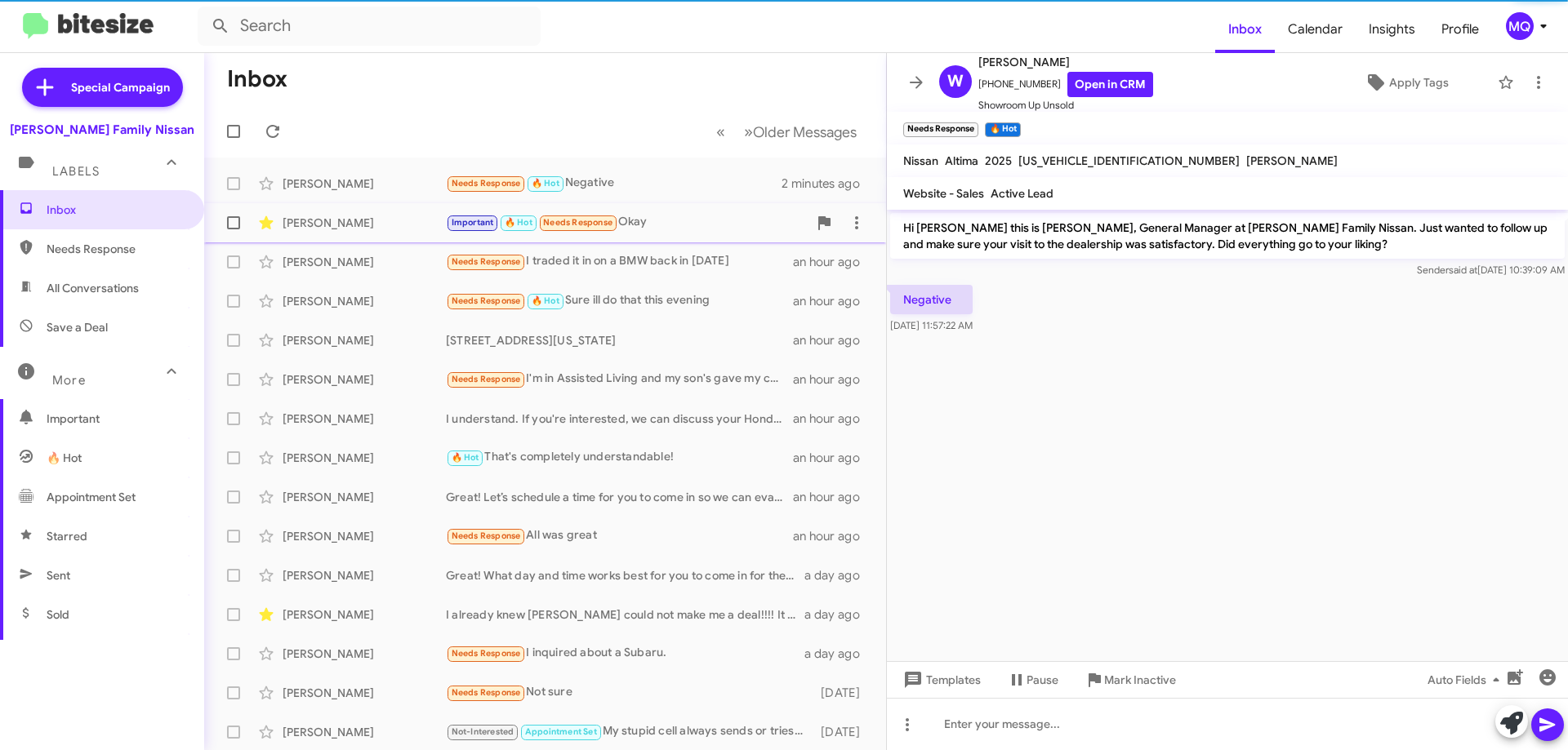
click at [650, 226] on div "Important 🔥 Hot Needs Response Okay" at bounding box center [627, 223] width 362 height 19
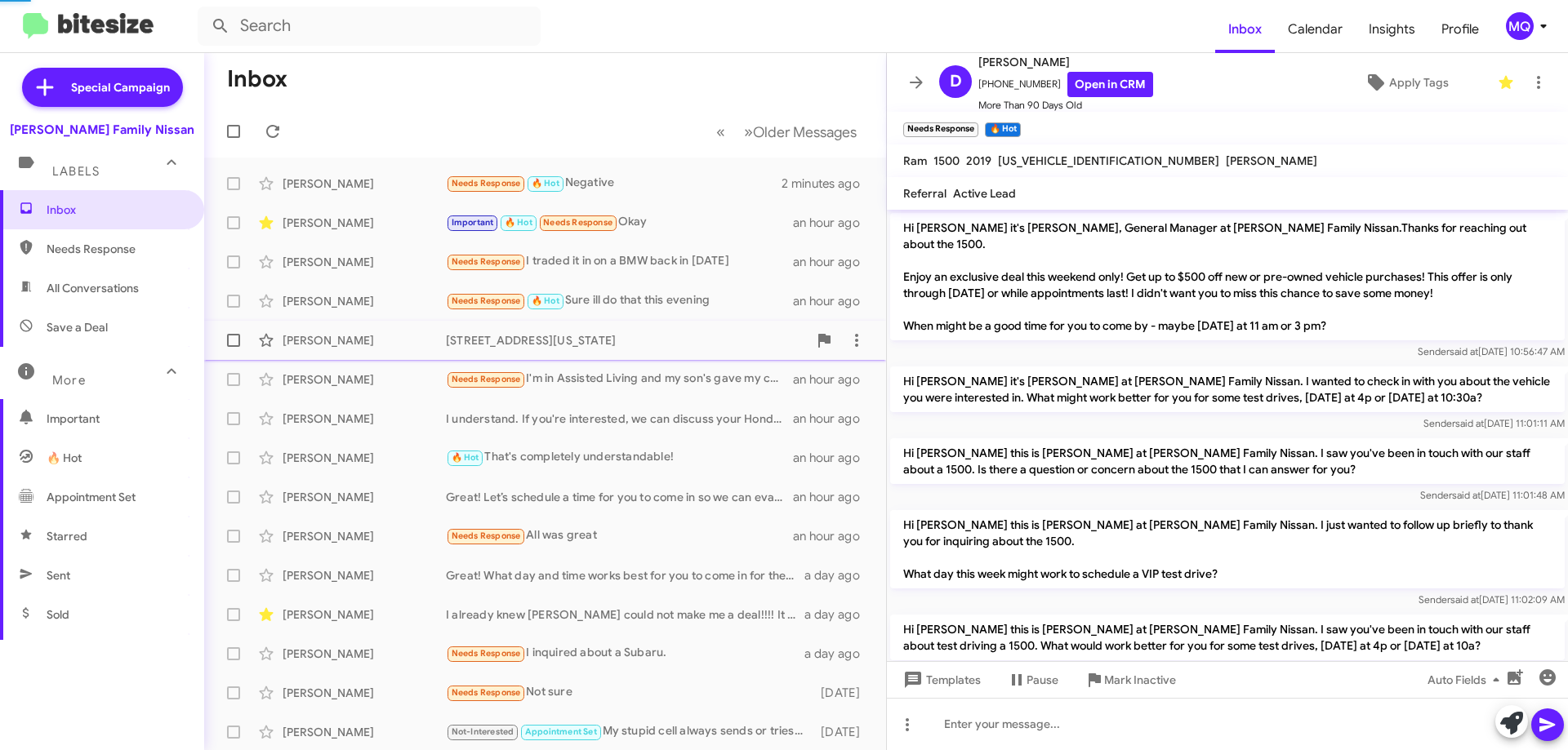
scroll to position [1024, 0]
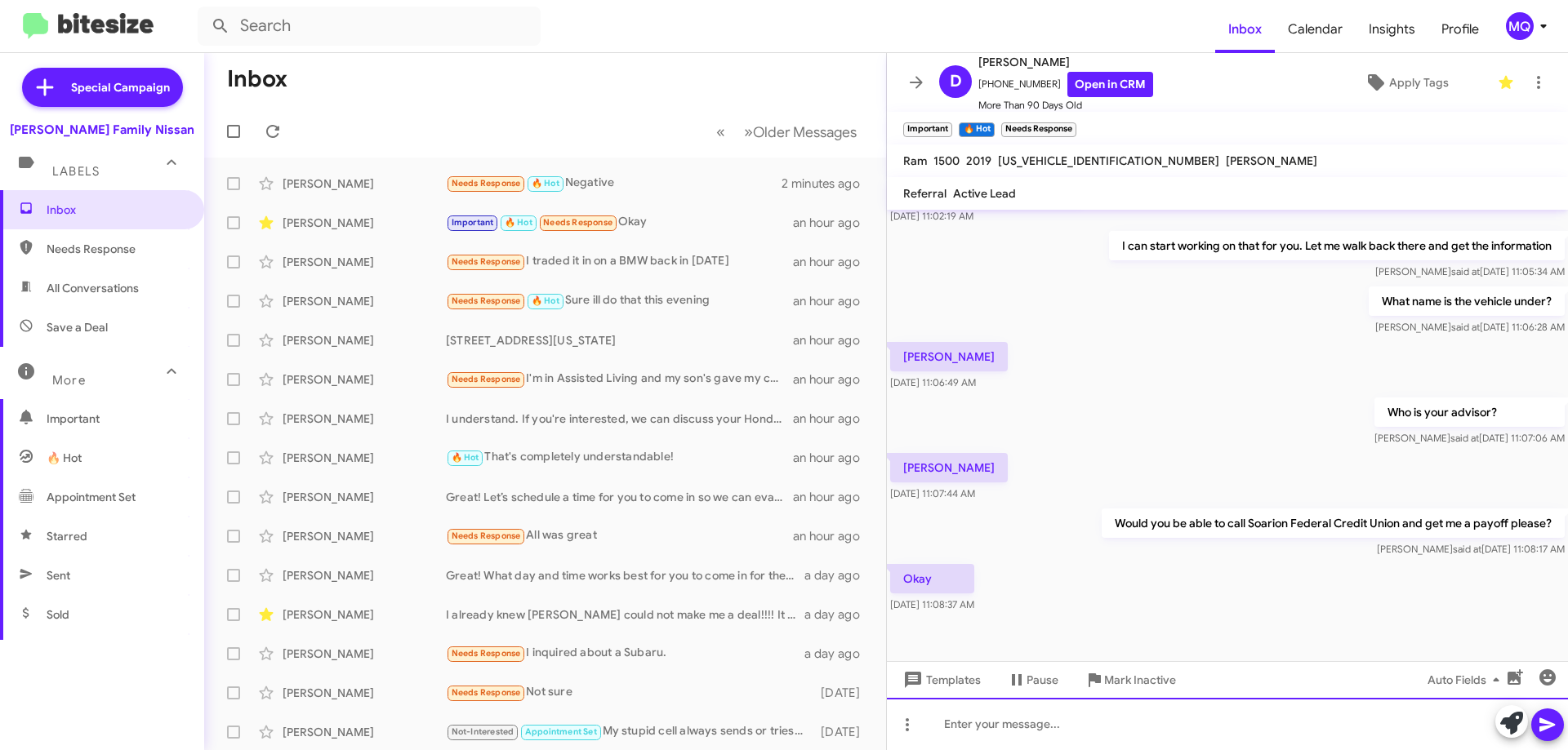
click at [972, 733] on div at bounding box center [1227, 724] width 681 height 53
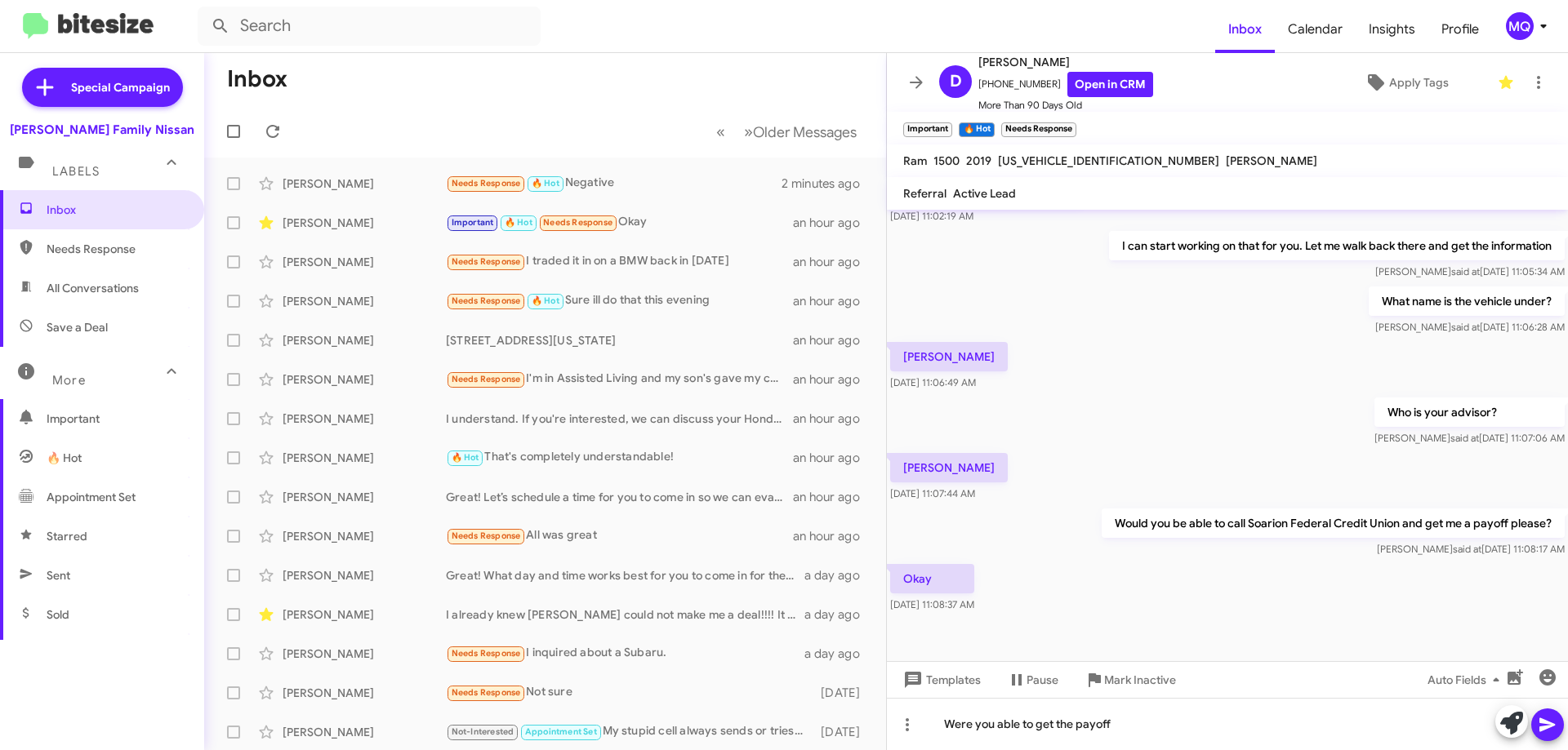
click at [99, 296] on span "All Conversations" at bounding box center [102, 288] width 204 height 39
type input "in:all-conversations"
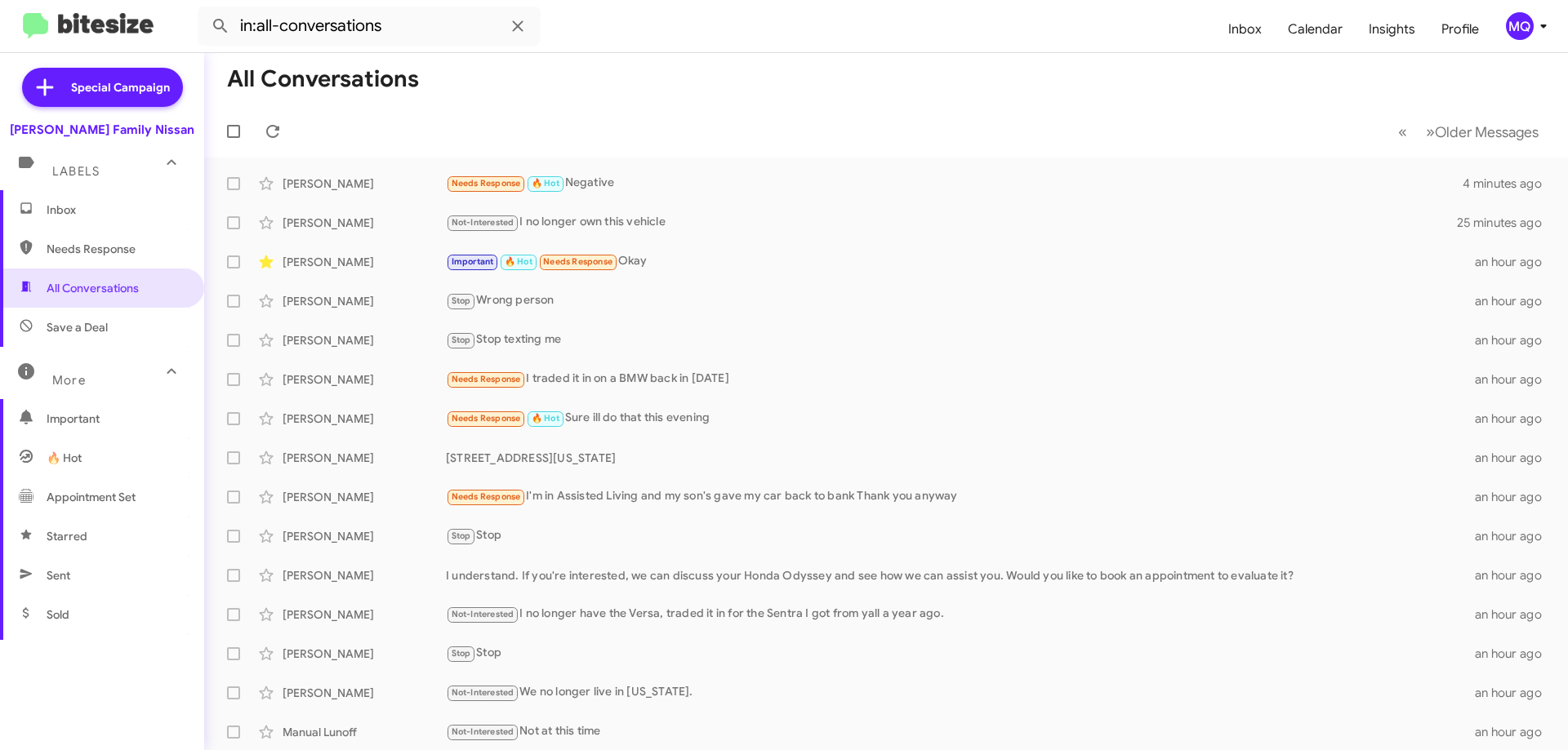
click at [124, 205] on span "Inbox" at bounding box center [116, 209] width 139 height 16
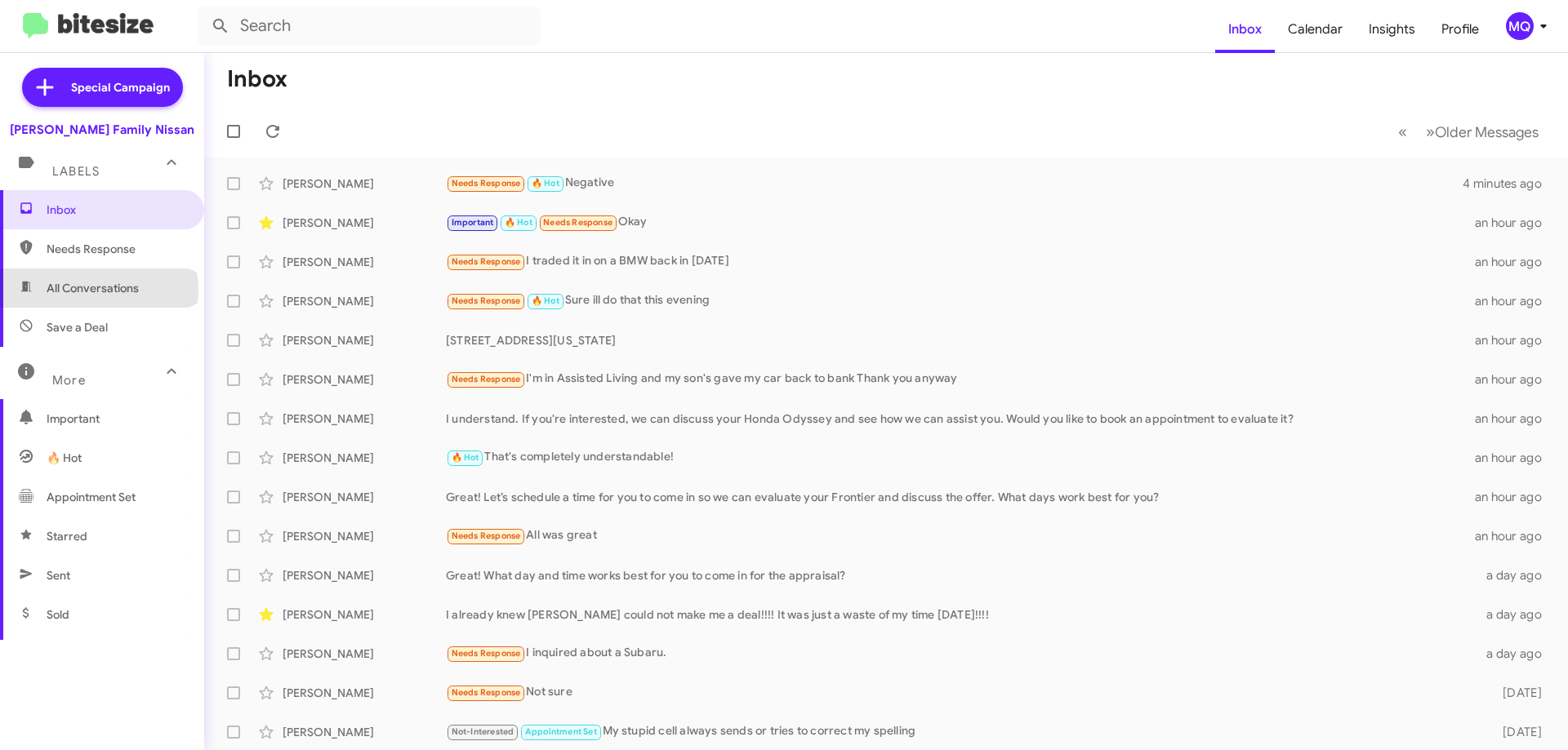
click at [98, 289] on span "All Conversations" at bounding box center [93, 288] width 93 height 16
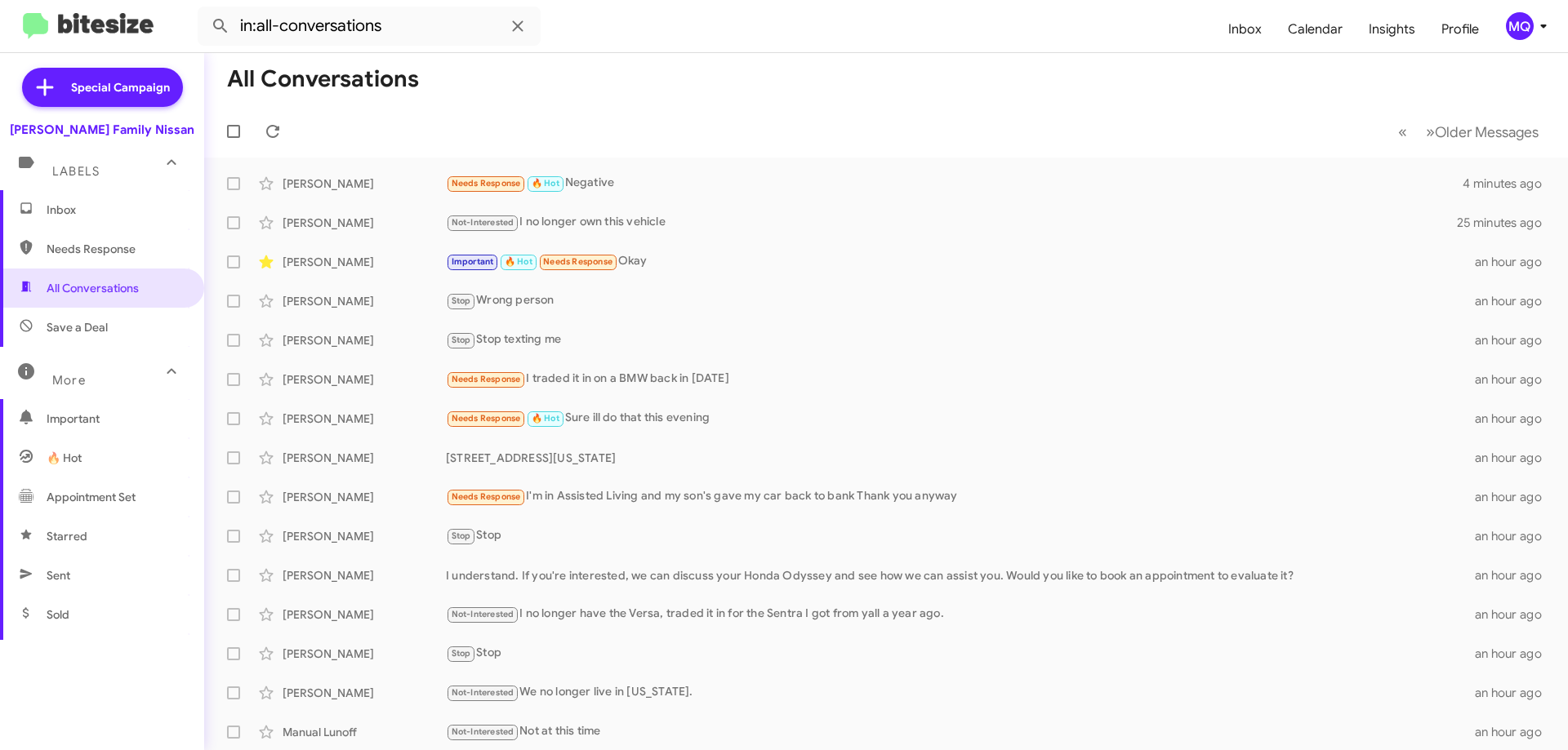
click at [98, 371] on div "More" at bounding box center [86, 374] width 145 height 31
click at [98, 371] on div "More" at bounding box center [86, 367] width 145 height 31
click at [77, 319] on span "Save a Deal" at bounding box center [77, 327] width 61 height 16
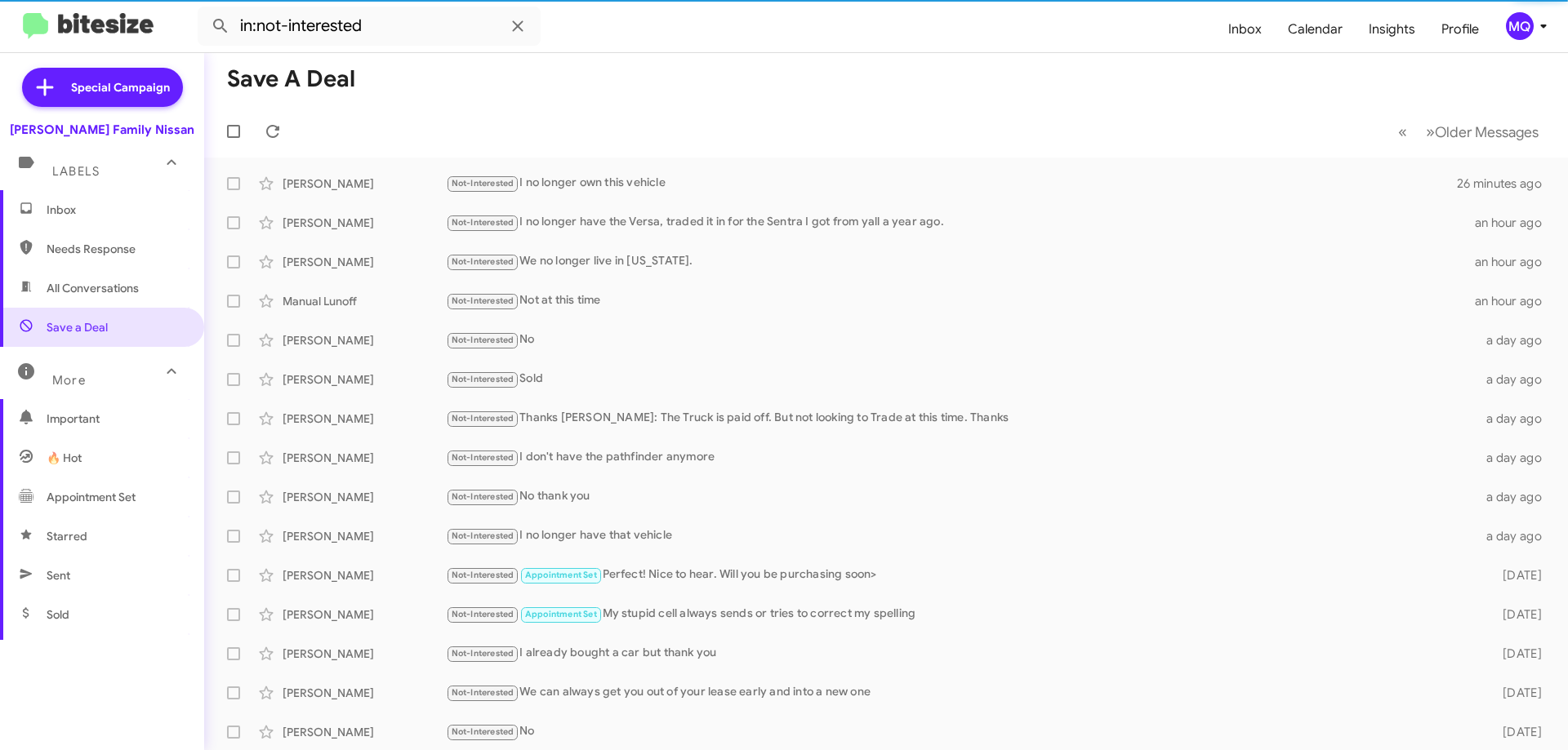
click at [107, 250] on span "Needs Response" at bounding box center [116, 248] width 139 height 16
type input "in:needs-response"
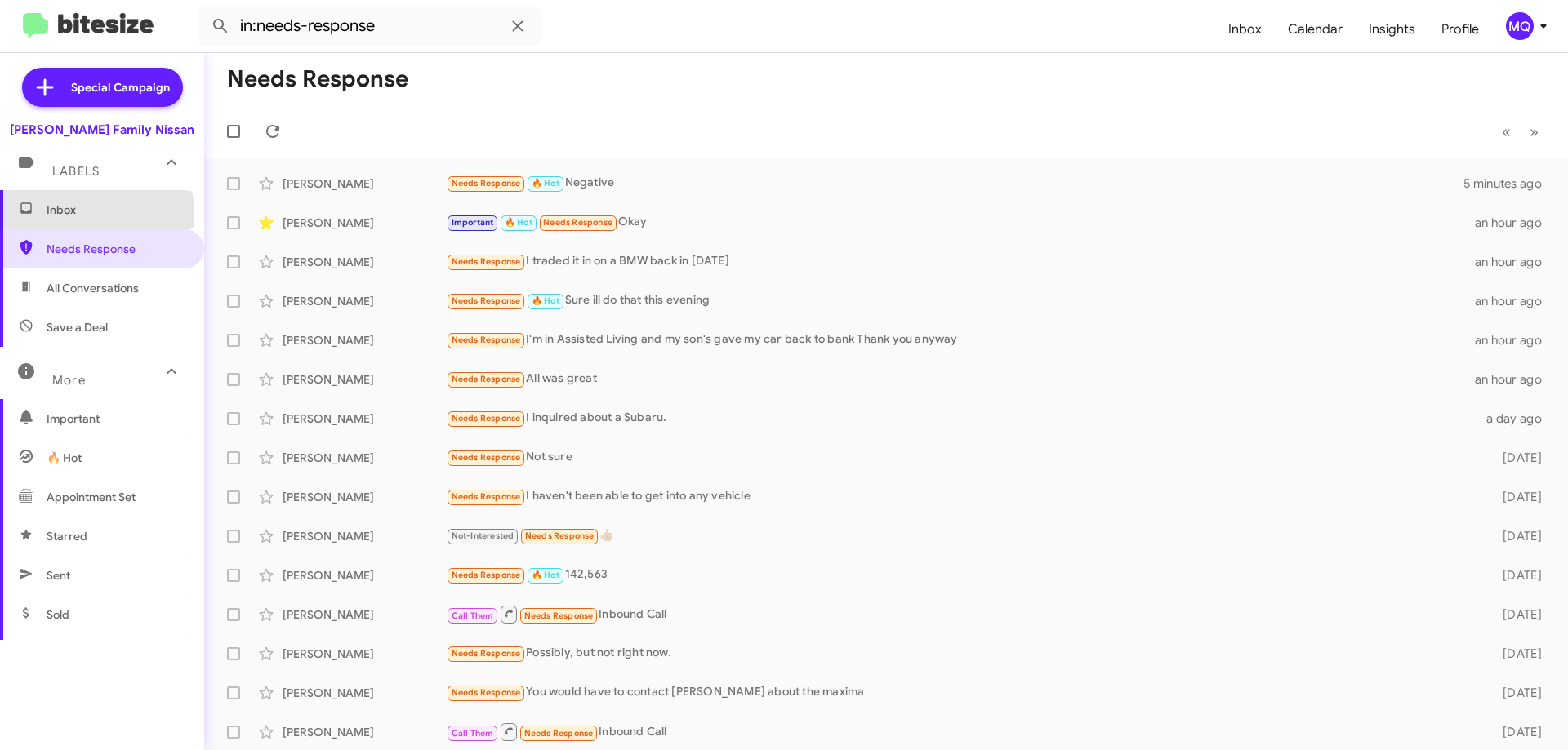
click at [92, 213] on span "Inbox" at bounding box center [116, 209] width 139 height 16
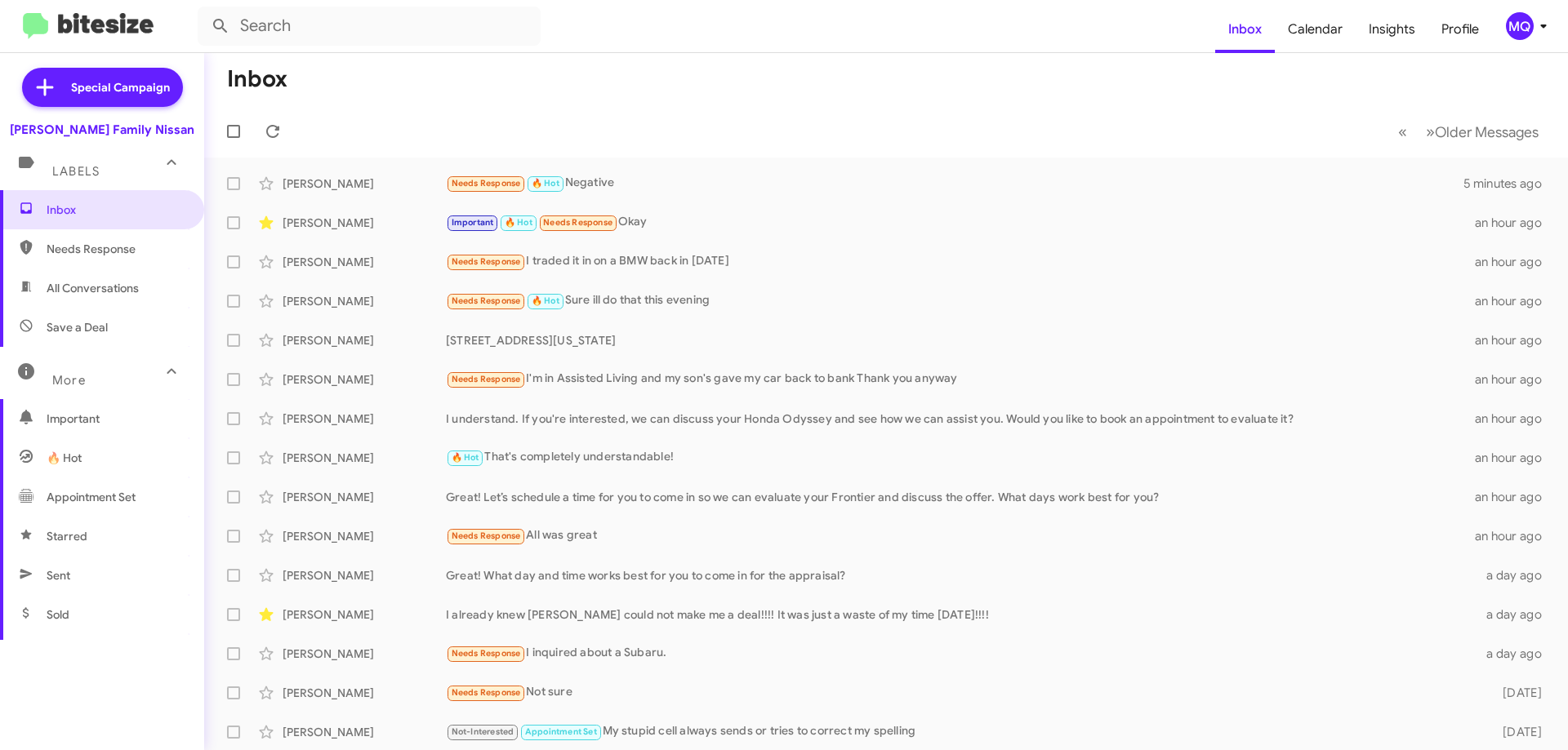
click at [109, 504] on span "Appointment Set" at bounding box center [102, 497] width 204 height 39
type input "in:appointment-set"
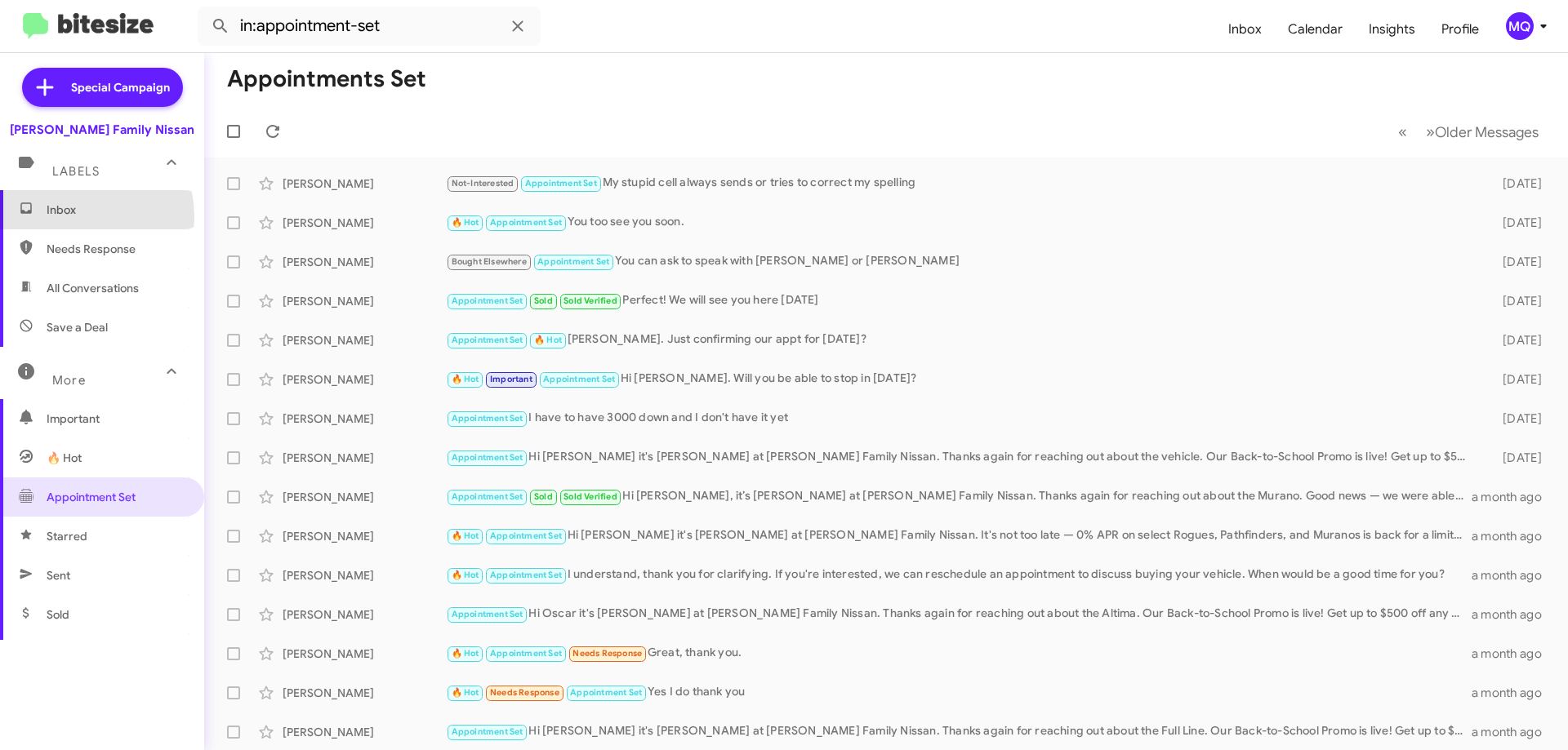
click at [64, 217] on span "Inbox" at bounding box center [116, 209] width 139 height 16
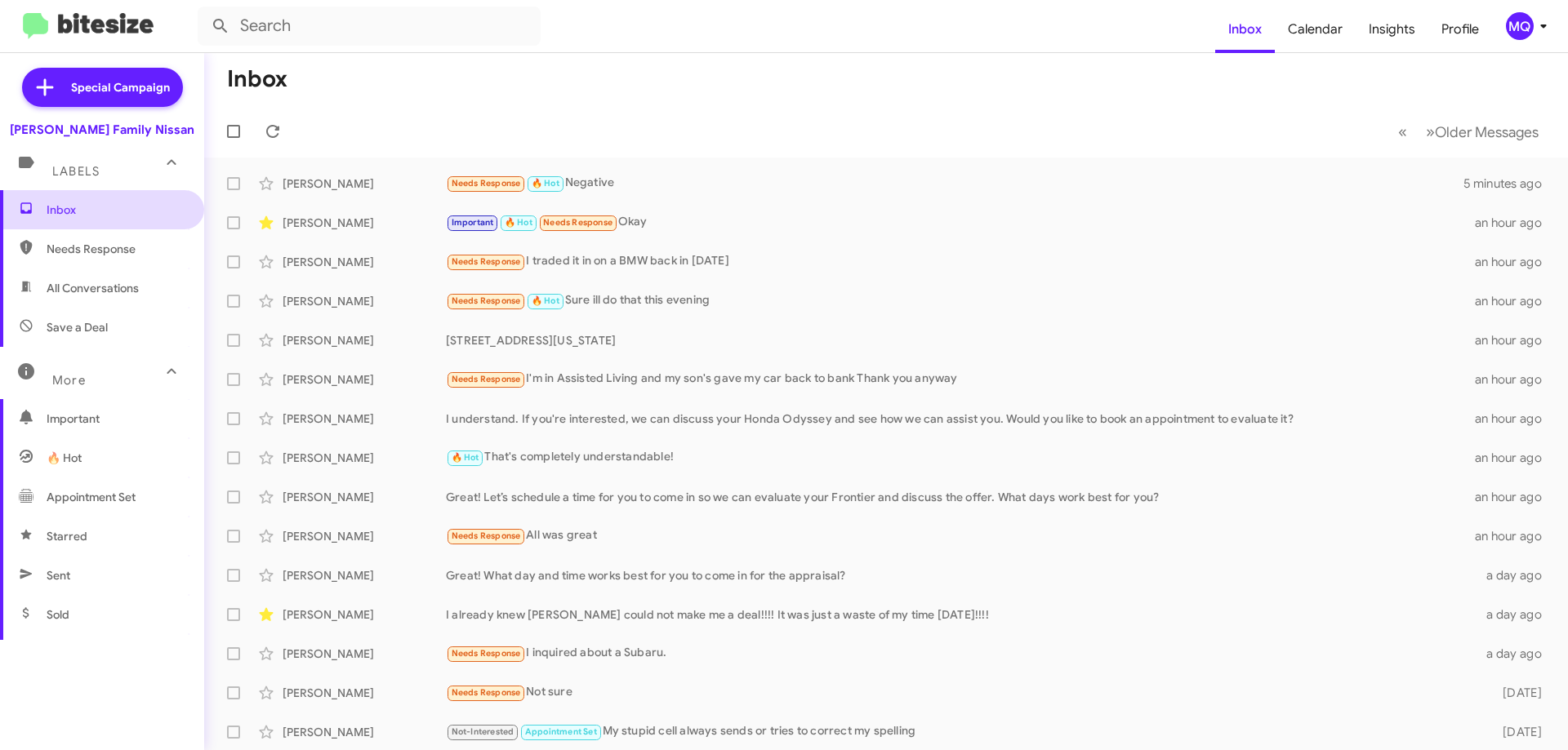
click at [66, 222] on span "Inbox" at bounding box center [102, 209] width 204 height 39
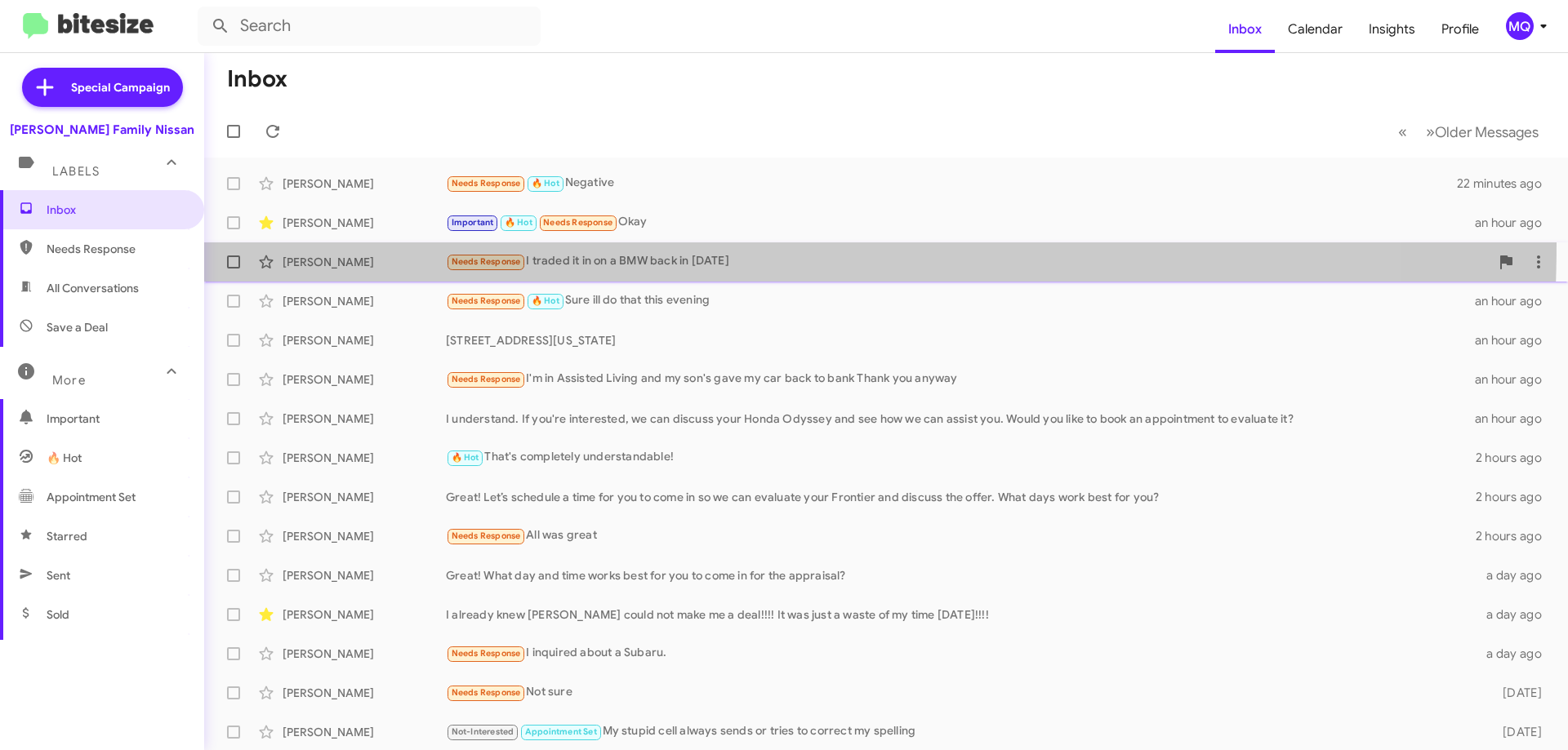
click at [337, 243] on span "[PERSON_NAME] Needs Response I traded it in on a BMW back in [DATE] an hour ago" at bounding box center [886, 262] width 1364 height 39
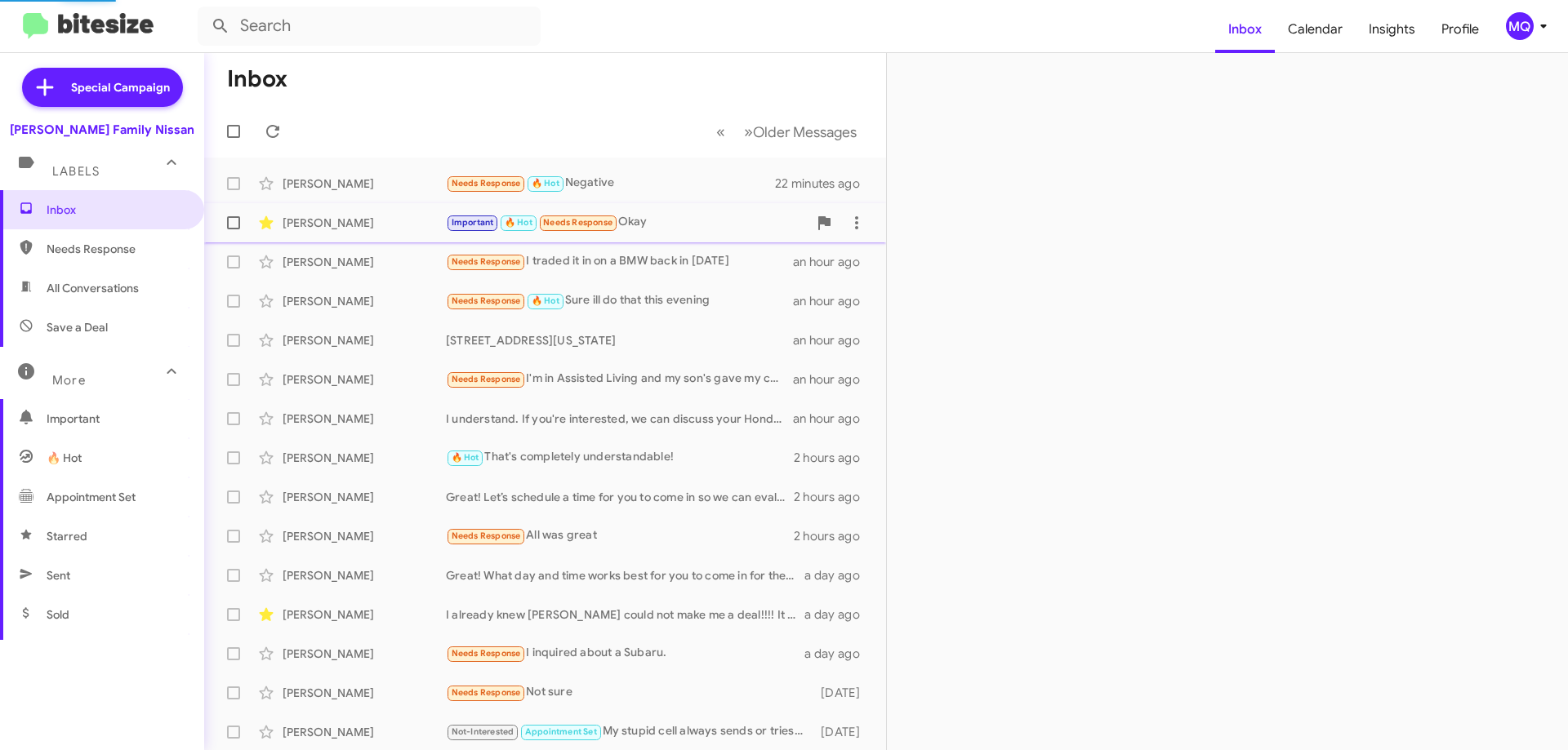
click at [342, 225] on div "[PERSON_NAME]" at bounding box center [364, 223] width 163 height 16
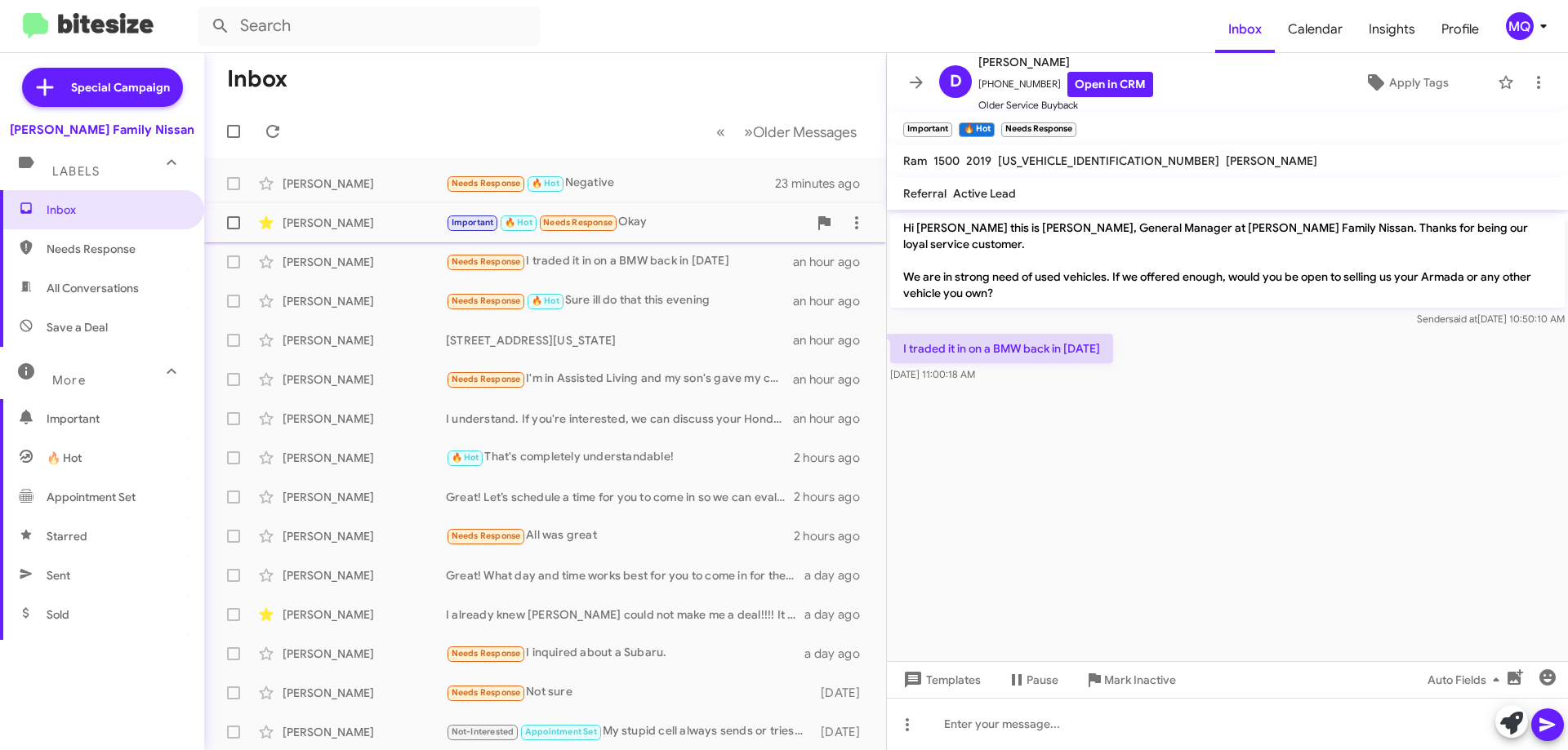
click at [681, 224] on div "Important 🔥 Hot Needs Response Okay" at bounding box center [627, 223] width 362 height 19
click at [354, 228] on div "[PERSON_NAME]" at bounding box center [364, 223] width 163 height 16
click at [675, 212] on div "[PERSON_NAME] Important 🔥 Hot Needs Response Okay an hour ago" at bounding box center [545, 223] width 655 height 32
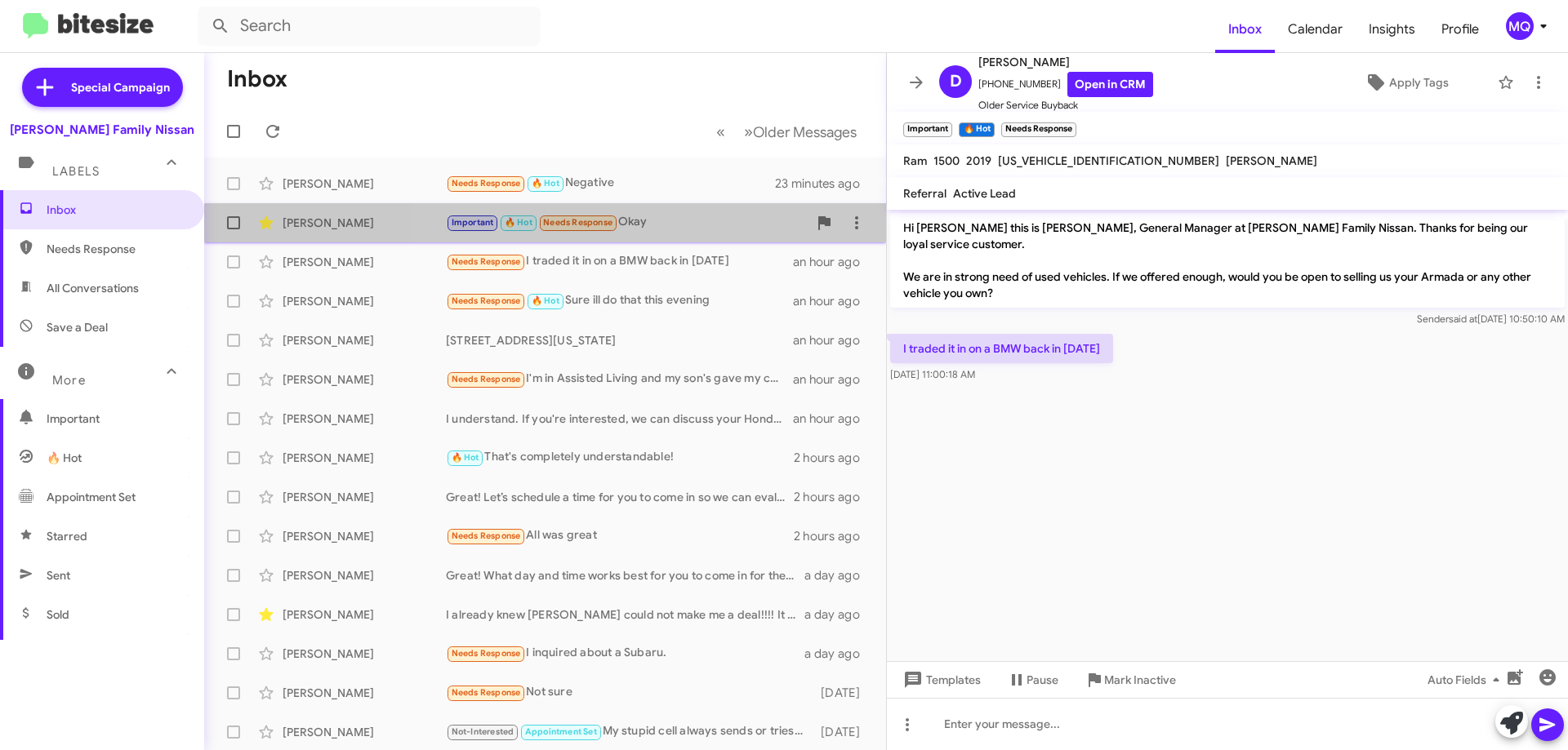
click at [669, 227] on div "Important 🔥 Hot Needs Response Okay" at bounding box center [627, 223] width 362 height 19
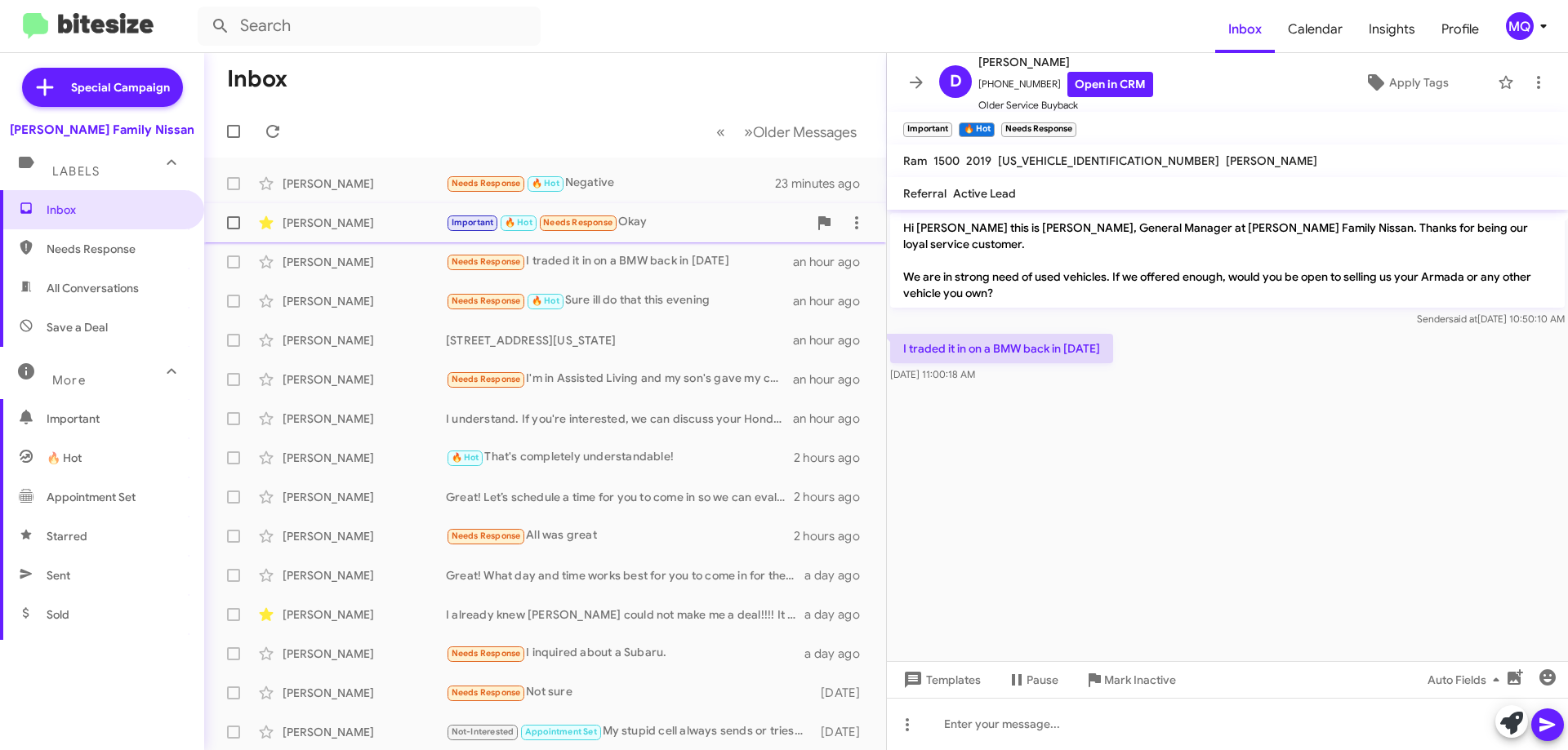
click at [669, 227] on div "Important 🔥 Hot Needs Response Okay" at bounding box center [627, 223] width 362 height 19
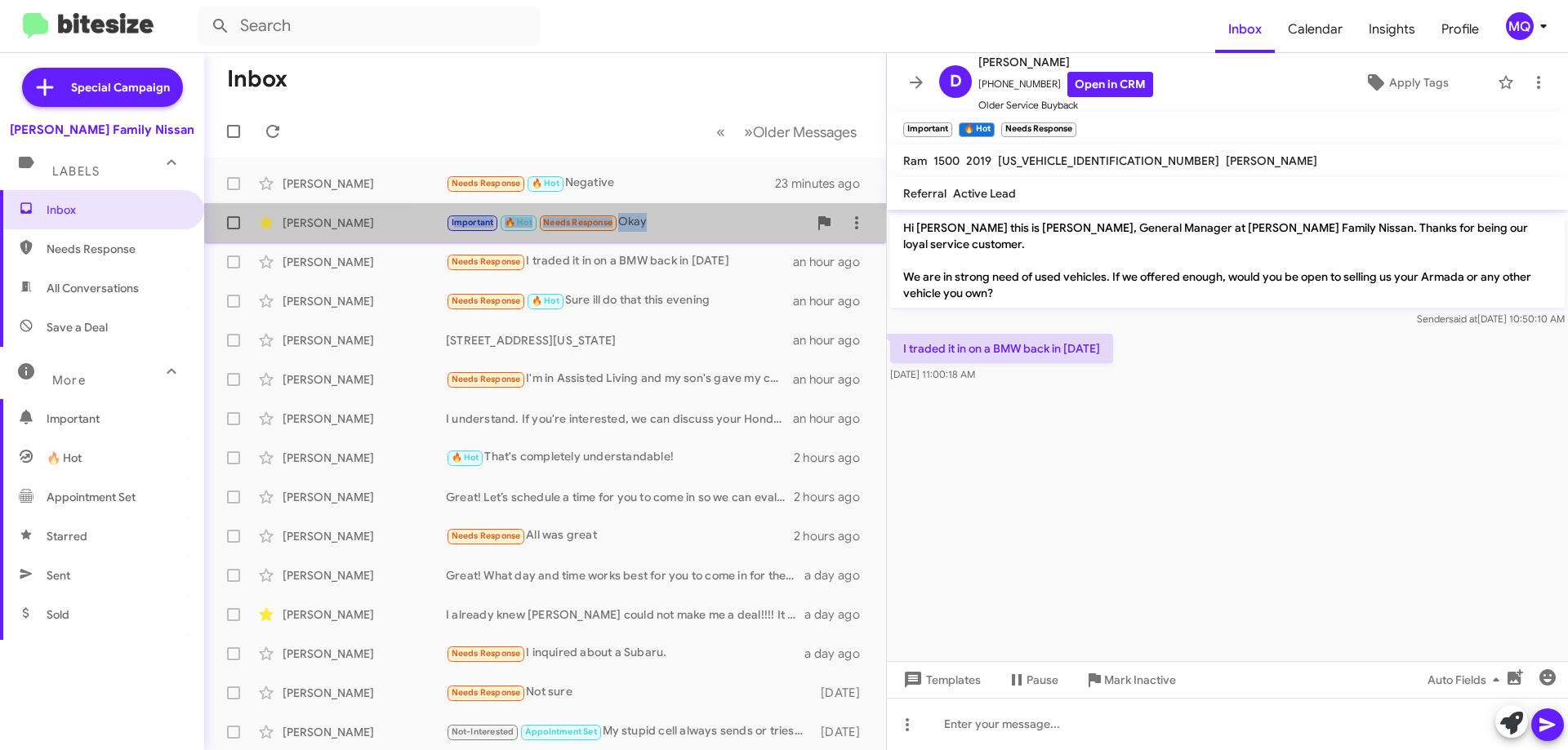
click at [669, 227] on div "Important 🔥 Hot Needs Response Okay" at bounding box center [627, 223] width 362 height 19
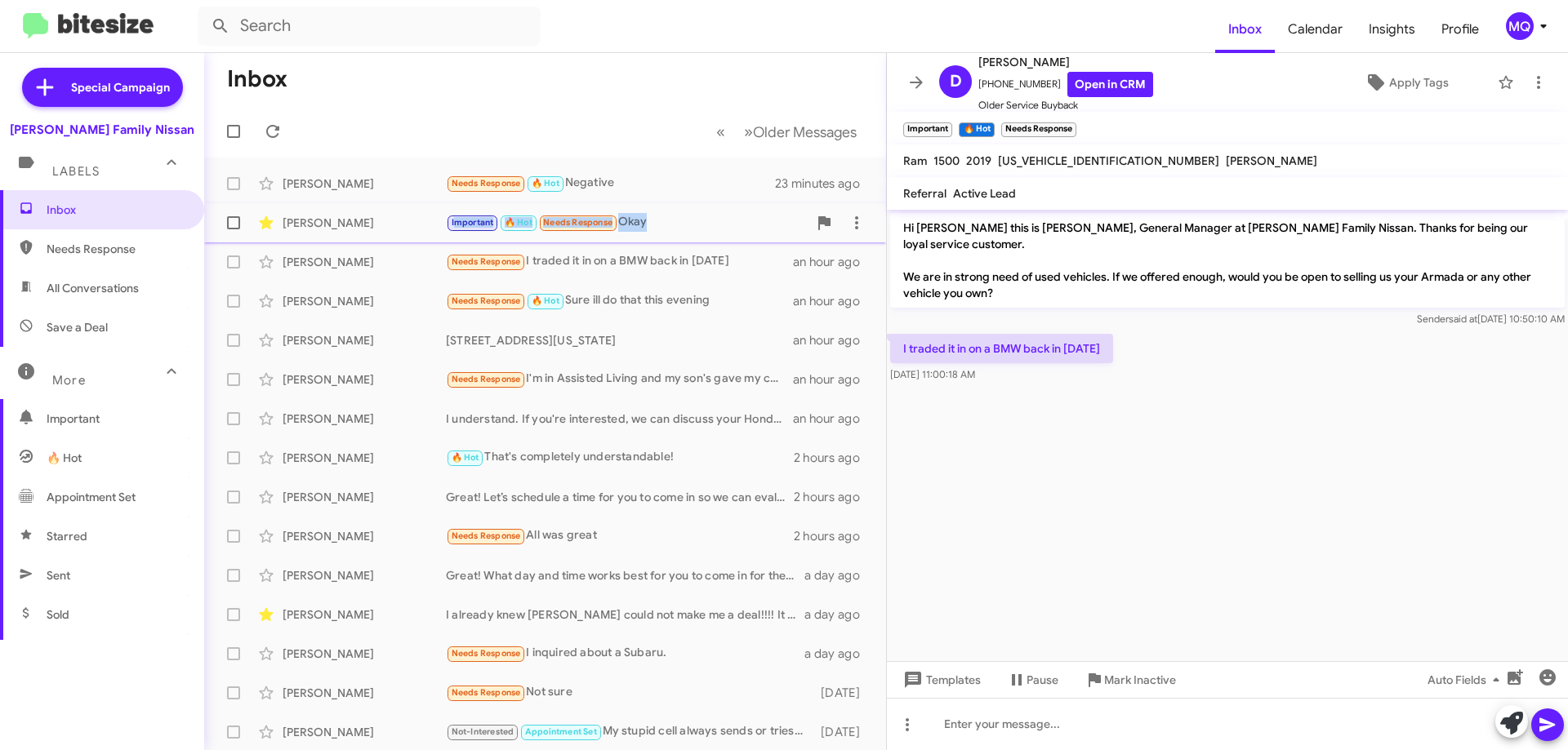
click at [677, 225] on div "Important 🔥 Hot Needs Response Okay" at bounding box center [627, 223] width 362 height 19
click at [913, 81] on icon at bounding box center [916, 81] width 13 height 12
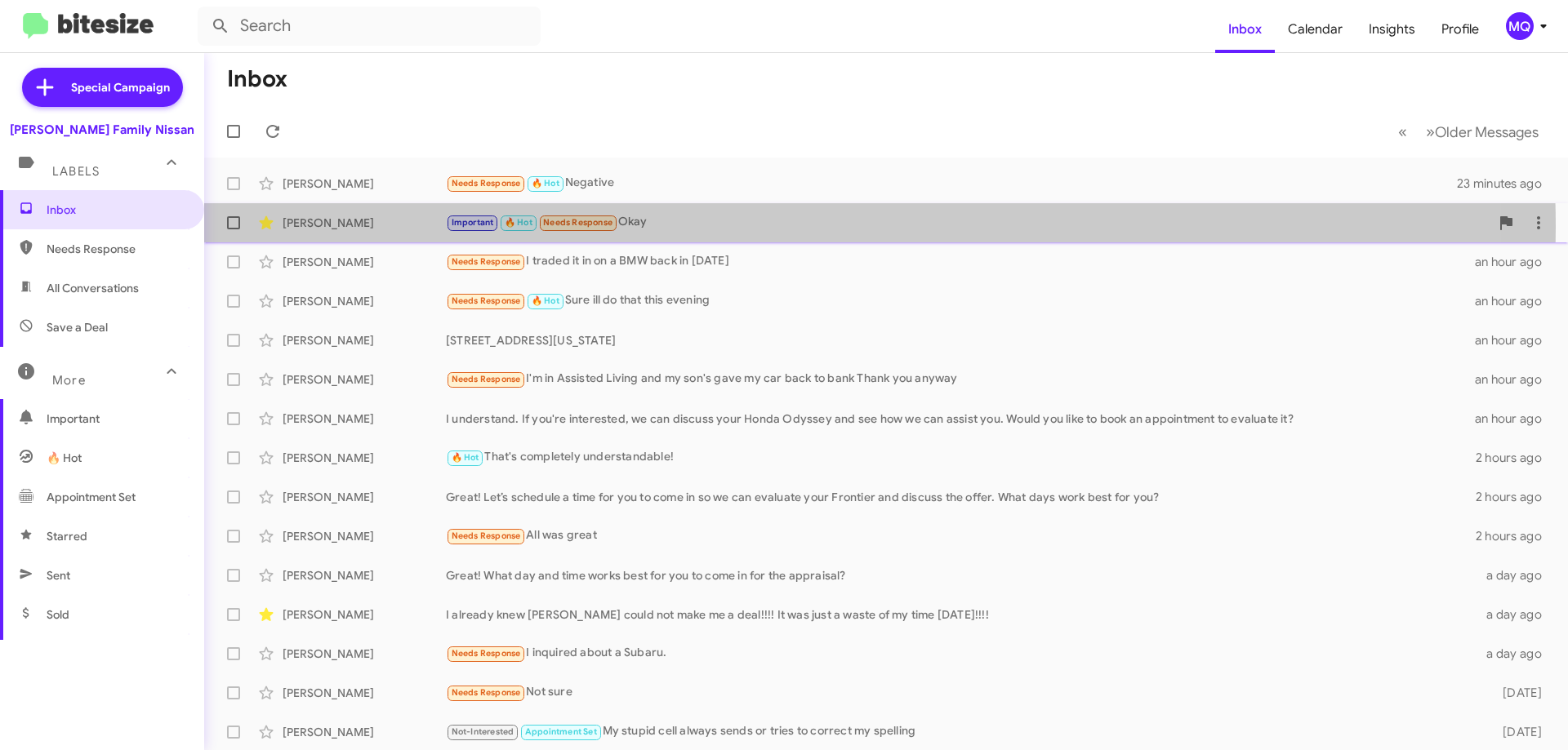
click at [698, 227] on div "Important 🔥 Hot Needs Response Okay" at bounding box center [968, 223] width 1043 height 19
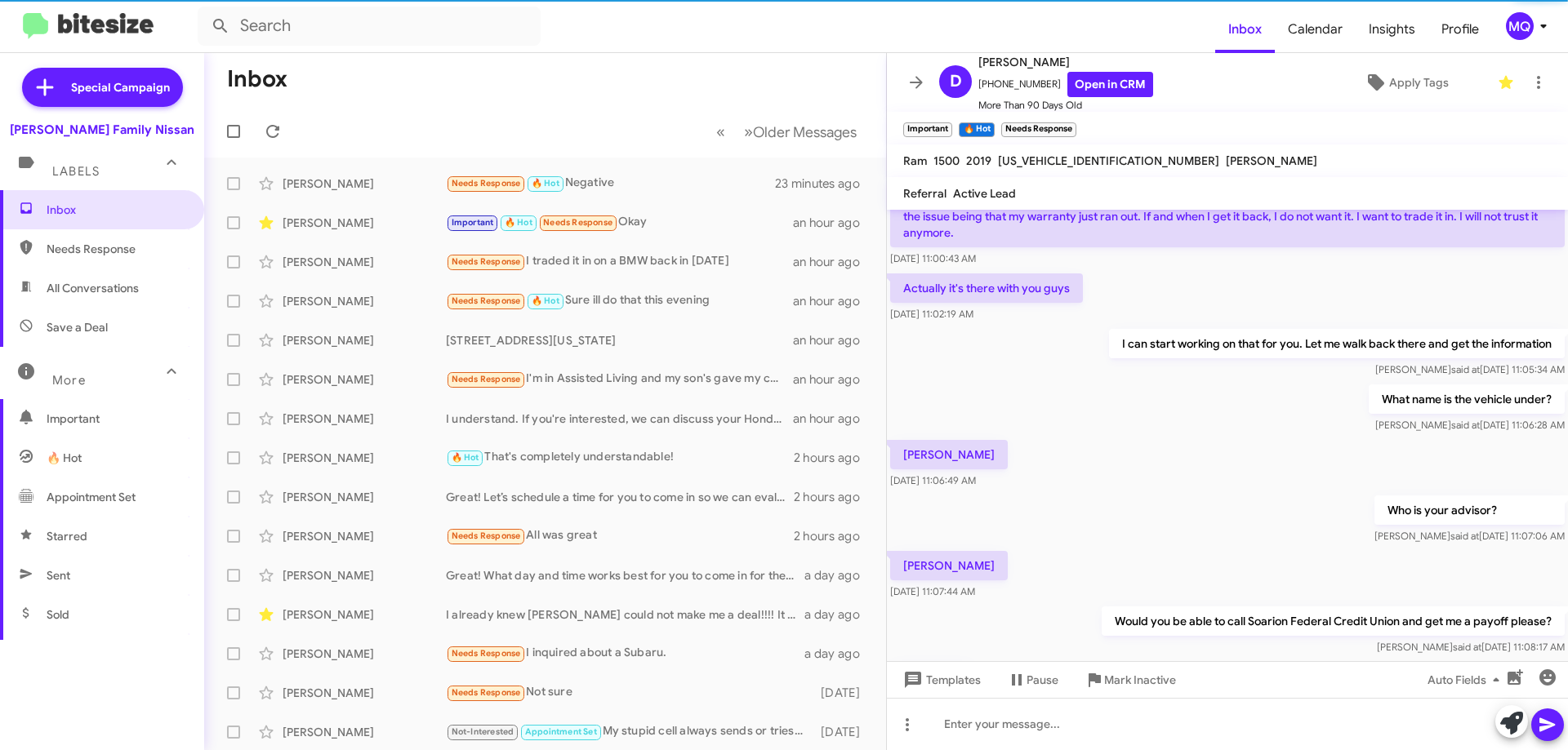
scroll to position [1024, 0]
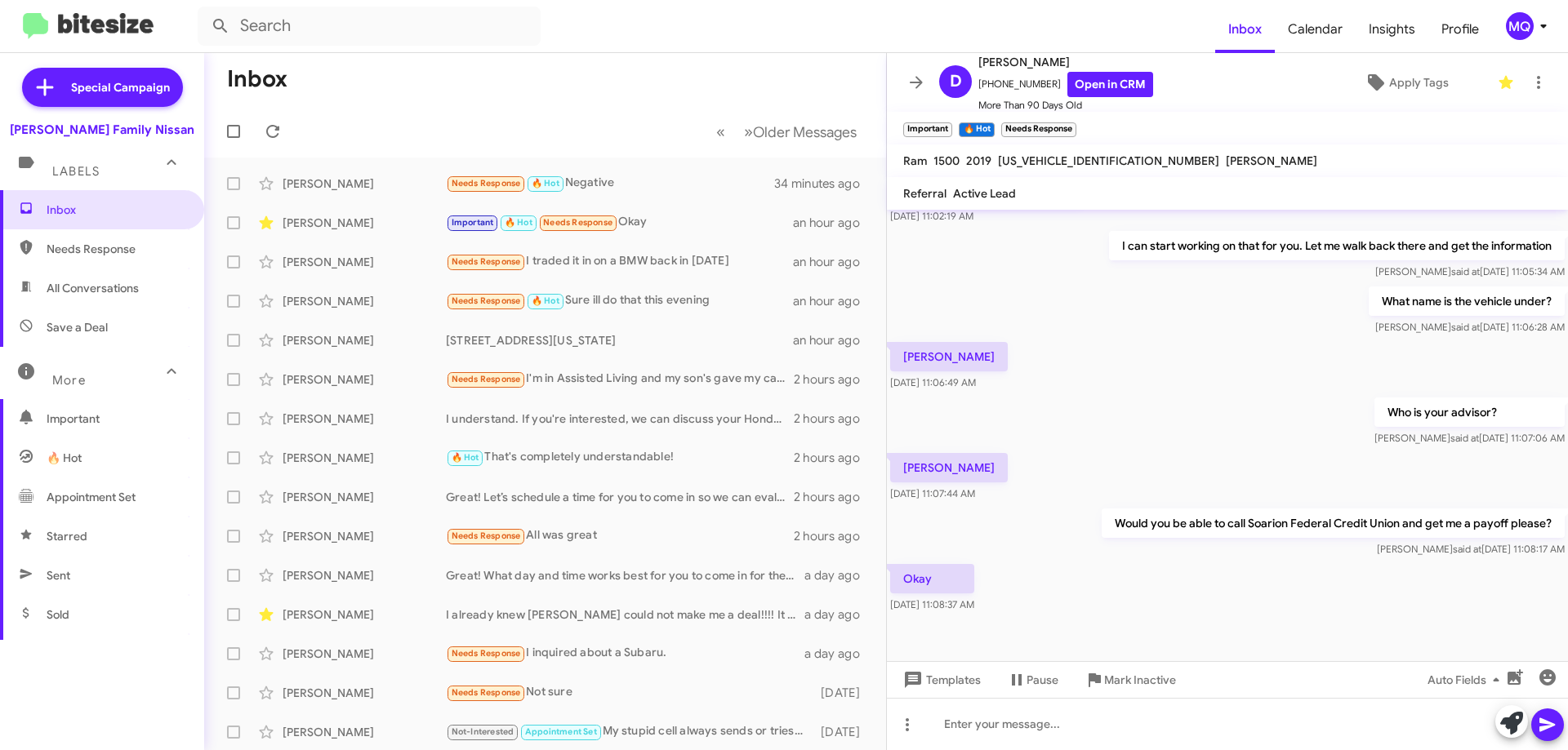
click at [122, 288] on span "All Conversations" at bounding box center [93, 288] width 93 height 16
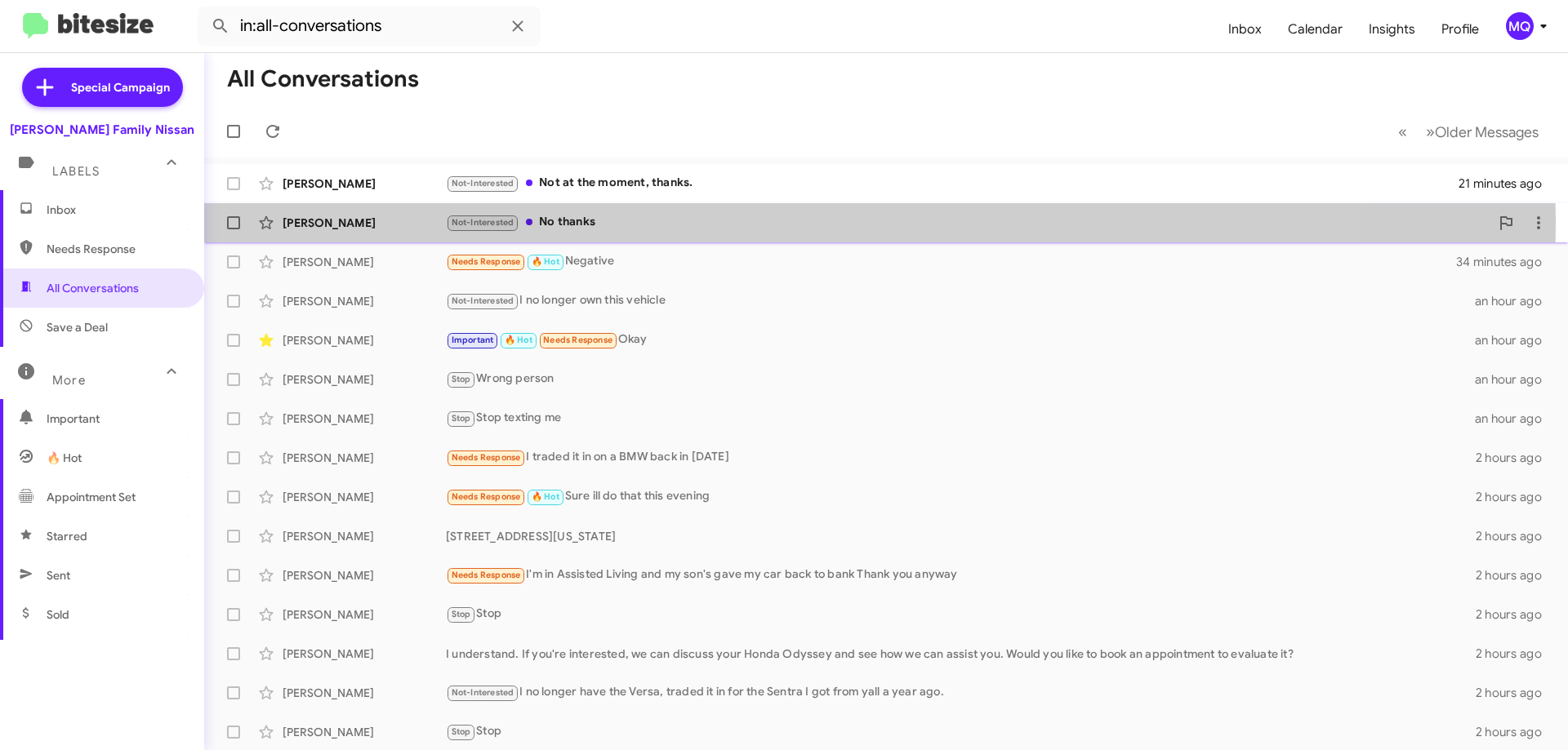
click at [628, 223] on div "Not-Interested No thanks" at bounding box center [968, 223] width 1043 height 19
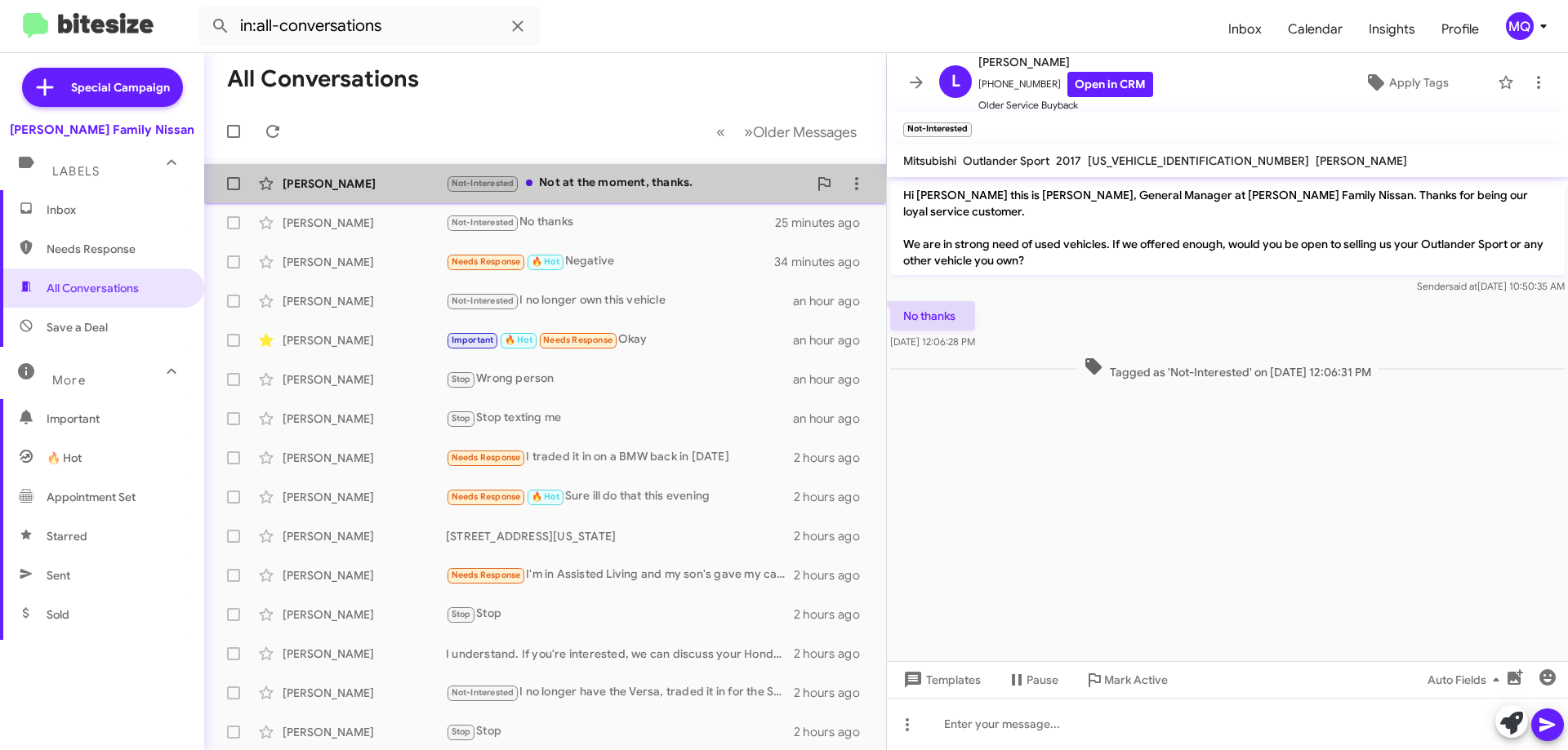
click at [615, 178] on div "Not-Interested Not at the moment, thanks." at bounding box center [627, 183] width 362 height 19
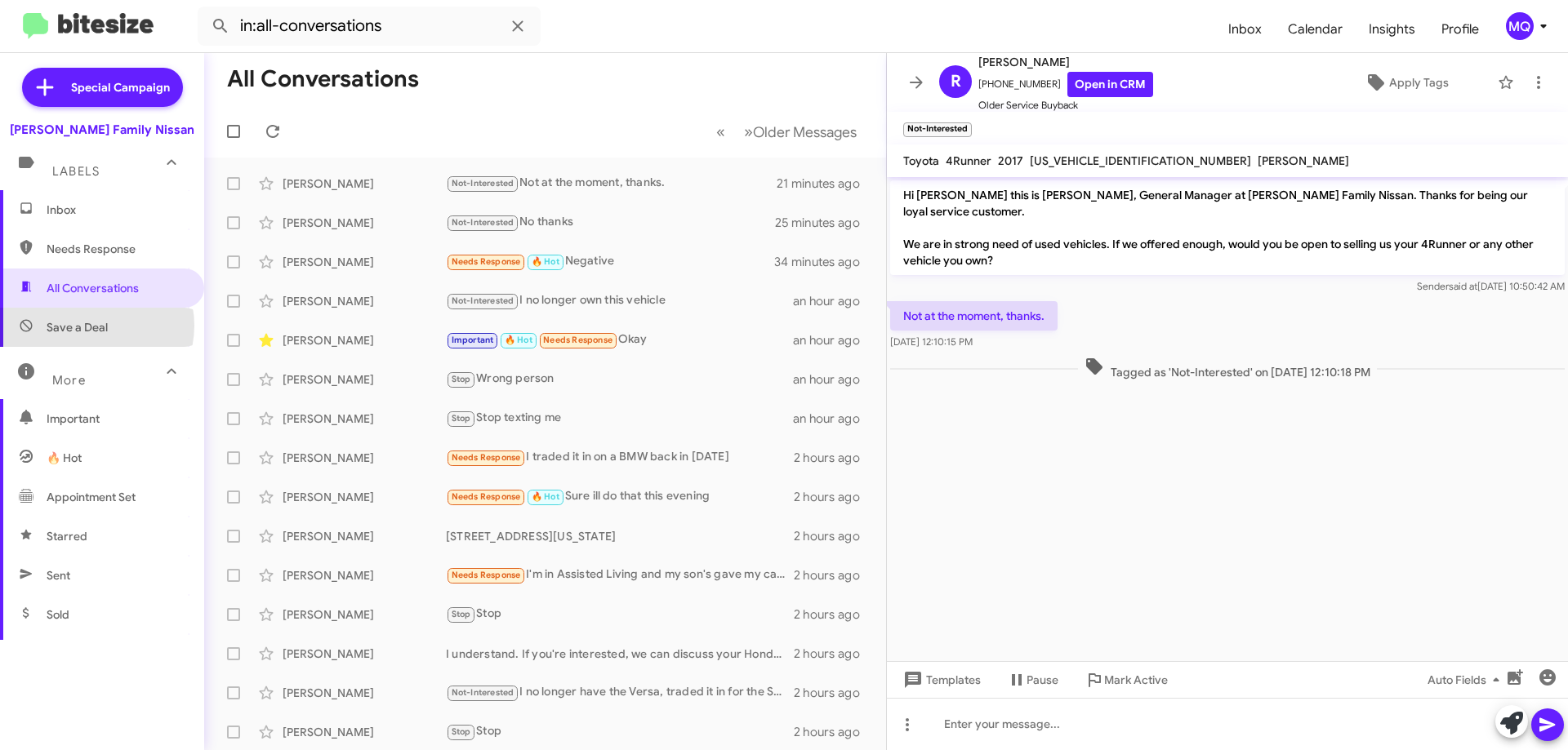
click at [93, 325] on span "Save a Deal" at bounding box center [77, 327] width 61 height 16
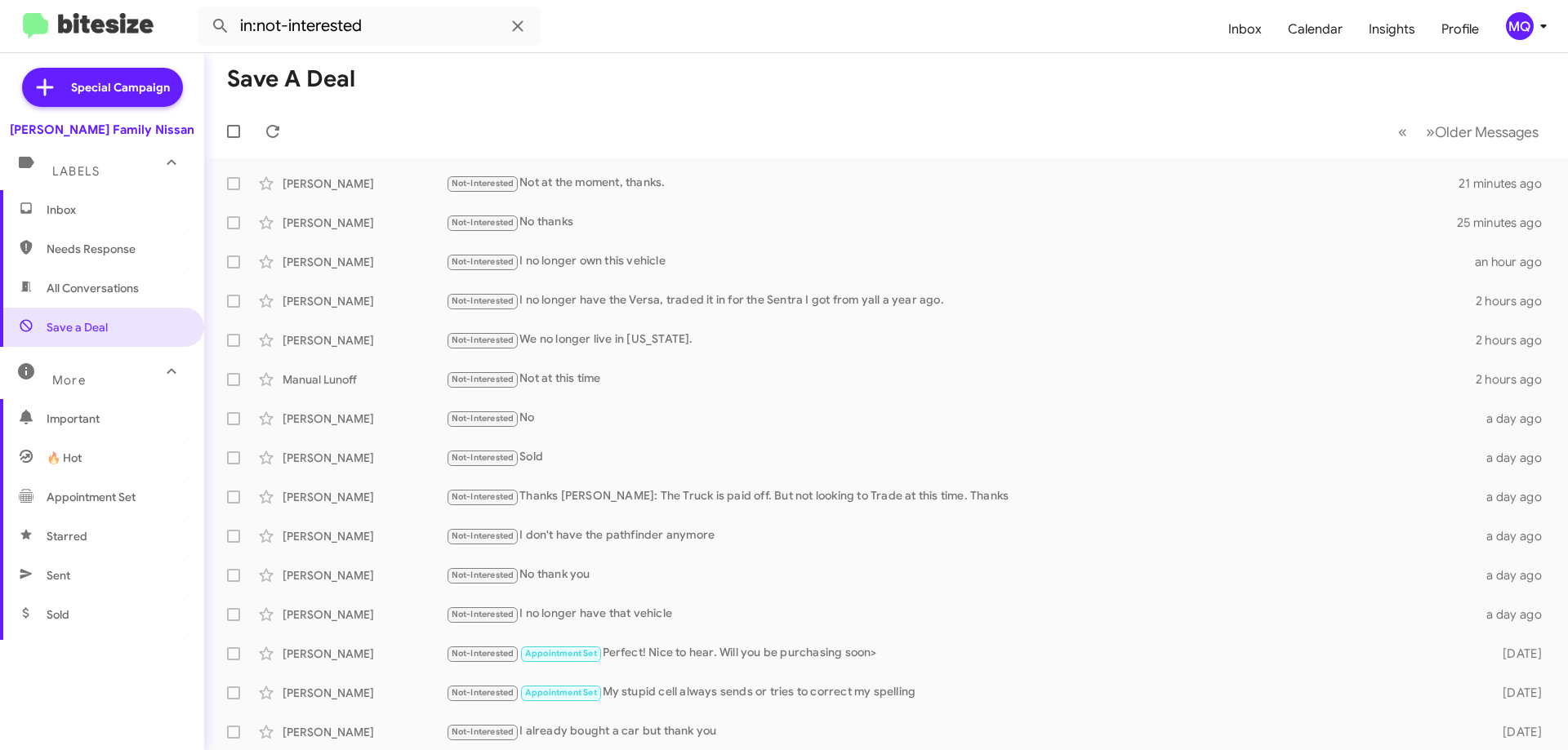
click at [89, 293] on span "All Conversations" at bounding box center [93, 288] width 93 height 16
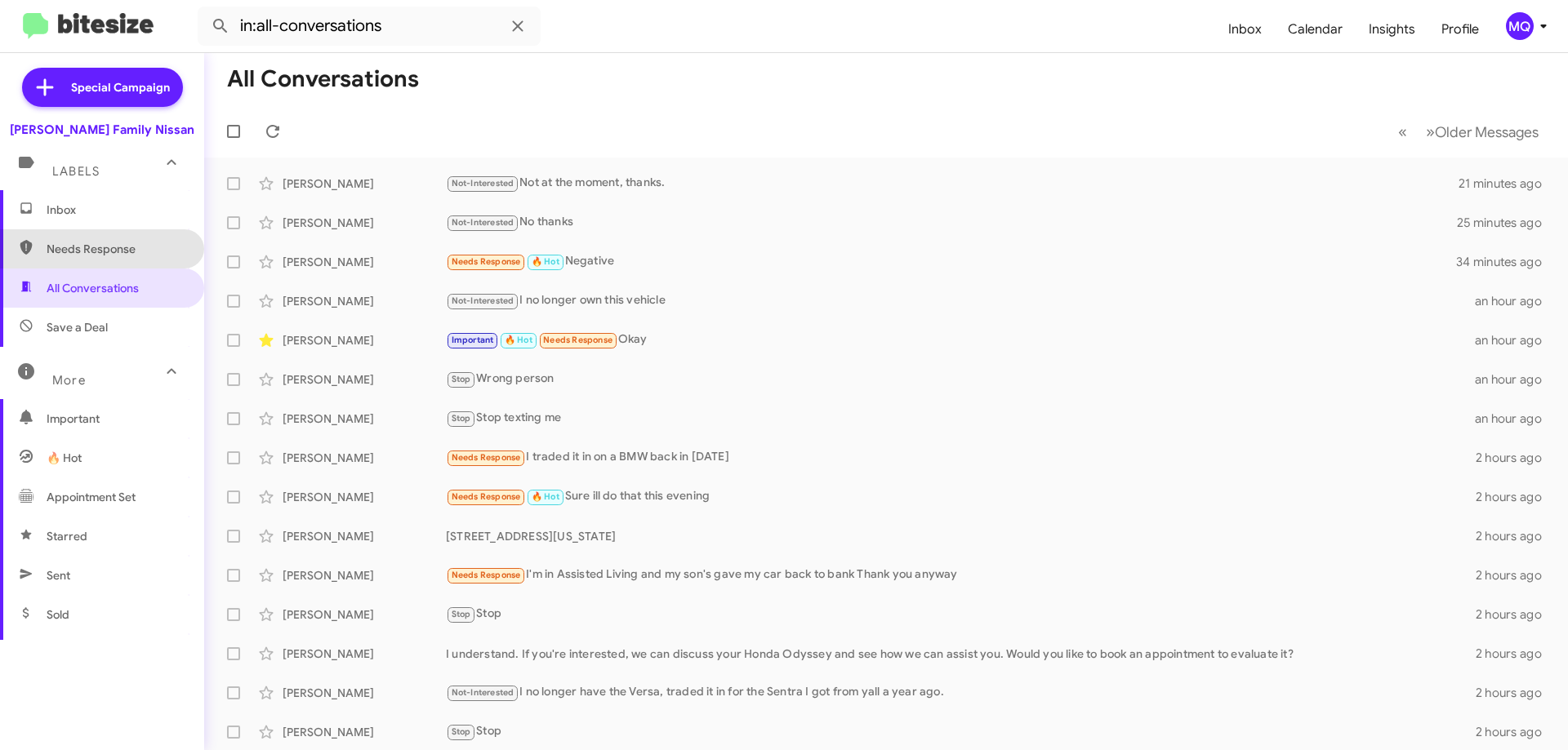
click at [102, 241] on span "Needs Response" at bounding box center [116, 248] width 139 height 16
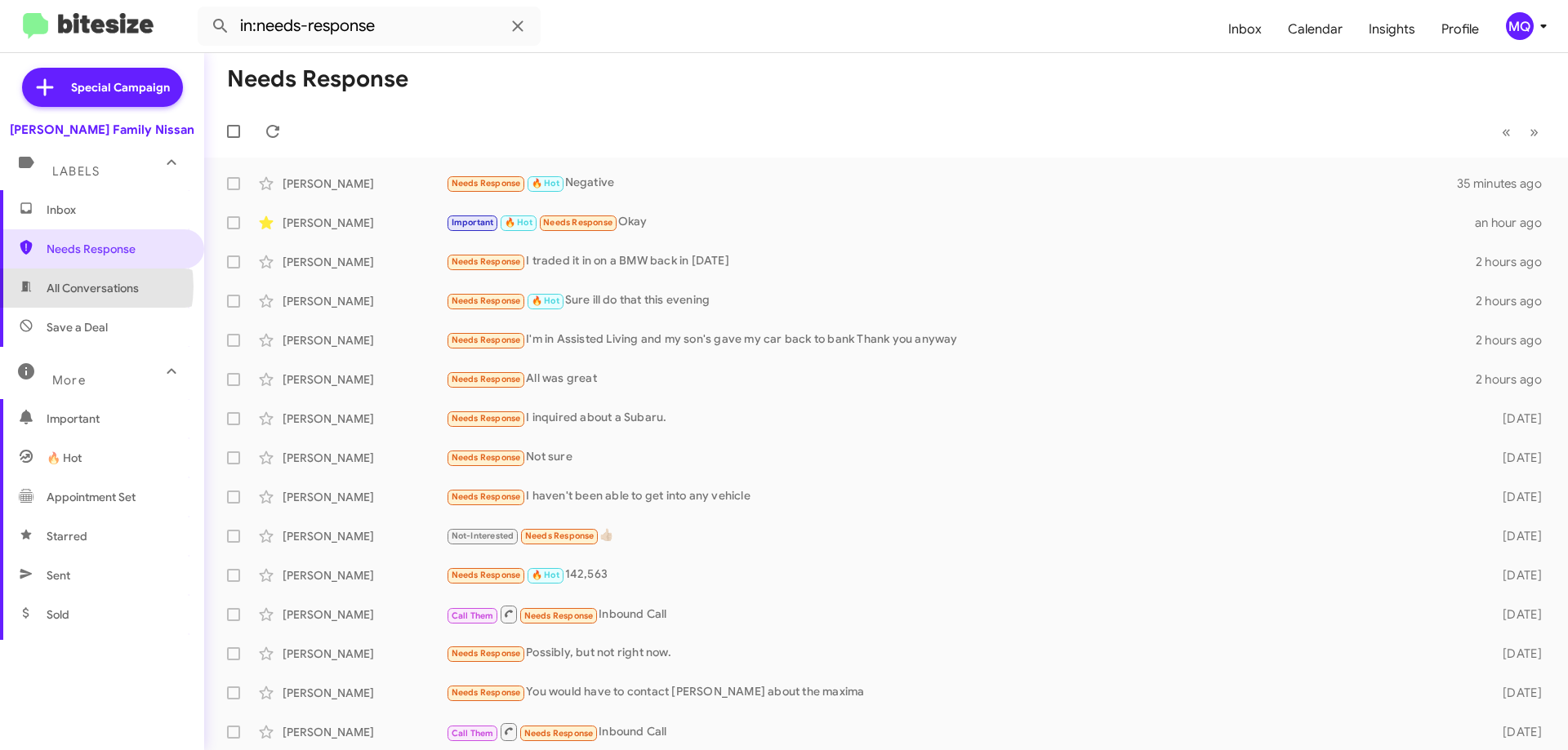
click at [72, 287] on span "All Conversations" at bounding box center [93, 288] width 93 height 16
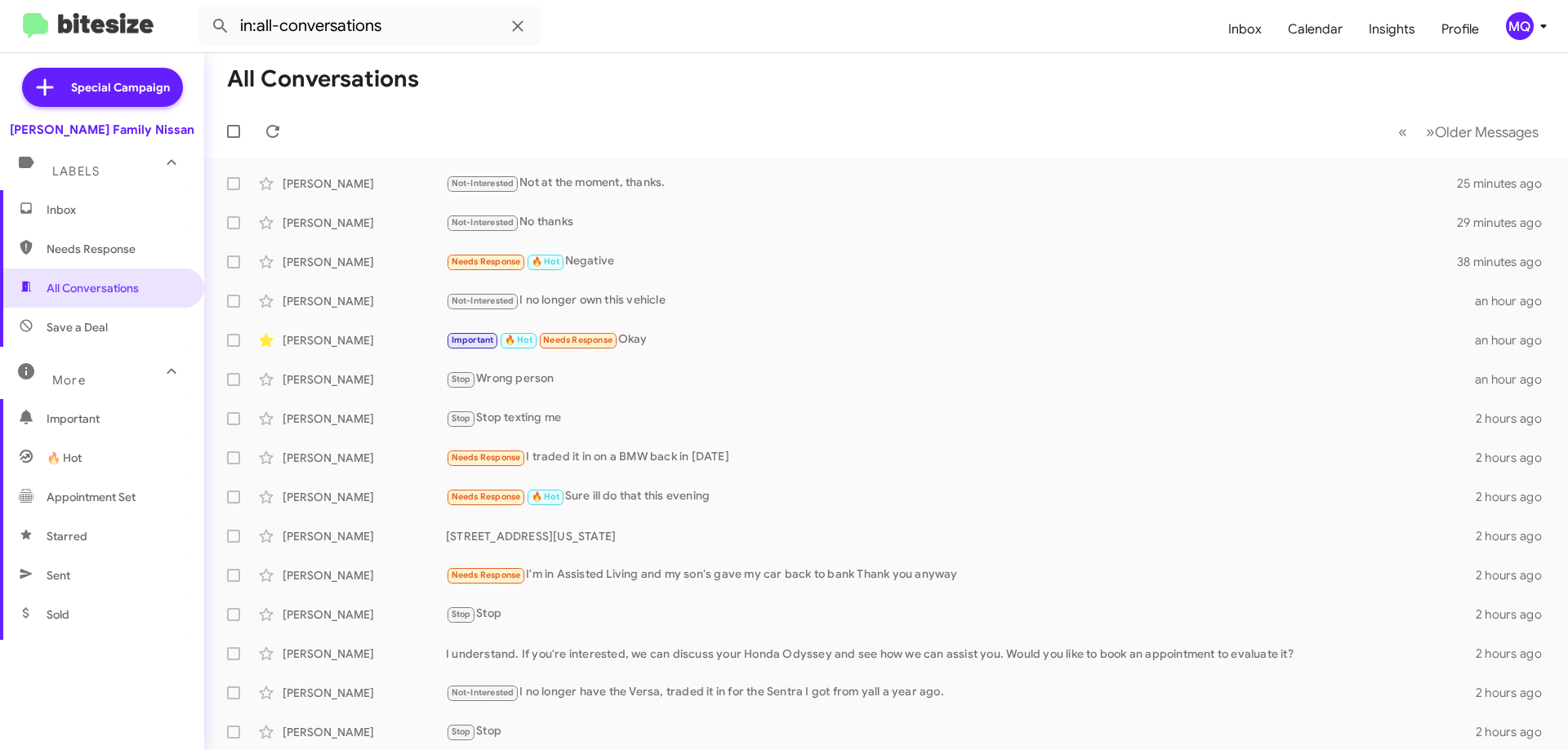
click at [93, 326] on span "Save a Deal" at bounding box center [77, 327] width 61 height 16
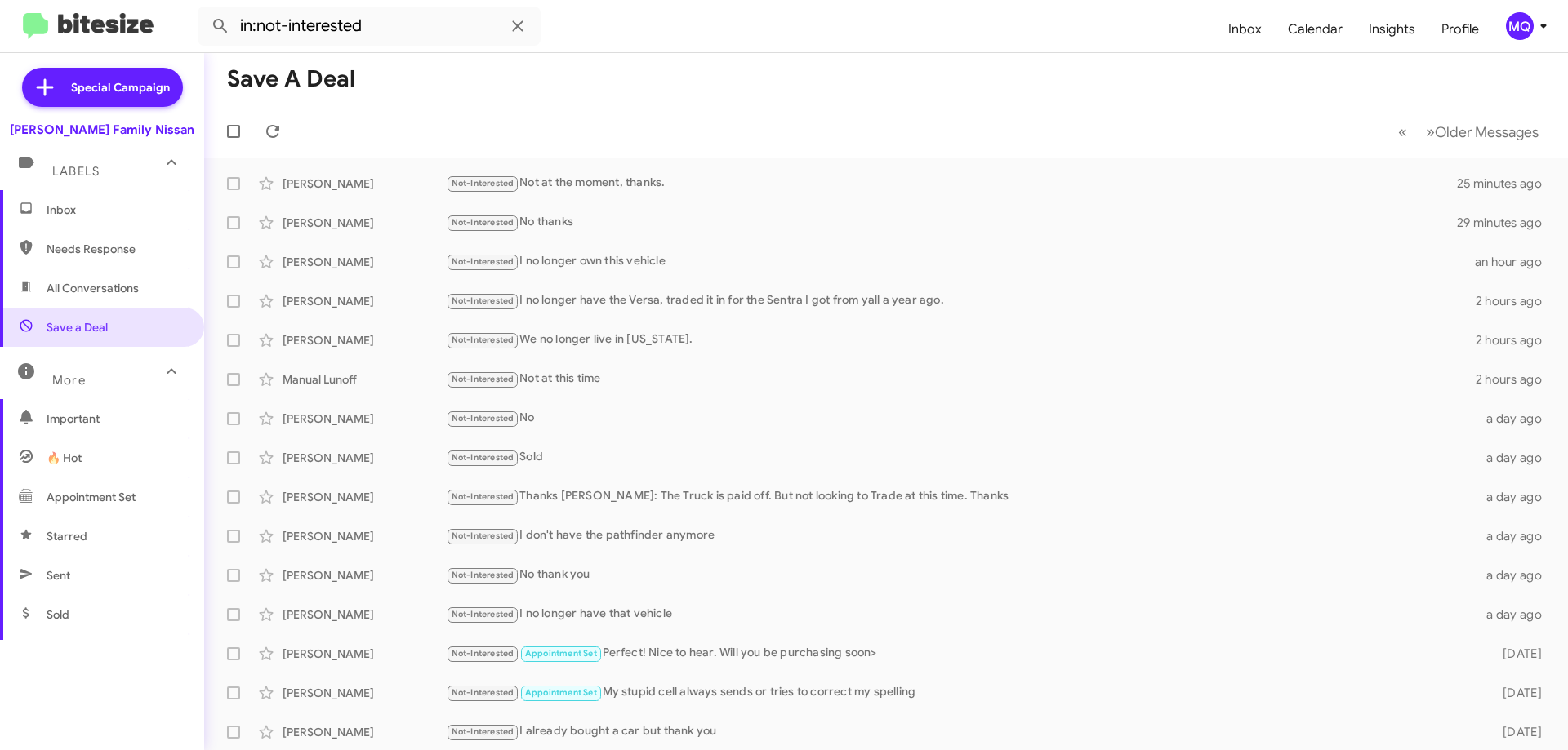
click at [94, 289] on span "All Conversations" at bounding box center [93, 288] width 93 height 16
type input "in:all-conversations"
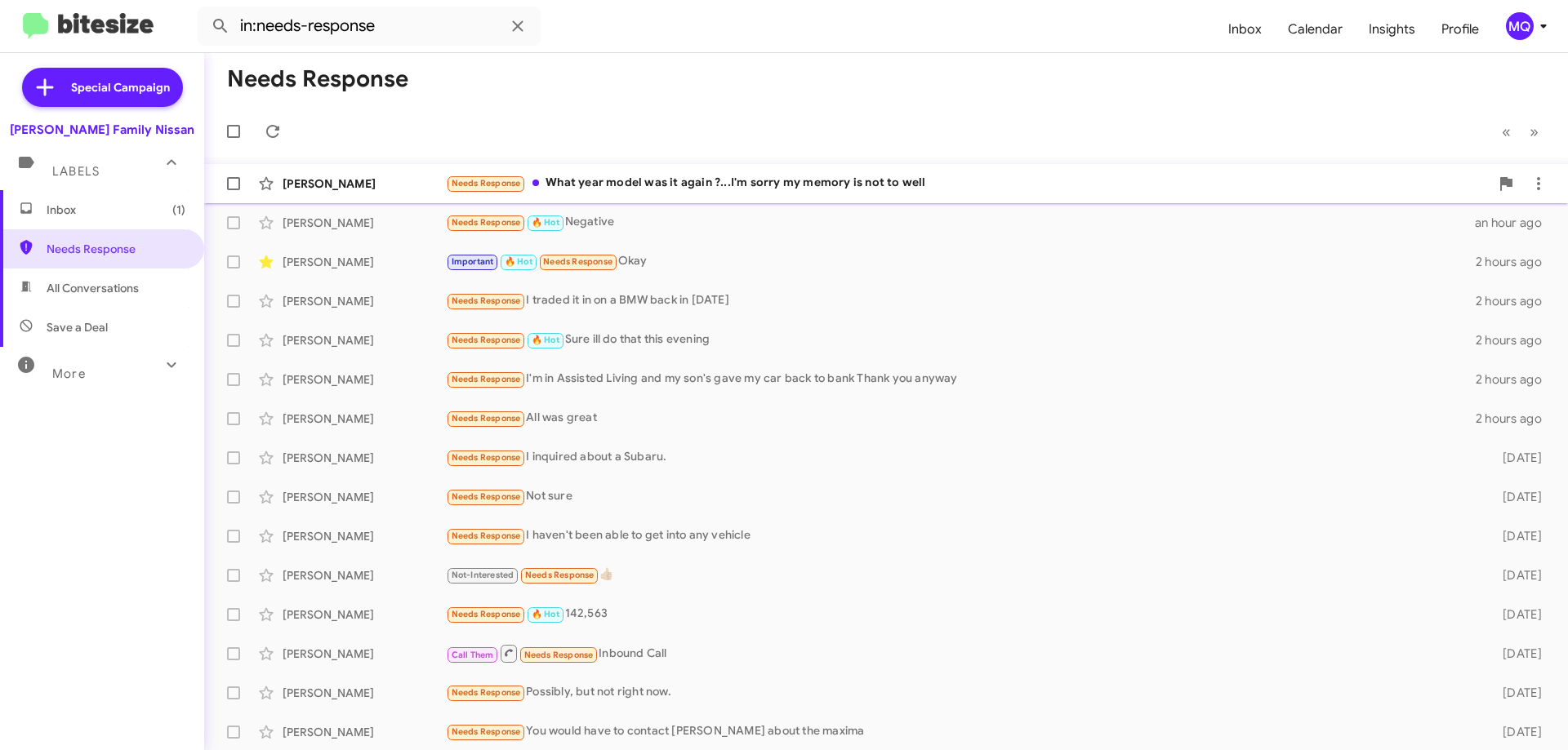
click at [688, 183] on div "Needs Response What year model was it again ?...I'm sorry my memory is not to w…" at bounding box center [968, 183] width 1043 height 19
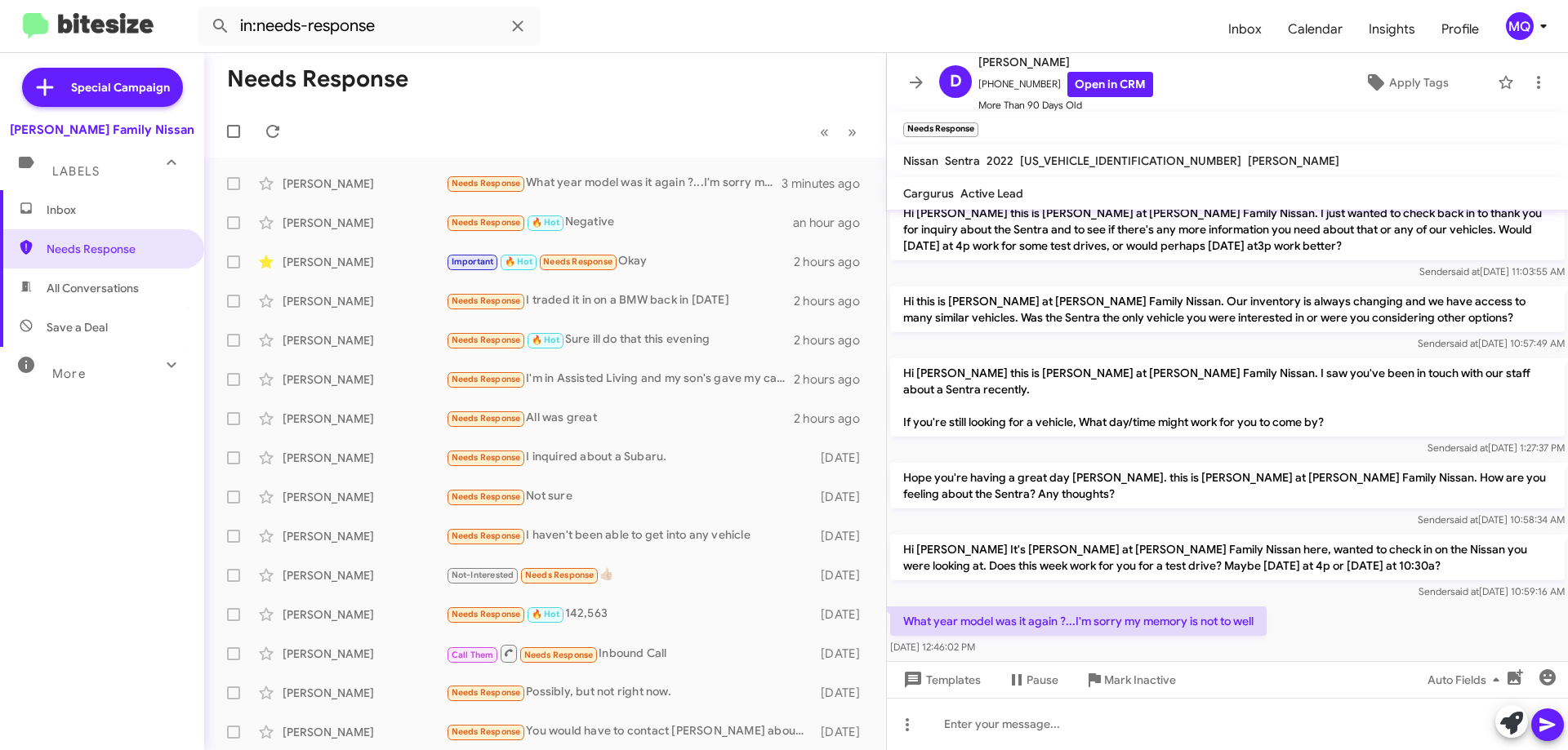
scroll to position [433, 0]
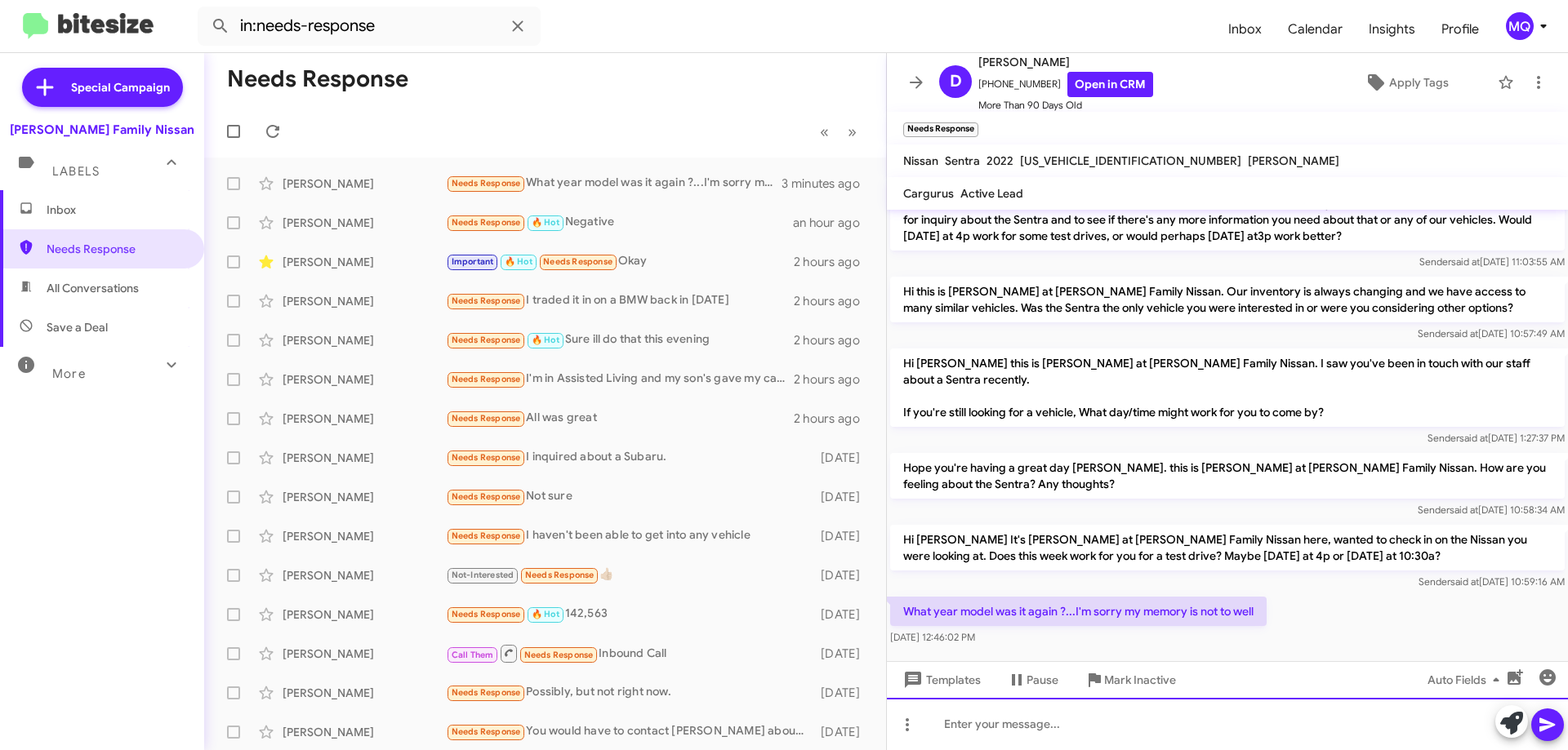
click at [1020, 725] on div at bounding box center [1227, 724] width 681 height 53
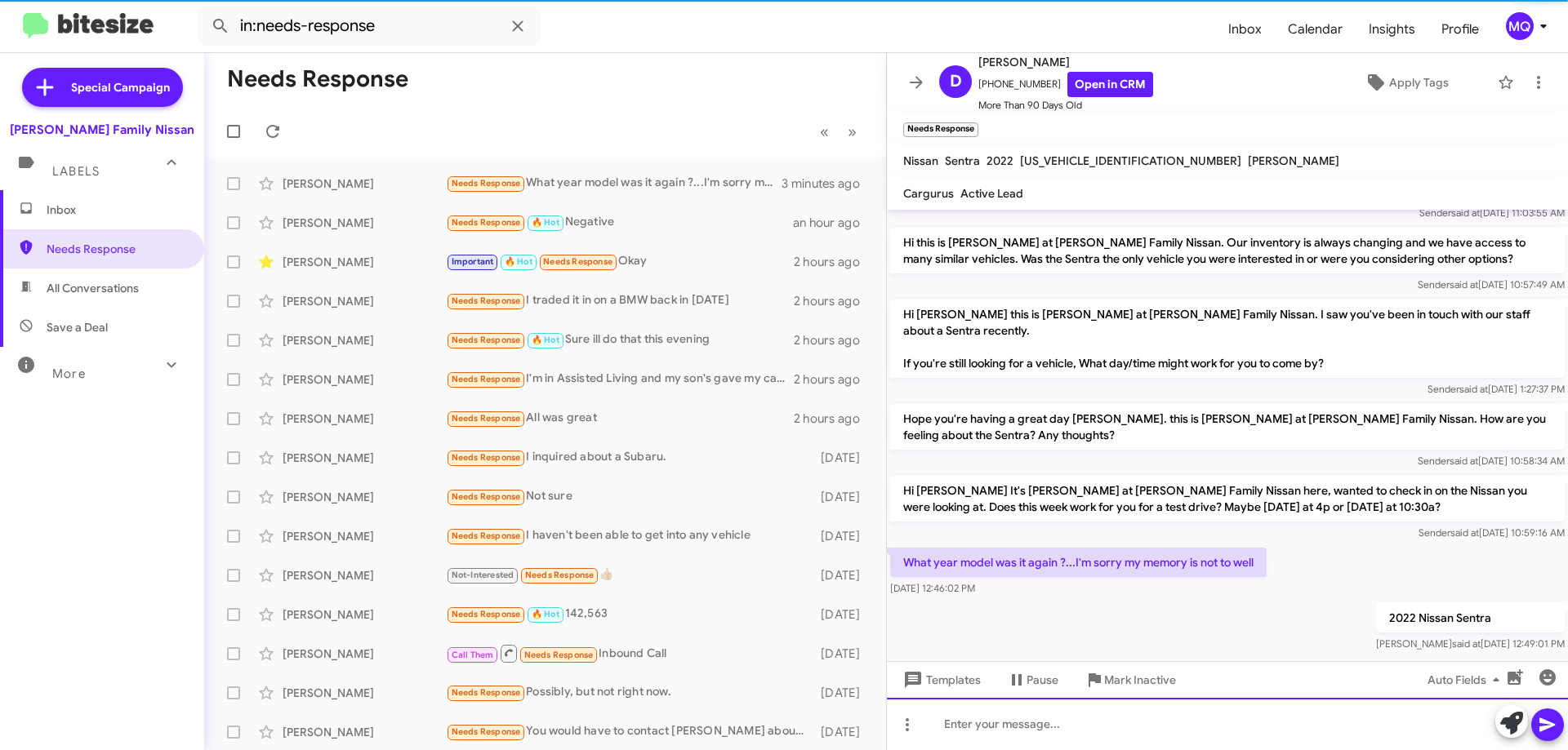
scroll to position [492, 0]
